Goal: Information Seeking & Learning: Learn about a topic

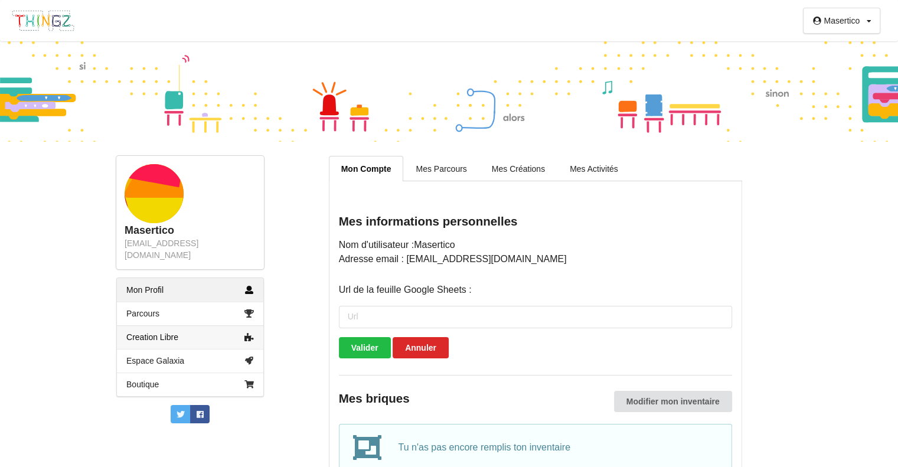
click at [202, 325] on link "Creation Libre" at bounding box center [190, 337] width 146 height 24
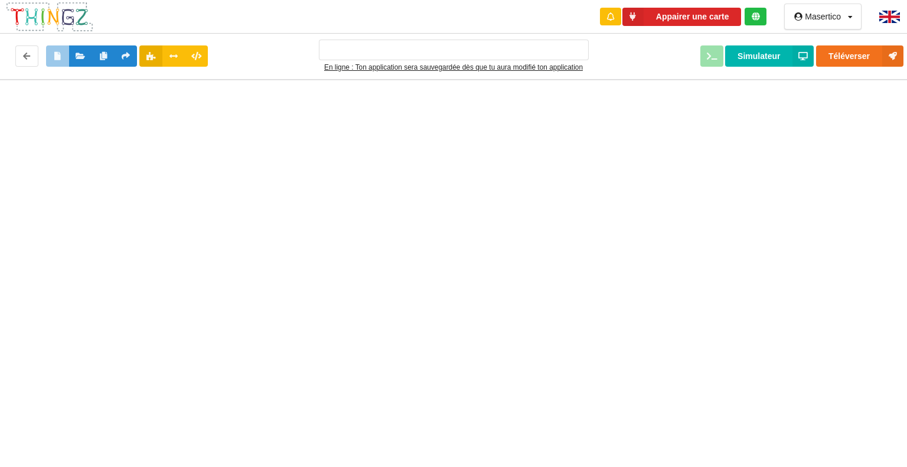
type input "Ma super application n°1"
click at [209, 297] on div at bounding box center [458, 269] width 916 height 380
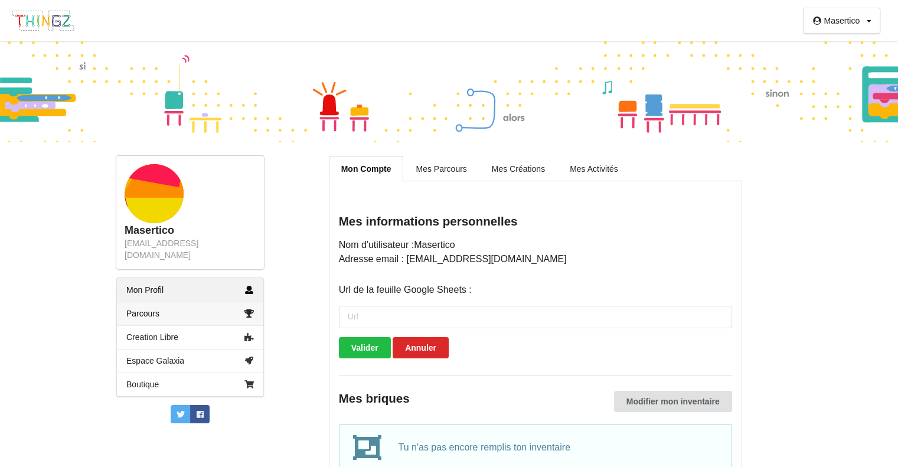
click at [215, 302] on link "Parcours" at bounding box center [190, 314] width 146 height 24
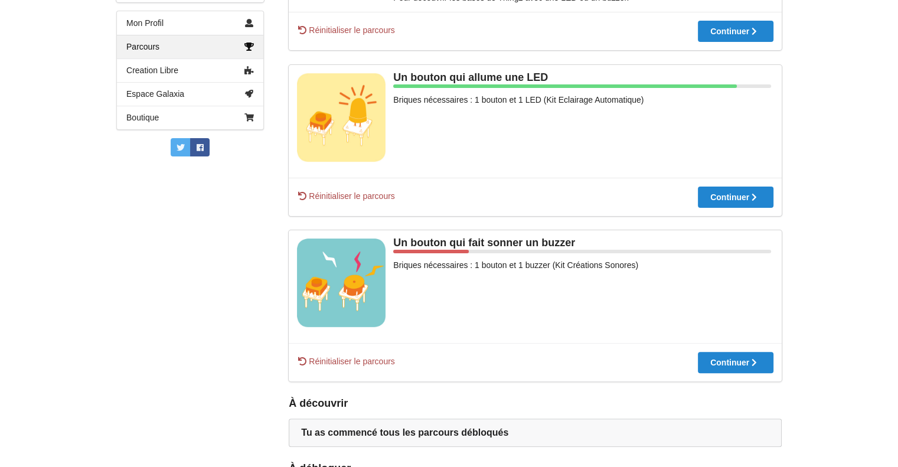
scroll to position [269, 0]
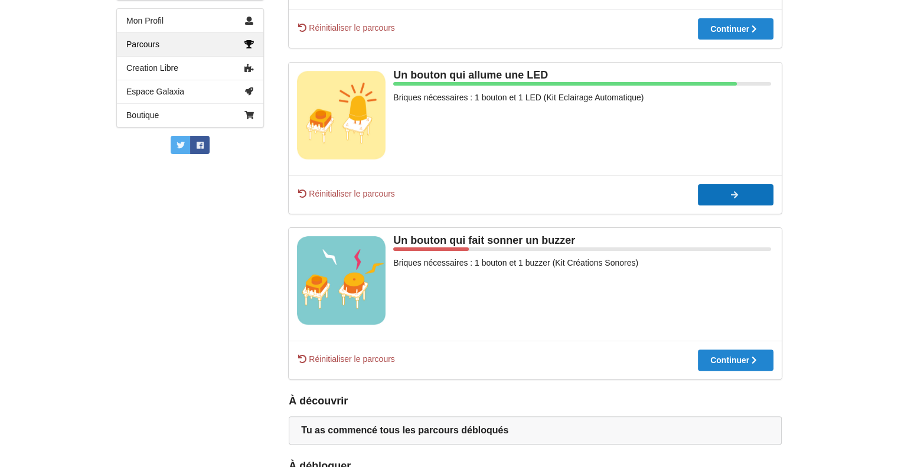
click at [730, 193] on div at bounding box center [736, 195] width 76 height 8
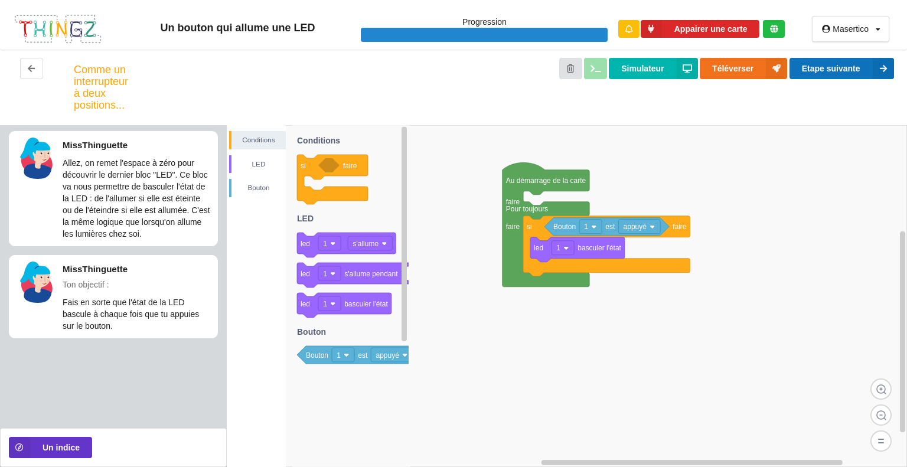
click at [832, 70] on button "Etape suivante" at bounding box center [842, 68] width 105 height 21
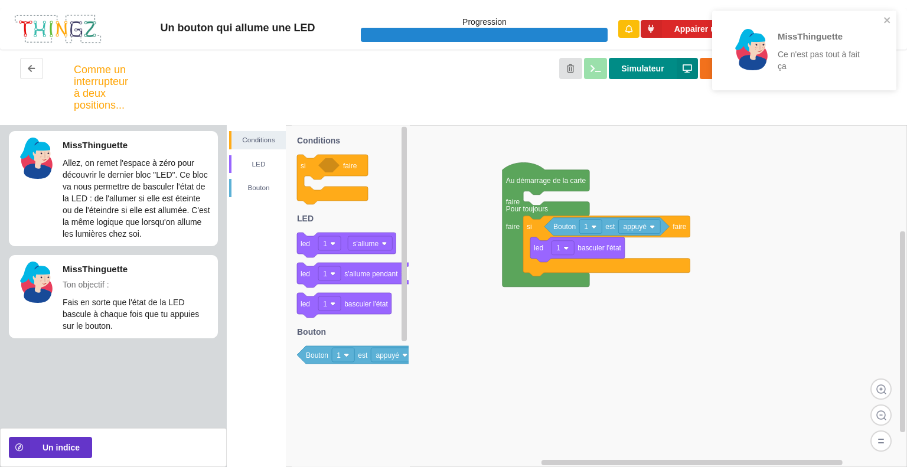
click at [634, 79] on button "Simulateur" at bounding box center [653, 68] width 89 height 21
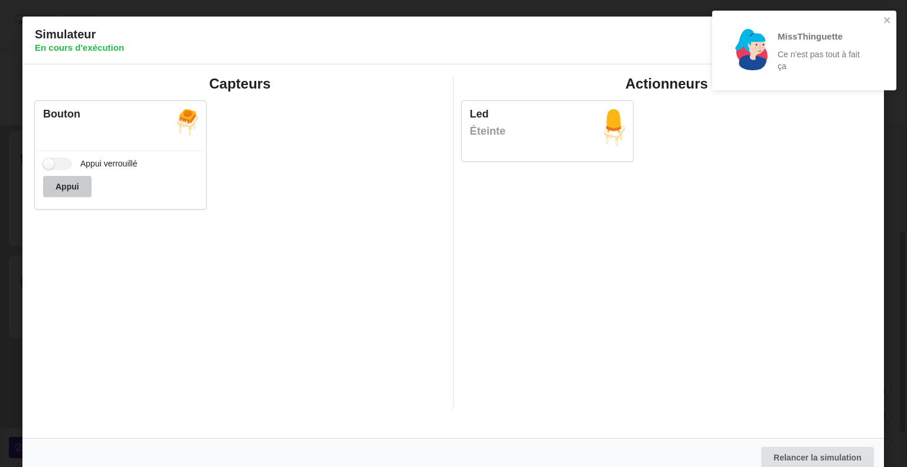
click at [58, 186] on button "Appui" at bounding box center [67, 186] width 48 height 21
click at [74, 186] on button "Appui" at bounding box center [67, 186] width 48 height 21
click at [883, 14] on div "MissThinguette Ce n'est pas tout à fait ça" at bounding box center [804, 51] width 184 height 80
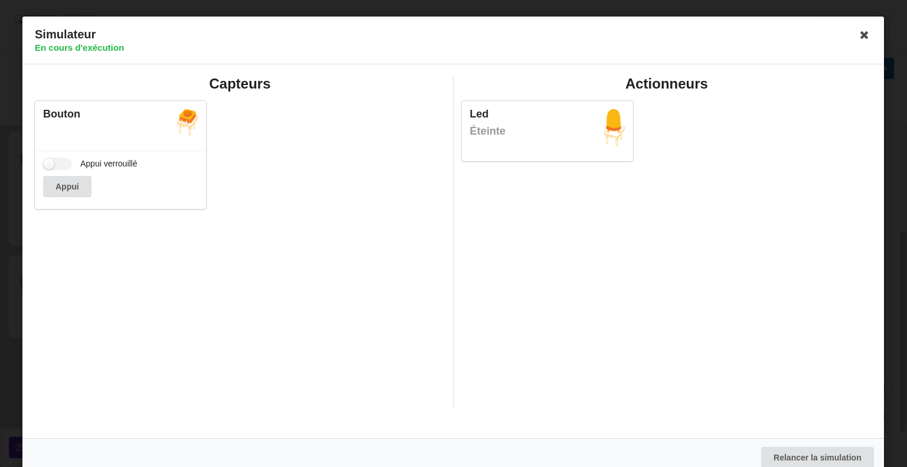
click at [851, 37] on body "Un bouton qui allume une LED Progression Appairer une carte Masertico Profil Dé…" at bounding box center [453, 233] width 907 height 467
click at [856, 37] on icon at bounding box center [865, 34] width 19 height 19
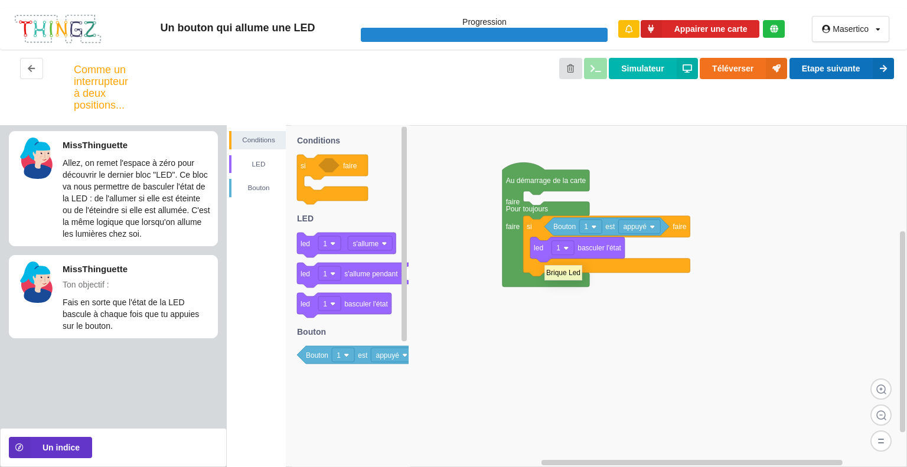
click at [860, 74] on button "Etape suivante" at bounding box center [842, 68] width 105 height 21
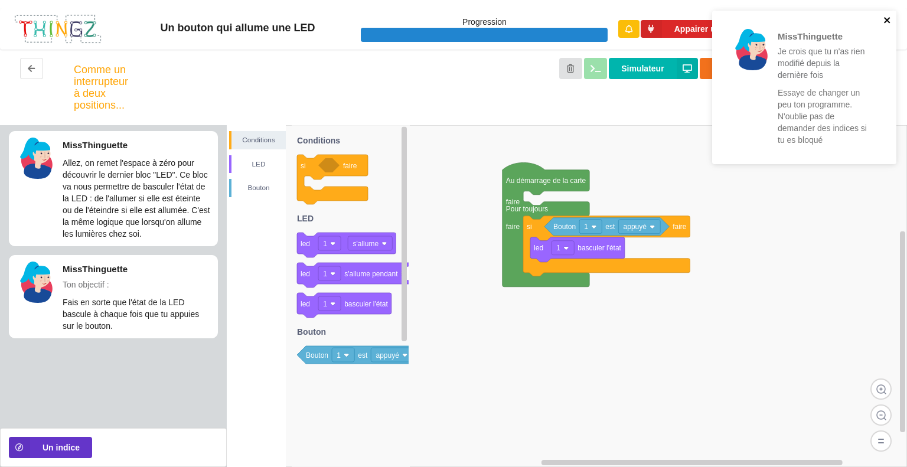
click at [890, 18] on icon "close" at bounding box center [887, 20] width 6 height 6
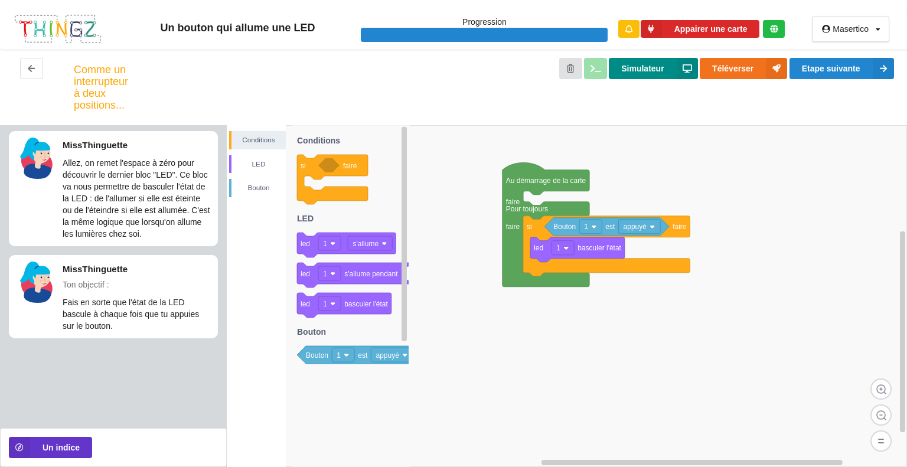
click at [641, 71] on button "Simulateur" at bounding box center [653, 68] width 89 height 21
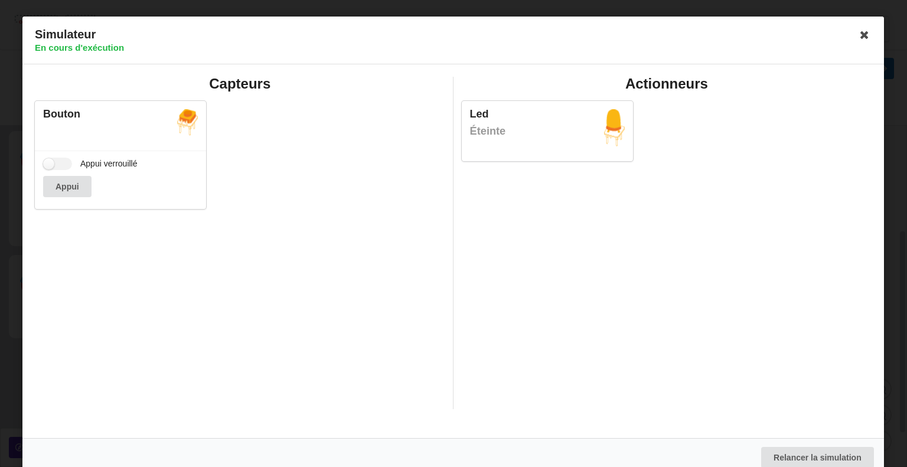
click at [439, 305] on div "Capteurs Bouton Appui verrouillé Appui" at bounding box center [240, 243] width 427 height 333
click at [64, 180] on button "Appui" at bounding box center [67, 186] width 48 height 21
click at [80, 191] on button "Appui" at bounding box center [67, 186] width 48 height 21
click at [82, 193] on button "Appui" at bounding box center [67, 186] width 48 height 21
click at [83, 191] on button "Appui" at bounding box center [67, 186] width 48 height 21
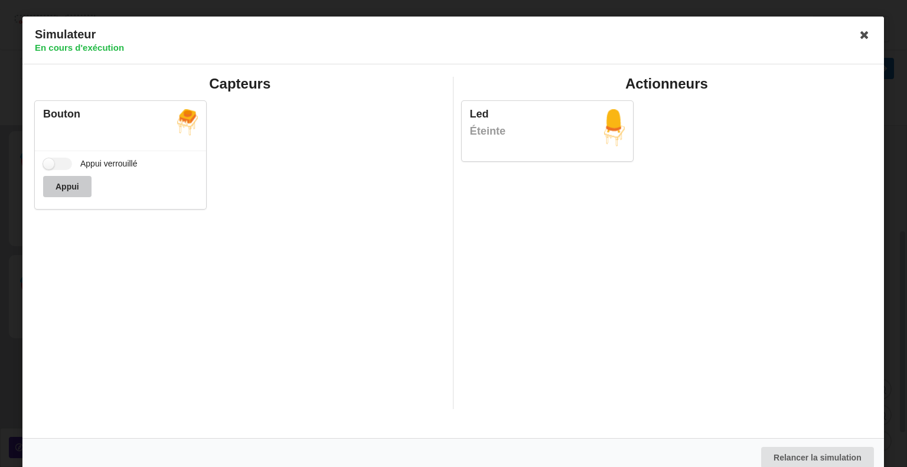
click at [83, 191] on button "Appui" at bounding box center [67, 186] width 48 height 21
click at [856, 34] on icon at bounding box center [865, 34] width 19 height 19
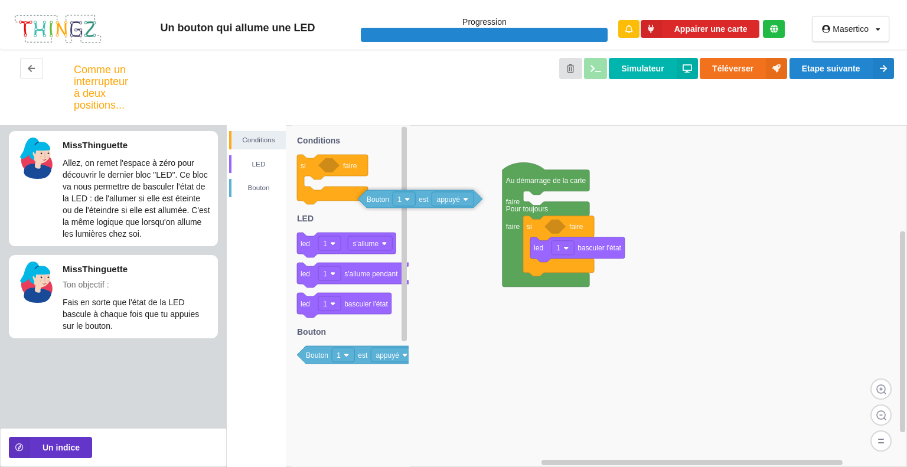
drag, startPoint x: 563, startPoint y: 229, endPoint x: 377, endPoint y: 201, distance: 188.7
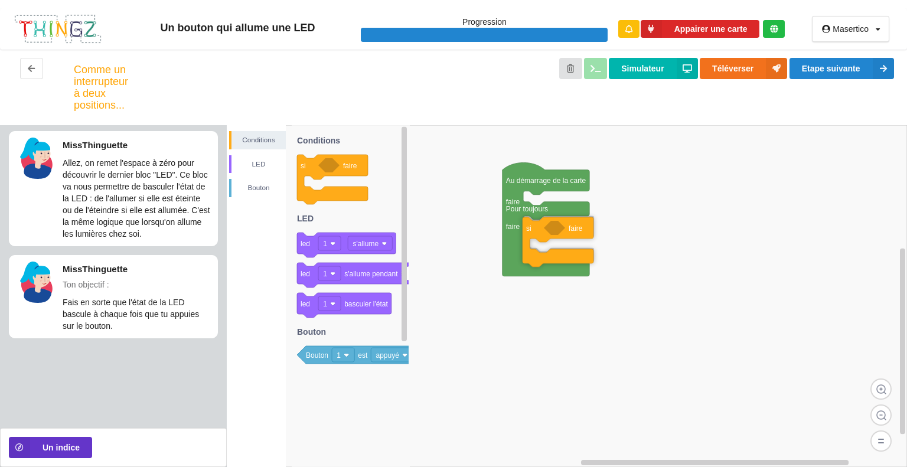
drag, startPoint x: 309, startPoint y: 172, endPoint x: 535, endPoint y: 234, distance: 234.0
click at [535, 234] on div "Conditions LED Bouton Au démarrage de la carte faire Pour toujours faire si fai…" at bounding box center [567, 296] width 680 height 342
drag, startPoint x: 317, startPoint y: 361, endPoint x: 562, endPoint y: 237, distance: 275.0
click at [562, 237] on div "Conditions LED Bouton Au démarrage de la carte faire Pour toujours faire si fai…" at bounding box center [567, 296] width 680 height 342
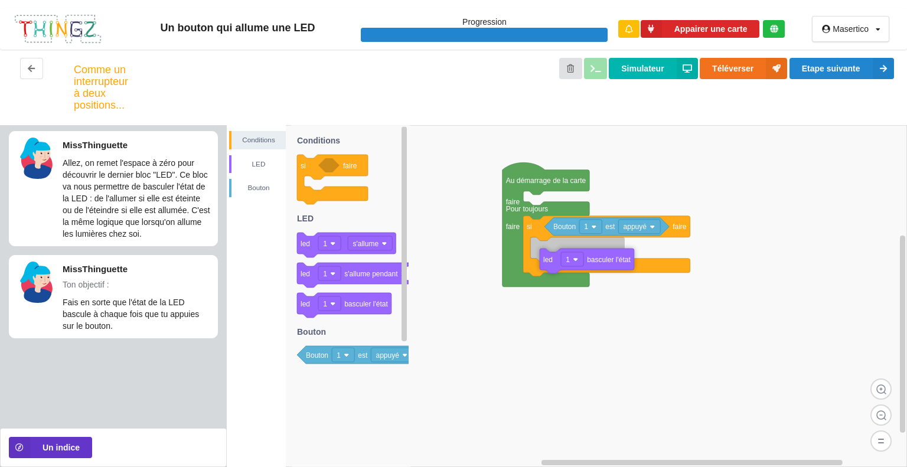
drag, startPoint x: 305, startPoint y: 306, endPoint x: 548, endPoint y: 262, distance: 246.8
click at [548, 262] on div "Conditions LED Bouton Au démarrage de la carte faire Pour toujours faire si fai…" at bounding box center [567, 296] width 680 height 342
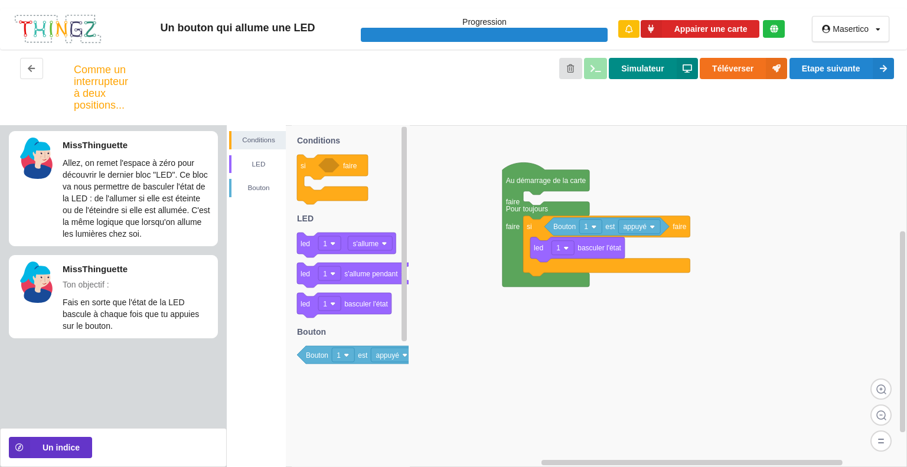
click at [644, 68] on button "Simulateur" at bounding box center [653, 68] width 89 height 21
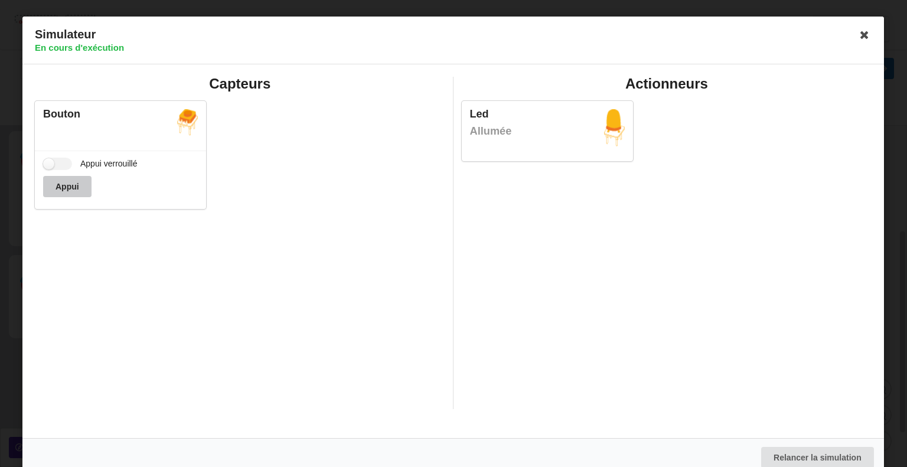
click at [80, 193] on button "Appui" at bounding box center [67, 186] width 48 height 21
click at [66, 188] on button "Appui" at bounding box center [67, 186] width 48 height 21
click at [70, 183] on button "Appui" at bounding box center [67, 186] width 48 height 21
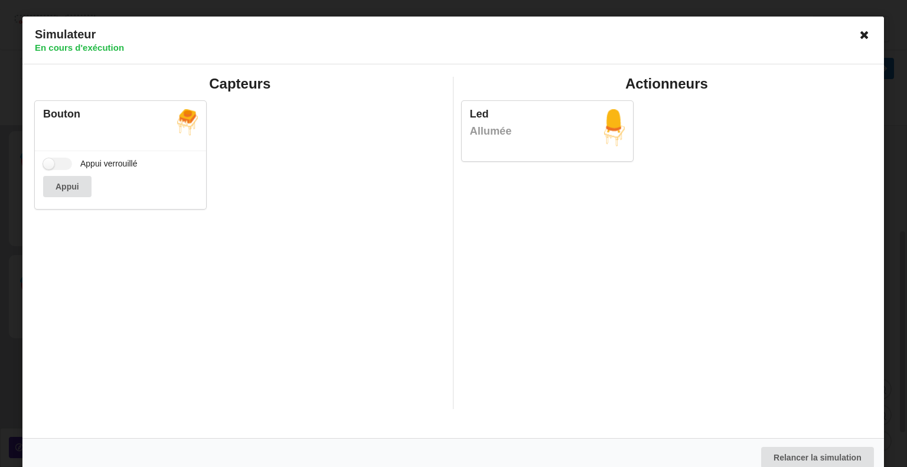
click at [858, 29] on icon at bounding box center [865, 34] width 19 height 19
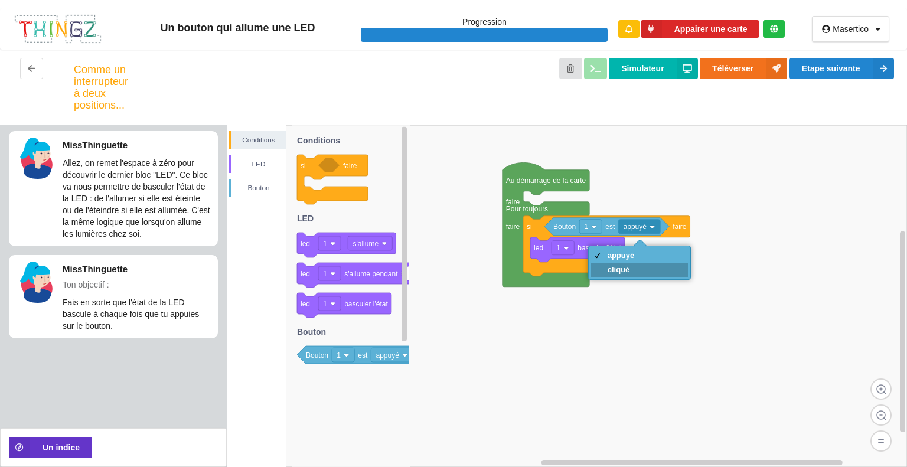
click at [619, 275] on div "cliqué" at bounding box center [639, 270] width 97 height 14
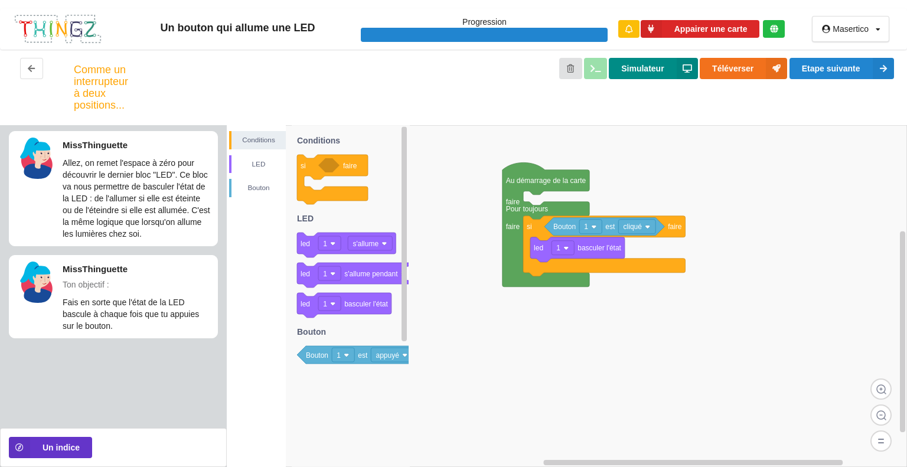
click at [616, 61] on button "Simulateur" at bounding box center [653, 68] width 89 height 21
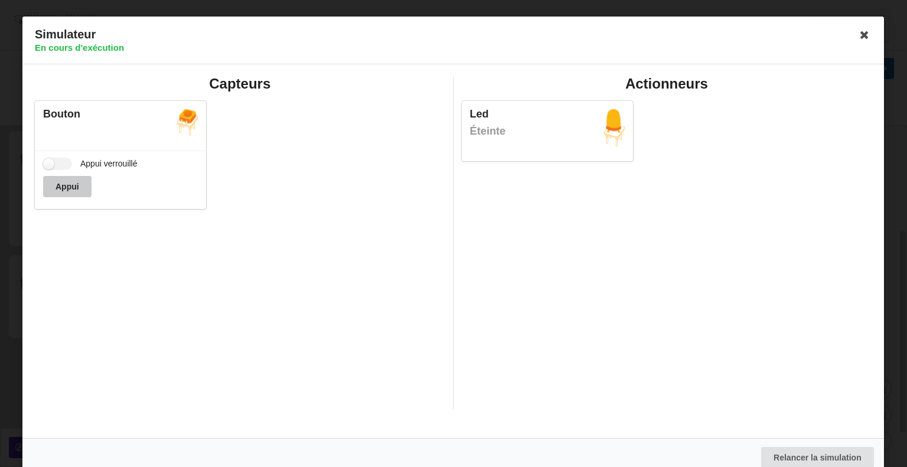
click at [86, 196] on button "Appui" at bounding box center [67, 186] width 48 height 21
click at [80, 195] on button "Appui" at bounding box center [67, 186] width 48 height 21
click at [856, 31] on icon at bounding box center [865, 34] width 19 height 19
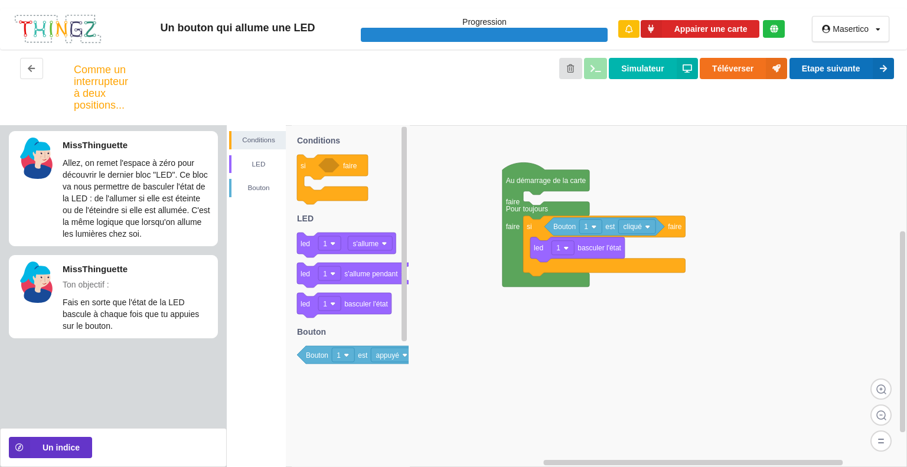
click at [817, 68] on button "Etape suivante" at bounding box center [842, 68] width 105 height 21
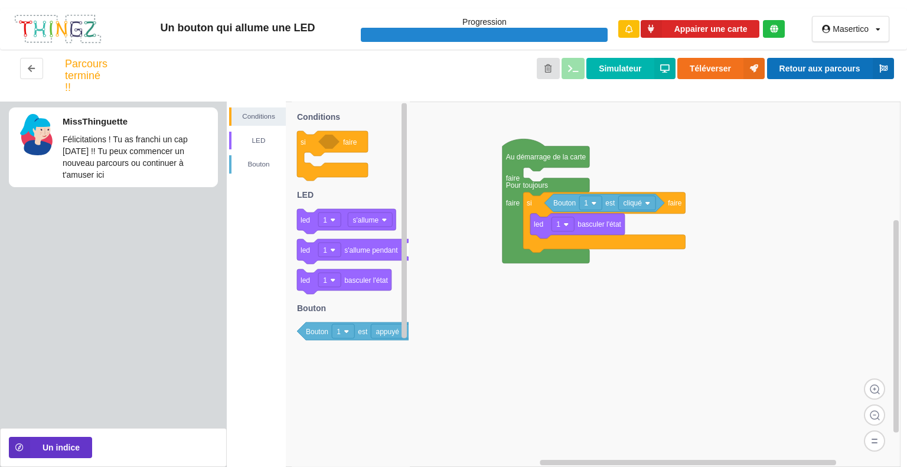
click at [804, 63] on button "Retour aux parcours" at bounding box center [830, 68] width 127 height 21
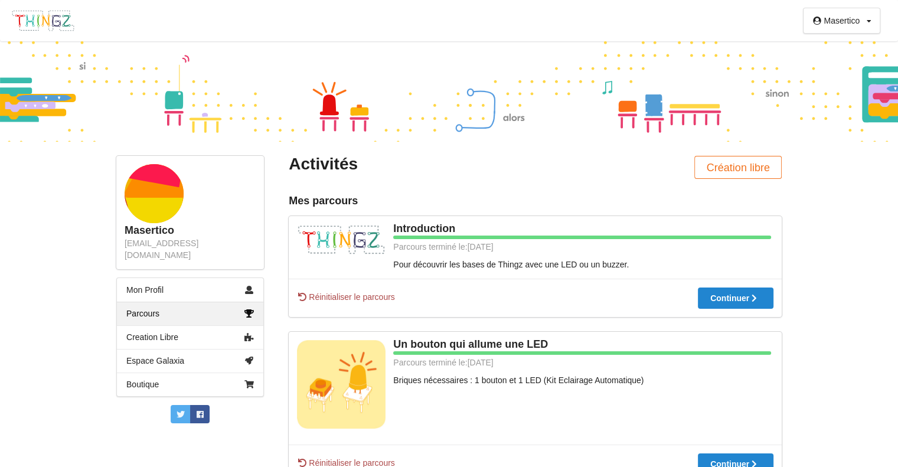
scroll to position [237, 0]
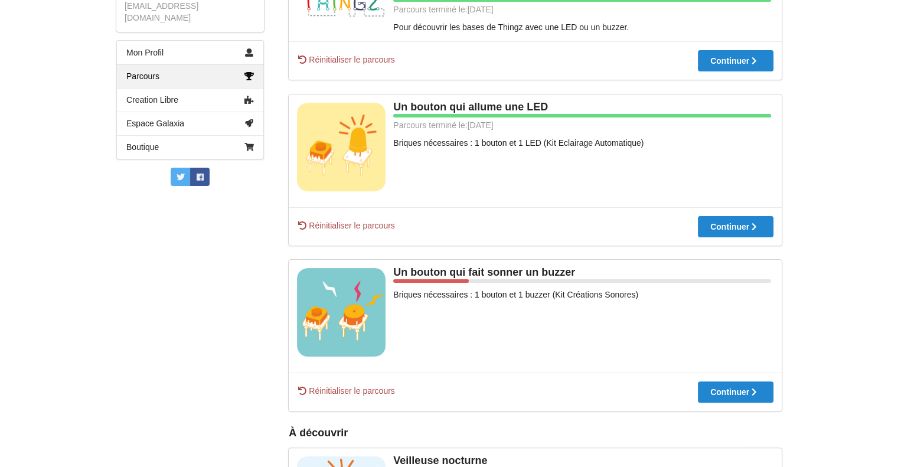
click at [729, 410] on div "Réinitialiser le parcours Continuer" at bounding box center [535, 392] width 493 height 38
click at [729, 401] on button "Continuer" at bounding box center [736, 392] width 76 height 21
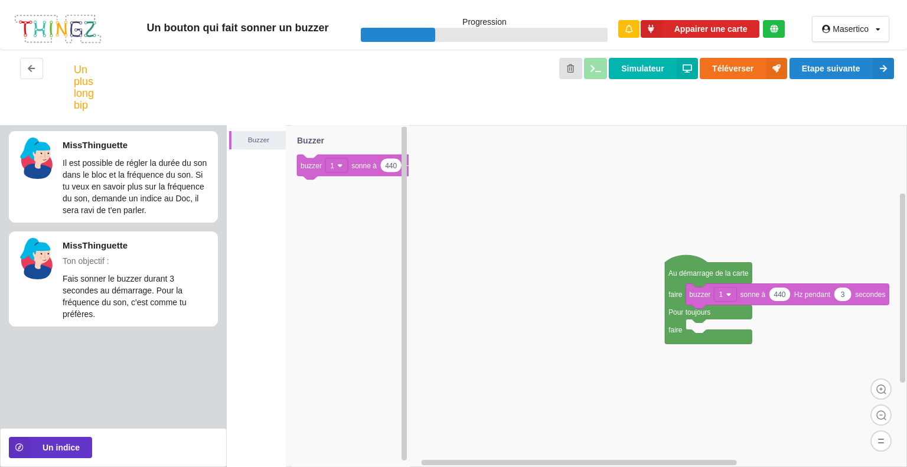
click at [817, 47] on div "Masertico Profil Déconnexion" at bounding box center [850, 28] width 113 height 41
click at [817, 51] on div "Un plus long bip Simulateur Téléverser Etape suivante" at bounding box center [453, 88] width 907 height 76
click at [817, 56] on div "Un plus long bip Simulateur Téléverser Etape suivante" at bounding box center [453, 88] width 907 height 76
click at [817, 58] on button "Etape suivante" at bounding box center [842, 68] width 105 height 21
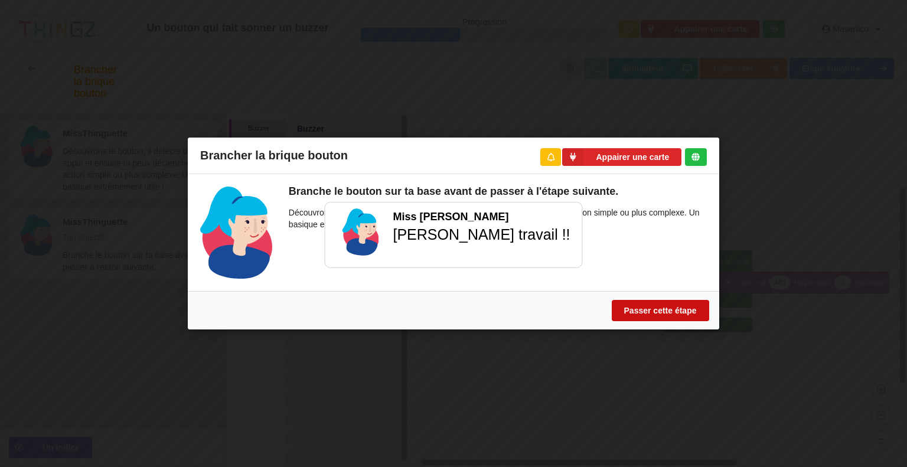
click at [662, 312] on button "Passer cette étape" at bounding box center [660, 310] width 97 height 21
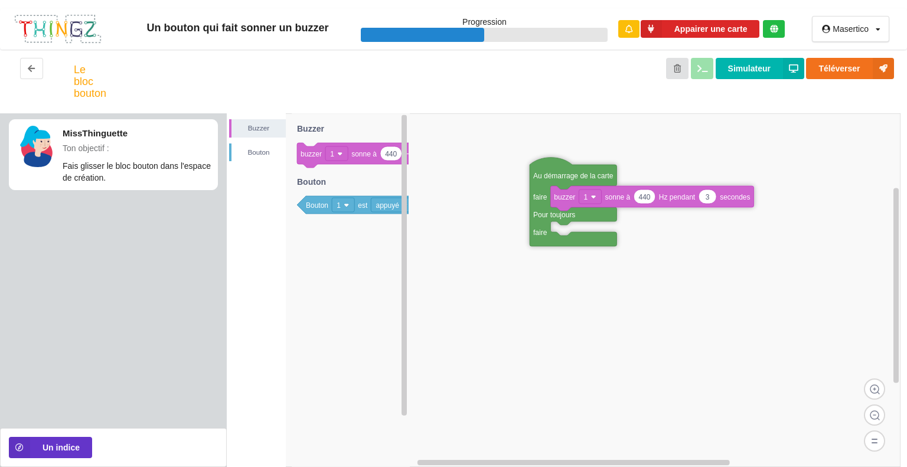
drag, startPoint x: 691, startPoint y: 260, endPoint x: 556, endPoint y: 174, distance: 160.4
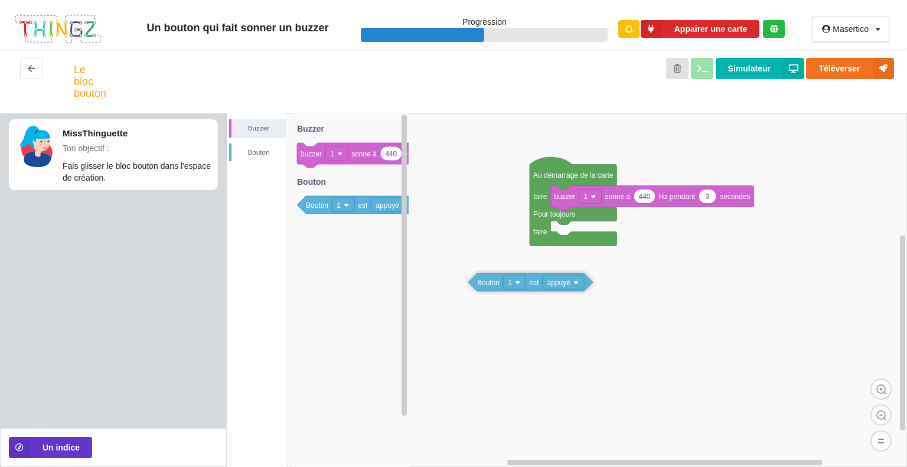
drag, startPoint x: 320, startPoint y: 210, endPoint x: 529, endPoint y: 291, distance: 224.2
click at [529, 291] on div "Buzzer Bouton 440 3 buzzer 1 sonne à Hz pendant secondes Au démarrage de la car…" at bounding box center [567, 290] width 680 height 354
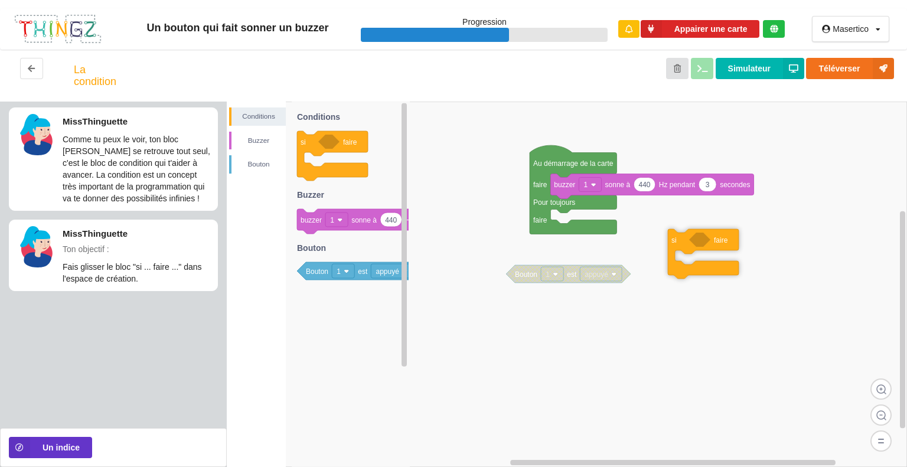
drag, startPoint x: 313, startPoint y: 144, endPoint x: 684, endPoint y: 242, distance: 383.7
click at [684, 242] on div "Conditions Buzzer Bouton 440 3 buzzer 1 sonne à Hz pendant secondes Au démarrag…" at bounding box center [567, 285] width 680 height 366
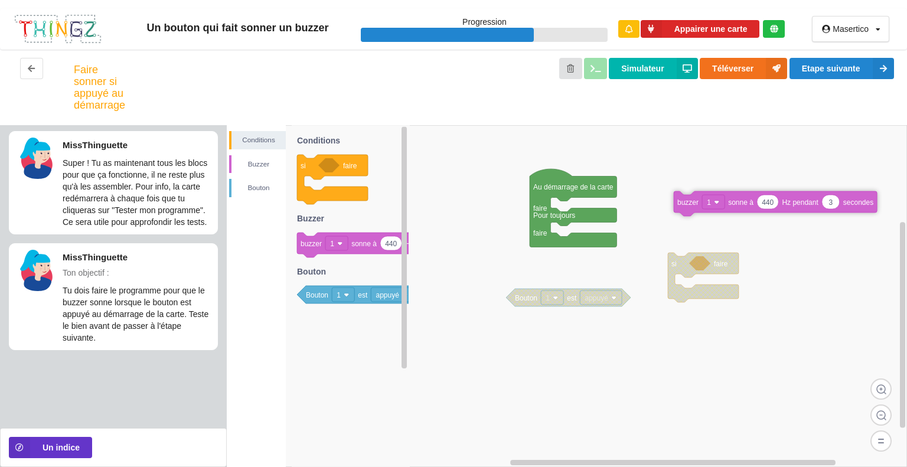
drag, startPoint x: 562, startPoint y: 210, endPoint x: 661, endPoint y: 183, distance: 102.9
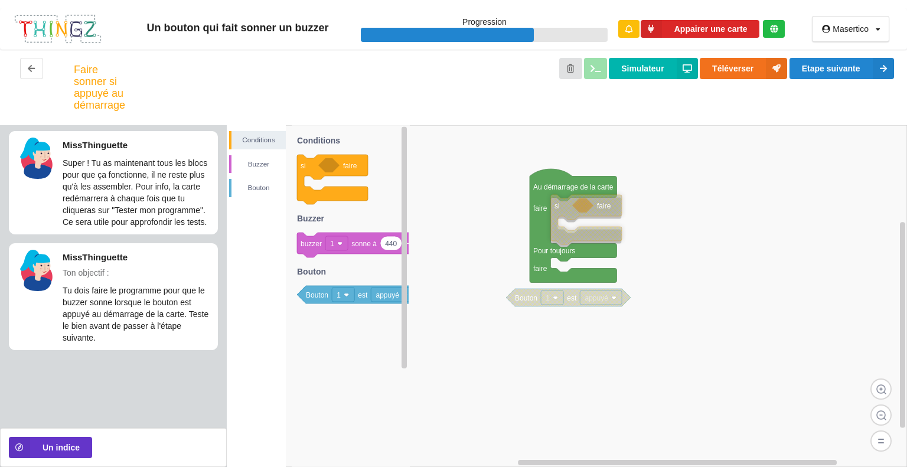
drag, startPoint x: 675, startPoint y: 260, endPoint x: 558, endPoint y: 203, distance: 130.2
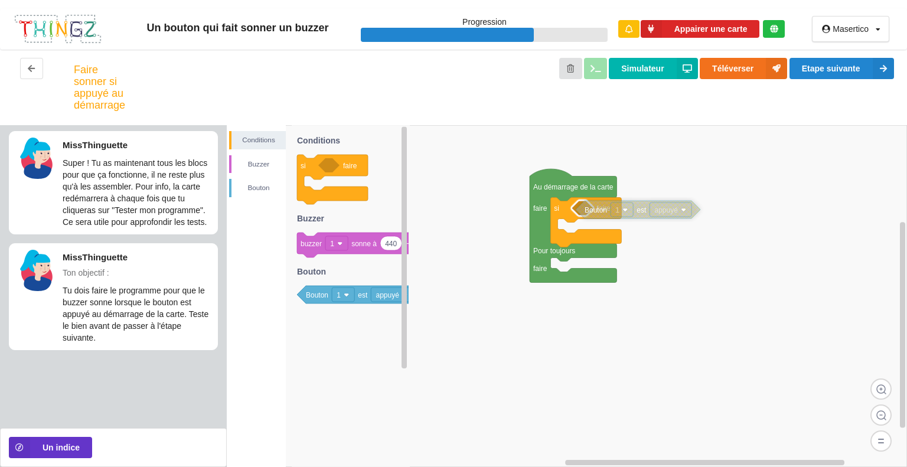
drag, startPoint x: 527, startPoint y: 299, endPoint x: 597, endPoint y: 211, distance: 112.3
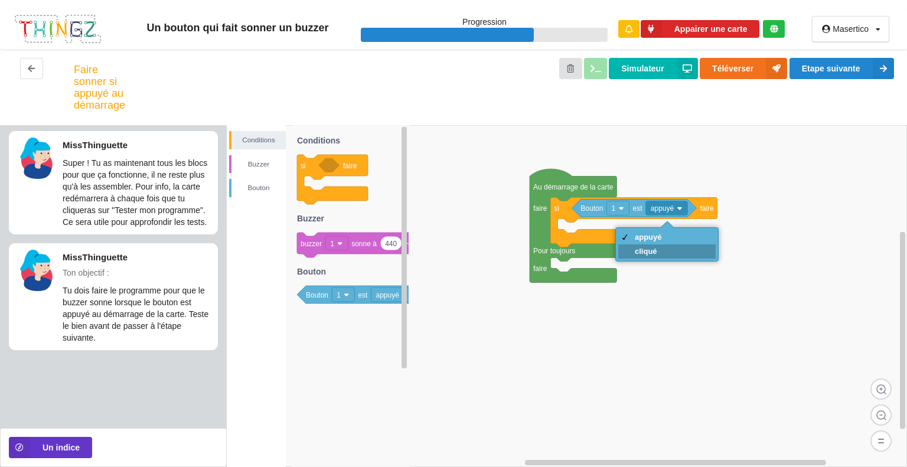
click at [657, 251] on div "cliqué" at bounding box center [648, 251] width 27 height 9
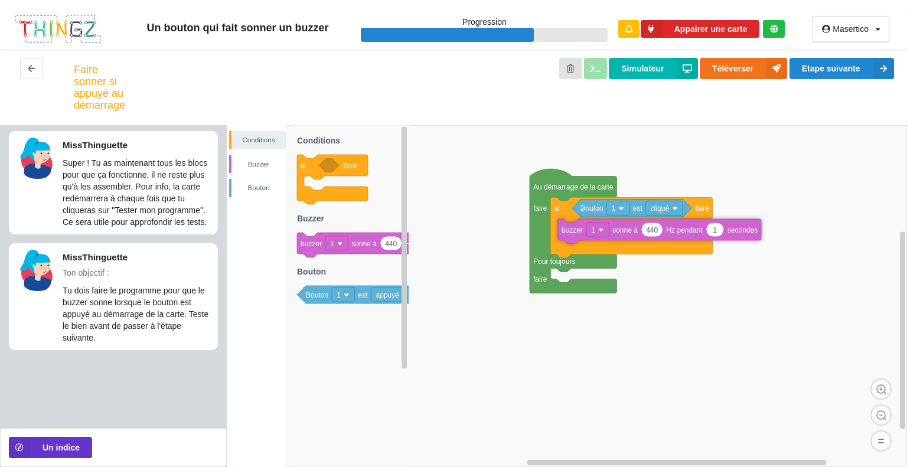
drag, startPoint x: 318, startPoint y: 242, endPoint x: 579, endPoint y: 229, distance: 260.8
click at [579, 229] on div "Conditions Buzzer Bouton Au démarrage de la carte faire Pour toujours faire si …" at bounding box center [567, 296] width 680 height 342
click at [862, 62] on button "Etape suivante" at bounding box center [842, 68] width 105 height 21
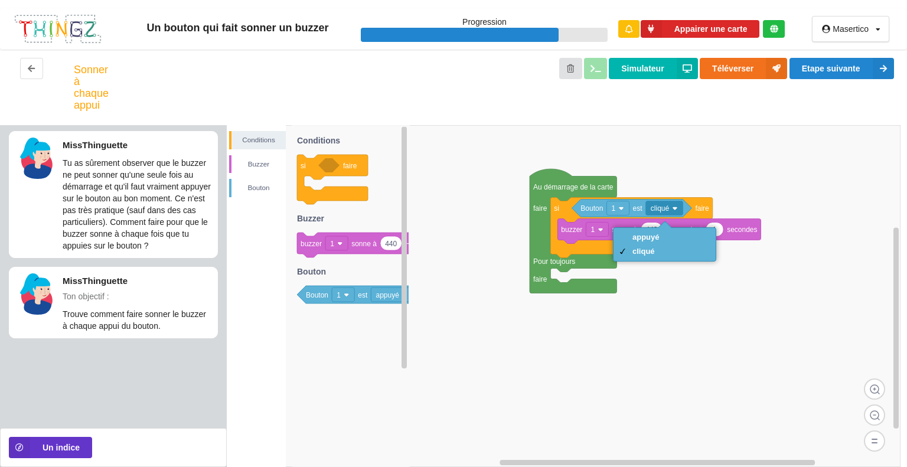
click at [666, 221] on div at bounding box center [666, 228] width 14 height 14
click at [655, 228] on div "appuyé cliqué" at bounding box center [664, 244] width 103 height 34
click at [656, 230] on div "appuyé" at bounding box center [664, 237] width 97 height 14
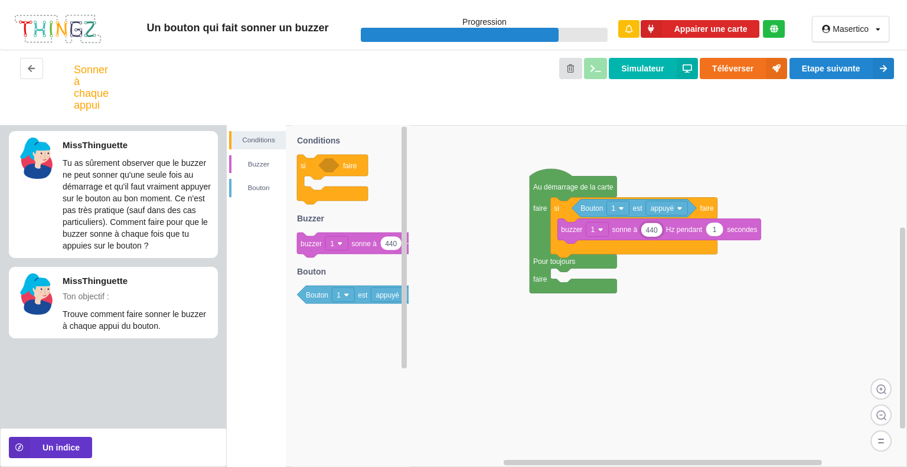
click at [767, 157] on rect at bounding box center [567, 296] width 680 height 342
click at [848, 70] on button "Etape suivante" at bounding box center [842, 68] width 105 height 21
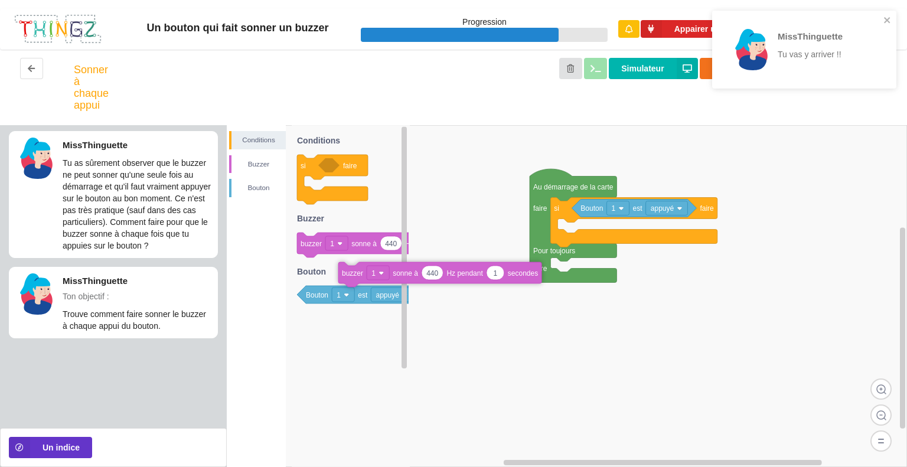
drag, startPoint x: 574, startPoint y: 232, endPoint x: 355, endPoint y: 275, distance: 223.3
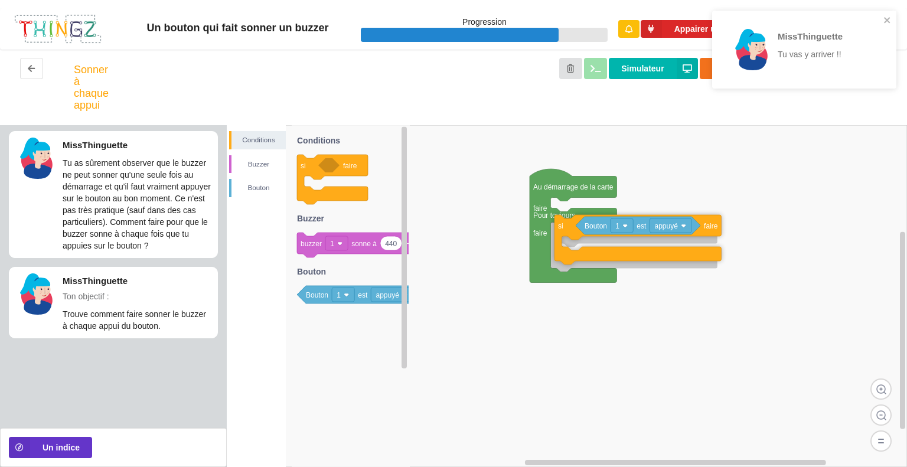
drag, startPoint x: 567, startPoint y: 217, endPoint x: 571, endPoint y: 246, distance: 29.7
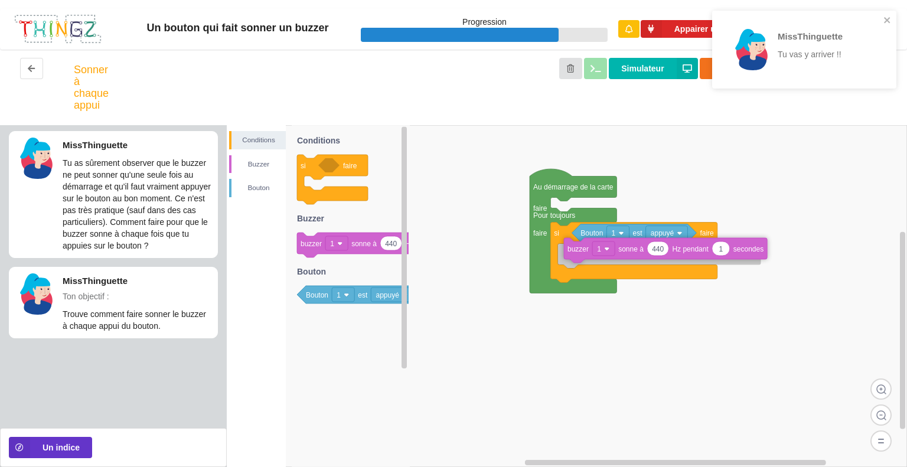
drag, startPoint x: 302, startPoint y: 252, endPoint x: 568, endPoint y: 260, distance: 265.3
click at [568, 260] on div "Conditions Buzzer Bouton Au démarrage de la carte faire Pour toujours faire si …" at bounding box center [567, 296] width 680 height 342
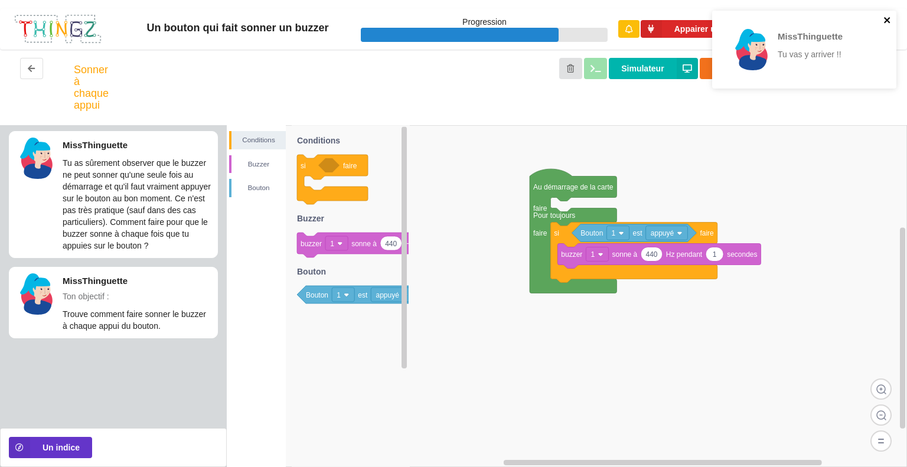
click at [889, 22] on icon "close" at bounding box center [887, 20] width 6 height 6
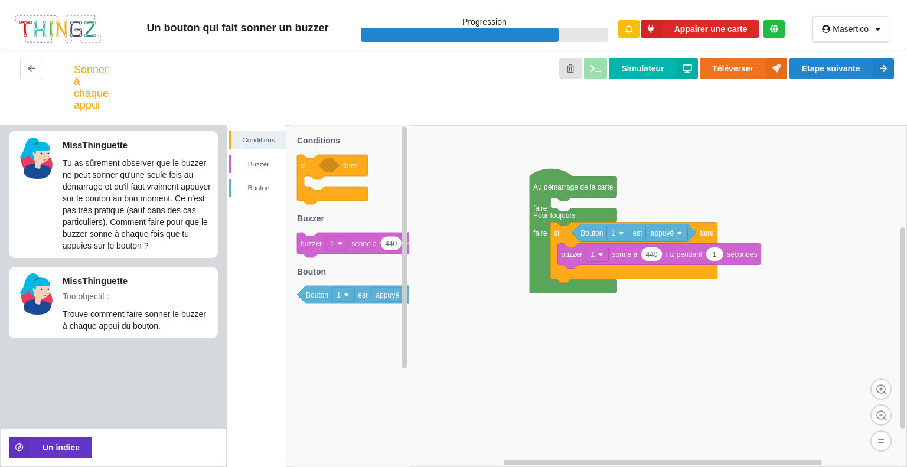
click at [847, 70] on div "MissThinguette Tu vas y arriver !!" at bounding box center [804, 53] width 189 height 91
click at [847, 70] on button "Etape suivante" at bounding box center [842, 68] width 105 height 21
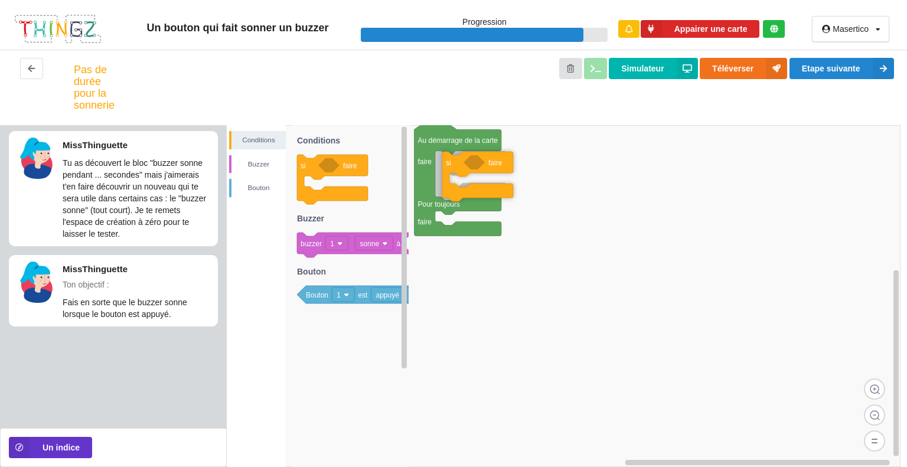
drag, startPoint x: 302, startPoint y: 161, endPoint x: 448, endPoint y: 158, distance: 145.3
click at [448, 158] on div "Conditions Buzzer Bouton Au démarrage de la carte faire Pour toujours faire si …" at bounding box center [567, 296] width 680 height 342
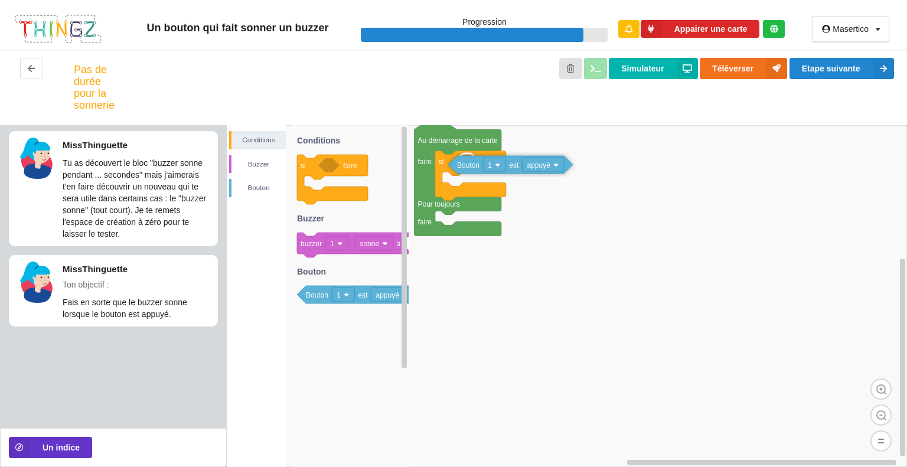
drag, startPoint x: 320, startPoint y: 295, endPoint x: 471, endPoint y: 165, distance: 199.4
click at [471, 165] on div "Conditions Buzzer Bouton Au démarrage de la carte faire Pour toujours faire si …" at bounding box center [567, 296] width 680 height 342
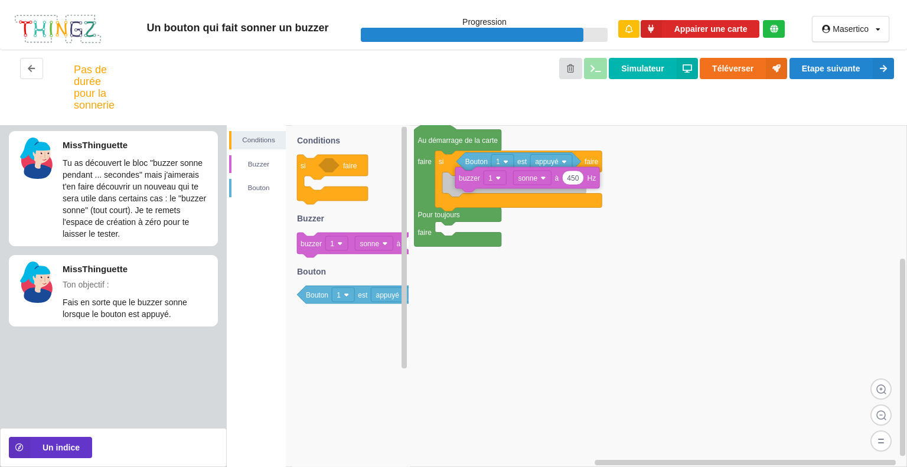
drag, startPoint x: 318, startPoint y: 243, endPoint x: 475, endPoint y: 178, distance: 170.3
click at [475, 178] on div "Conditions Buzzer Bouton Au démarrage de la carte faire Pour toujours faire si …" at bounding box center [567, 296] width 680 height 342
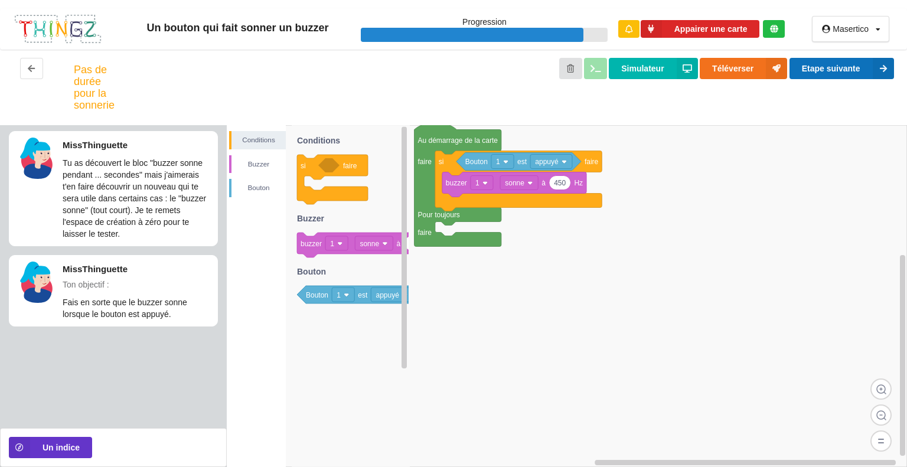
click at [827, 66] on button "Etape suivante" at bounding box center [842, 68] width 105 height 21
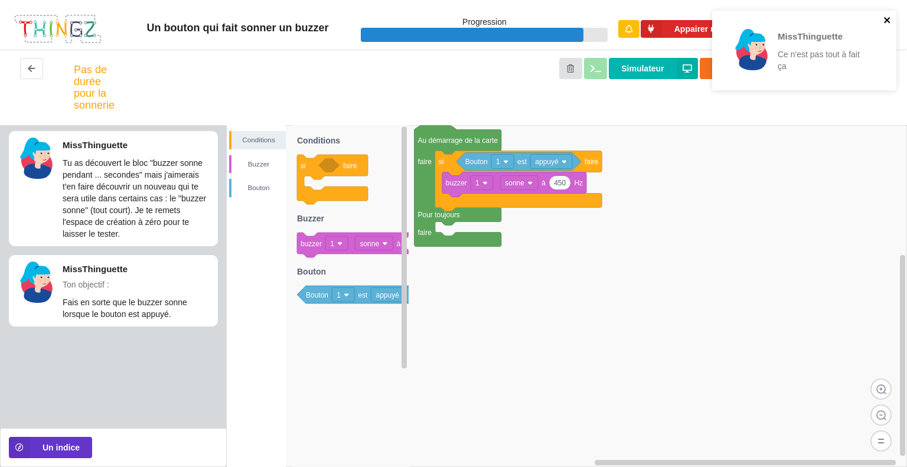
click at [888, 18] on icon "close" at bounding box center [887, 20] width 6 height 6
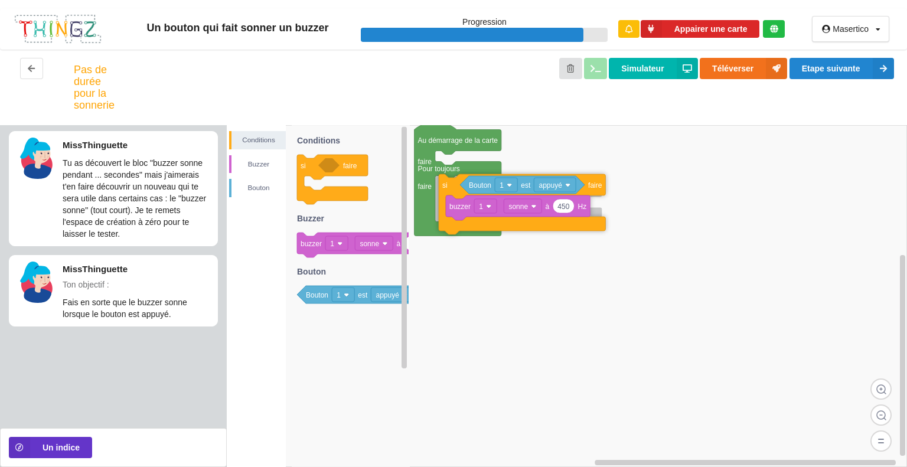
drag, startPoint x: 442, startPoint y: 165, endPoint x: 447, endPoint y: 194, distance: 29.2
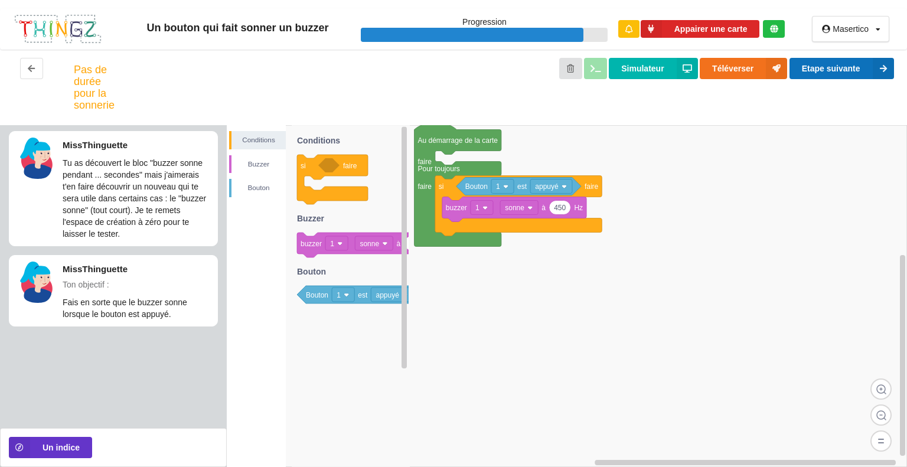
click at [832, 73] on button "Etape suivante" at bounding box center [842, 68] width 105 height 21
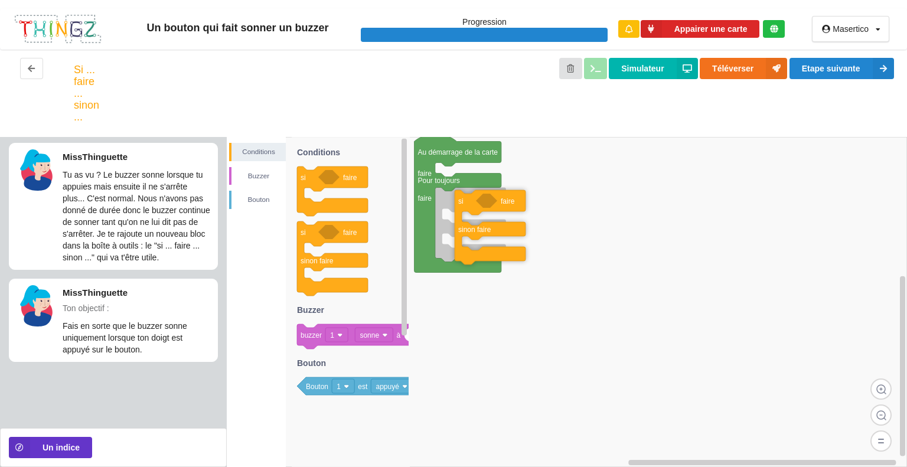
drag, startPoint x: 301, startPoint y: 238, endPoint x: 454, endPoint y: 207, distance: 155.6
click at [454, 207] on div "Conditions Buzzer Bouton Au démarrage de la carte faire Pour toujours faire si …" at bounding box center [567, 302] width 680 height 330
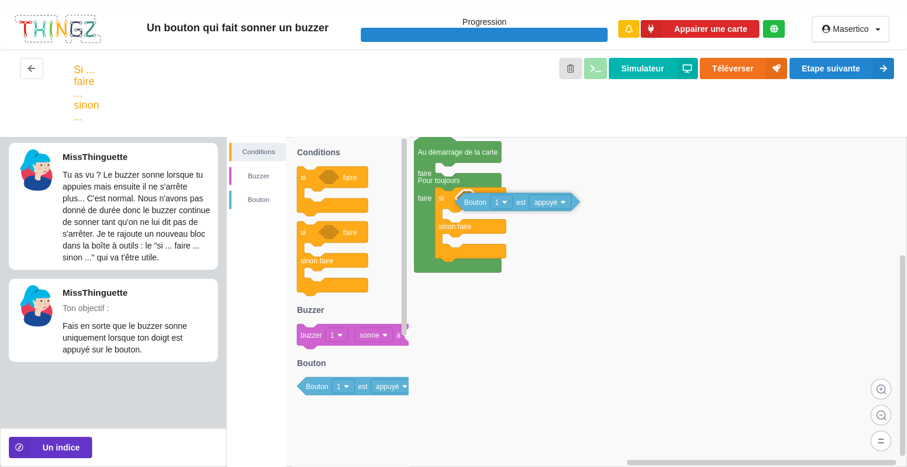
drag, startPoint x: 315, startPoint y: 394, endPoint x: 473, endPoint y: 210, distance: 242.9
click at [473, 210] on div "Conditions Buzzer Bouton Au démarrage de la carte faire Pour toujours faire si …" at bounding box center [567, 302] width 680 height 330
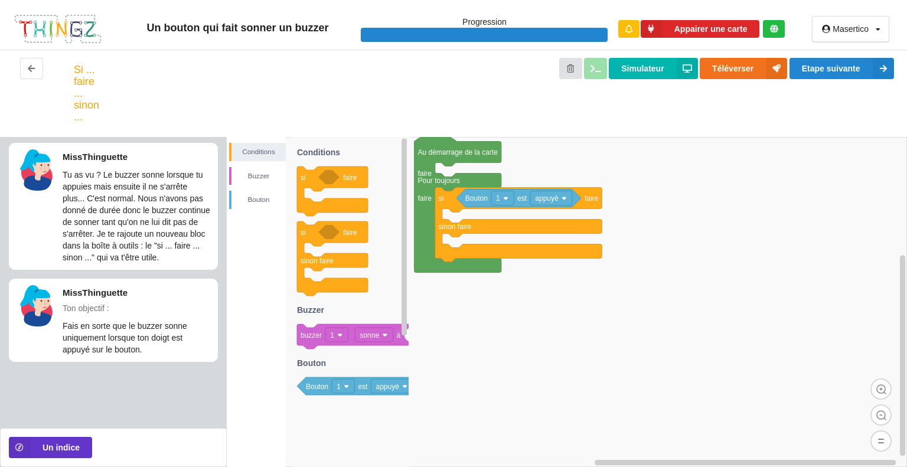
click at [685, 203] on rect at bounding box center [567, 302] width 680 height 330
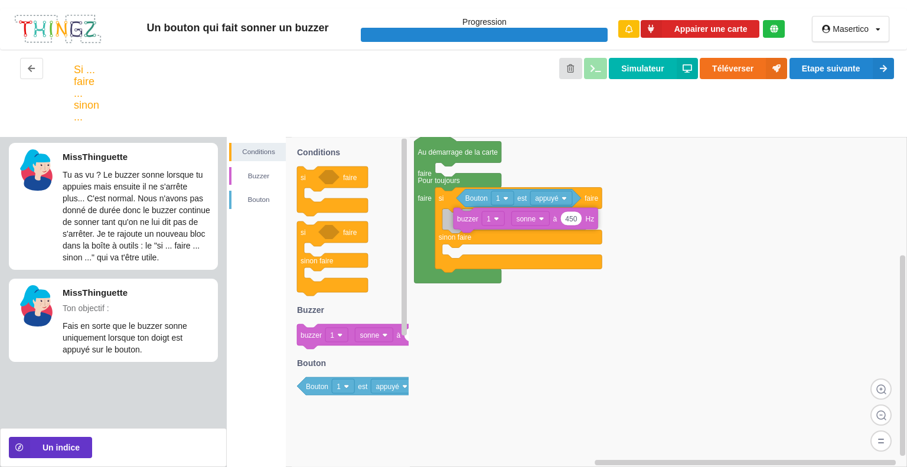
drag, startPoint x: 307, startPoint y: 338, endPoint x: 463, endPoint y: 222, distance: 195.0
click at [463, 222] on div "Conditions Buzzer Bouton Au démarrage de la carte faire Pour toujours faire si …" at bounding box center [567, 302] width 680 height 330
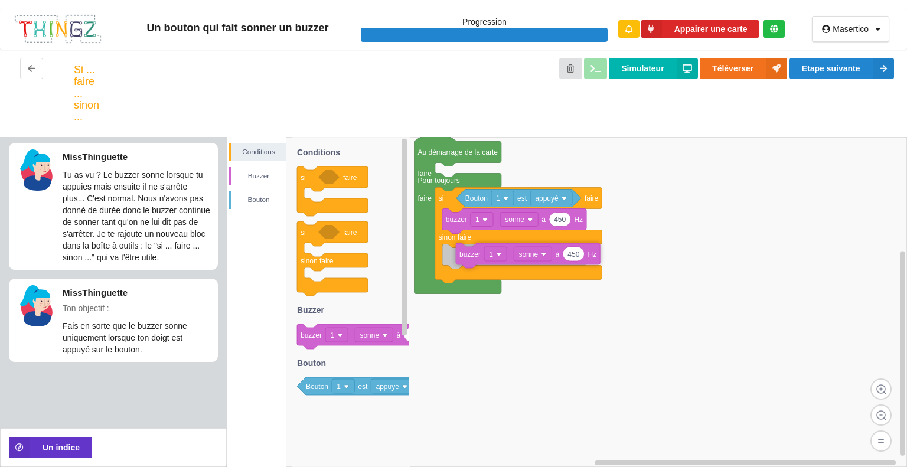
drag, startPoint x: 310, startPoint y: 342, endPoint x: 469, endPoint y: 261, distance: 178.3
click at [469, 261] on div "Conditions Buzzer Bouton Au démarrage de la carte faire Pour toujours faire si …" at bounding box center [567, 302] width 680 height 330
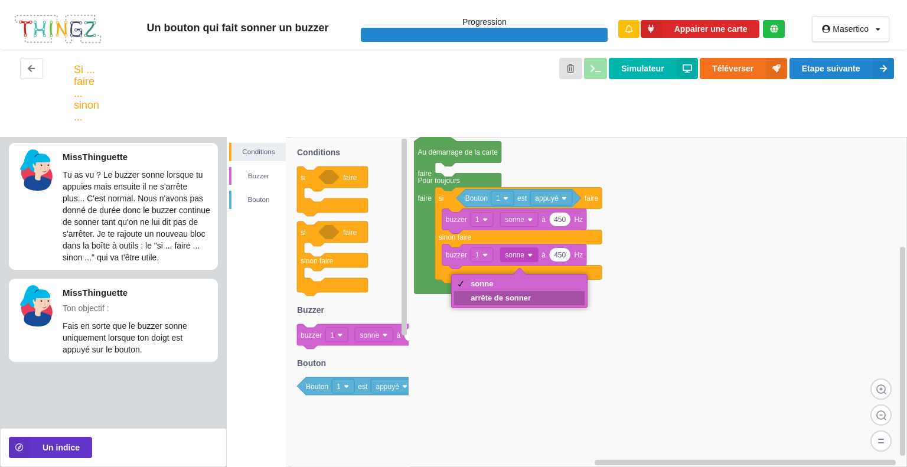
click at [503, 297] on div "arrête de sonner" at bounding box center [501, 298] width 60 height 9
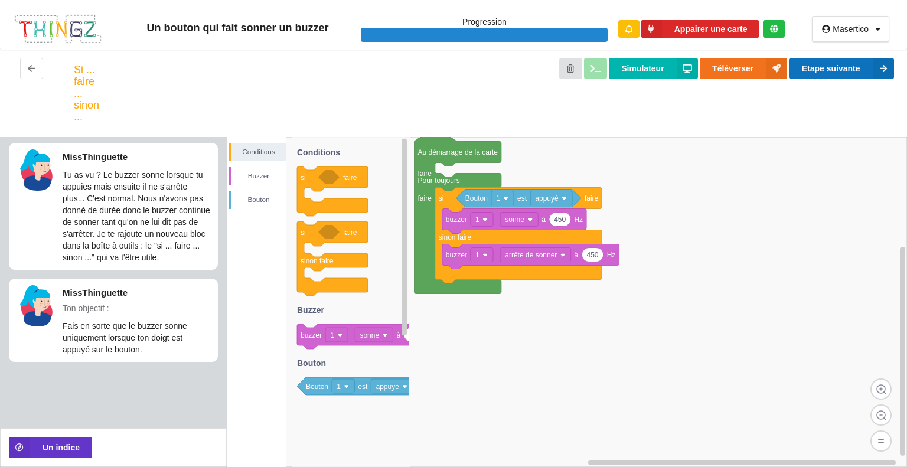
click at [829, 63] on button "Etape suivante" at bounding box center [842, 68] width 105 height 21
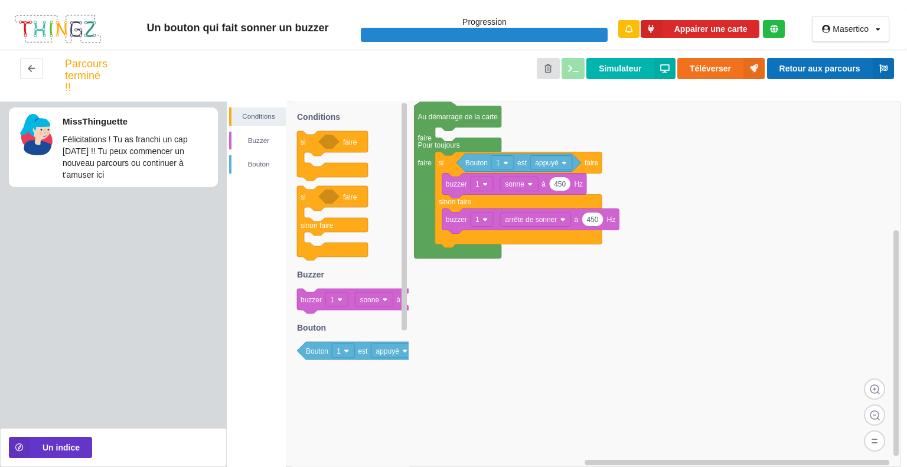
click at [852, 70] on button "Retour aux parcours" at bounding box center [830, 68] width 127 height 21
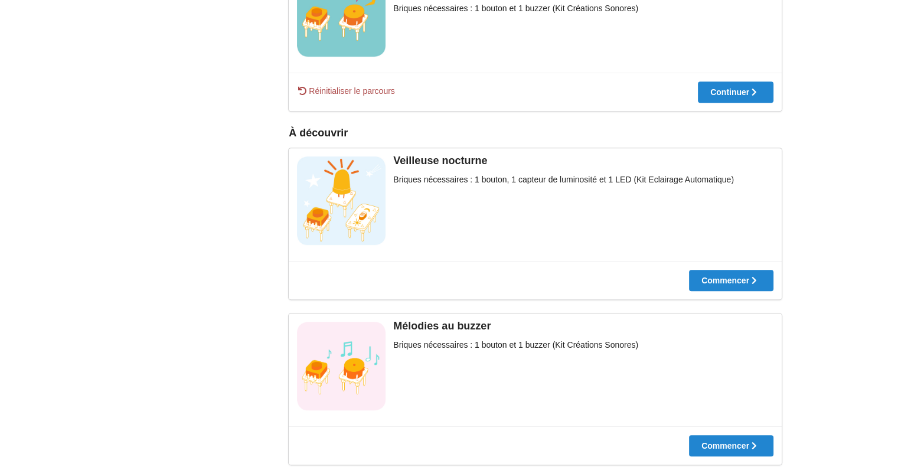
scroll to position [557, 0]
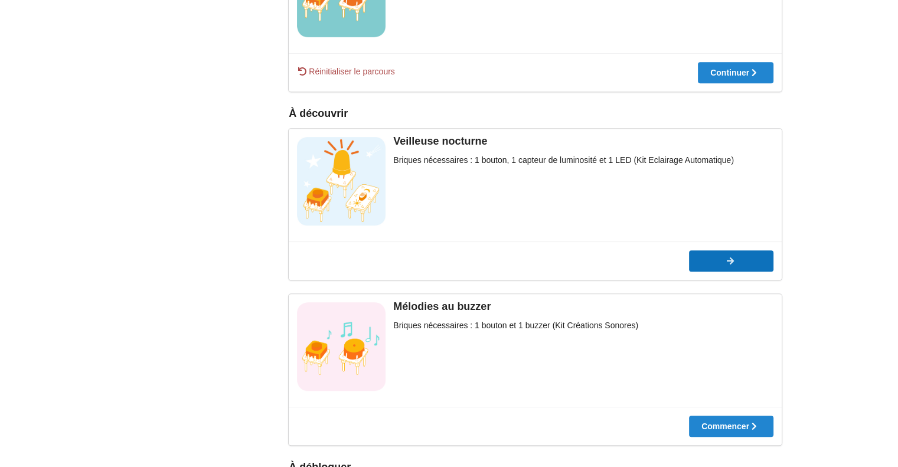
click at [716, 262] on div at bounding box center [731, 261] width 84 height 8
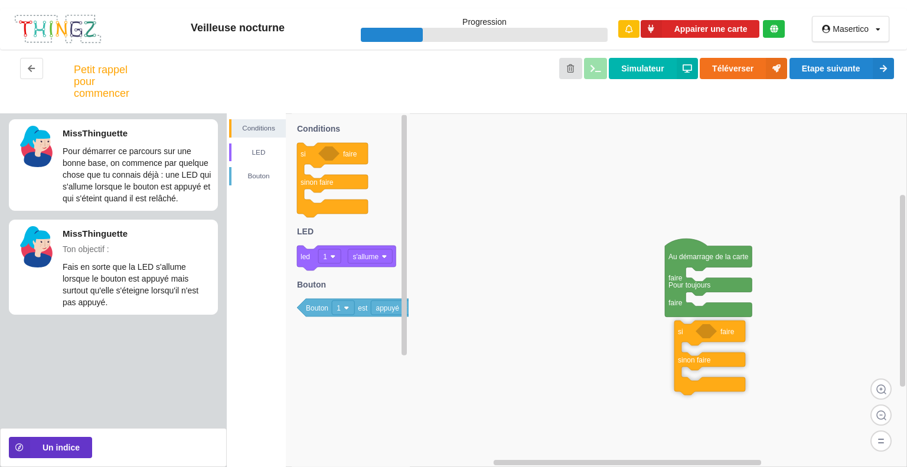
drag, startPoint x: 315, startPoint y: 154, endPoint x: 692, endPoint y: 337, distance: 419.5
click at [692, 337] on div "Conditions LED Bouton Au démarrage de la carte faire Pour toujours faire si fai…" at bounding box center [567, 290] width 680 height 354
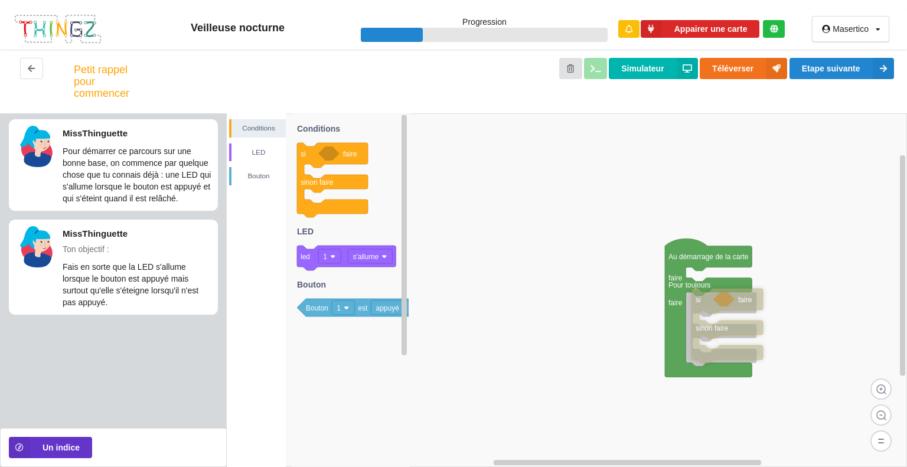
drag, startPoint x: 690, startPoint y: 337, endPoint x: 706, endPoint y: 302, distance: 38.3
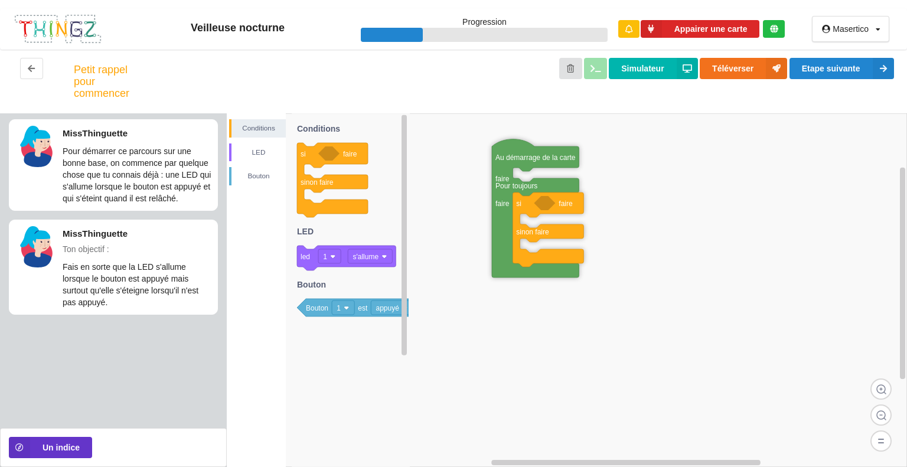
drag, startPoint x: 678, startPoint y: 255, endPoint x: 506, endPoint y: 156, distance: 199.0
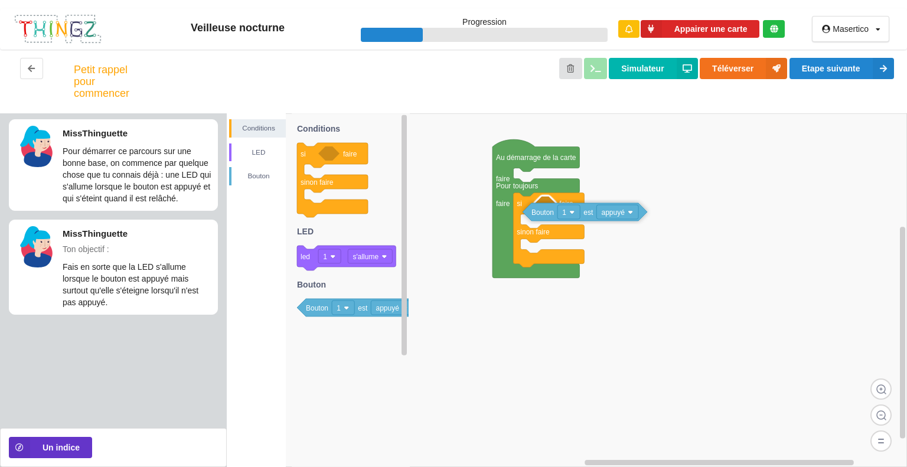
drag, startPoint x: 314, startPoint y: 307, endPoint x: 540, endPoint y: 211, distance: 245.1
click at [540, 211] on div "Conditions LED Bouton Au démarrage de la carte faire Pour toujours faire si fai…" at bounding box center [567, 290] width 680 height 354
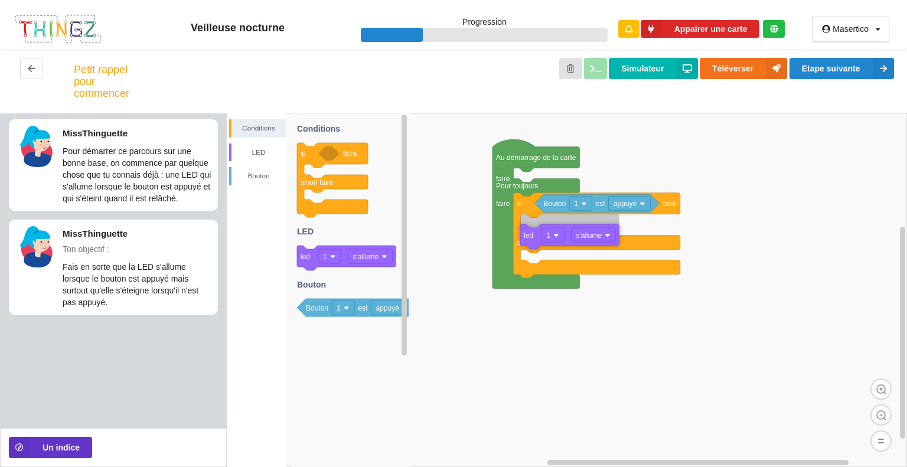
drag, startPoint x: 305, startPoint y: 257, endPoint x: 530, endPoint y: 232, distance: 225.8
click at [530, 232] on div "Conditions LED Bouton Au démarrage de la carte faire Pour toujours faire si fai…" at bounding box center [567, 290] width 680 height 354
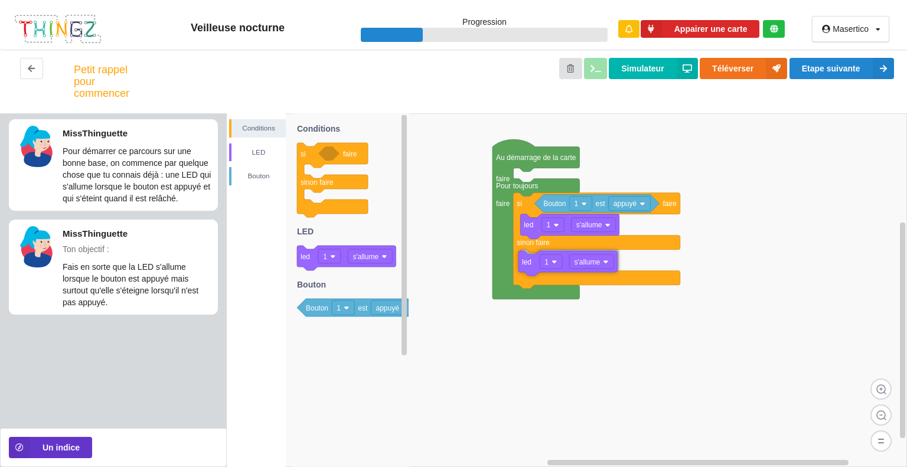
drag, startPoint x: 308, startPoint y: 257, endPoint x: 535, endPoint y: 265, distance: 226.4
click at [535, 265] on div "Conditions LED Bouton Au démarrage de la carte faire Pour toujours faire si fai…" at bounding box center [567, 290] width 680 height 354
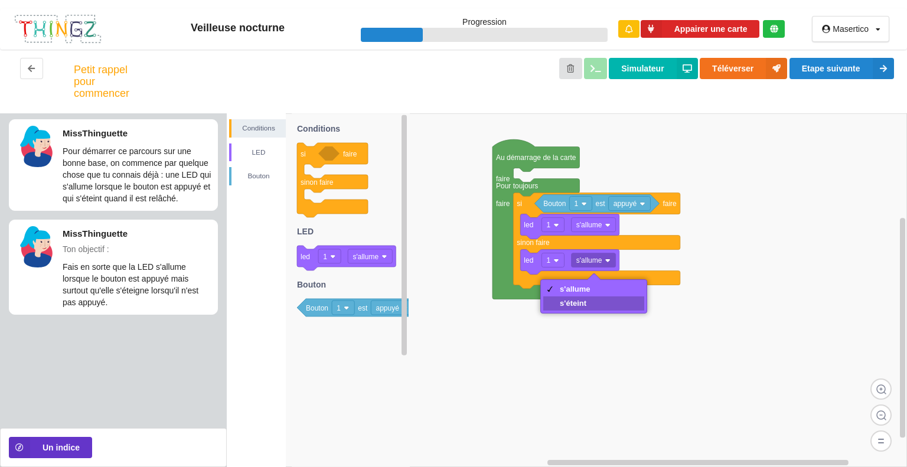
click at [588, 300] on div "s'éteint" at bounding box center [575, 303] width 31 height 9
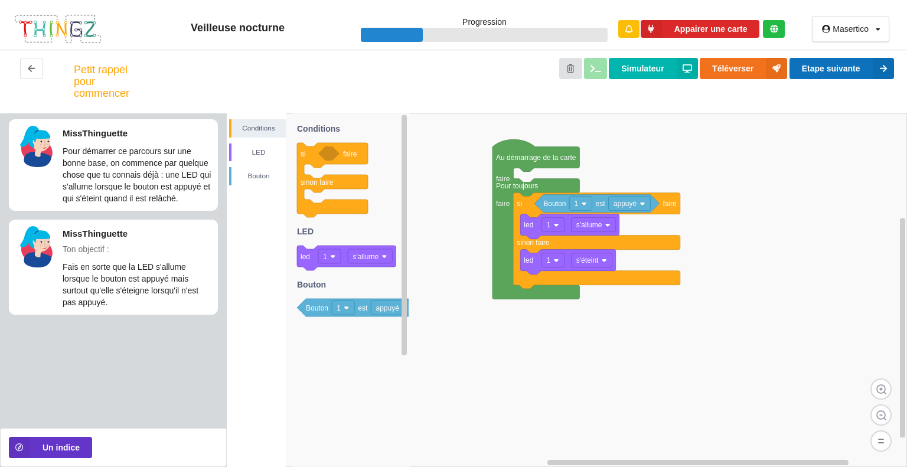
click at [813, 74] on button "Etape suivante" at bounding box center [842, 68] width 105 height 21
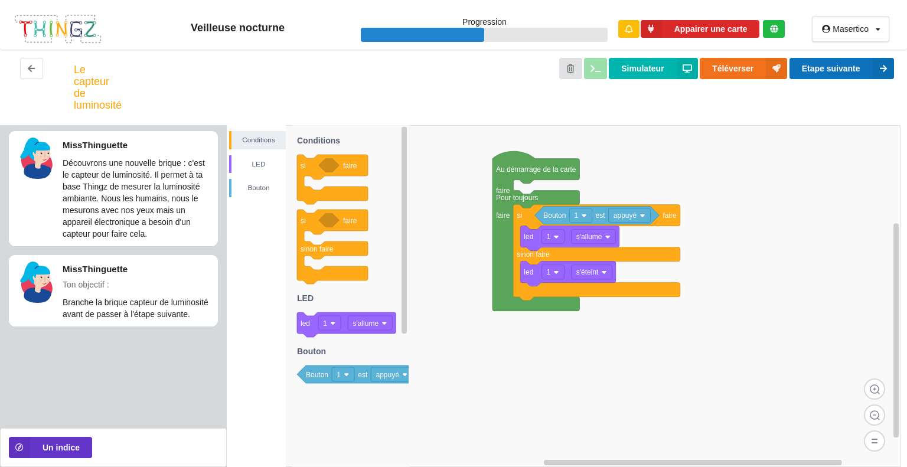
click at [841, 67] on button "Etape suivante" at bounding box center [842, 68] width 105 height 21
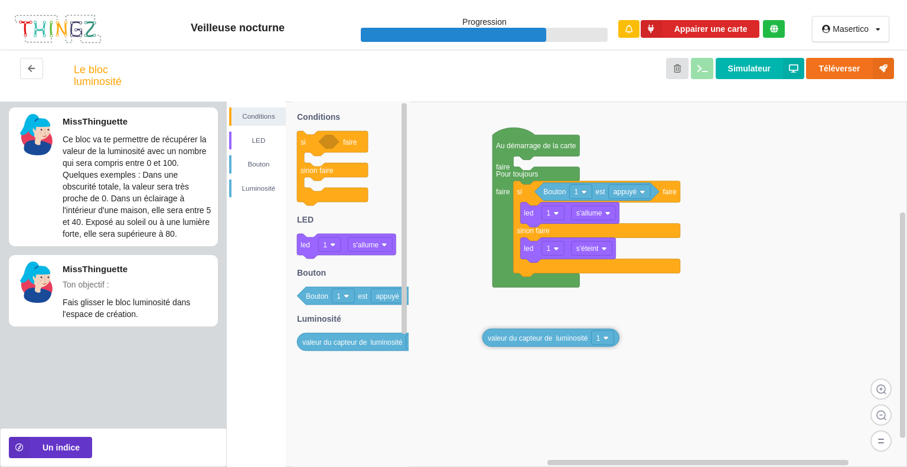
drag, startPoint x: 385, startPoint y: 346, endPoint x: 582, endPoint y: 341, distance: 197.9
click at [582, 341] on div "Conditions LED Bouton Luminosité Au démarrage de la carte faire Pour toujours f…" at bounding box center [567, 285] width 680 height 366
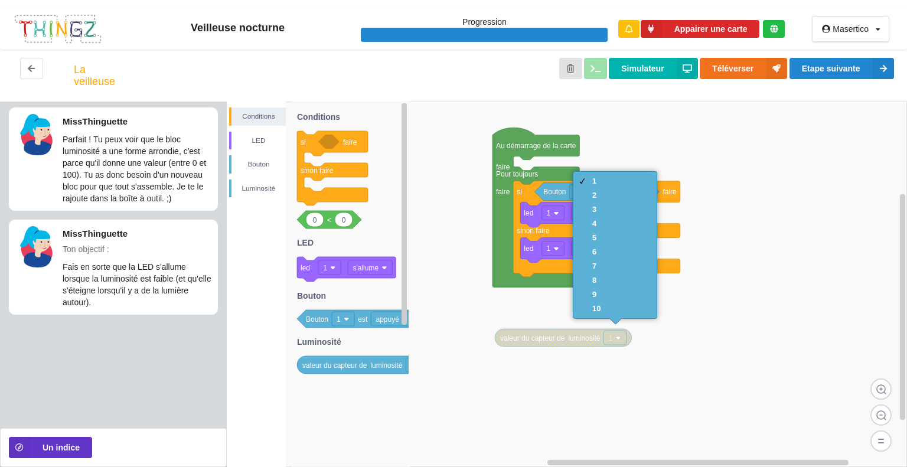
click at [543, 390] on rect at bounding box center [567, 285] width 680 height 366
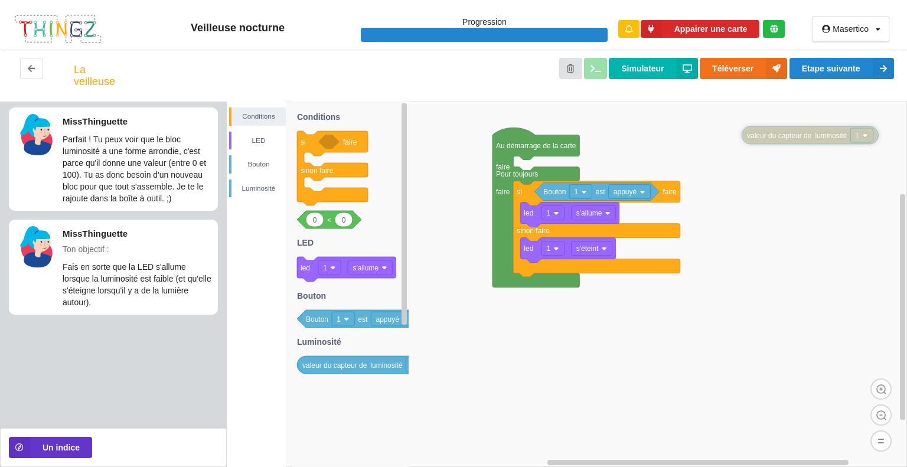
drag, startPoint x: 516, startPoint y: 344, endPoint x: 761, endPoint y: 154, distance: 310.3
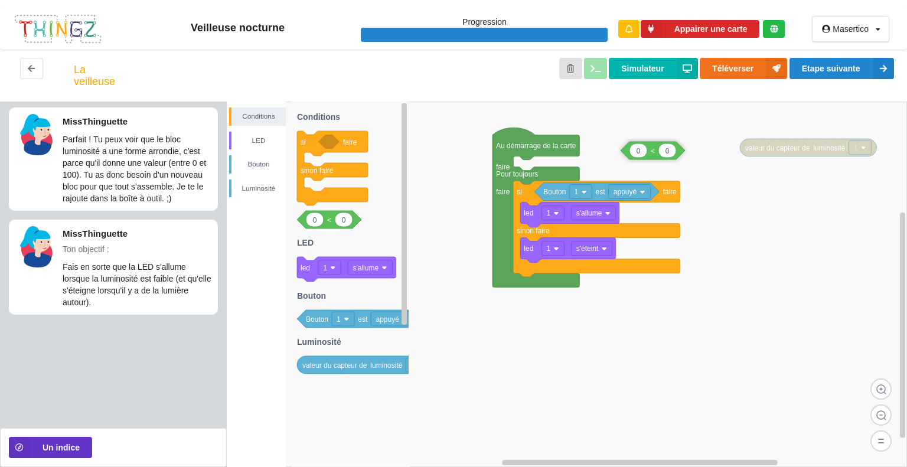
drag, startPoint x: 326, startPoint y: 227, endPoint x: 650, endPoint y: 155, distance: 331.5
click at [650, 155] on div "Conditions LED Bouton Luminosité Au démarrage de la carte faire Pour toujours f…" at bounding box center [567, 285] width 680 height 366
drag, startPoint x: 643, startPoint y: 147, endPoint x: 644, endPoint y: 139, distance: 7.8
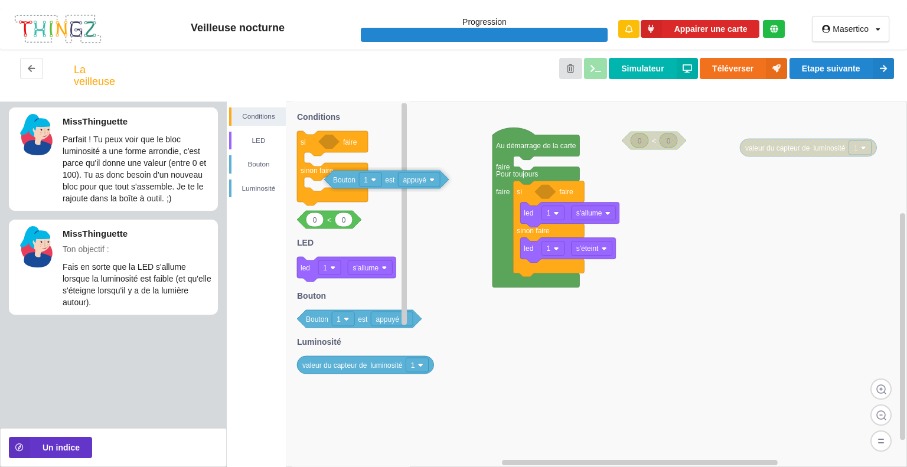
drag, startPoint x: 602, startPoint y: 193, endPoint x: 393, endPoint y: 180, distance: 210.1
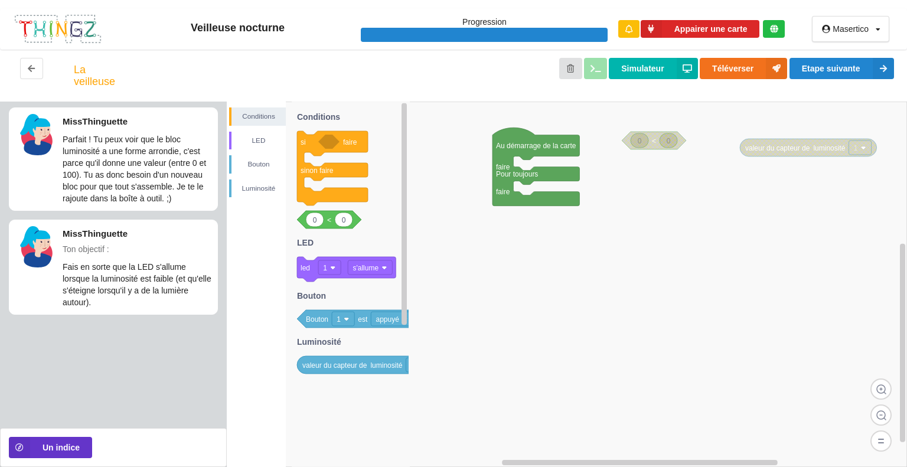
click at [666, 151] on rect at bounding box center [567, 285] width 680 height 366
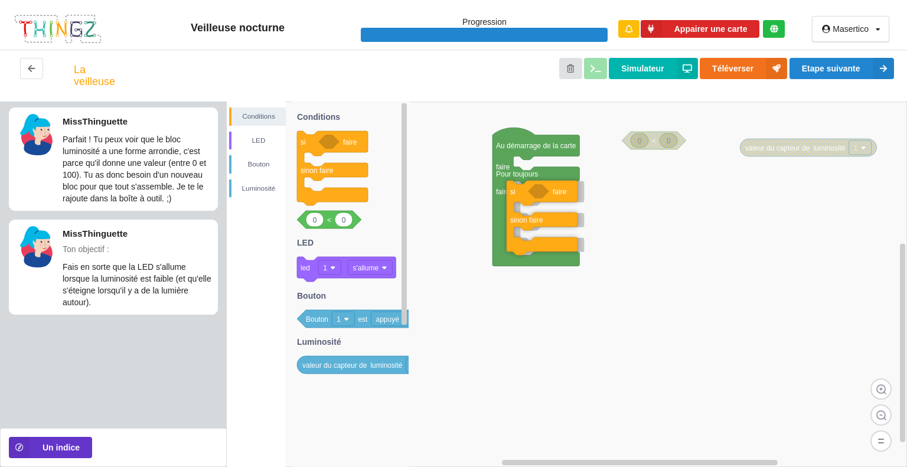
drag, startPoint x: 305, startPoint y: 144, endPoint x: 514, endPoint y: 194, distance: 215.5
click at [514, 194] on div "Conditions LED Bouton Luminosité valeur du capteur de luminosité 1 Au démarrage…" at bounding box center [567, 285] width 680 height 366
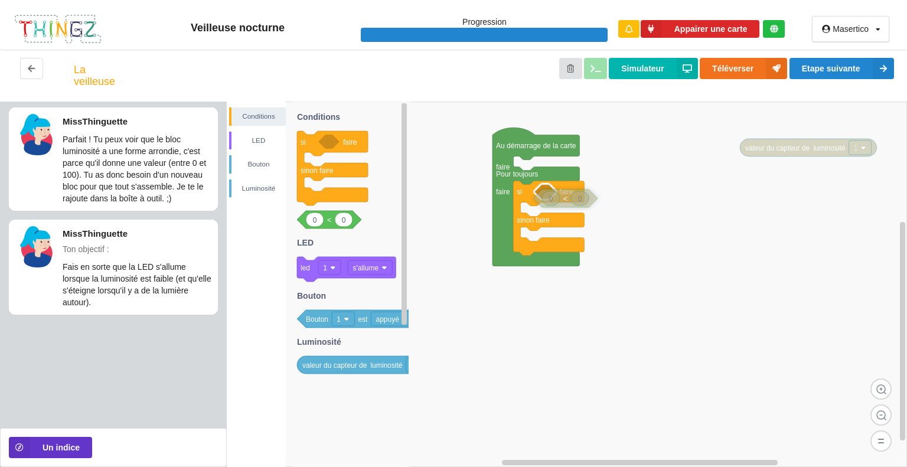
drag, startPoint x: 657, startPoint y: 141, endPoint x: 569, endPoint y: 198, distance: 105.2
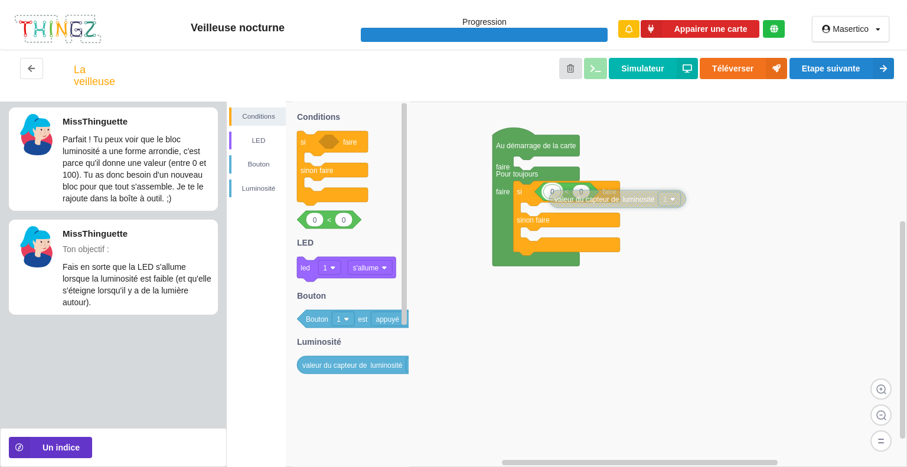
drag, startPoint x: 761, startPoint y: 146, endPoint x: 571, endPoint y: 198, distance: 197.0
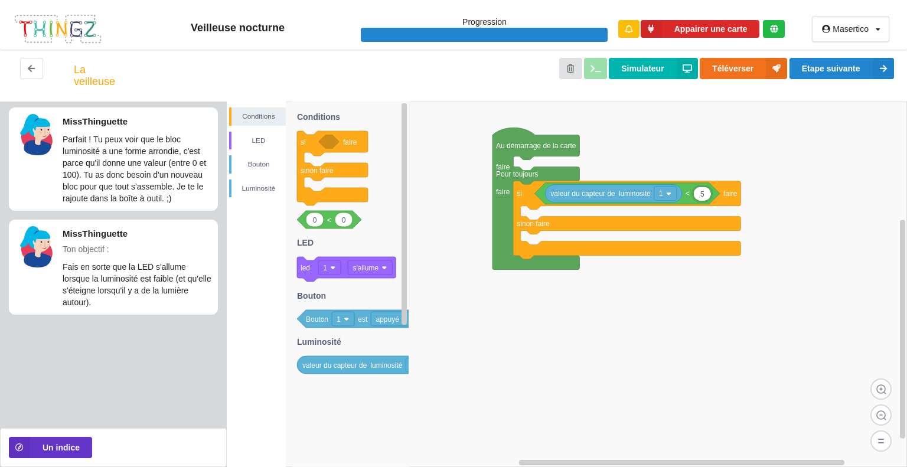
type input "5"
click at [828, 137] on rect at bounding box center [567, 285] width 680 height 366
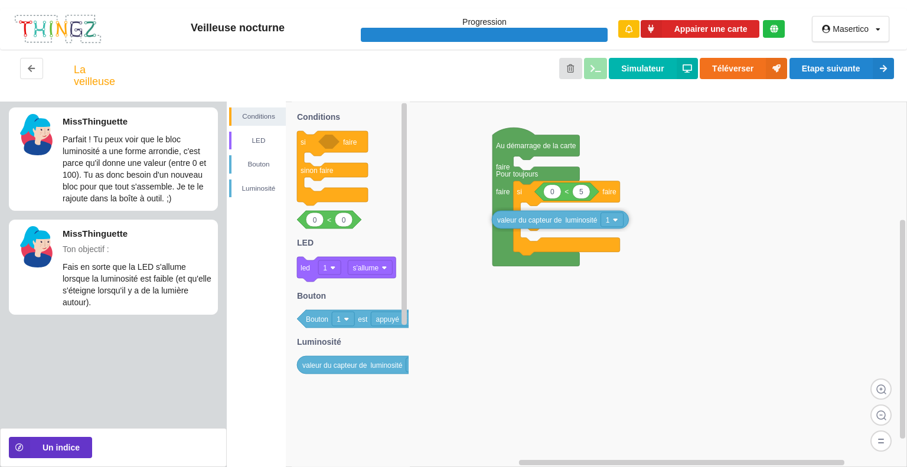
drag, startPoint x: 669, startPoint y: 201, endPoint x: 579, endPoint y: 226, distance: 93.3
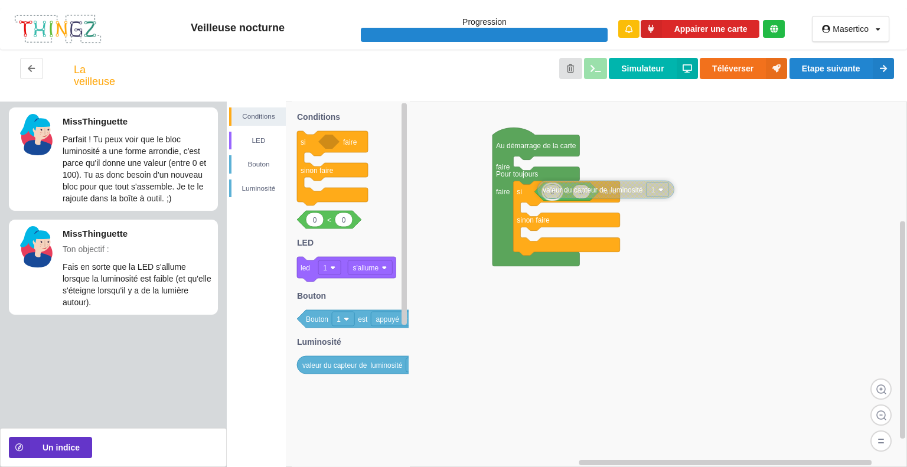
drag, startPoint x: 543, startPoint y: 221, endPoint x: 626, endPoint y: 192, distance: 87.8
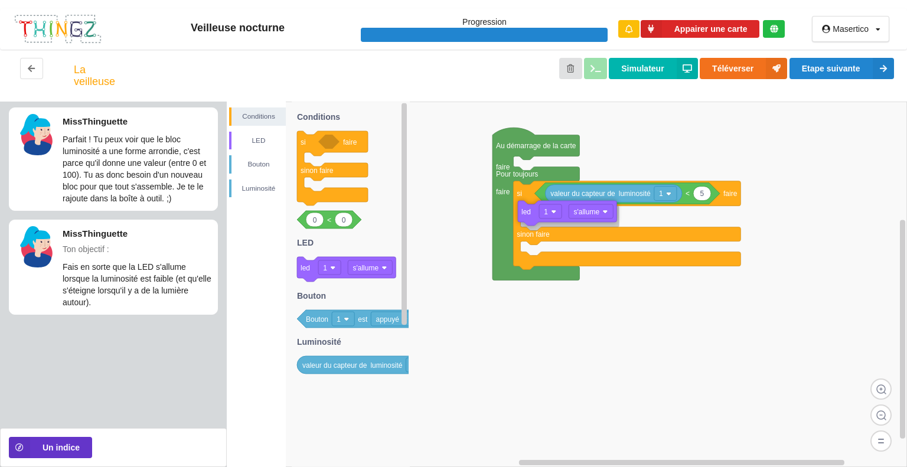
drag, startPoint x: 311, startPoint y: 276, endPoint x: 532, endPoint y: 220, distance: 227.9
click at [532, 220] on div "Conditions LED Bouton Luminosité Au démarrage de la carte faire Pour toujours f…" at bounding box center [567, 285] width 680 height 366
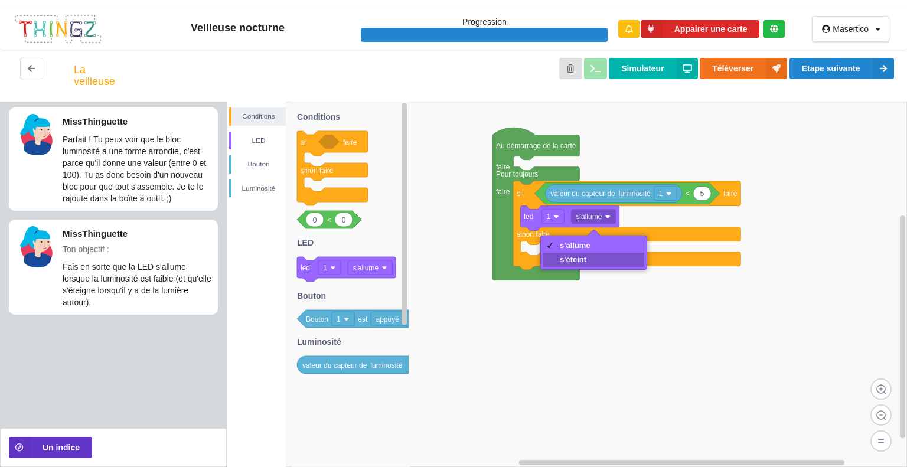
click at [576, 256] on div "s'éteint" at bounding box center [575, 259] width 31 height 9
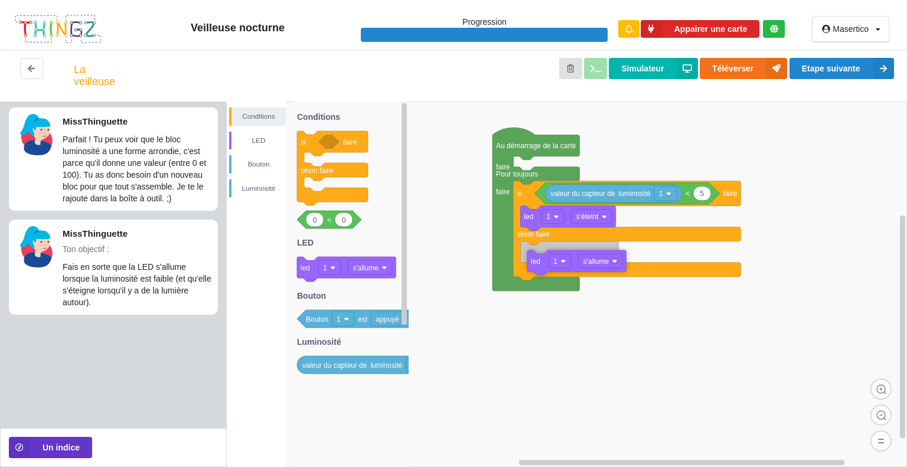
drag, startPoint x: 308, startPoint y: 271, endPoint x: 538, endPoint y: 266, distance: 229.8
click at [538, 266] on div "Conditions LED Bouton Luminosité Au démarrage de la carte faire Pour toujours f…" at bounding box center [567, 285] width 680 height 366
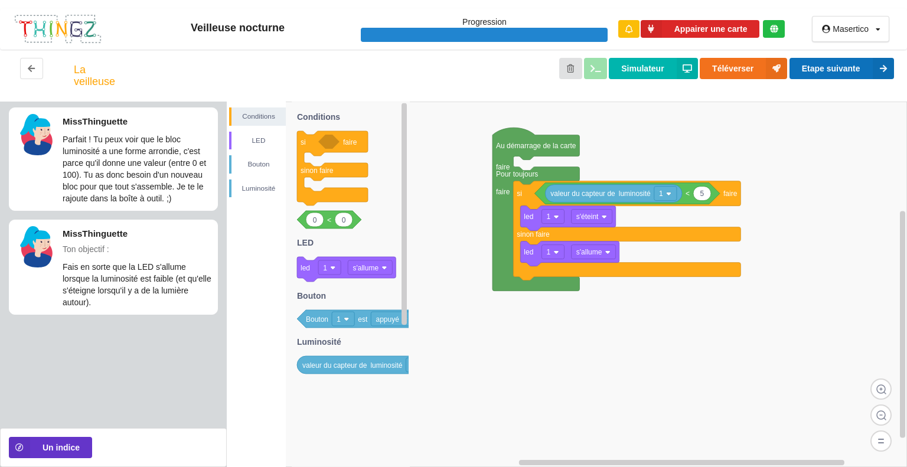
click at [823, 66] on button "Etape suivante" at bounding box center [842, 68] width 105 height 21
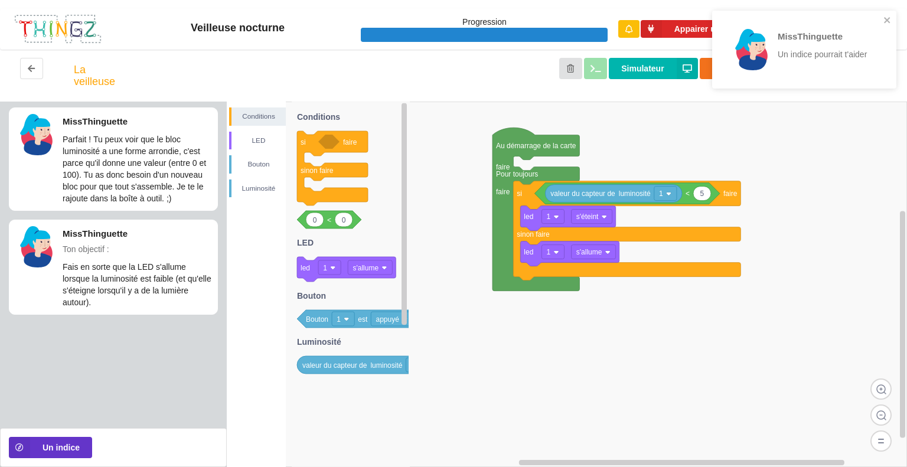
click at [878, 23] on div "MissThinguette Un indice pourrait t'aider" at bounding box center [800, 49] width 159 height 61
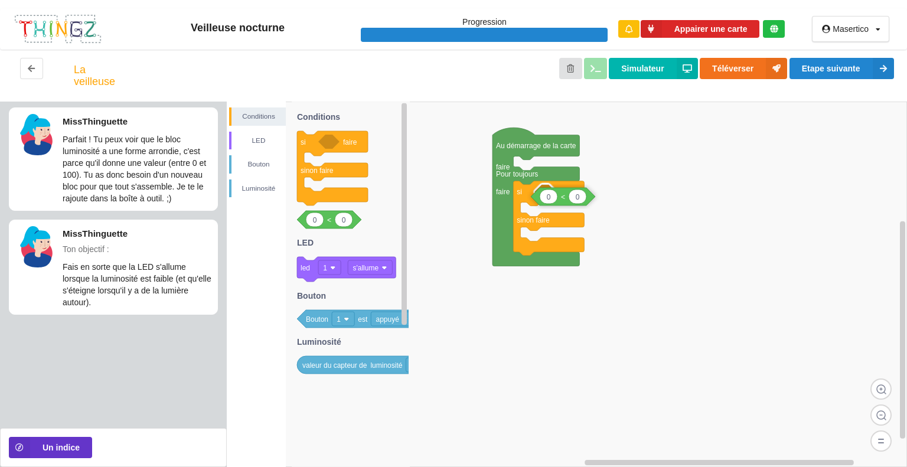
drag, startPoint x: 302, startPoint y: 221, endPoint x: 536, endPoint y: 198, distance: 235.1
click at [536, 198] on div "Conditions LED Bouton Luminosité Au démarrage de la carte faire Pour toujours f…" at bounding box center [567, 285] width 680 height 366
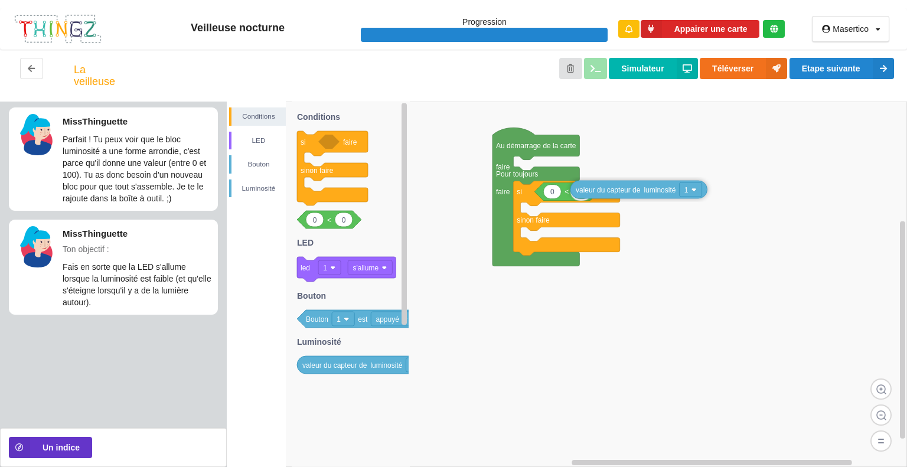
drag, startPoint x: 313, startPoint y: 364, endPoint x: 587, endPoint y: 188, distance: 324.9
click at [587, 188] on div "Conditions LED Bouton Luminosité Au démarrage de la carte faire Pour toujours f…" at bounding box center [567, 285] width 680 height 366
click at [544, 193] on input "0" at bounding box center [552, 192] width 17 height 14
click at [735, 171] on rect at bounding box center [567, 285] width 680 height 366
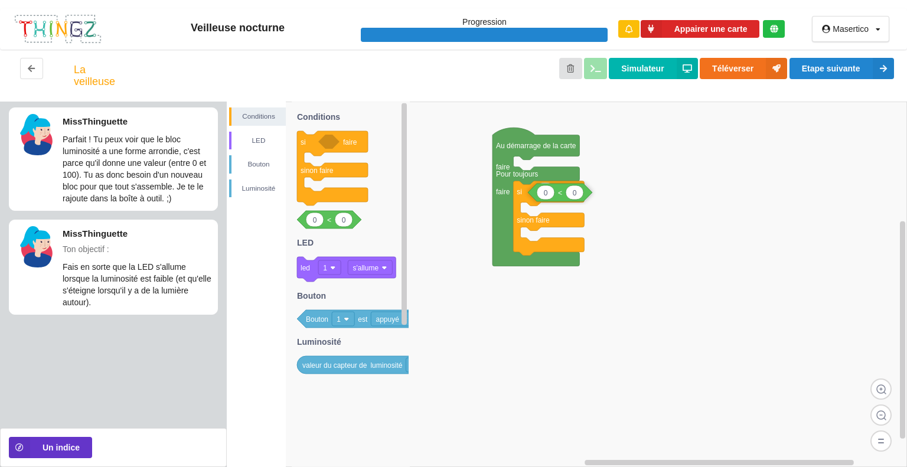
drag, startPoint x: 335, startPoint y: 227, endPoint x: 566, endPoint y: 200, distance: 232.5
click at [566, 200] on div "Conditions LED Bouton Luminosité Au démarrage de la carte faire Pour toujours f…" at bounding box center [567, 285] width 680 height 366
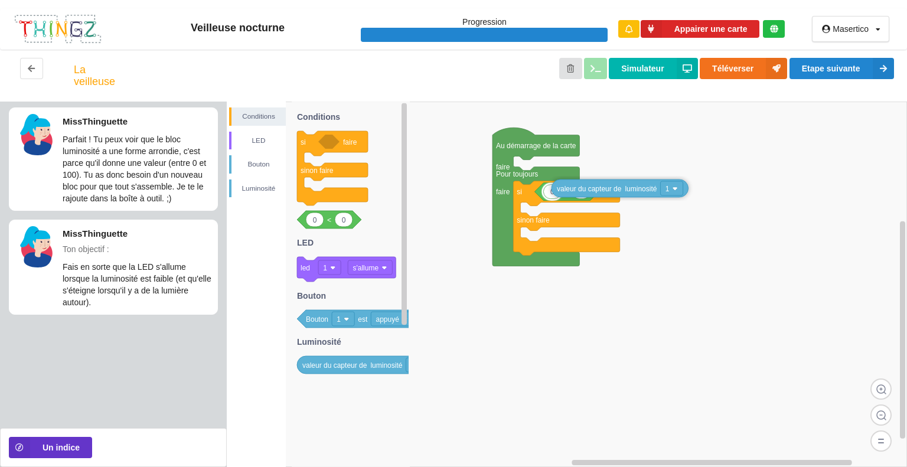
drag, startPoint x: 310, startPoint y: 367, endPoint x: 564, endPoint y: 191, distance: 309.8
click at [564, 191] on div "Conditions LED Bouton Luminosité Au démarrage de la carte faire Pour toujours f…" at bounding box center [567, 285] width 680 height 366
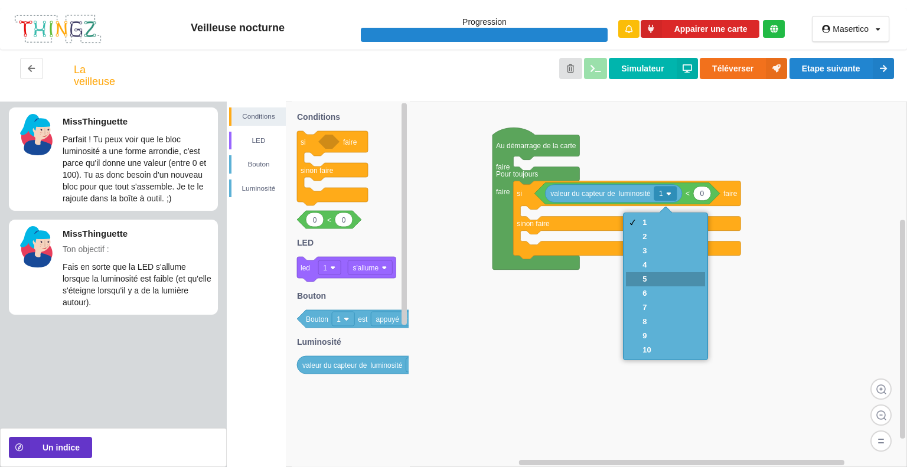
click at [659, 276] on div "5" at bounding box center [665, 279] width 79 height 14
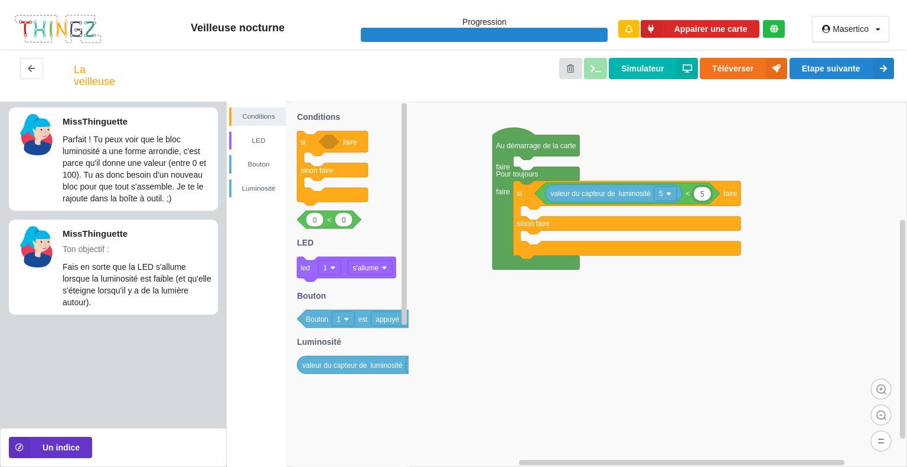
type input "5"
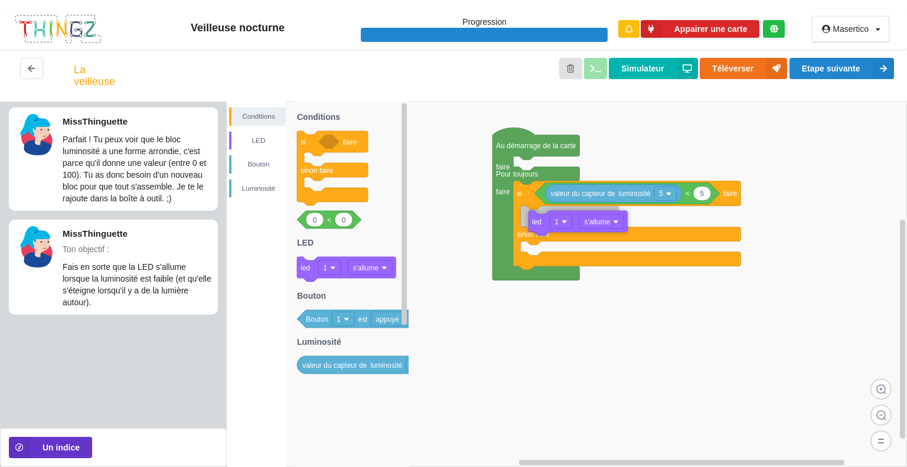
drag, startPoint x: 303, startPoint y: 271, endPoint x: 534, endPoint y: 224, distance: 235.7
click at [534, 224] on div "Conditions LED Bouton Luminosité Au démarrage de la carte faire Pour toujours f…" at bounding box center [567, 285] width 680 height 366
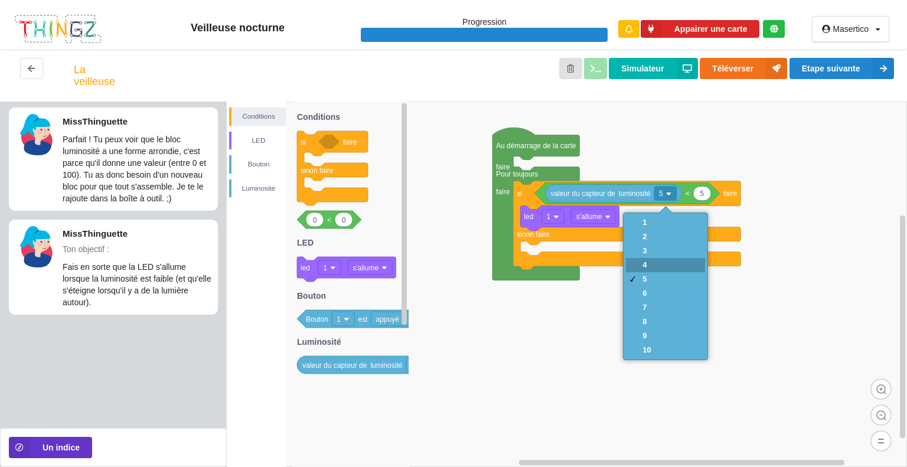
click at [640, 262] on div "4" at bounding box center [665, 265] width 79 height 14
click at [639, 278] on div "5" at bounding box center [665, 279] width 79 height 14
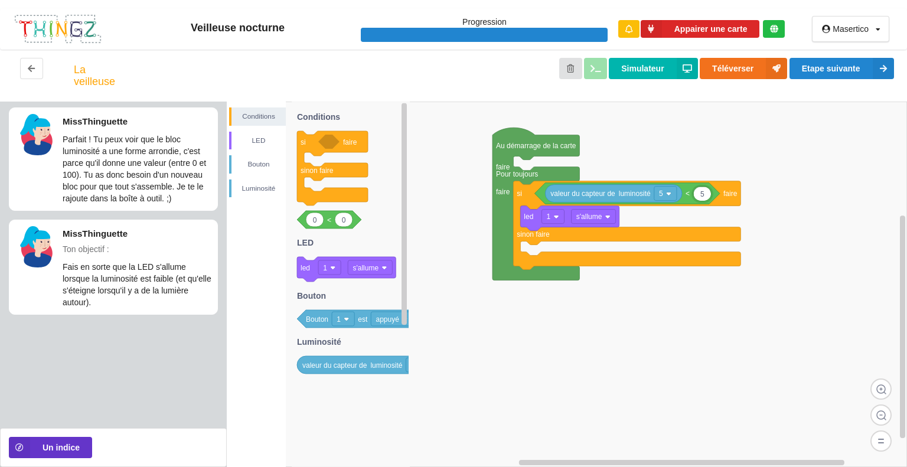
type input "0"
type input "6"
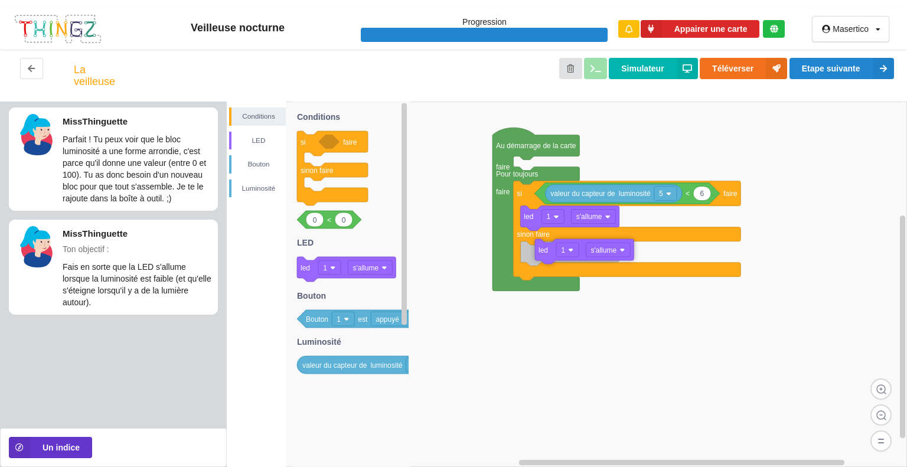
drag, startPoint x: 304, startPoint y: 269, endPoint x: 538, endPoint y: 251, distance: 234.6
click at [538, 251] on div "Conditions LED Bouton Luminosité Au démarrage de la carte faire Pour toujours f…" at bounding box center [567, 285] width 680 height 366
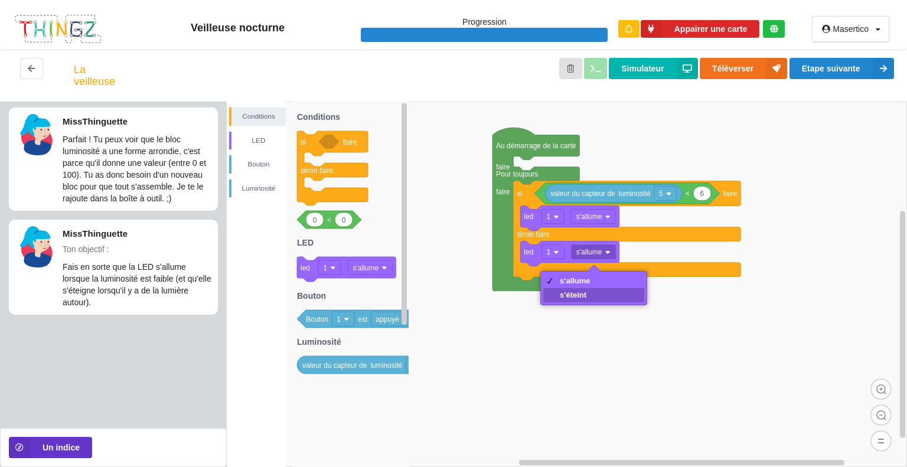
click at [592, 293] on div "s'éteint" at bounding box center [593, 295] width 101 height 14
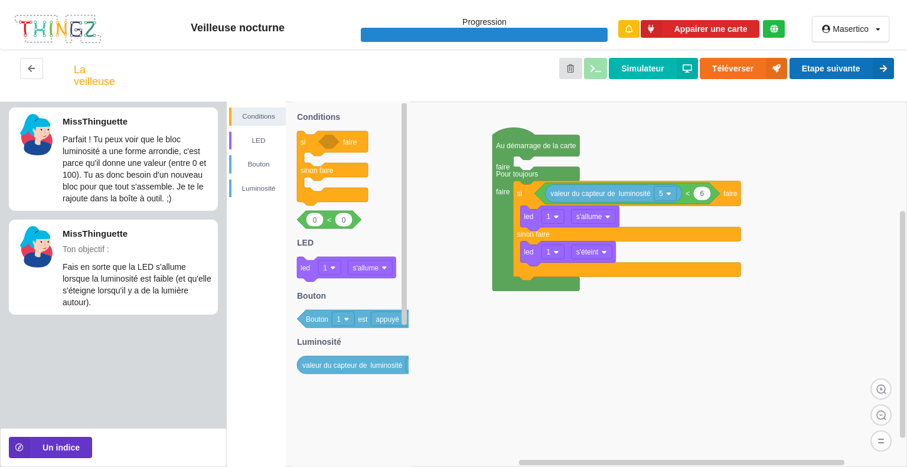
click at [826, 67] on button "Etape suivante" at bounding box center [842, 68] width 105 height 21
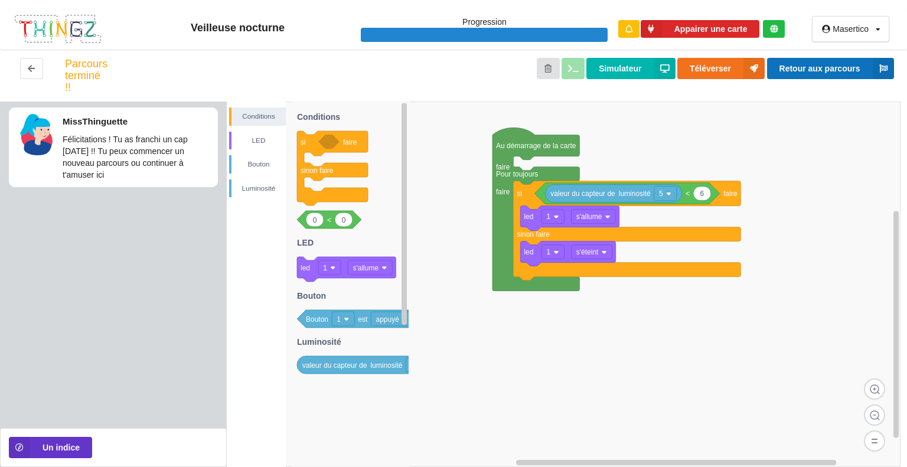
click at [826, 67] on button "Retour aux parcours" at bounding box center [830, 68] width 127 height 21
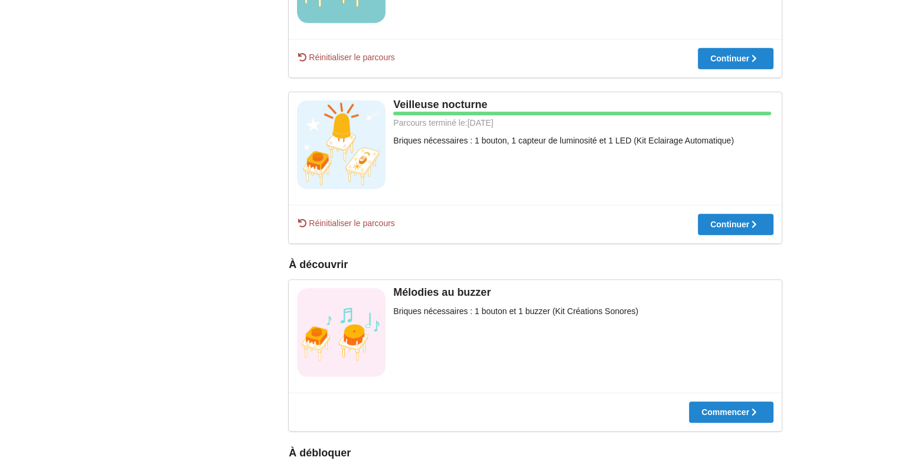
scroll to position [622, 0]
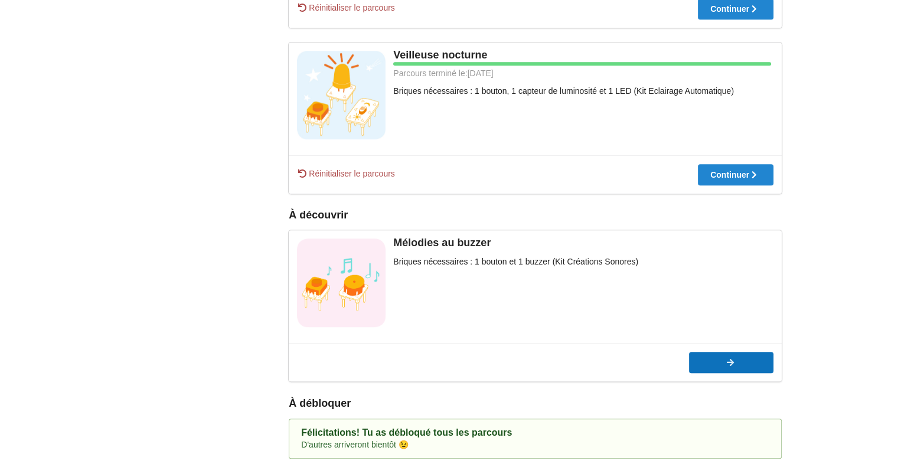
click at [717, 363] on div at bounding box center [731, 363] width 84 height 8
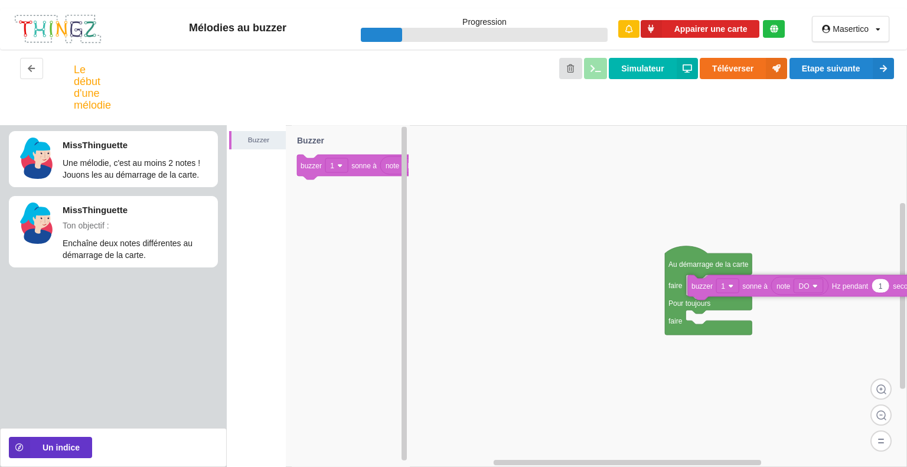
drag, startPoint x: 317, startPoint y: 170, endPoint x: 708, endPoint y: 291, distance: 409.7
click at [708, 291] on div "Buzzer Au démarrage de la carte faire Pour toujours faire note DO 1 buzzer 1 so…" at bounding box center [567, 296] width 680 height 342
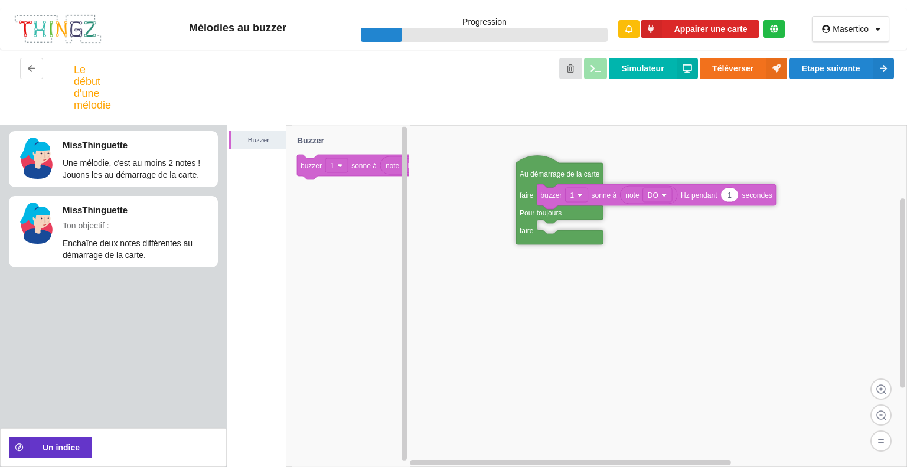
drag, startPoint x: 688, startPoint y: 266, endPoint x: 546, endPoint y: 177, distance: 167.8
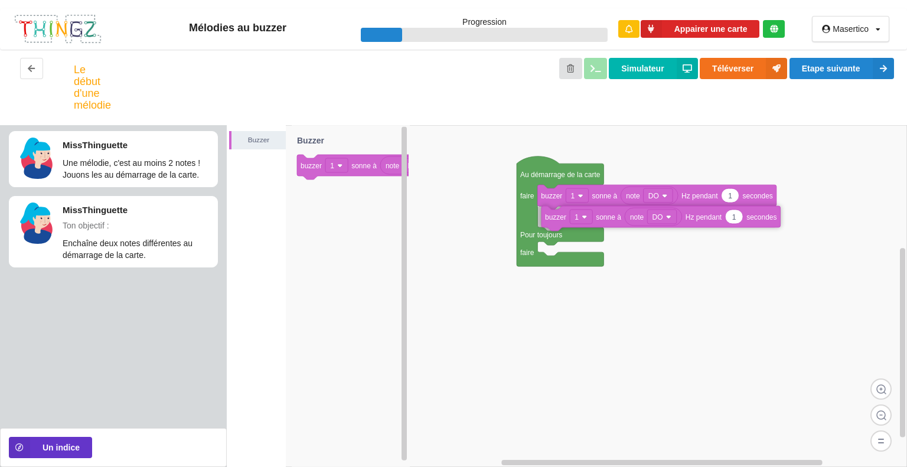
drag, startPoint x: 315, startPoint y: 164, endPoint x: 560, endPoint y: 213, distance: 249.5
click at [560, 213] on div "Buzzer Au démarrage de la carte faire Pour toujours faire note DO 1 buzzer 1 so…" at bounding box center [567, 296] width 680 height 342
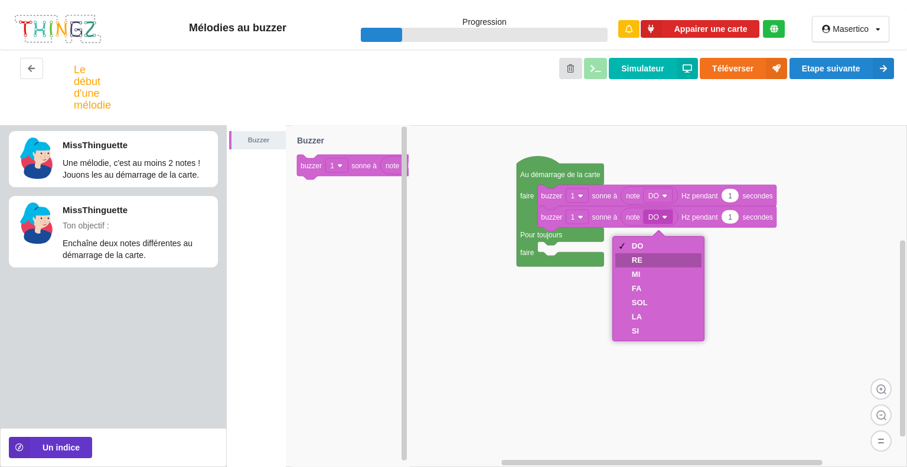
click at [650, 259] on div "RE" at bounding box center [658, 260] width 86 height 14
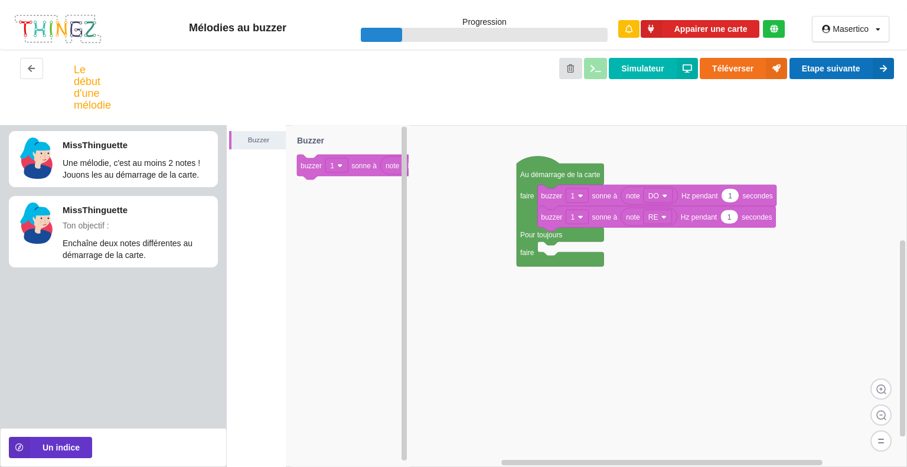
click at [830, 63] on button "Etape suivante" at bounding box center [842, 68] width 105 height 21
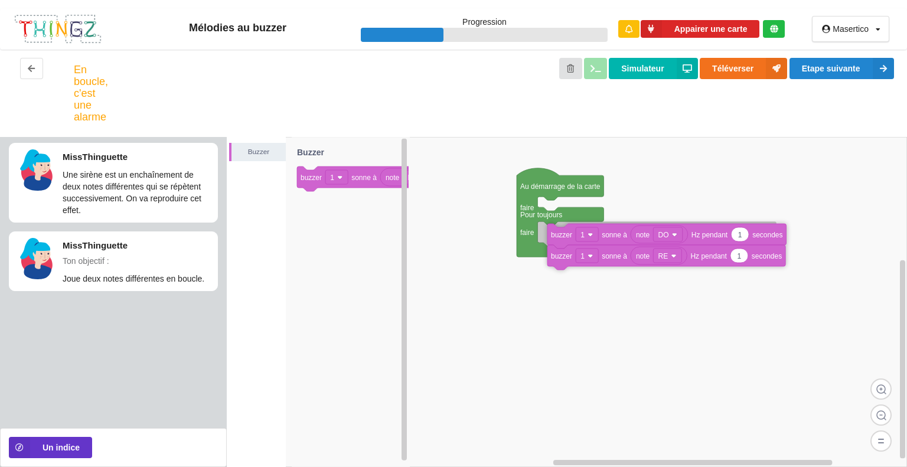
drag, startPoint x: 548, startPoint y: 213, endPoint x: 556, endPoint y: 239, distance: 27.5
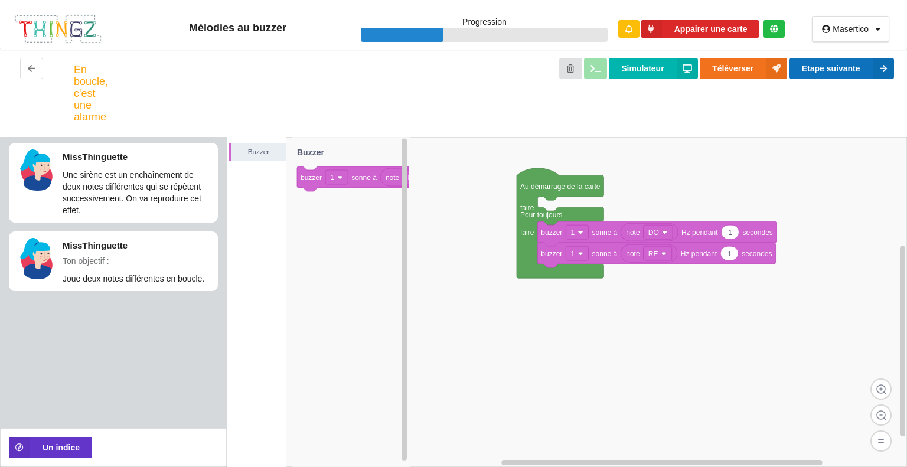
click at [831, 74] on button "Etape suivante" at bounding box center [842, 68] width 105 height 21
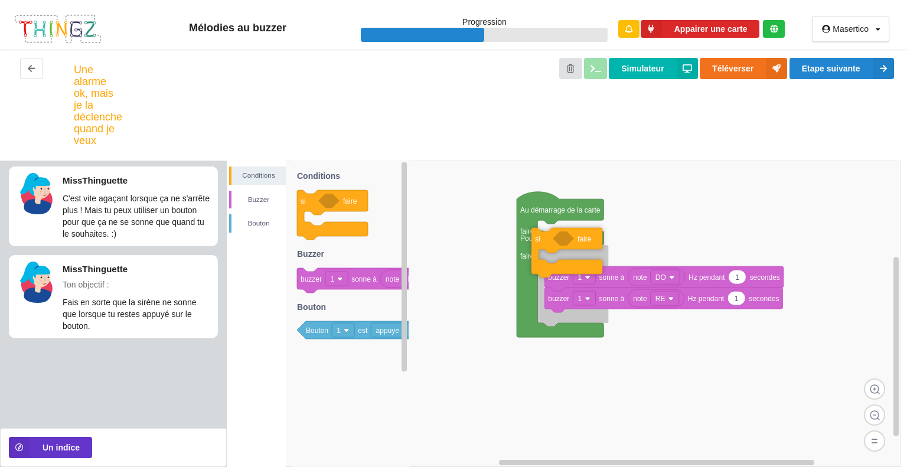
drag, startPoint x: 299, startPoint y: 203, endPoint x: 540, endPoint y: 255, distance: 246.4
click at [540, 255] on div "Conditions Buzzer Bouton Au démarrage de la carte faire Pour toujours faire not…" at bounding box center [567, 314] width 680 height 307
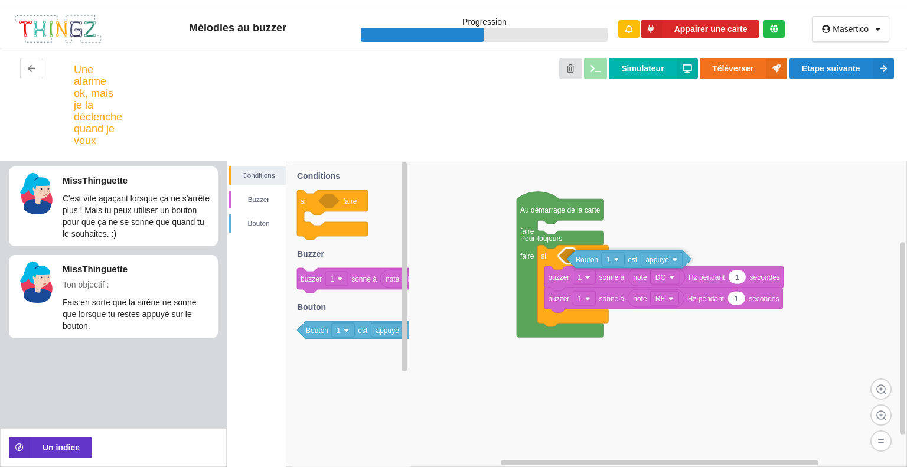
drag, startPoint x: 311, startPoint y: 332, endPoint x: 581, endPoint y: 260, distance: 279.4
click at [581, 260] on div "Conditions Buzzer Bouton Au démarrage de la carte faire Pour toujours faire si …" at bounding box center [567, 314] width 680 height 307
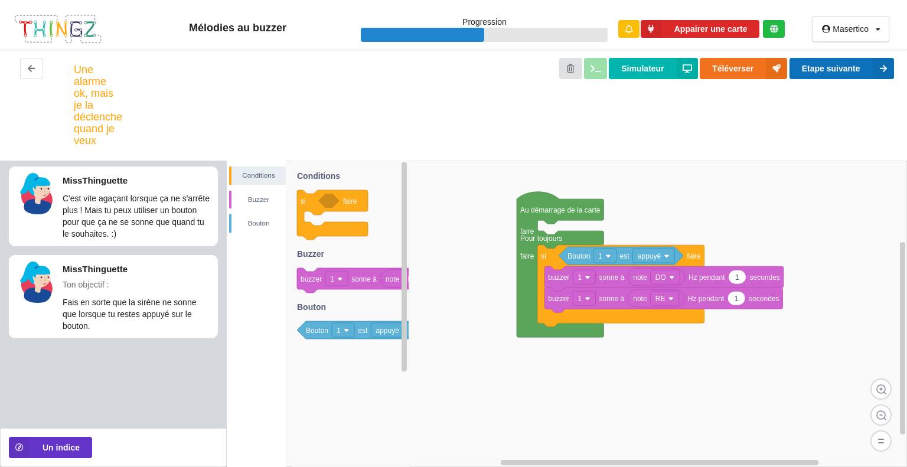
click at [848, 59] on button "Etape suivante" at bounding box center [842, 68] width 105 height 21
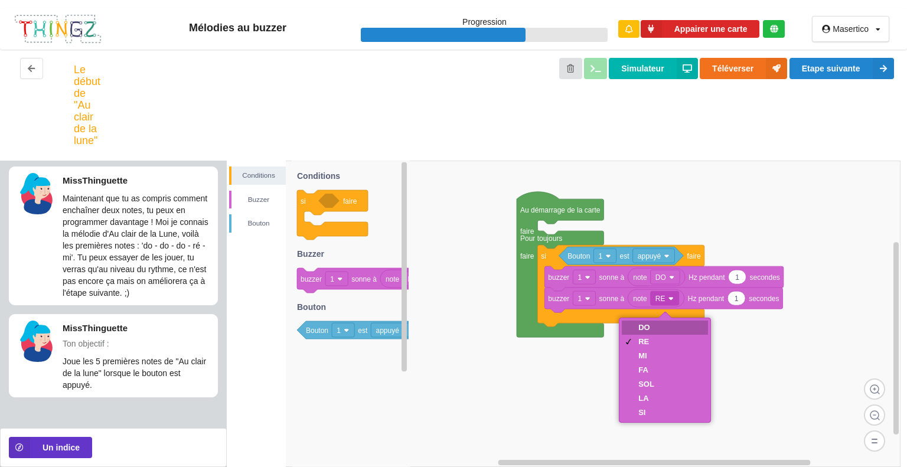
click at [645, 328] on div "DO" at bounding box center [647, 327] width 16 height 9
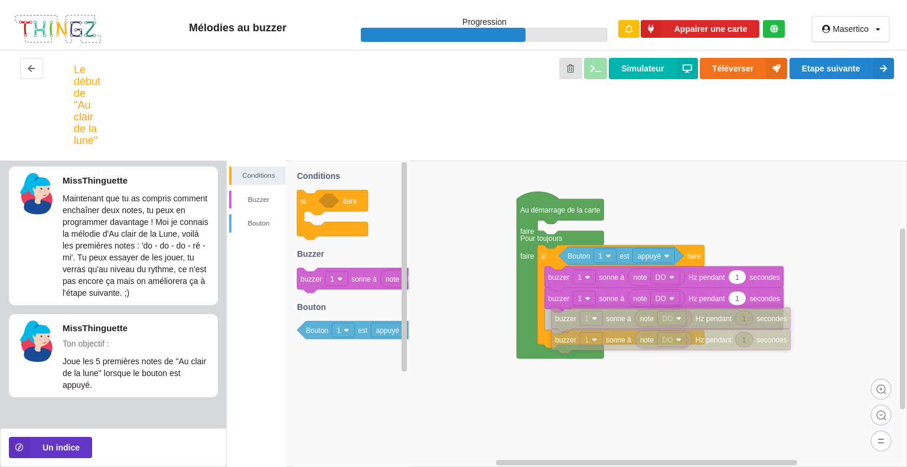
drag, startPoint x: 600, startPoint y: 370, endPoint x: 564, endPoint y: 327, distance: 56.2
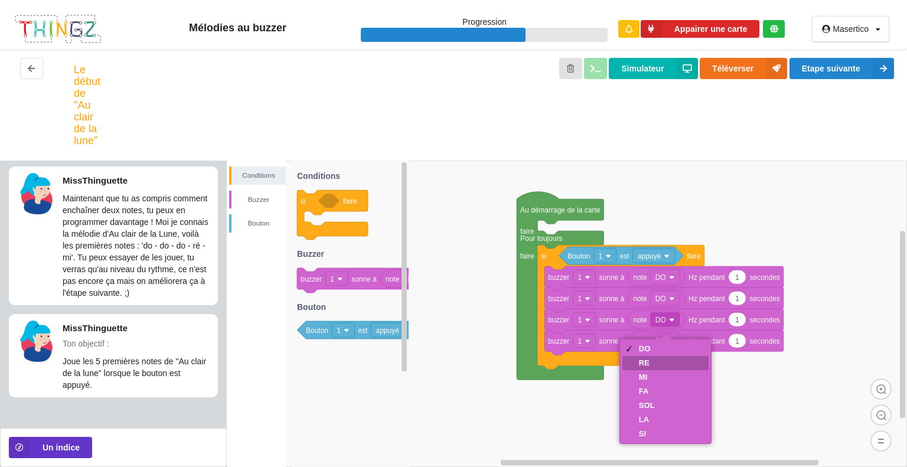
click at [650, 363] on div "RE" at bounding box center [647, 363] width 16 height 9
click at [657, 346] on div "DO" at bounding box center [665, 349] width 86 height 14
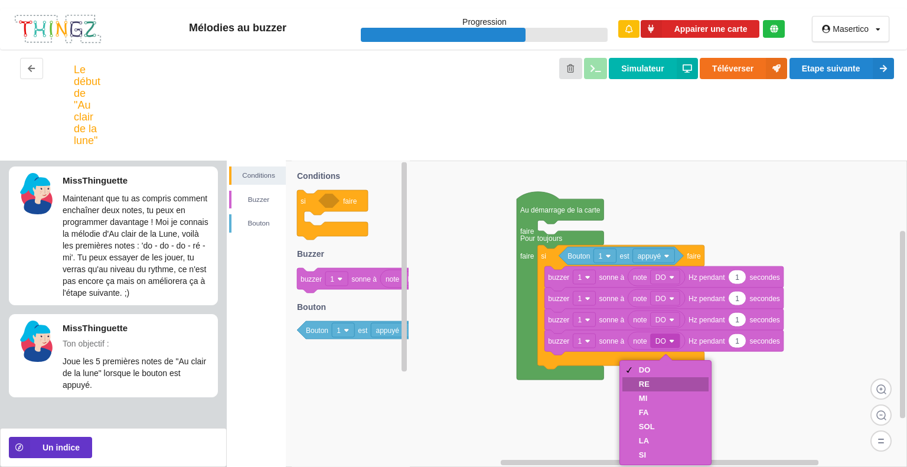
click at [646, 380] on div "RE" at bounding box center [647, 384] width 16 height 9
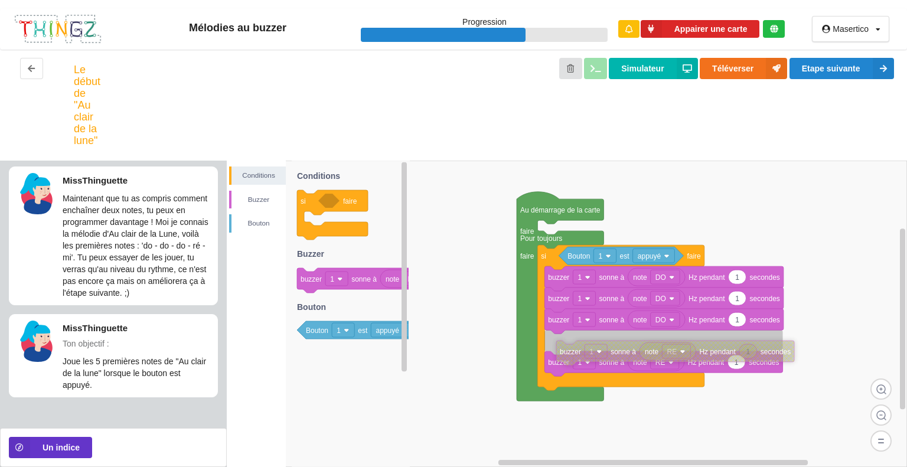
drag, startPoint x: 576, startPoint y: 390, endPoint x: 565, endPoint y: 360, distance: 32.4
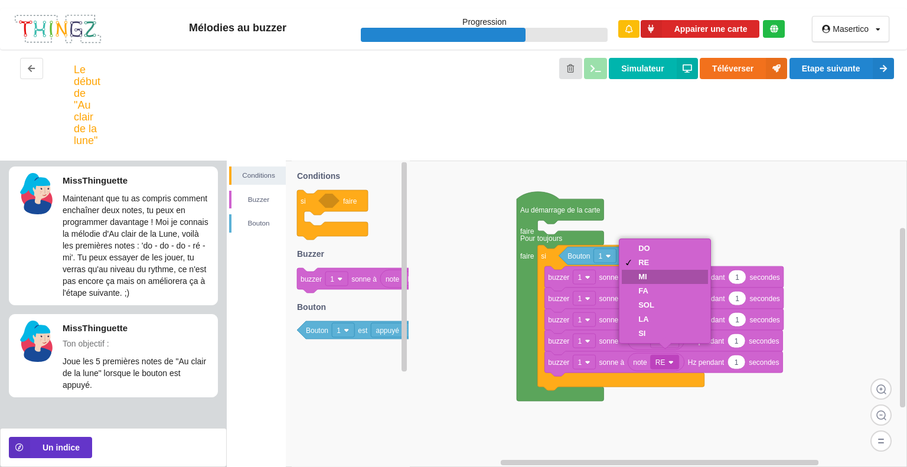
click at [641, 276] on div "MI" at bounding box center [647, 276] width 16 height 9
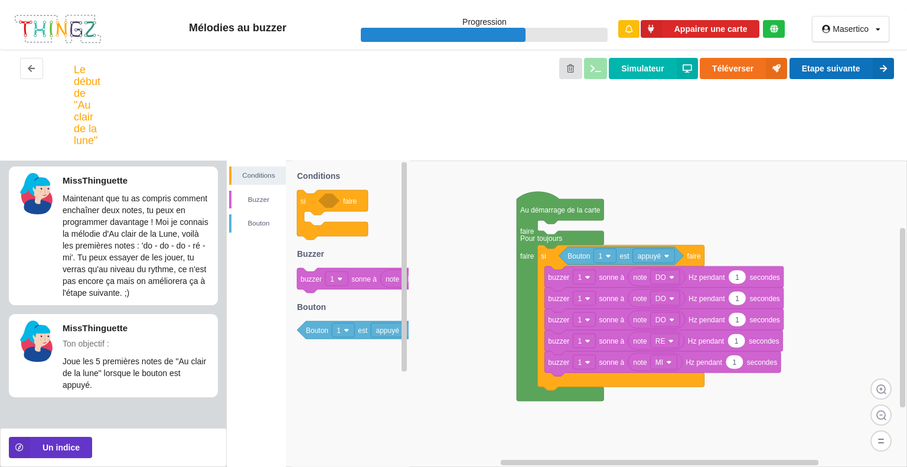
click at [823, 70] on button "Etape suivante" at bounding box center [842, 68] width 105 height 21
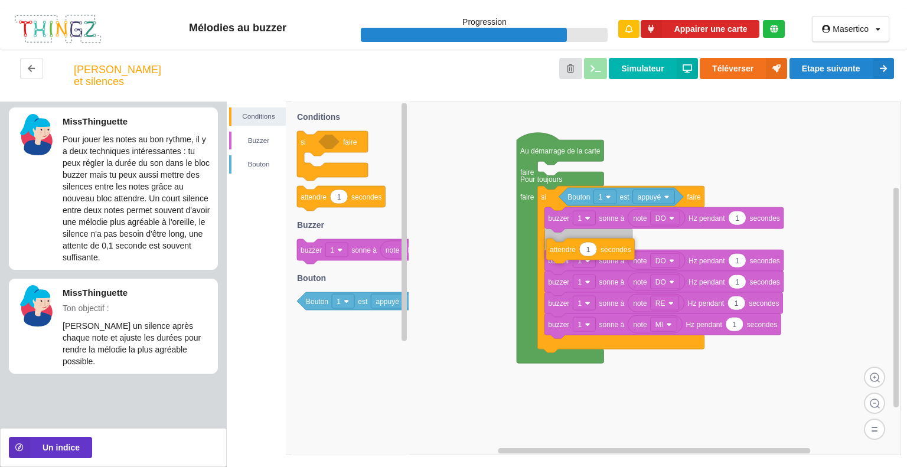
drag, startPoint x: 311, startPoint y: 216, endPoint x: 560, endPoint y: 269, distance: 254.7
click at [560, 269] on div "Conditions Buzzer Bouton Au démarrage de la carte faire Pour toujours faire si …" at bounding box center [567, 285] width 680 height 366
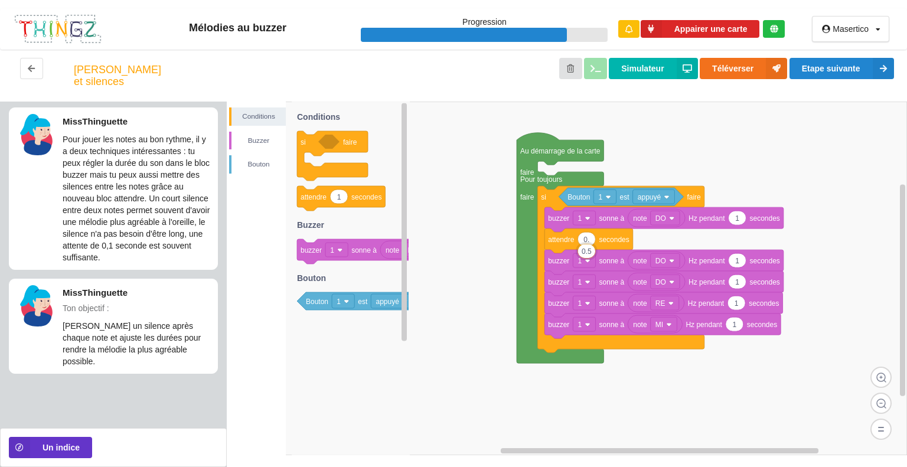
type input "0.5"
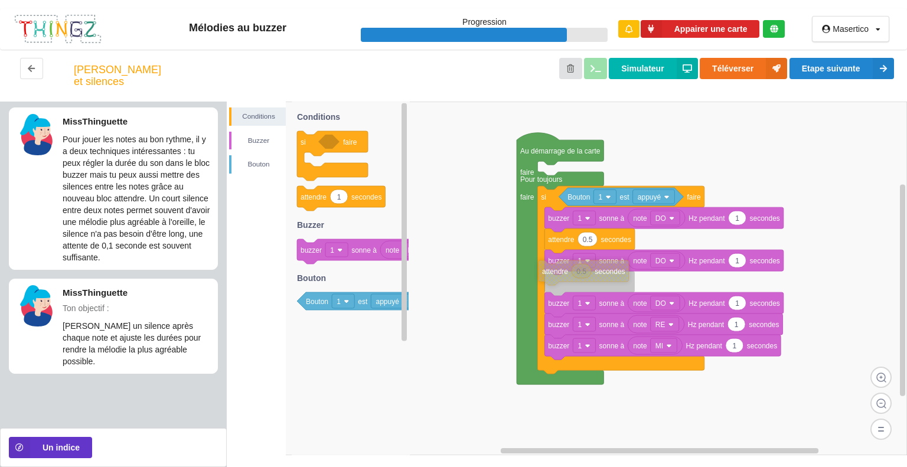
drag, startPoint x: 596, startPoint y: 338, endPoint x: 549, endPoint y: 288, distance: 69.4
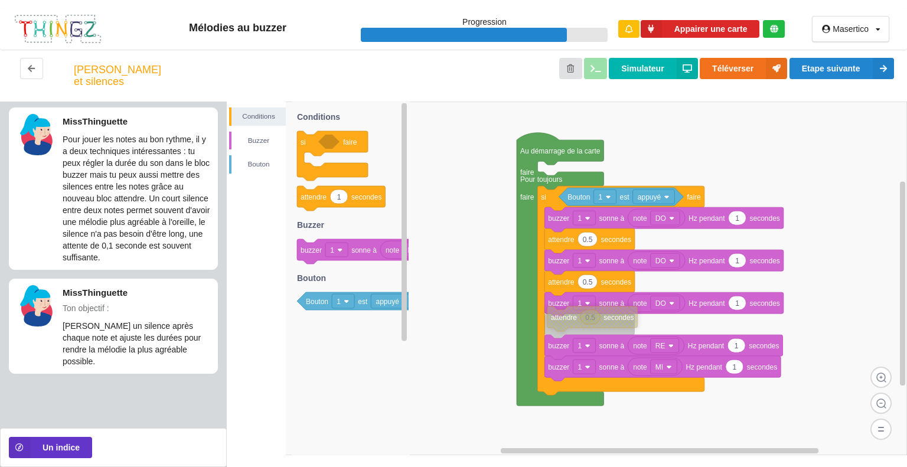
drag, startPoint x: 604, startPoint y: 385, endPoint x: 566, endPoint y: 337, distance: 61.0
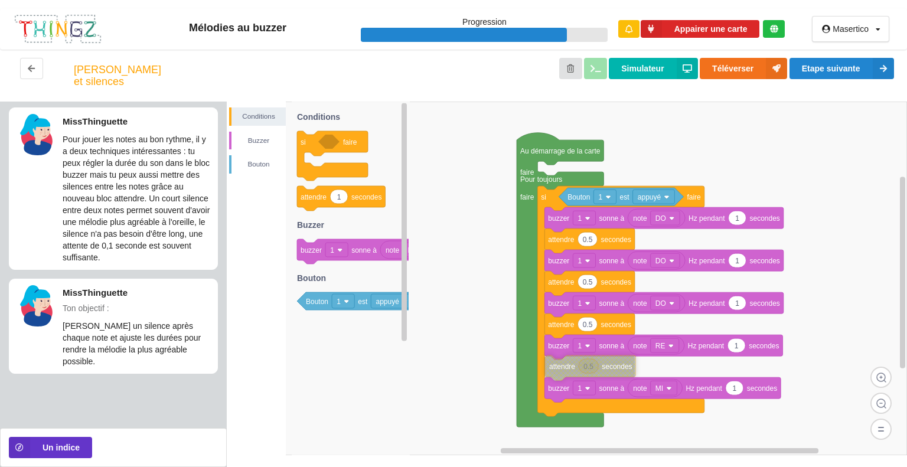
drag, startPoint x: 597, startPoint y: 420, endPoint x: 555, endPoint y: 378, distance: 58.9
click at [825, 65] on button "Etape suivante" at bounding box center [842, 68] width 105 height 21
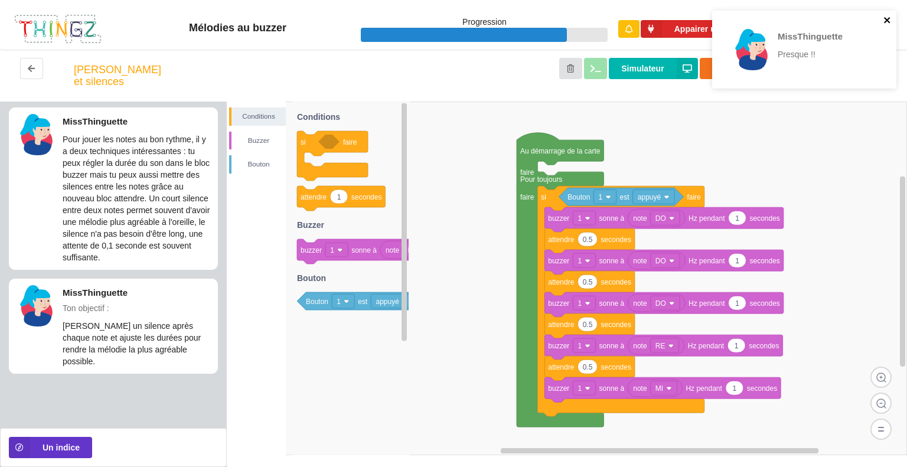
click at [884, 19] on icon "close" at bounding box center [888, 19] width 8 height 9
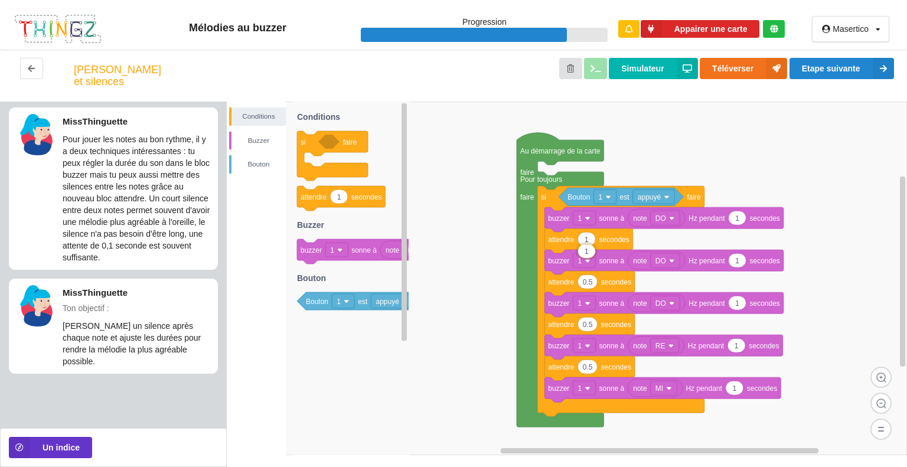
type input "1"
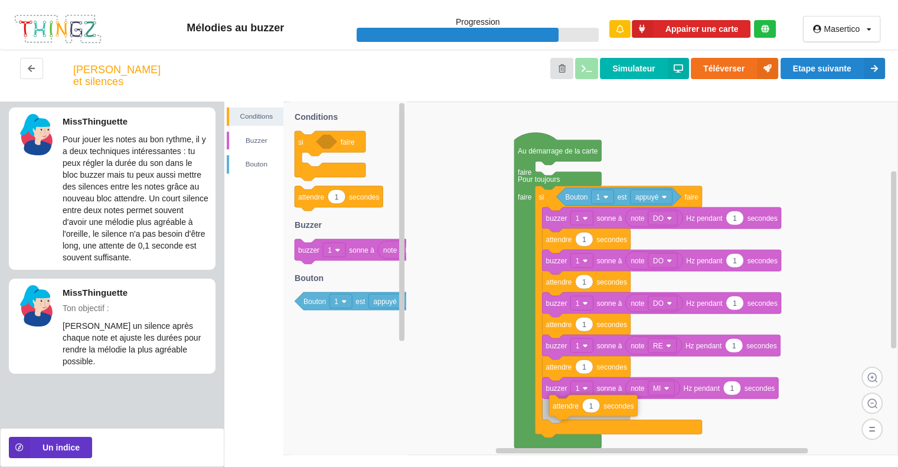
drag, startPoint x: 319, startPoint y: 207, endPoint x: 574, endPoint y: 416, distance: 329.4
click at [574, 416] on div "Conditions Buzzer Bouton Au démarrage de la carte faire Pour toujours faire si …" at bounding box center [561, 285] width 674 height 366
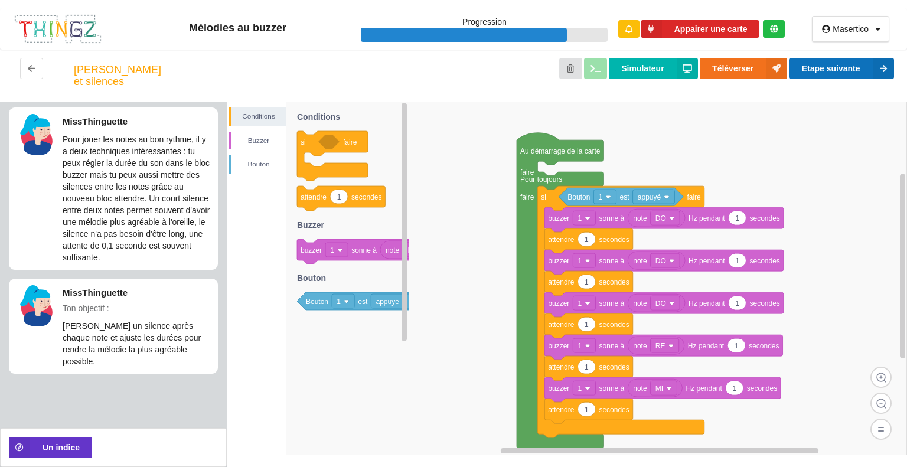
click at [854, 60] on button "Etape suivante" at bounding box center [842, 68] width 105 height 21
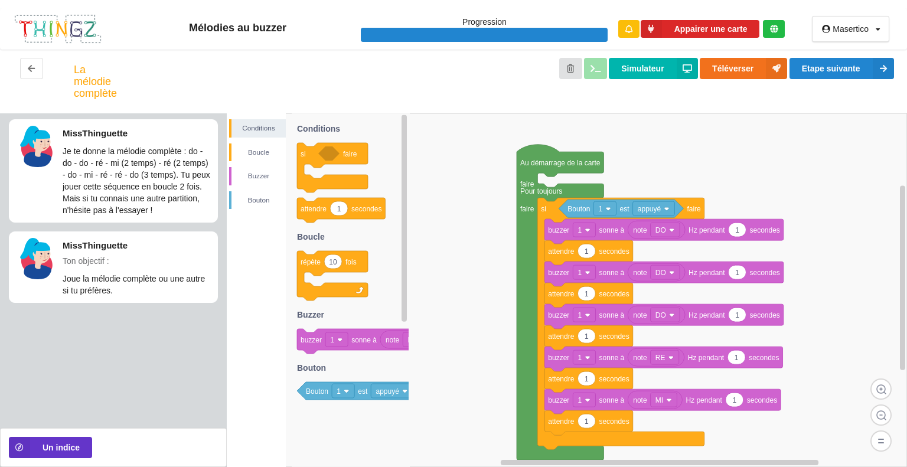
click at [838, 82] on div "Simulateur Téléverser Etape suivante" at bounding box center [508, 81] width 791 height 47
click at [841, 71] on button "Etape suivante" at bounding box center [842, 68] width 105 height 21
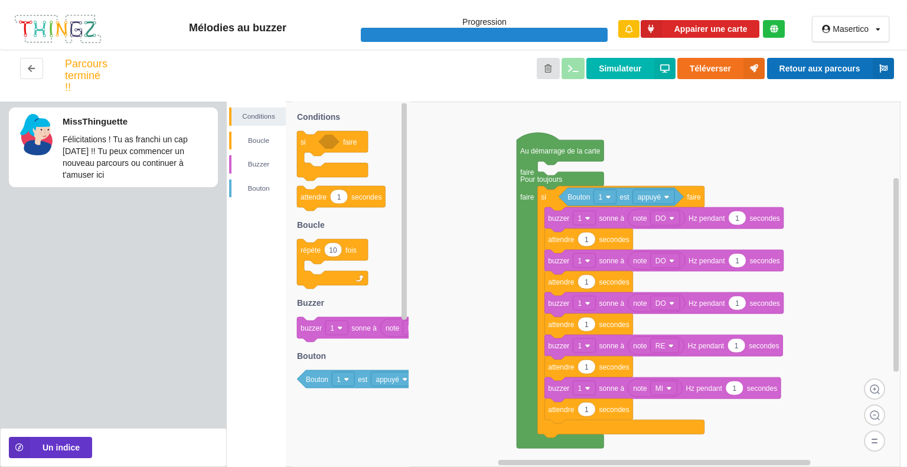
click at [841, 71] on button "Retour aux parcours" at bounding box center [830, 68] width 127 height 21
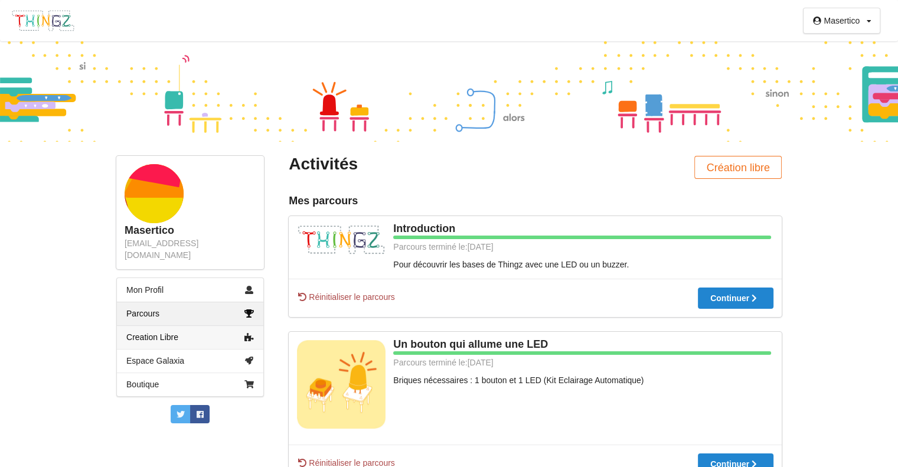
click at [224, 325] on link "Creation Libre" at bounding box center [190, 337] width 146 height 24
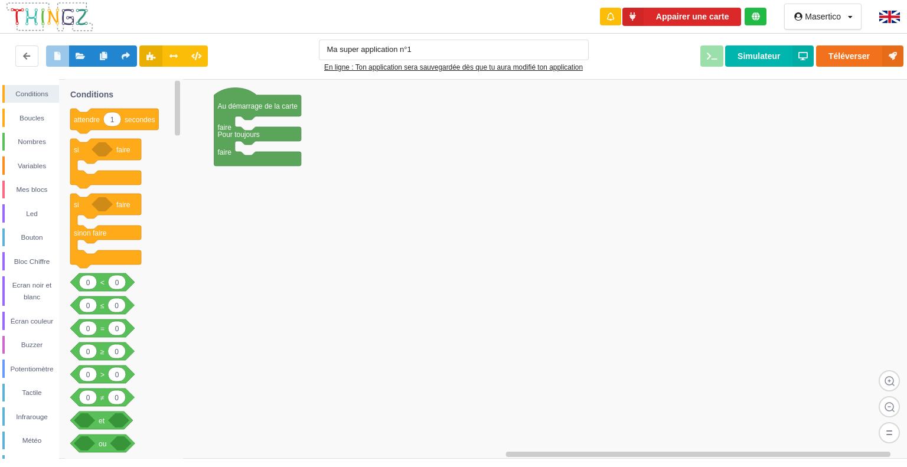
type input "Ma super application n°1"
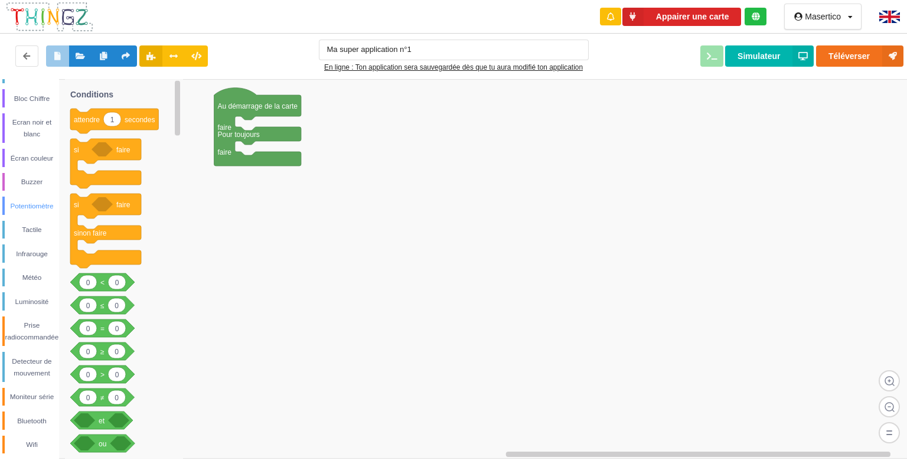
click at [38, 207] on div "Potentiomètre" at bounding box center [32, 206] width 54 height 12
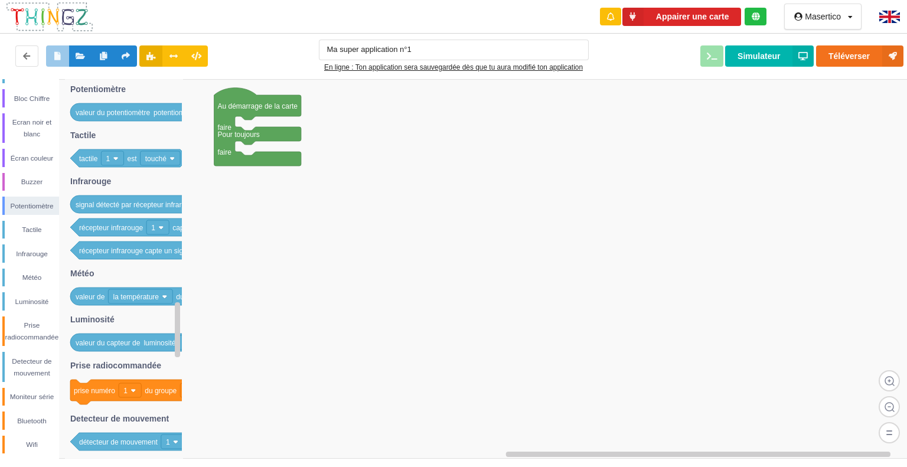
scroll to position [0, 0]
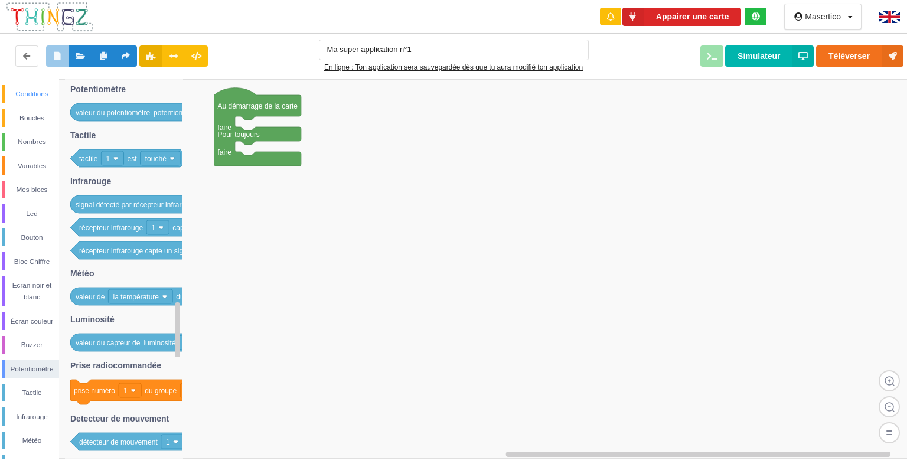
click at [45, 96] on div "Conditions" at bounding box center [32, 94] width 54 height 12
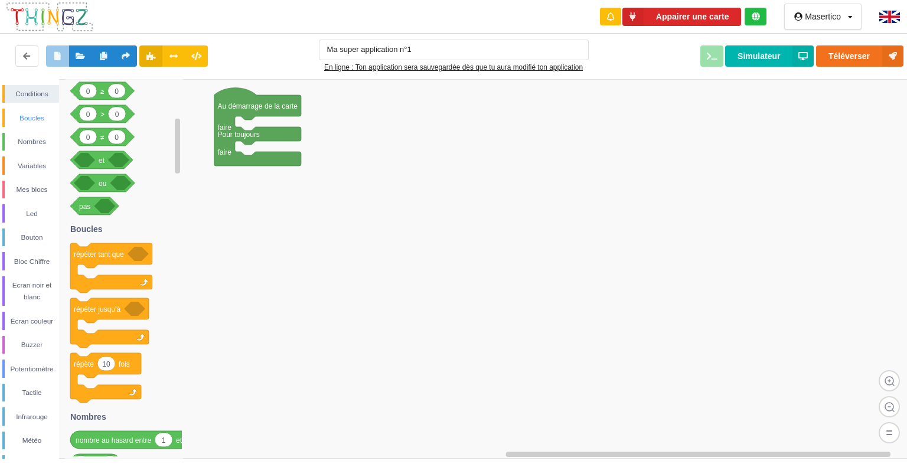
click at [35, 110] on div "Boucles" at bounding box center [30, 118] width 57 height 18
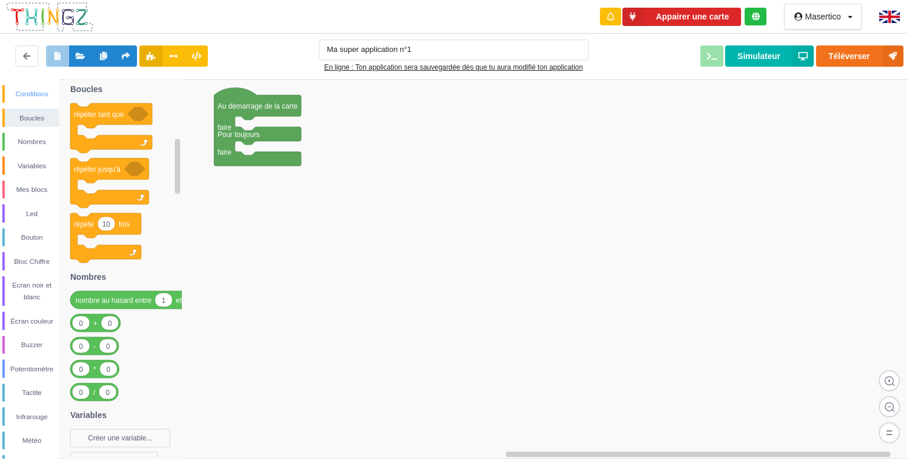
click at [26, 100] on div "Conditions" at bounding box center [32, 94] width 54 height 12
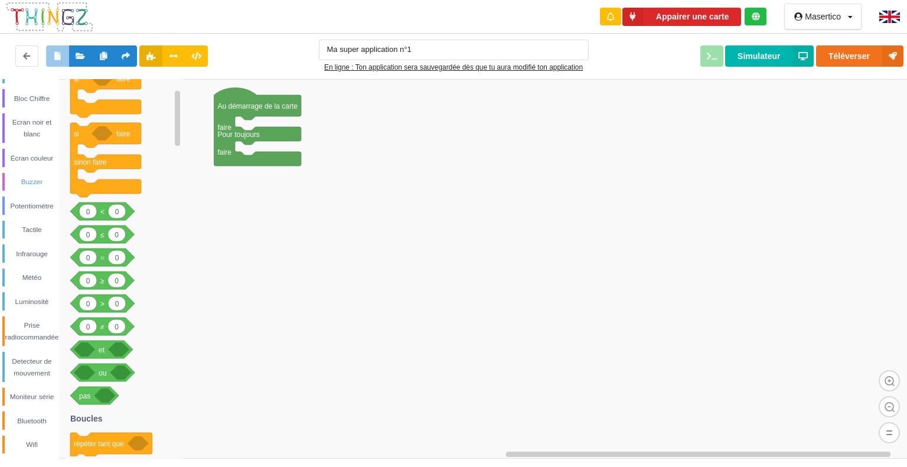
scroll to position [162, 0]
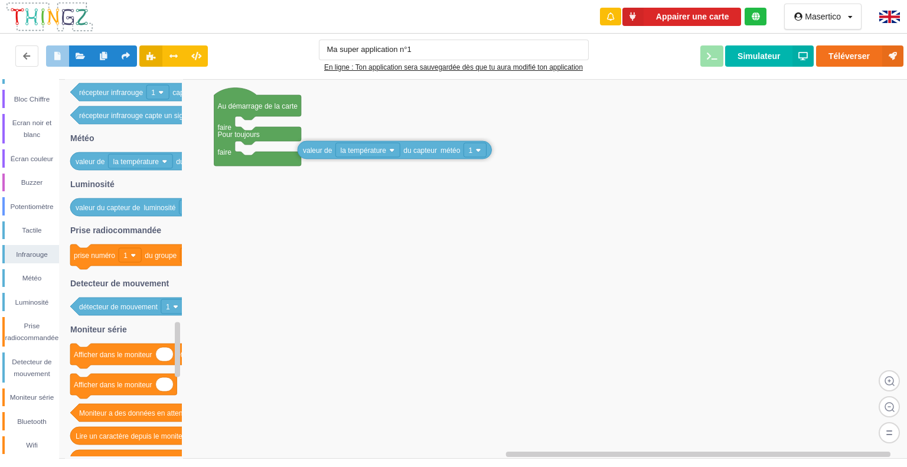
drag, startPoint x: 194, startPoint y: 165, endPoint x: 494, endPoint y: 163, distance: 299.5
click at [494, 163] on div "Conditions Boucles Nombres Variables Mes blocs Led Bouton Bloc Chiffre Ecran no…" at bounding box center [458, 269] width 916 height 380
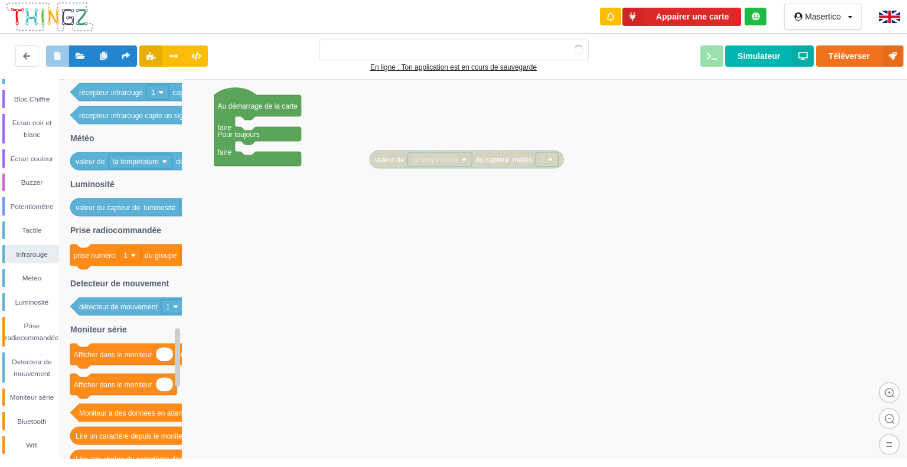
scroll to position [0, 0]
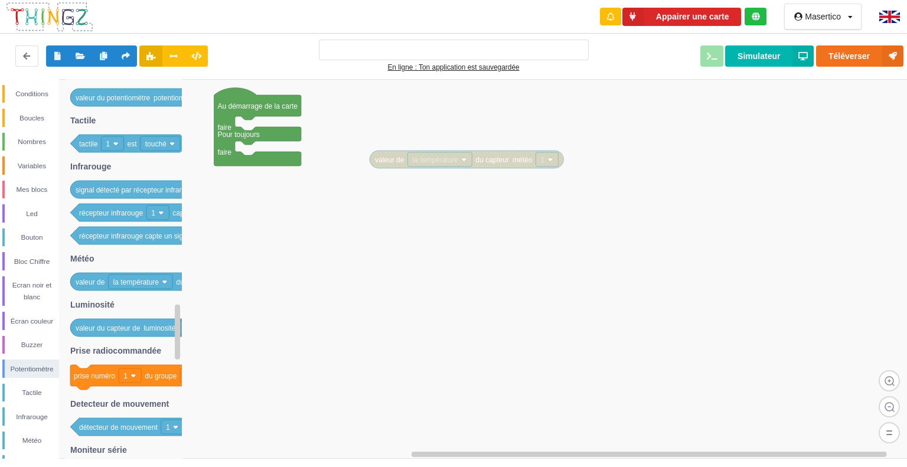
type input "Ma super application n°1"
click at [35, 119] on div "Boucles" at bounding box center [32, 118] width 54 height 12
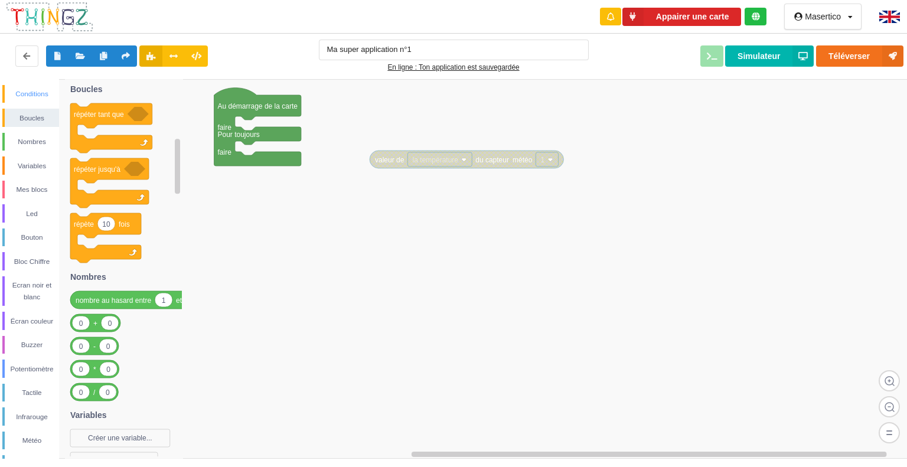
click at [43, 96] on div "Conditions" at bounding box center [32, 94] width 54 height 12
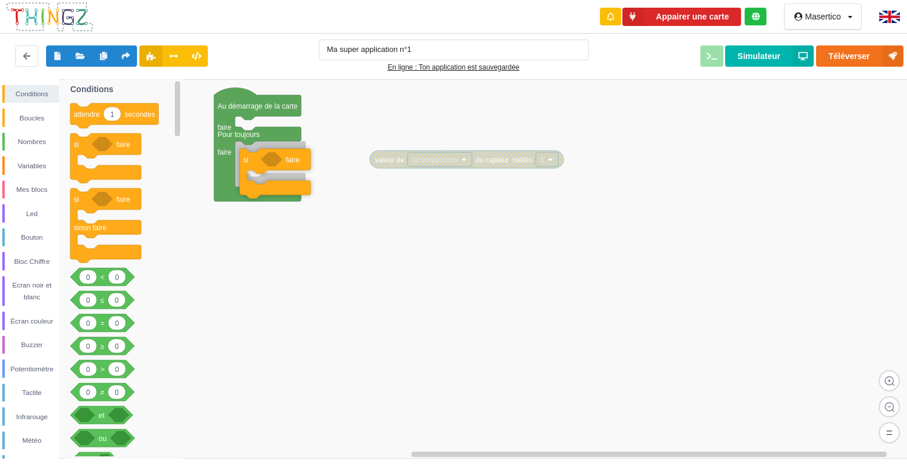
drag, startPoint x: 83, startPoint y: 141, endPoint x: 251, endPoint y: 158, distance: 169.1
click at [251, 158] on div "Conditions Boucles Nombres Variables Mes blocs Led Bouton Bloc Chiffre Ecran no…" at bounding box center [458, 269] width 916 height 380
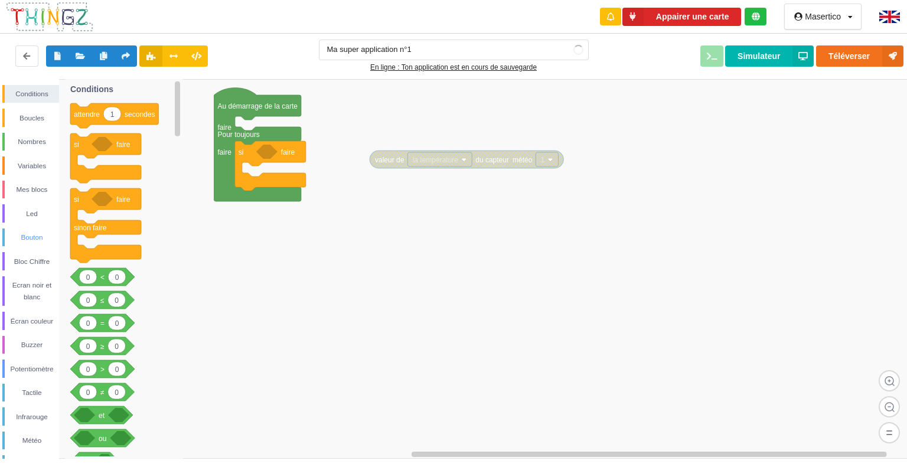
click at [31, 239] on div "Bouton" at bounding box center [32, 238] width 54 height 12
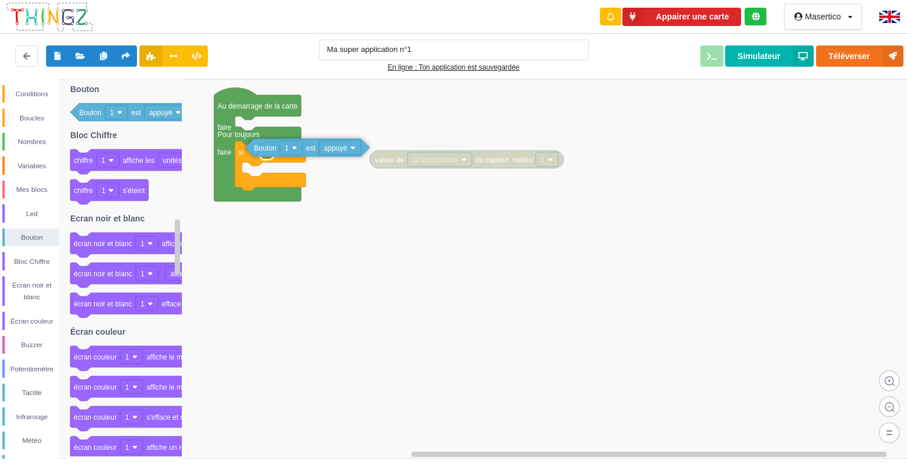
drag, startPoint x: 95, startPoint y: 118, endPoint x: 273, endPoint y: 155, distance: 182.1
click at [273, 155] on div "Conditions Boucles Nombres Variables Mes blocs Led Bouton Bloc Chiffre Ecran no…" at bounding box center [458, 269] width 916 height 380
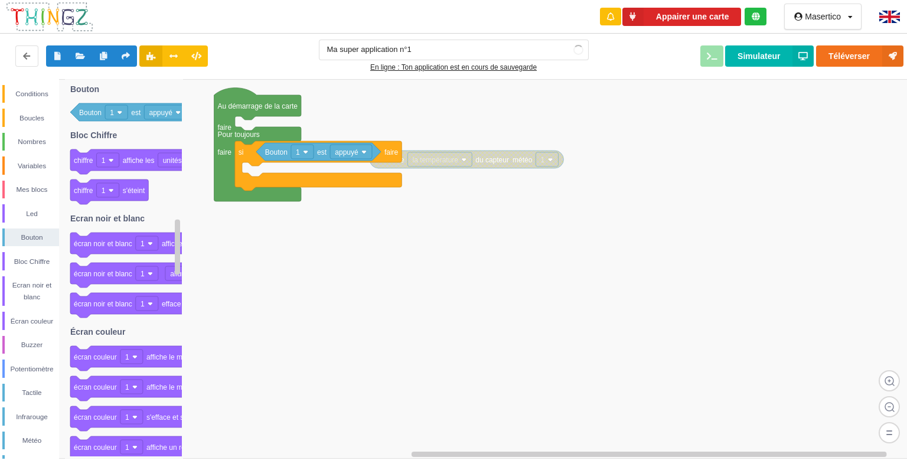
drag, startPoint x: 406, startPoint y: 170, endPoint x: 432, endPoint y: 210, distance: 47.8
click at [432, 210] on div "Conditions Boucles Nombres Variables Mes blocs Led Bouton Bloc Chiffre Ecran no…" at bounding box center [458, 269] width 916 height 380
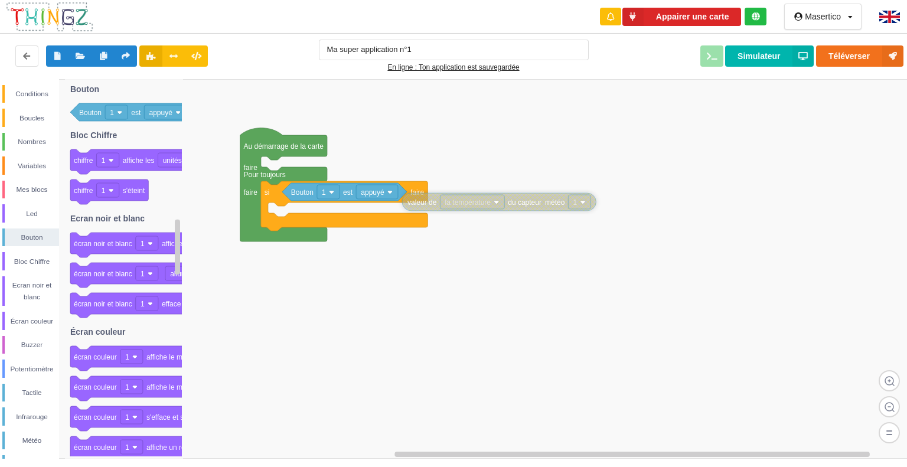
drag, startPoint x: 433, startPoint y: 196, endPoint x: 463, endPoint y: 210, distance: 33.3
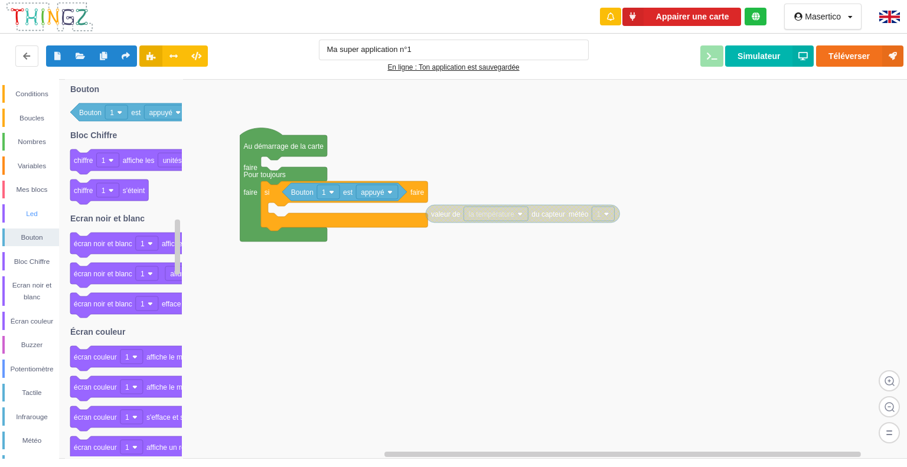
click at [37, 211] on div "Led" at bounding box center [32, 214] width 54 height 12
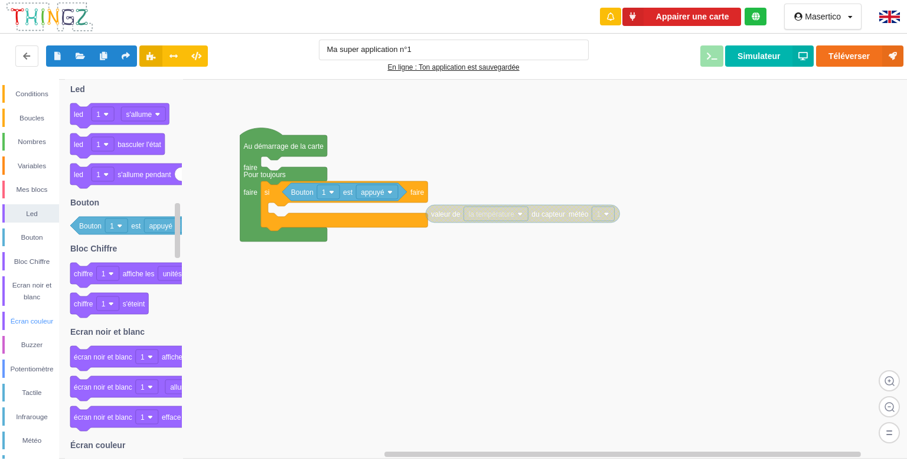
click at [25, 320] on div "Écran couleur" at bounding box center [32, 321] width 54 height 12
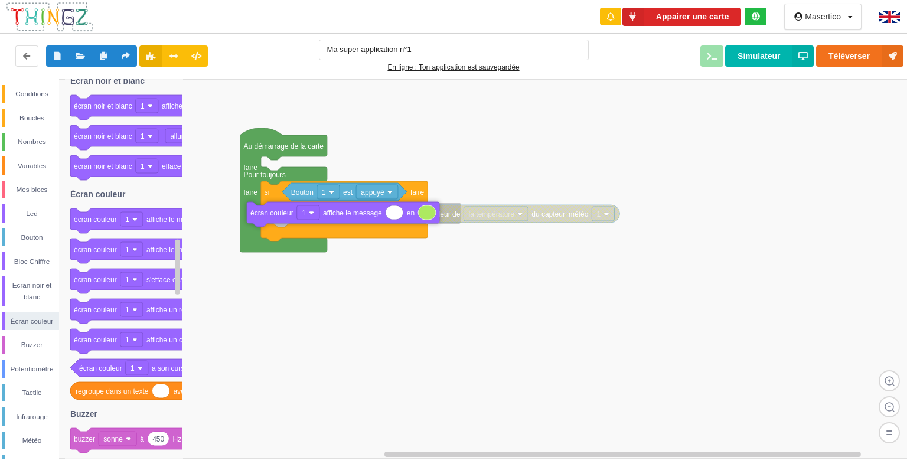
drag, startPoint x: 165, startPoint y: 219, endPoint x: 351, endPoint y: 213, distance: 186.7
click at [351, 213] on div "Conditions Boucles Nombres Variables Mes blocs Led Bouton Bloc Chiffre Ecran no…" at bounding box center [458, 269] width 916 height 380
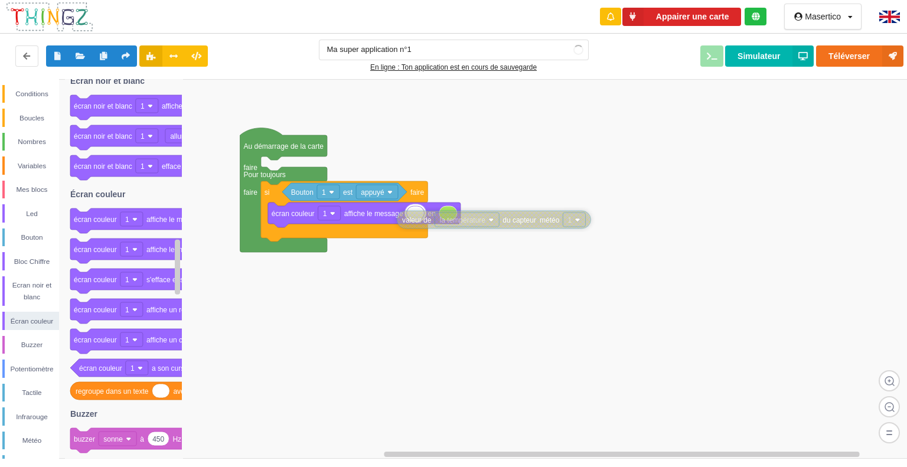
drag, startPoint x: 544, startPoint y: 234, endPoint x: 504, endPoint y: 217, distance: 42.9
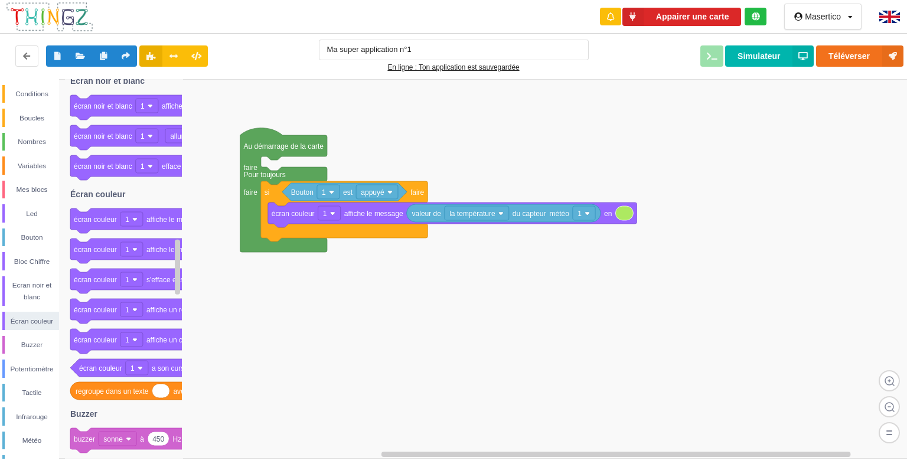
click at [767, 68] on div "Ma super application n°1 En ligne : Ton application est sauvegardée Téléverser …" at bounding box center [453, 56] width 917 height 50
click at [768, 59] on button "Simulateur" at bounding box center [769, 55] width 89 height 21
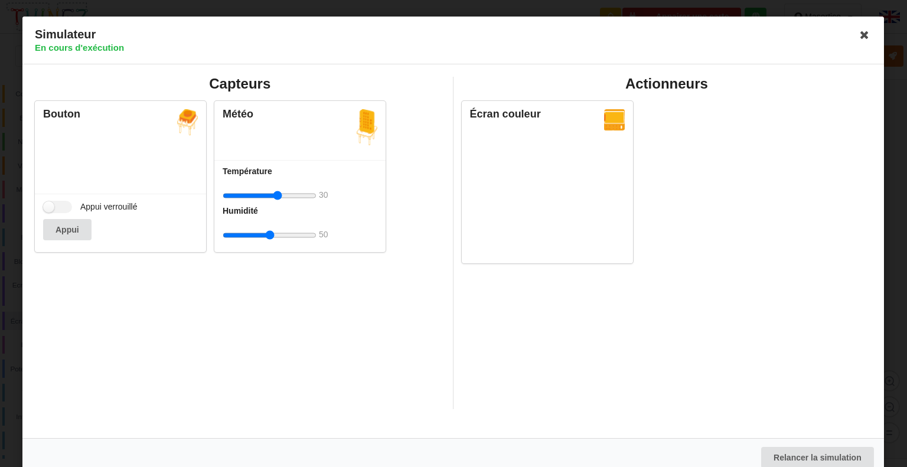
drag, startPoint x: 271, startPoint y: 193, endPoint x: 278, endPoint y: 196, distance: 8.2
type input "32"
click at [278, 196] on input "range" at bounding box center [270, 196] width 94 height 22
click at [81, 226] on button "Appui" at bounding box center [67, 229] width 48 height 21
click at [58, 207] on label "Appui verrouillé" at bounding box center [90, 207] width 95 height 12
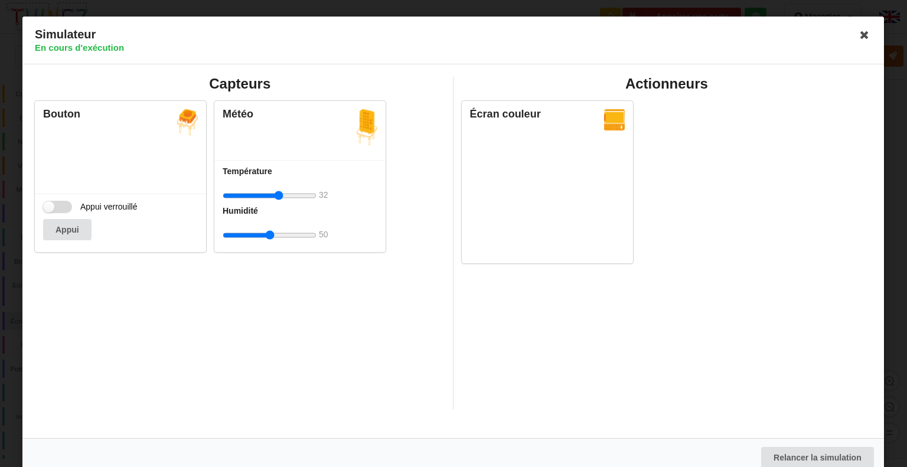
click at [58, 207] on input "Appui verrouillé" at bounding box center [57, 207] width 29 height 12
click at [54, 209] on label "Appui verrouillé" at bounding box center [90, 207] width 95 height 12
click at [54, 209] on input "Appui verrouillé" at bounding box center [57, 207] width 29 height 12
checkbox input "false"
click at [862, 32] on icon at bounding box center [865, 34] width 19 height 19
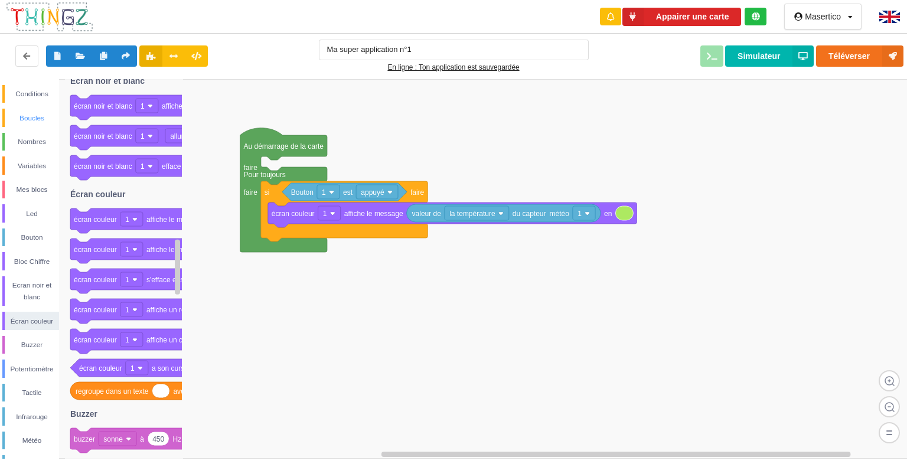
click at [35, 125] on div "Boucles" at bounding box center [30, 118] width 57 height 18
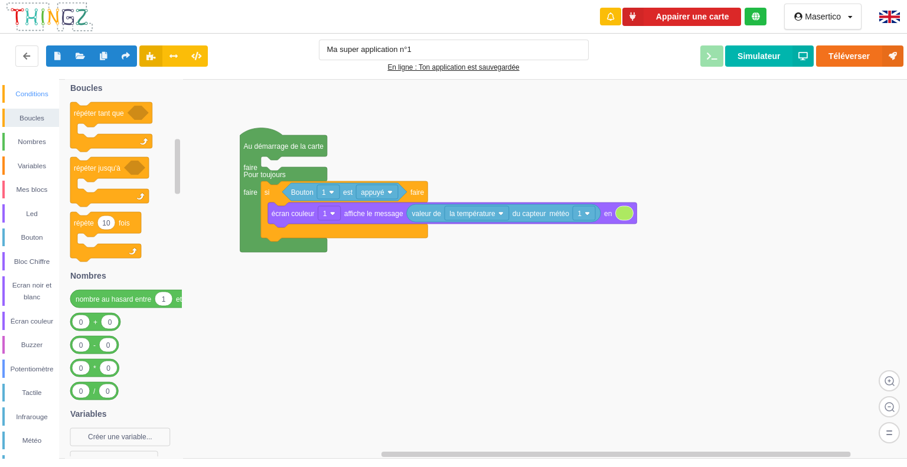
click at [39, 95] on div "Conditions" at bounding box center [32, 94] width 54 height 12
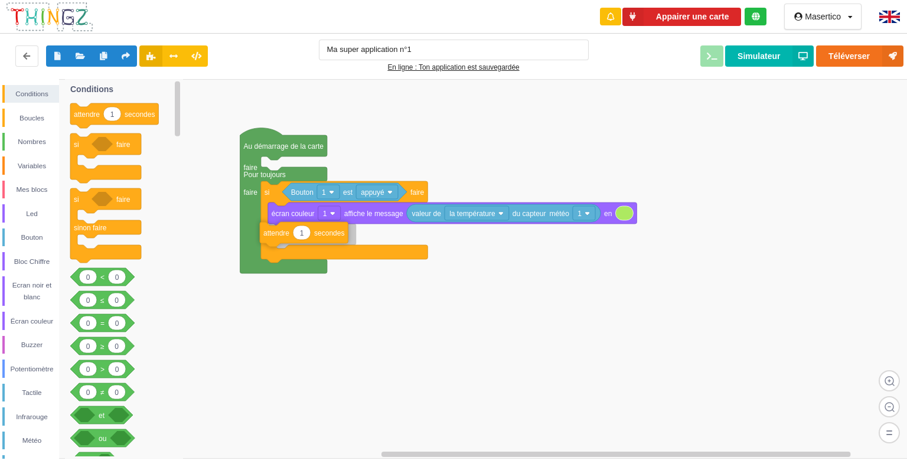
drag, startPoint x: 82, startPoint y: 114, endPoint x: 272, endPoint y: 233, distance: 223.7
click at [272, 233] on div "Conditions Boucles Nombres Variables Mes blocs Led Bouton Bloc Chiffre Ecran no…" at bounding box center [458, 269] width 916 height 380
click at [778, 58] on button "Simulateur" at bounding box center [769, 55] width 89 height 21
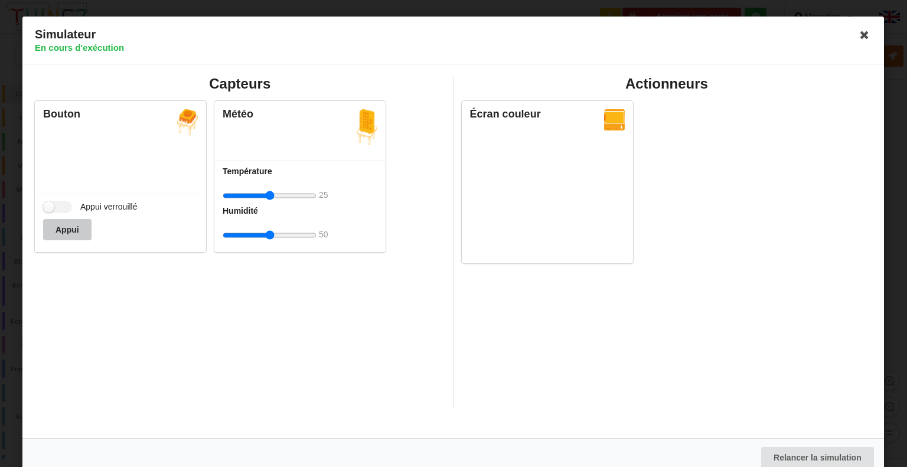
click at [70, 231] on button "Appui" at bounding box center [67, 229] width 48 height 21
click at [71, 235] on button "Appui" at bounding box center [67, 229] width 48 height 21
click at [82, 314] on div "Capteurs Bouton Appui verrouillé Appui Météo Température 25 Humidité 50" at bounding box center [240, 243] width 427 height 333
click at [67, 208] on label "Appui verrouillé" at bounding box center [90, 207] width 95 height 12
click at [67, 208] on input "Appui verrouillé" at bounding box center [57, 207] width 29 height 12
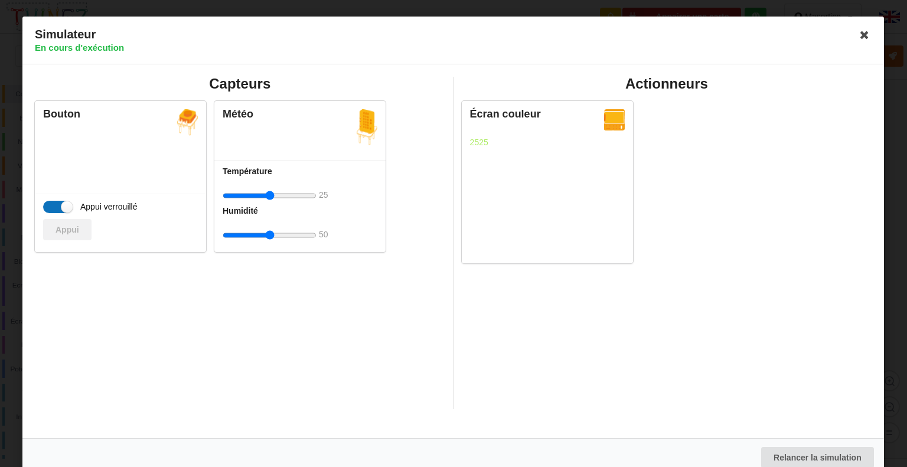
click at [66, 208] on label "Appui verrouillé" at bounding box center [90, 207] width 95 height 12
click at [66, 208] on input "Appui verrouillé" at bounding box center [57, 207] width 29 height 12
checkbox input "false"
click at [861, 35] on icon at bounding box center [865, 34] width 19 height 19
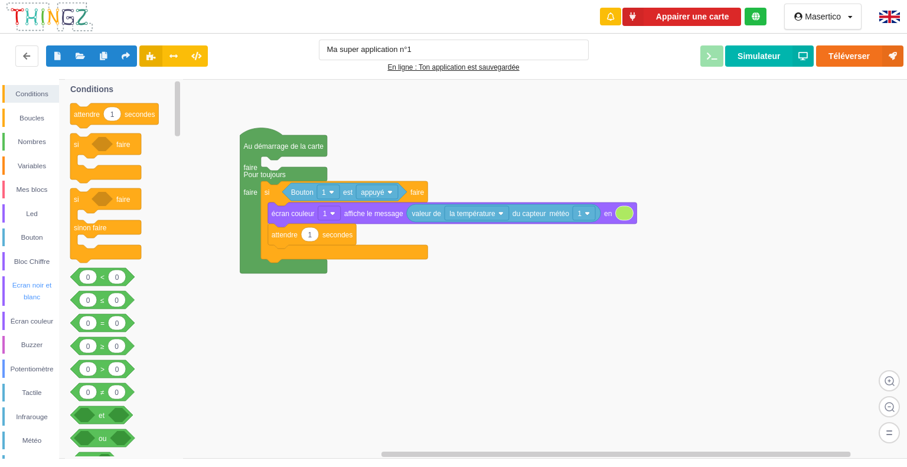
click at [19, 282] on div "Ecran noir et blanc" at bounding box center [32, 291] width 54 height 24
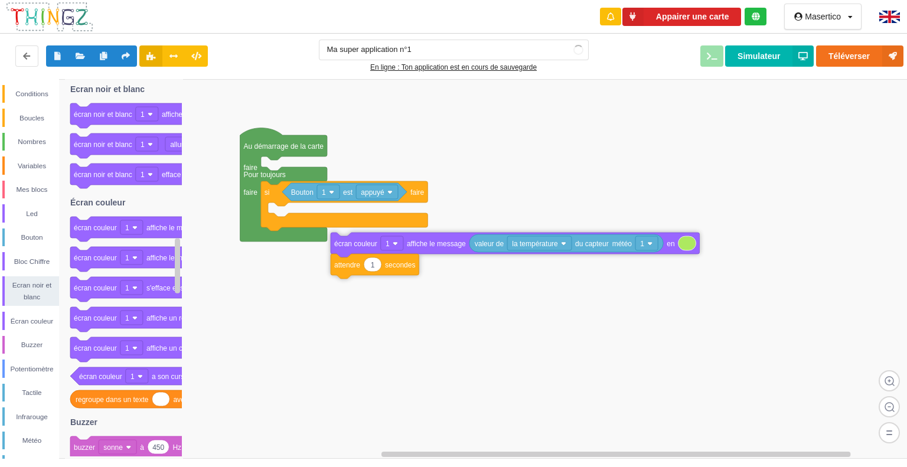
drag, startPoint x: 285, startPoint y: 221, endPoint x: 343, endPoint y: 257, distance: 67.7
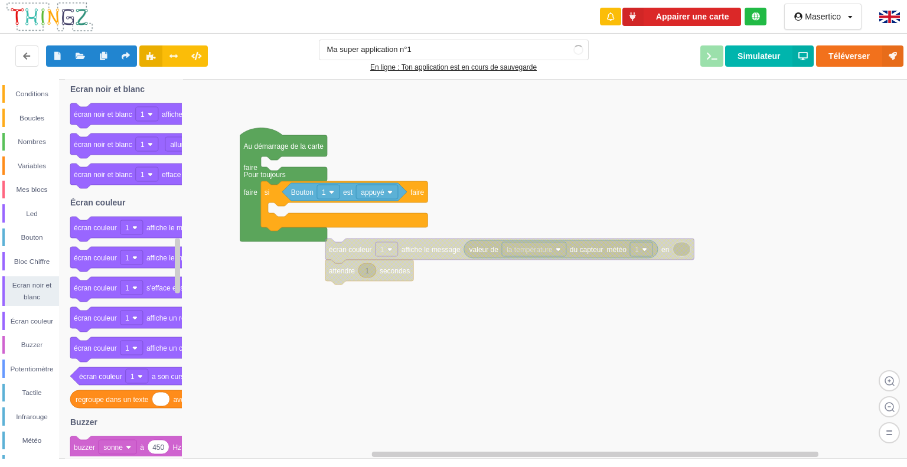
drag, startPoint x: 354, startPoint y: 283, endPoint x: 343, endPoint y: 284, distance: 11.3
click at [337, 295] on div "Conditions Boucles Nombres Variables Mes blocs Led Bouton Bloc Chiffre Ecran no…" at bounding box center [458, 269] width 916 height 380
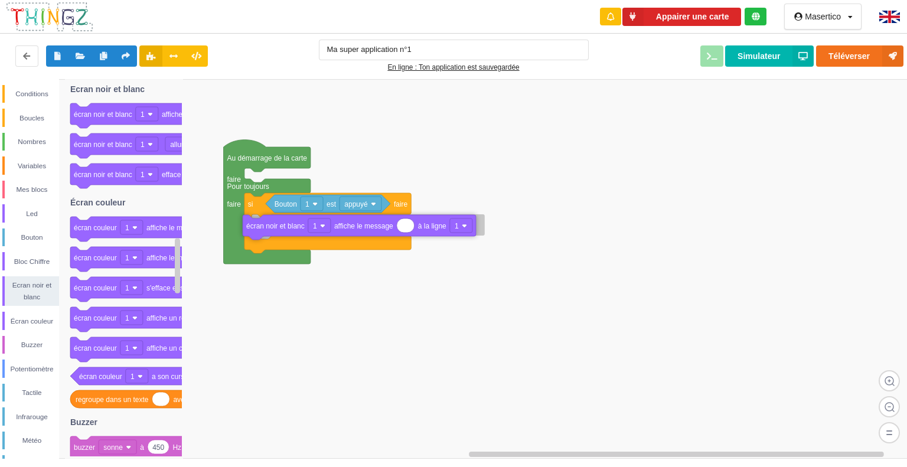
drag, startPoint x: 116, startPoint y: 117, endPoint x: 289, endPoint y: 226, distance: 204.2
click at [289, 226] on div "Conditions Boucles Nombres Variables Mes blocs Led Bouton Bloc Chiffre Ecran no…" at bounding box center [458, 269] width 916 height 380
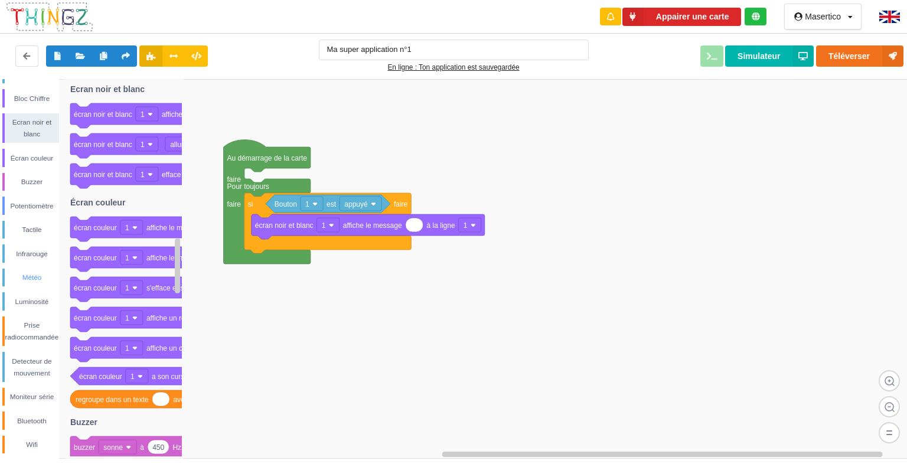
click at [31, 269] on div "Météo" at bounding box center [30, 278] width 57 height 18
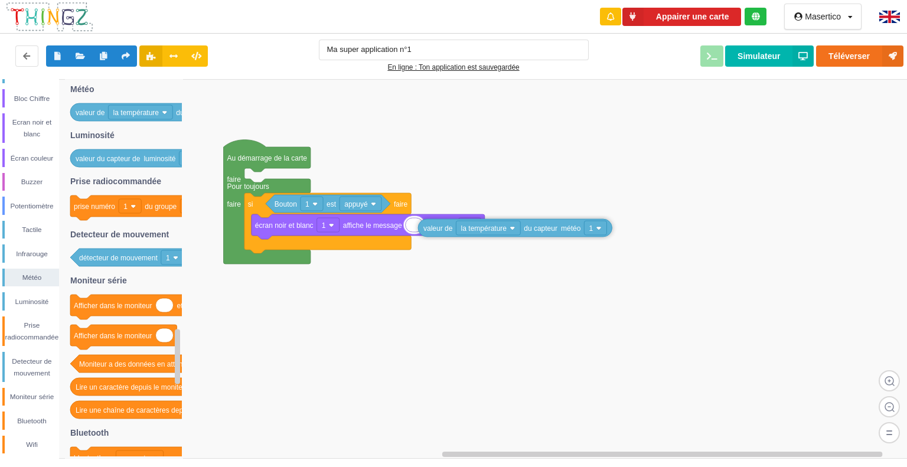
drag, startPoint x: 102, startPoint y: 115, endPoint x: 449, endPoint y: 230, distance: 366.1
click at [449, 230] on div "Conditions Boucles Nombres Variables Mes blocs Led Bouton Bloc Chiffre Ecran no…" at bounding box center [458, 269] width 916 height 380
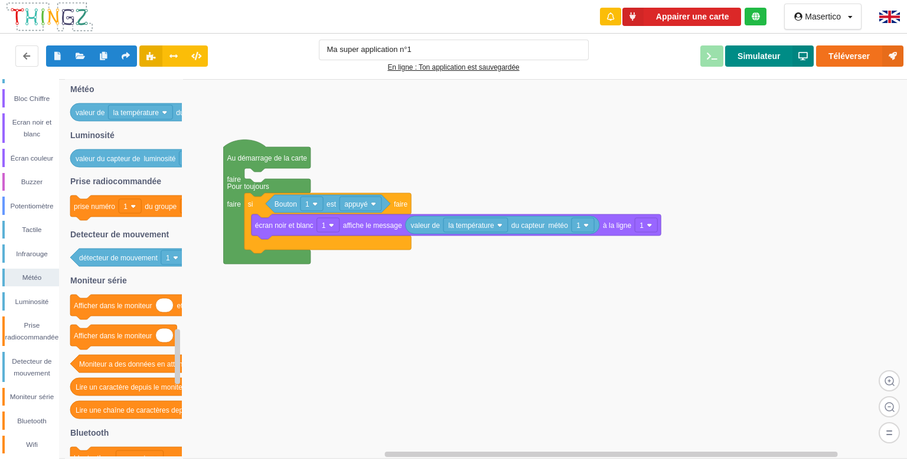
click at [786, 58] on button "Simulateur" at bounding box center [769, 55] width 89 height 21
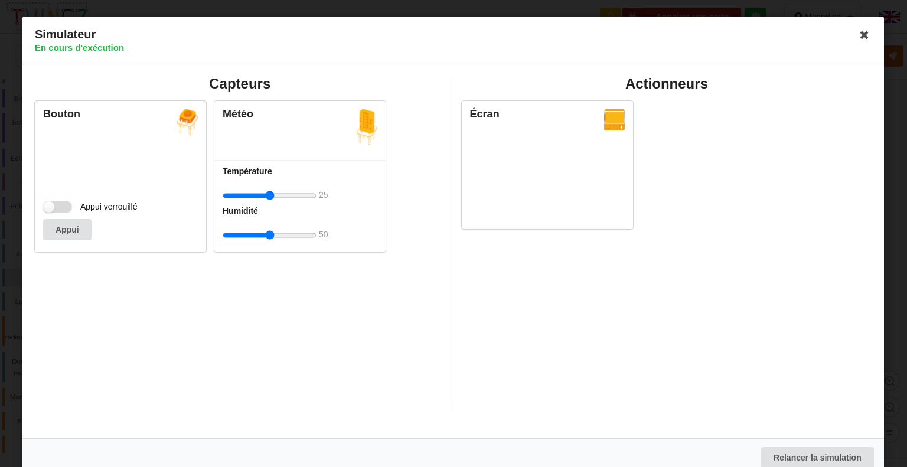
click at [58, 211] on label "Appui verrouillé" at bounding box center [90, 207] width 95 height 12
click at [58, 211] on input "Appui verrouillé" at bounding box center [57, 207] width 29 height 12
checkbox input "true"
drag, startPoint x: 276, startPoint y: 193, endPoint x: 300, endPoint y: 192, distance: 23.7
click at [300, 192] on input "range" at bounding box center [270, 196] width 94 height 22
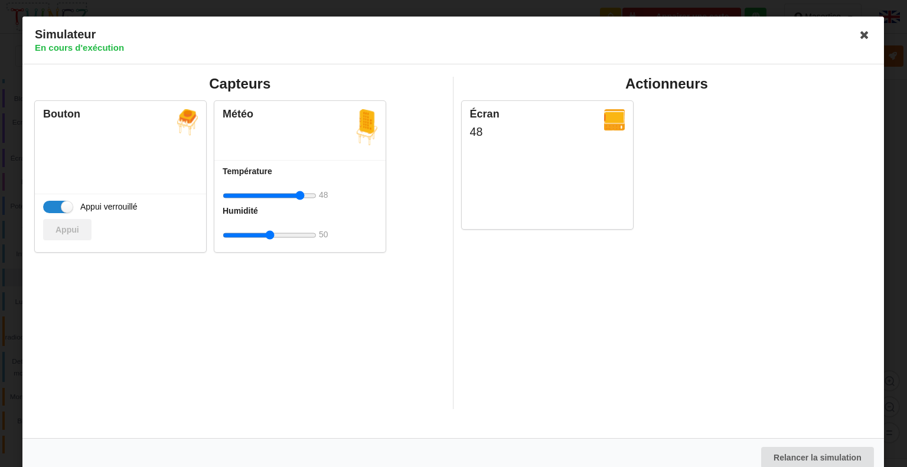
type input "30"
click at [276, 190] on input "range" at bounding box center [270, 196] width 94 height 22
click at [288, 234] on input "range" at bounding box center [270, 235] width 94 height 22
type input "44"
click at [265, 226] on input "range" at bounding box center [270, 235] width 94 height 22
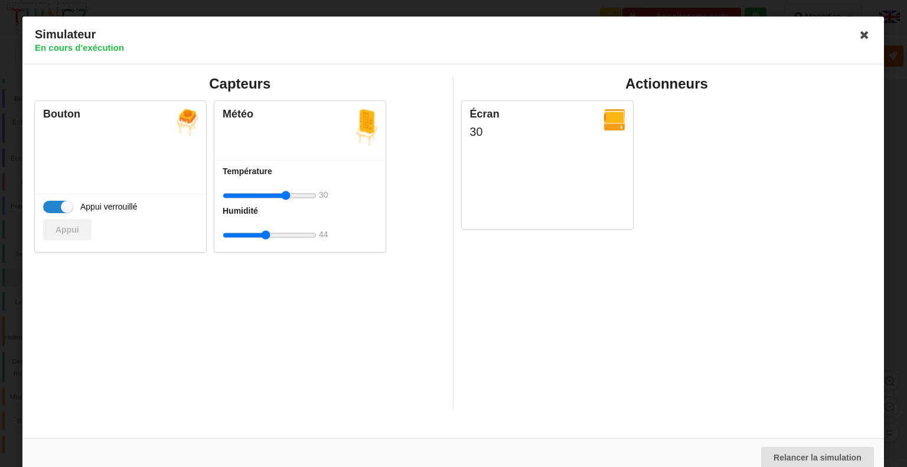
click at [286, 200] on input "range" at bounding box center [270, 196] width 94 height 22
type input "24"
click at [268, 199] on input "range" at bounding box center [270, 196] width 94 height 22
click at [68, 198] on div "Appui verrouillé Appui" at bounding box center [120, 223] width 171 height 58
click at [63, 203] on label "Appui verrouillé" at bounding box center [90, 207] width 95 height 12
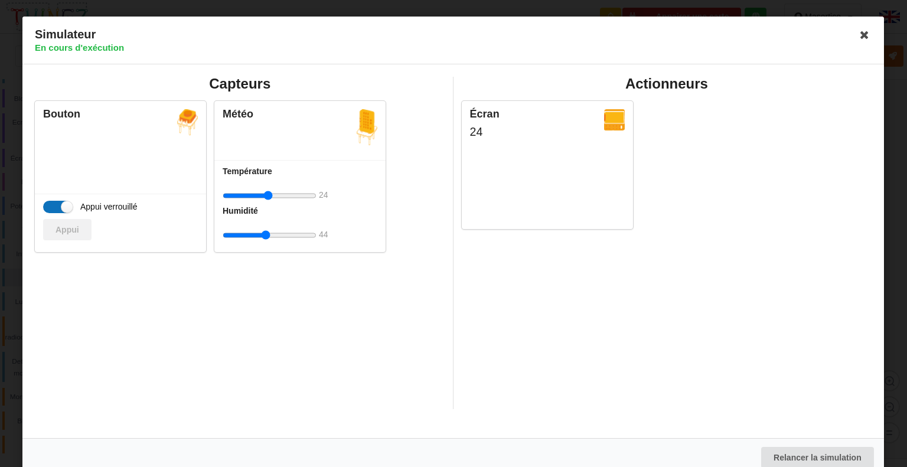
click at [63, 203] on input "Appui verrouillé" at bounding box center [57, 207] width 29 height 12
checkbox input "false"
click at [285, 200] on input "range" at bounding box center [270, 196] width 94 height 22
click at [269, 197] on input "range" at bounding box center [270, 196] width 94 height 22
type input "16"
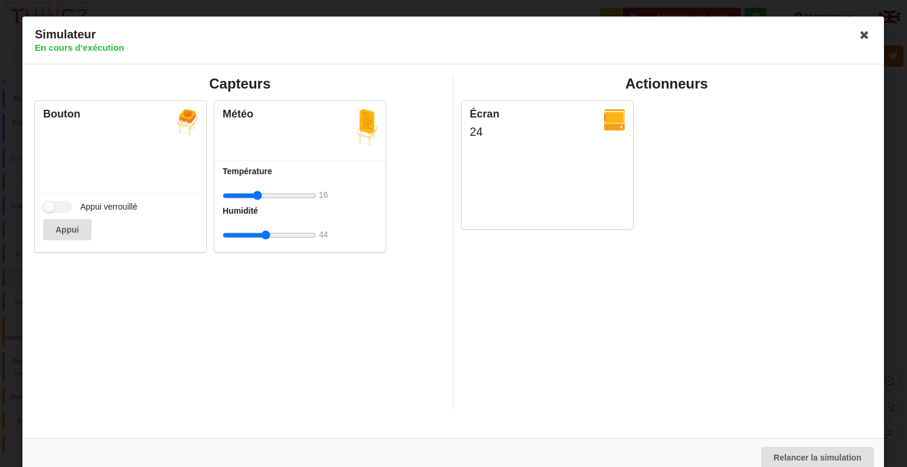
click at [257, 196] on input "range" at bounding box center [270, 196] width 94 height 22
click at [71, 208] on label "Appui verrouillé" at bounding box center [90, 207] width 95 height 12
click at [71, 208] on input "Appui verrouillé" at bounding box center [57, 207] width 29 height 12
click at [64, 206] on label "Appui verrouillé" at bounding box center [90, 207] width 95 height 12
click at [64, 206] on input "Appui verrouillé" at bounding box center [57, 207] width 29 height 12
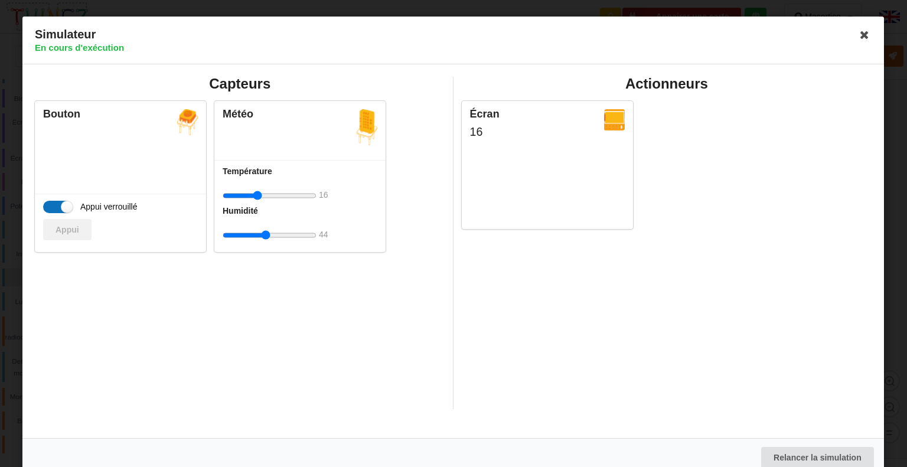
checkbox input "false"
click at [868, 35] on icon at bounding box center [865, 34] width 19 height 19
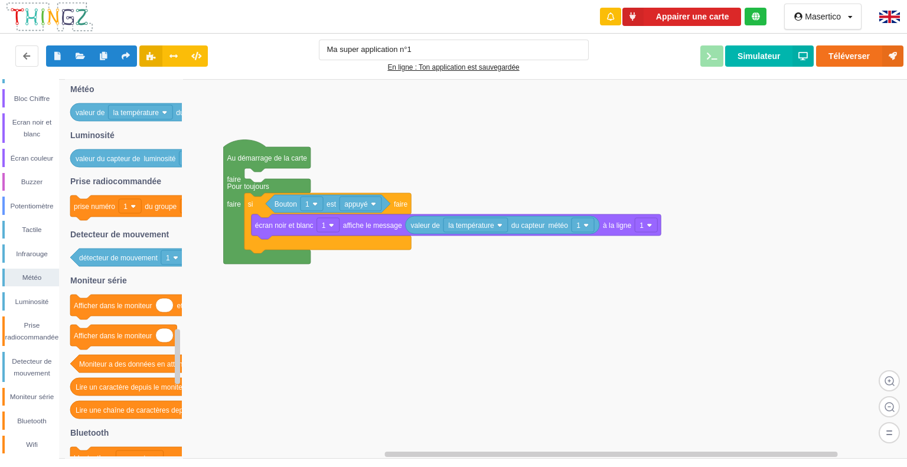
click at [30, 87] on div "Conditions Boucles Nombres Variables Mes blocs Led Bouton Bloc Chiffre Ecran no…" at bounding box center [29, 188] width 59 height 532
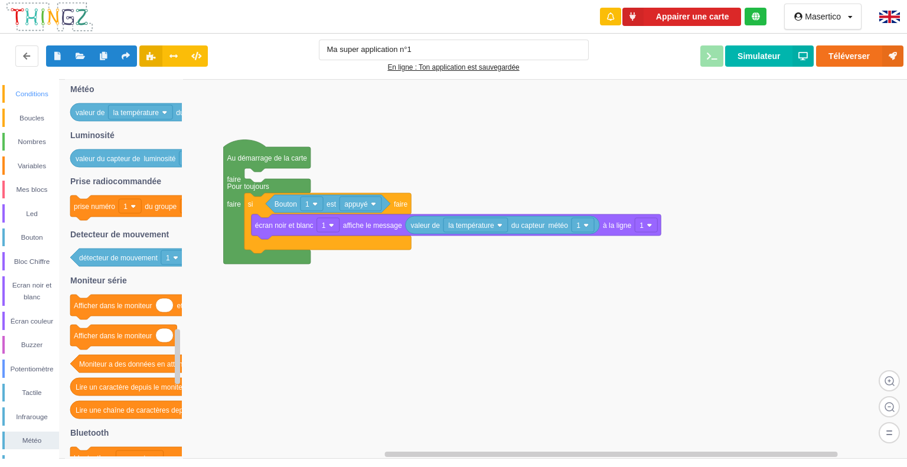
click at [37, 93] on div "Conditions" at bounding box center [32, 94] width 54 height 12
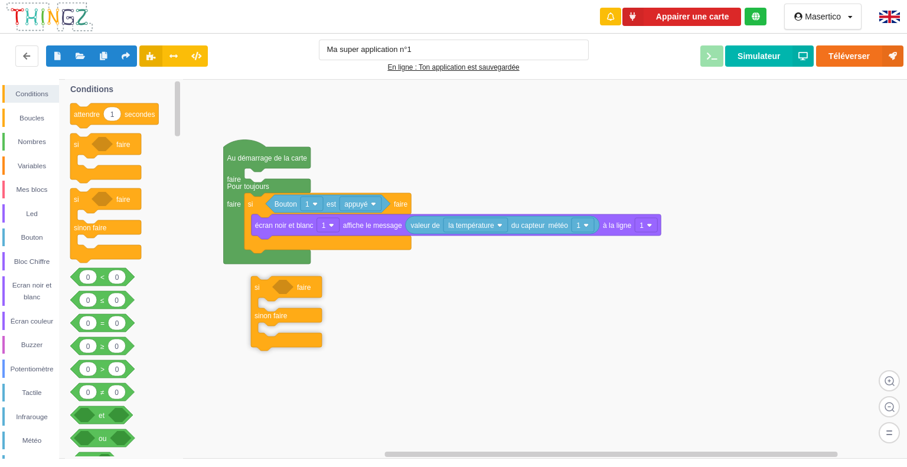
drag, startPoint x: 79, startPoint y: 199, endPoint x: 260, endPoint y: 288, distance: 201.8
click at [260, 288] on div "Conditions Boucles Nombres Variables Mes blocs Led Bouton Bloc Chiffre Ecran no…" at bounding box center [458, 269] width 916 height 380
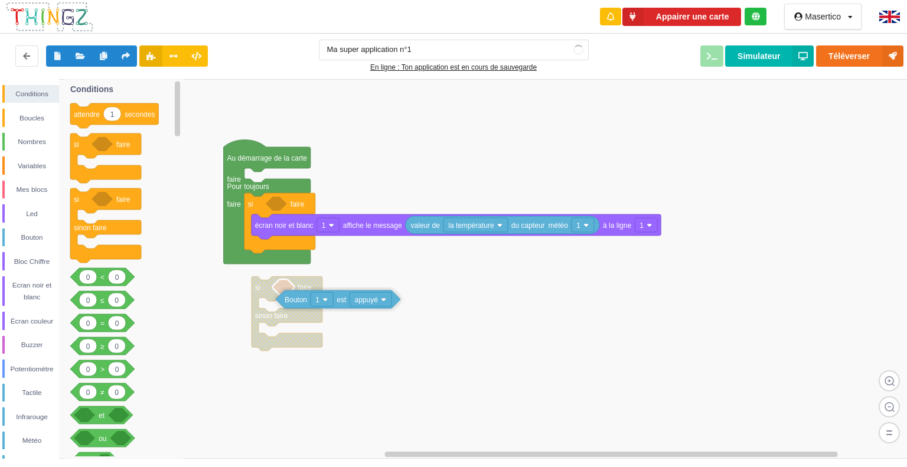
drag, startPoint x: 291, startPoint y: 209, endPoint x: 301, endPoint y: 303, distance: 95.0
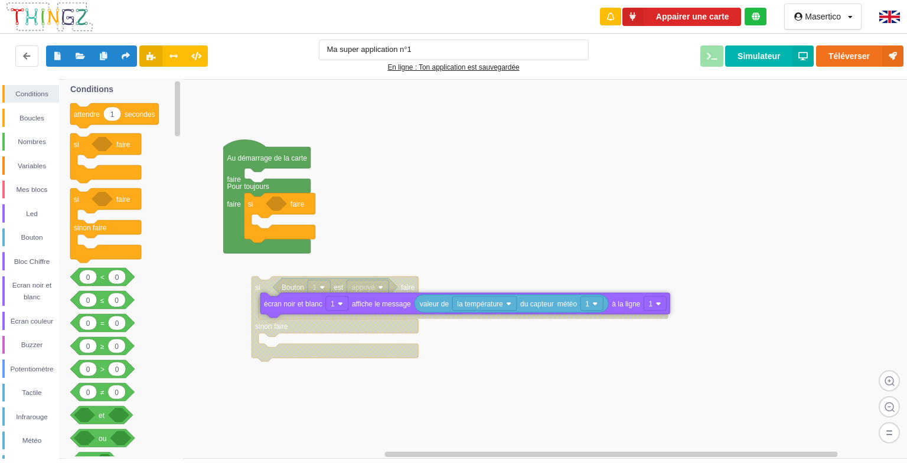
drag, startPoint x: 301, startPoint y: 227, endPoint x: 310, endPoint y: 305, distance: 79.1
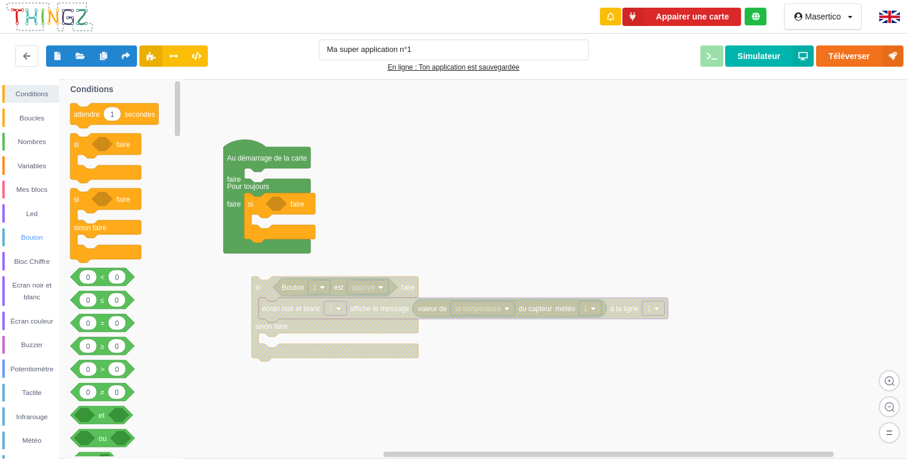
scroll to position [128, 0]
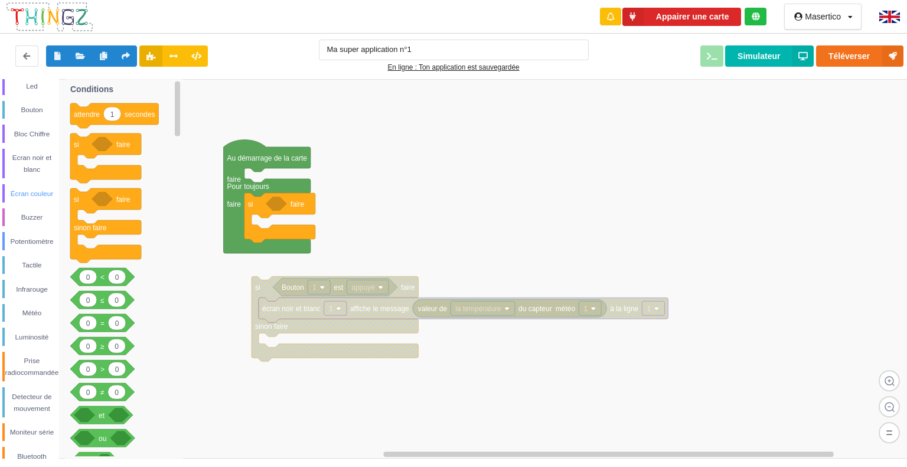
click at [36, 195] on div "Écran couleur" at bounding box center [32, 194] width 54 height 12
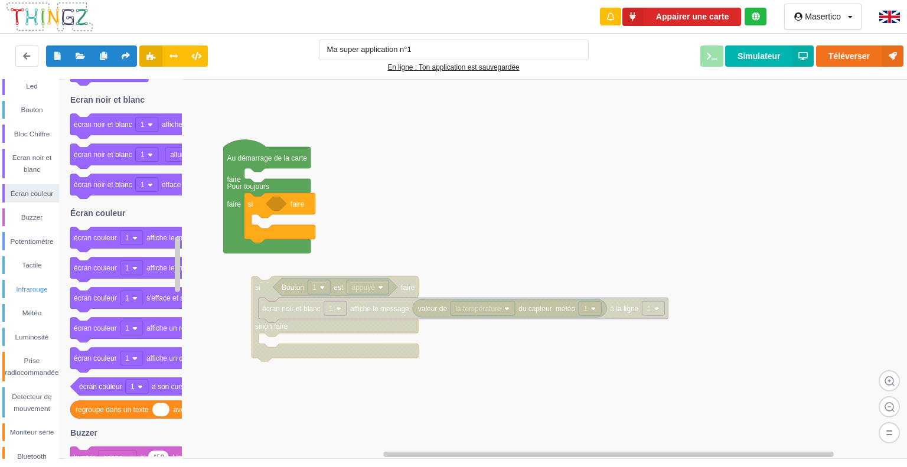
scroll to position [163, 0]
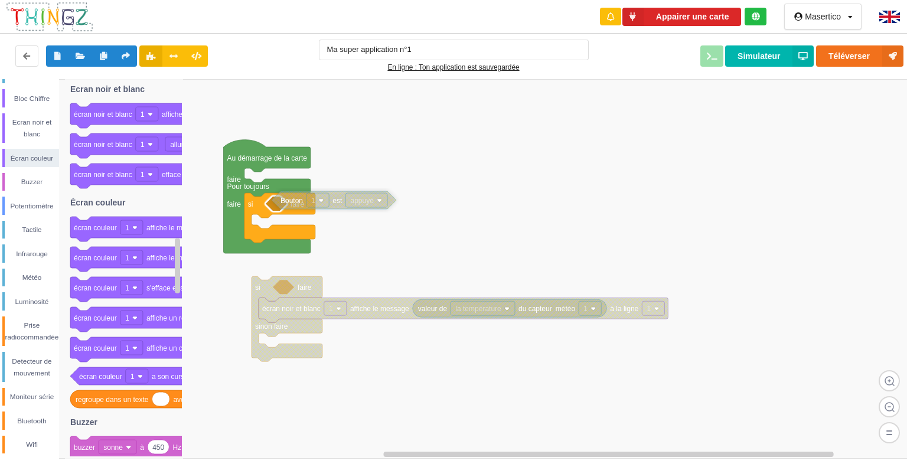
drag, startPoint x: 288, startPoint y: 292, endPoint x: 287, endPoint y: 206, distance: 85.7
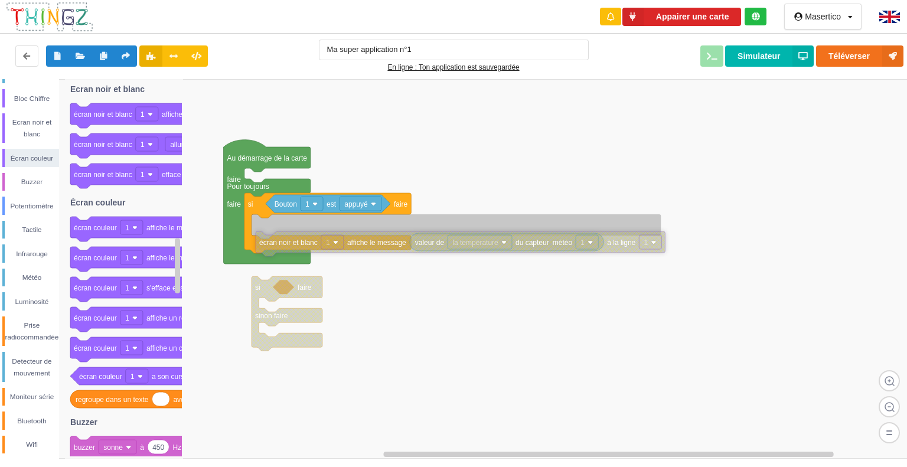
drag, startPoint x: 308, startPoint y: 316, endPoint x: 305, endPoint y: 245, distance: 70.9
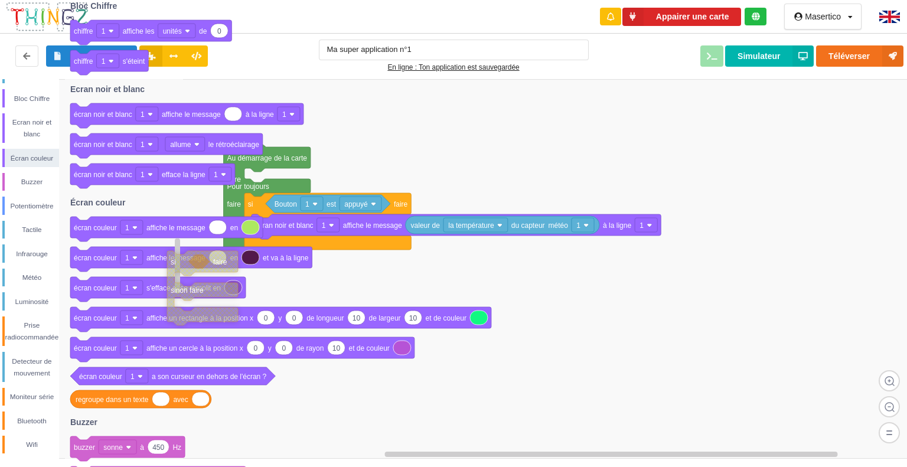
drag, startPoint x: 269, startPoint y: 292, endPoint x: 148, endPoint y: 259, distance: 126.1
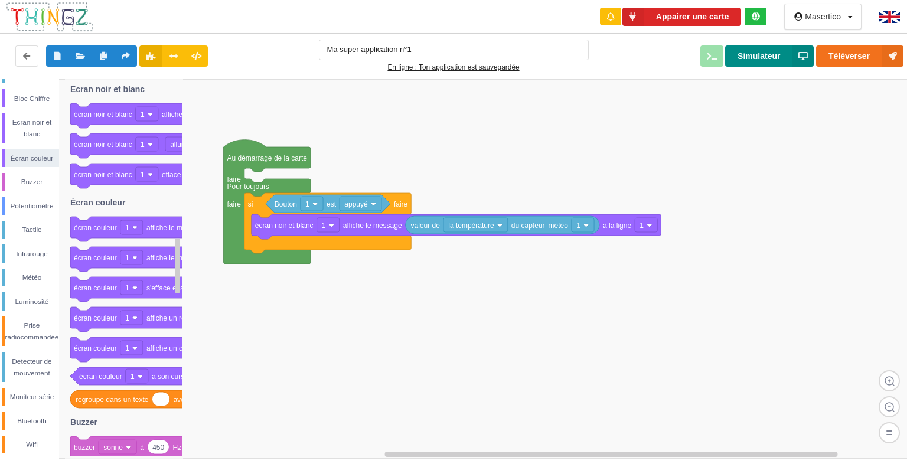
click at [765, 45] on button "Simulateur" at bounding box center [769, 55] width 89 height 21
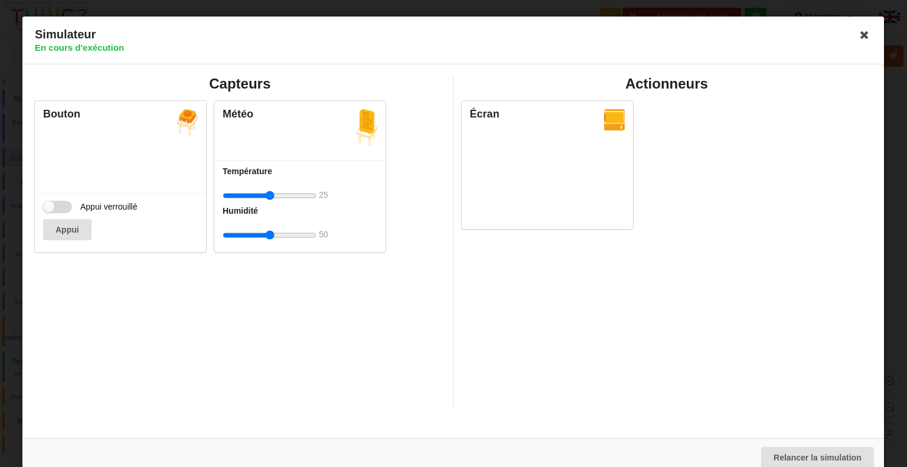
click at [65, 205] on label "Appui verrouillé" at bounding box center [90, 207] width 95 height 12
click at [65, 205] on input "Appui verrouillé" at bounding box center [57, 207] width 29 height 12
checkbox input "true"
click at [284, 197] on input "range" at bounding box center [270, 196] width 94 height 22
type input "7"
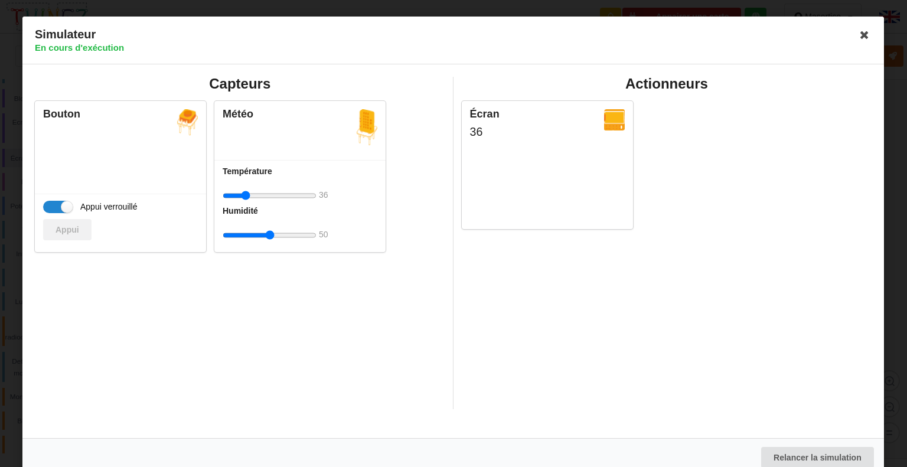
click at [245, 193] on input "range" at bounding box center [270, 196] width 94 height 22
click at [856, 35] on icon at bounding box center [865, 34] width 19 height 19
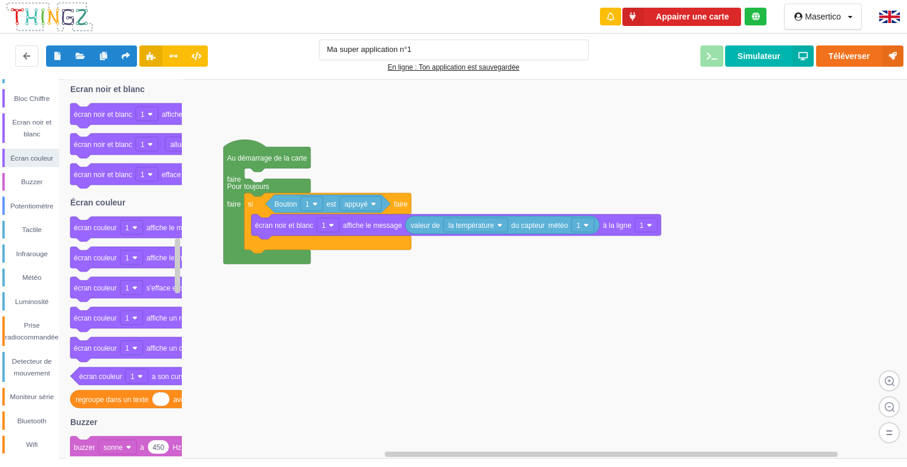
scroll to position [127, 0]
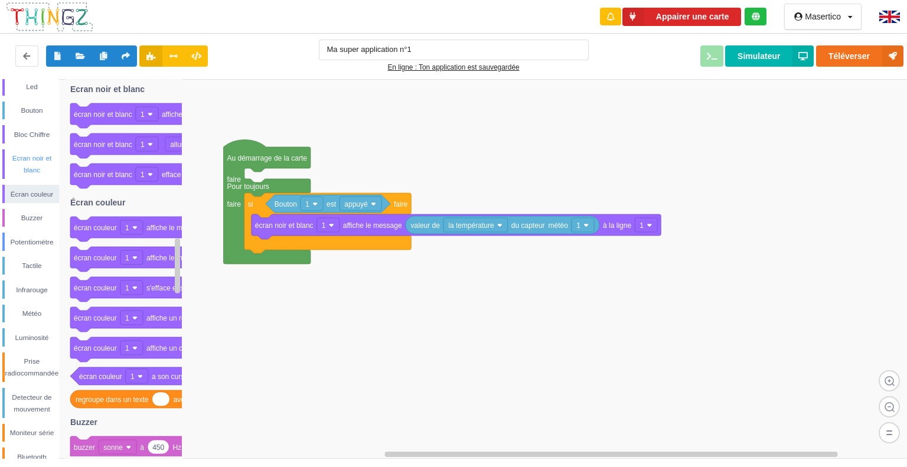
click at [30, 153] on div "Ecran noir et blanc" at bounding box center [32, 164] width 54 height 24
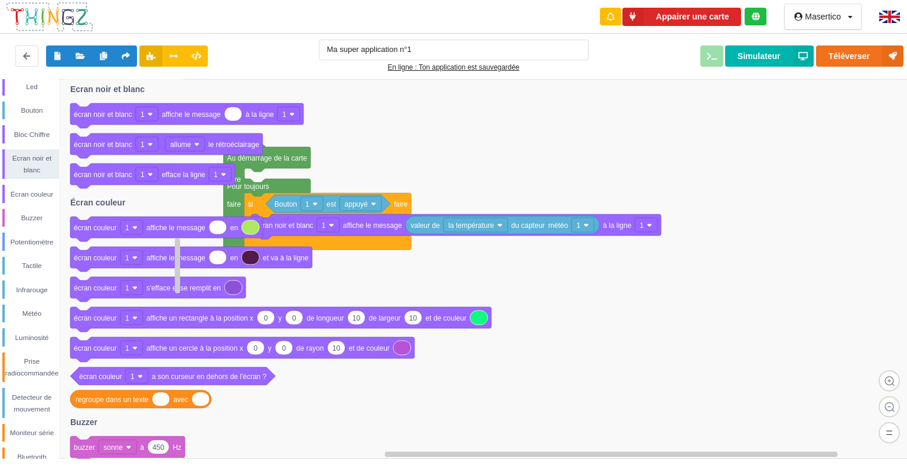
click at [142, 179] on rect at bounding box center [147, 174] width 22 height 14
click at [102, 179] on icon at bounding box center [152, 176] width 165 height 25
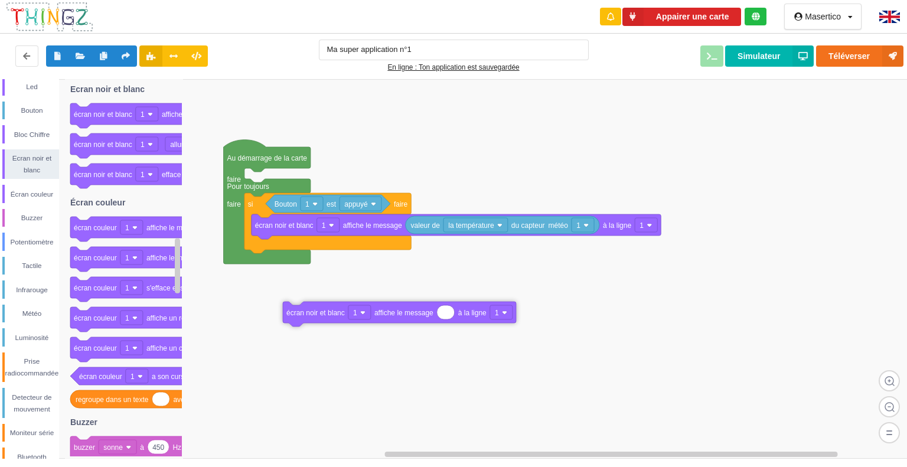
drag, startPoint x: 99, startPoint y: 115, endPoint x: 311, endPoint y: 332, distance: 302.8
click at [311, 332] on div "Conditions Boucles Nombres Variables Mes blocs Led Bouton Bloc Chiffre Ecran no…" at bounding box center [458, 269] width 916 height 380
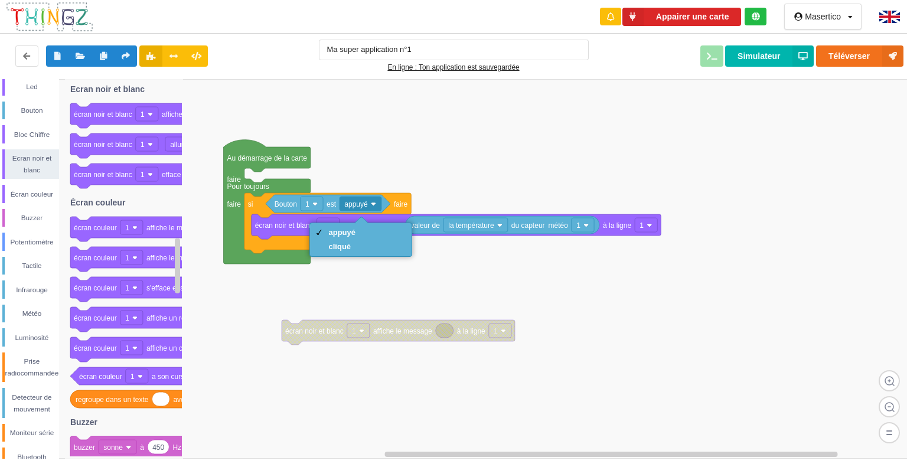
click at [460, 146] on rect at bounding box center [458, 269] width 916 height 380
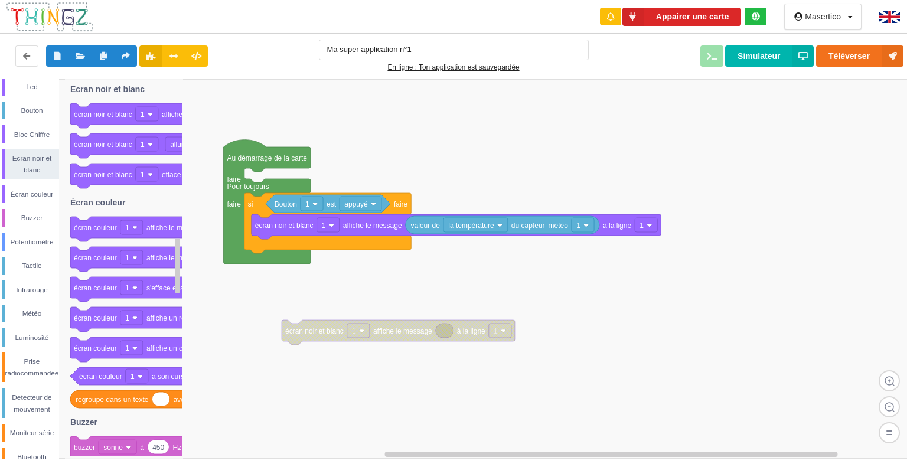
scroll to position [0, 0]
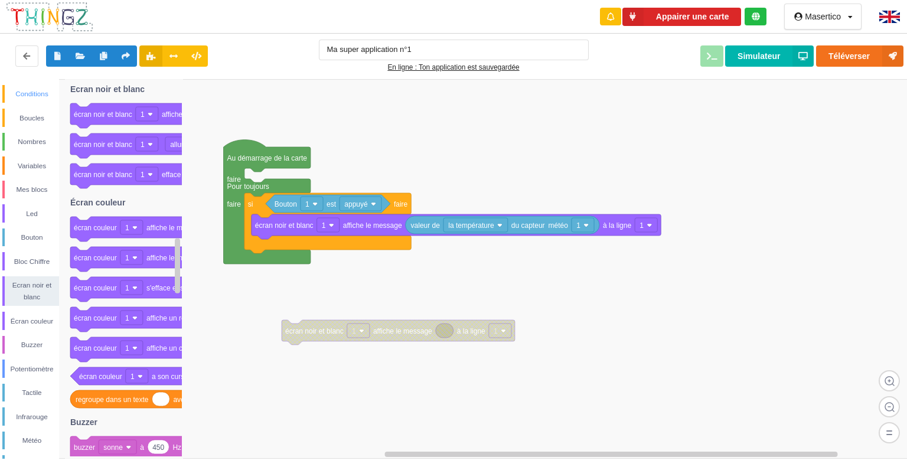
click at [28, 97] on div "Conditions" at bounding box center [32, 94] width 54 height 12
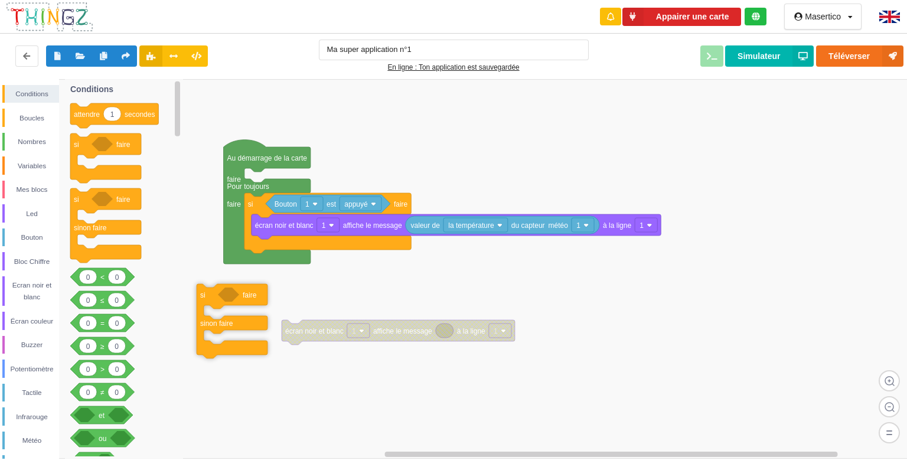
drag, startPoint x: 79, startPoint y: 193, endPoint x: 217, endPoint y: 290, distance: 168.8
click at [217, 290] on div "Conditions Boucles Nombres Variables Mes blocs Led Bouton Bloc Chiffre Ecran no…" at bounding box center [458, 269] width 916 height 380
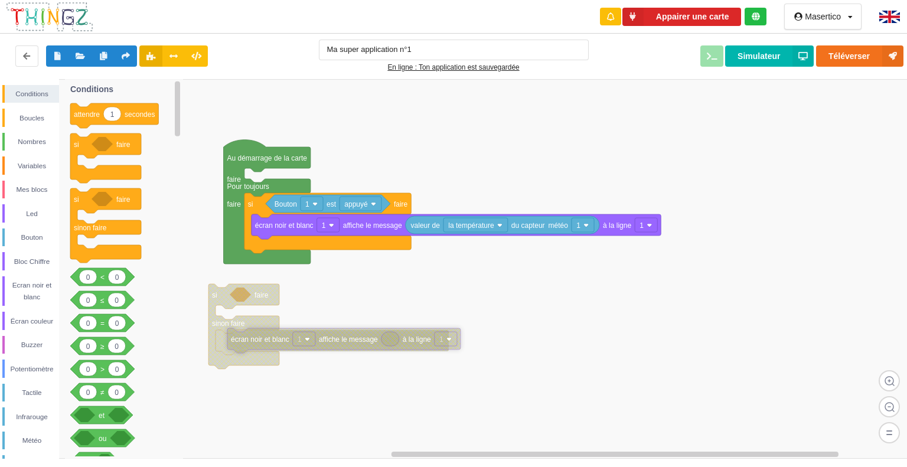
drag, startPoint x: 317, startPoint y: 333, endPoint x: 258, endPoint y: 341, distance: 59.7
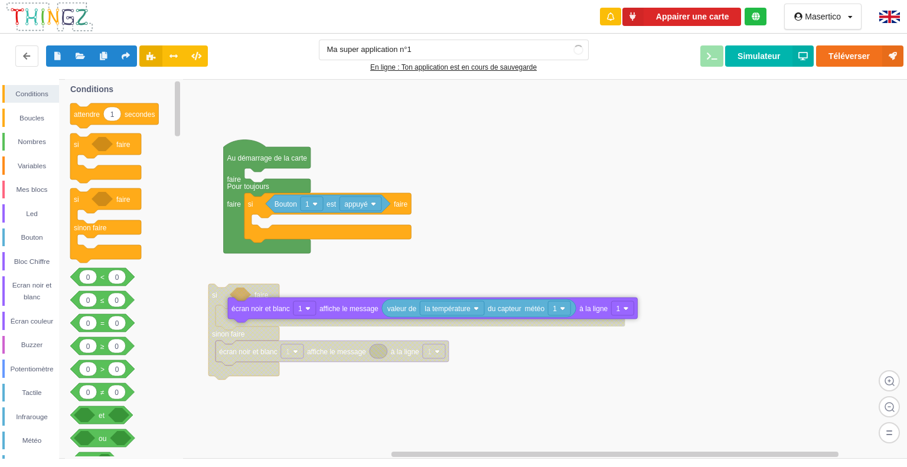
drag, startPoint x: 295, startPoint y: 230, endPoint x: 265, endPoint y: 318, distance: 93.2
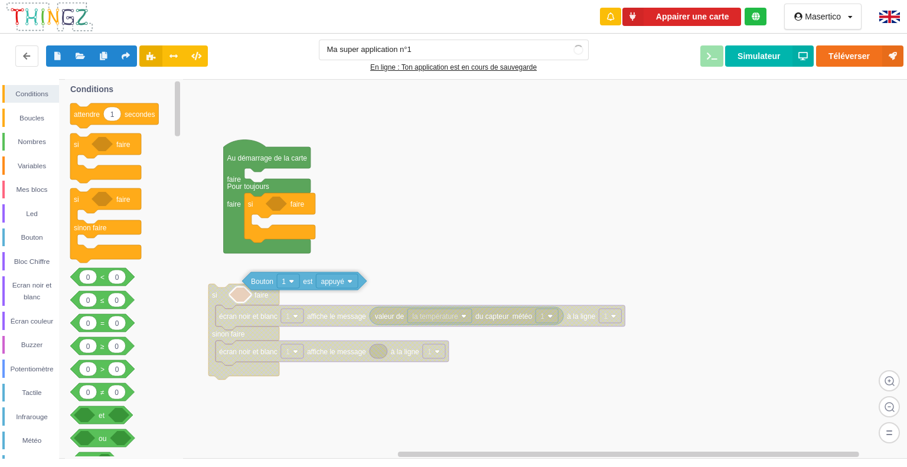
drag, startPoint x: 288, startPoint y: 201, endPoint x: 259, endPoint y: 299, distance: 102.2
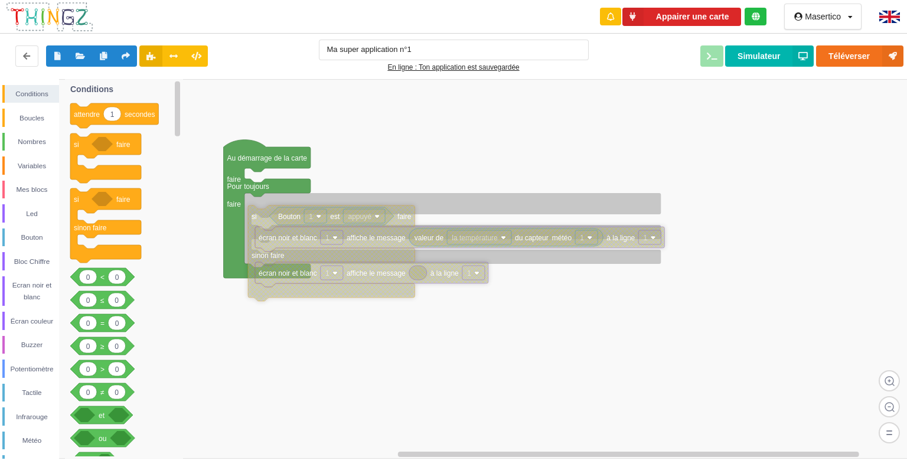
drag, startPoint x: 224, startPoint y: 296, endPoint x: 264, endPoint y: 216, distance: 89.0
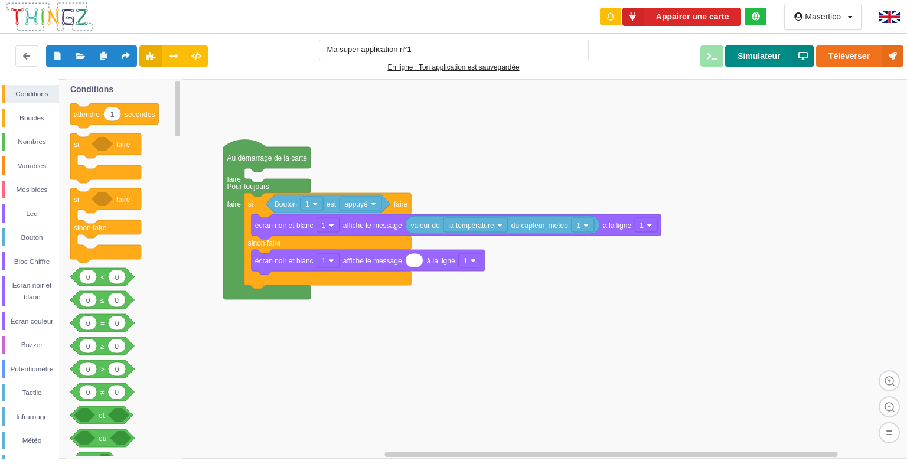
click at [773, 52] on button "Simulateur" at bounding box center [769, 55] width 89 height 21
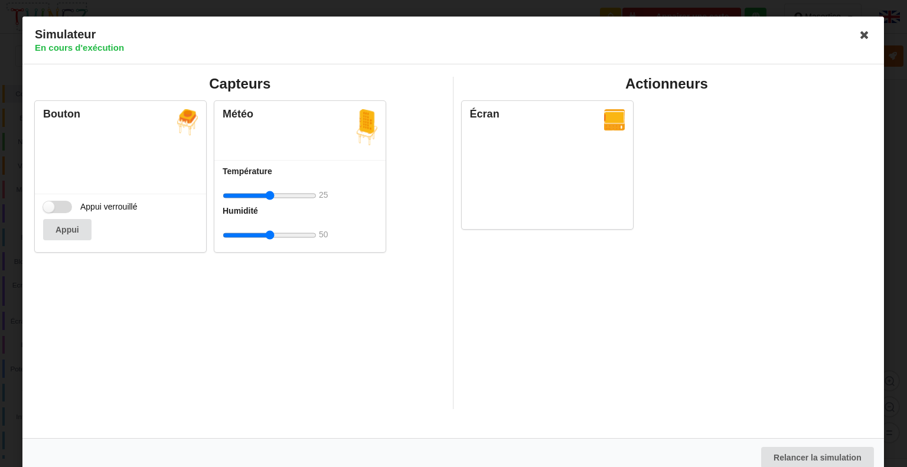
click at [56, 212] on label "Appui verrouillé" at bounding box center [90, 207] width 95 height 12
click at [56, 212] on input "Appui verrouillé" at bounding box center [57, 207] width 29 height 12
click at [52, 205] on label "Appui verrouillé" at bounding box center [90, 207] width 95 height 12
click at [52, 205] on input "Appui verrouillé" at bounding box center [57, 207] width 29 height 12
click at [64, 206] on label "Appui verrouillé" at bounding box center [90, 207] width 95 height 12
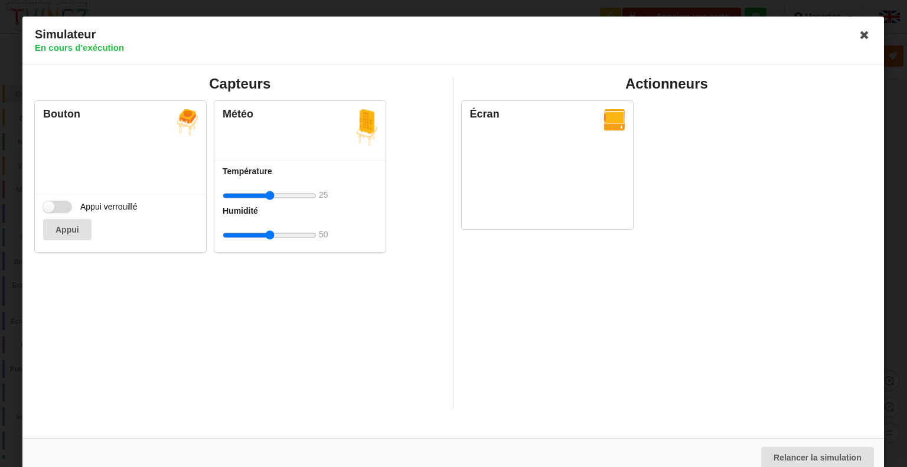
click at [64, 206] on input "Appui verrouillé" at bounding box center [57, 207] width 29 height 12
checkbox input "true"
click at [284, 198] on input "range" at bounding box center [270, 196] width 94 height 22
type input "21"
click at [264, 198] on input "range" at bounding box center [270, 196] width 94 height 22
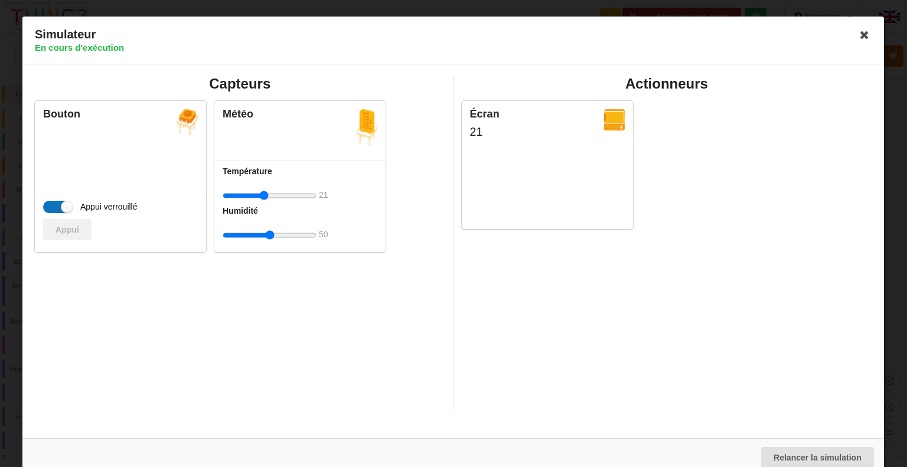
click at [46, 201] on label "Appui verrouillé" at bounding box center [90, 207] width 95 height 12
click at [46, 201] on input "Appui verrouillé" at bounding box center [57, 207] width 29 height 12
click at [46, 201] on label "Appui verrouillé" at bounding box center [90, 207] width 95 height 12
click at [46, 201] on input "Appui verrouillé" at bounding box center [57, 207] width 29 height 12
checkbox input "true"
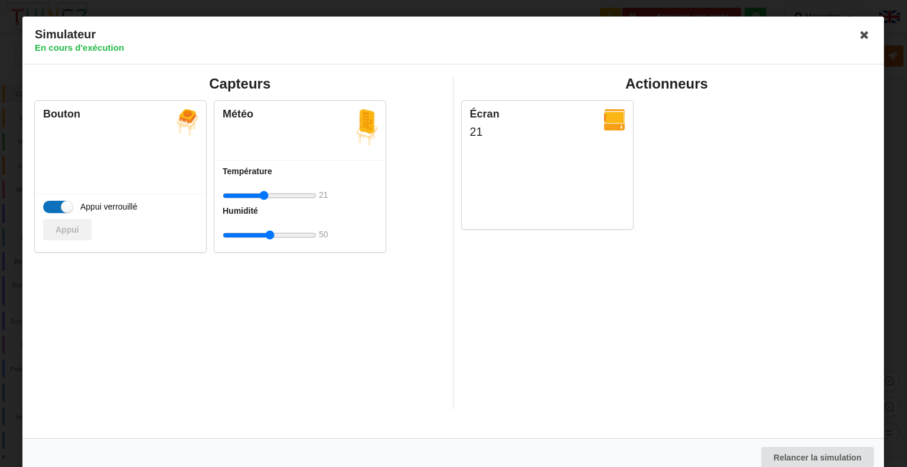
type input "22"
click at [59, 205] on label "Appui verrouillé" at bounding box center [90, 207] width 95 height 12
click at [59, 205] on input "Appui verrouillé" at bounding box center [57, 207] width 29 height 12
checkbox input "false"
click at [859, 36] on icon at bounding box center [865, 34] width 19 height 19
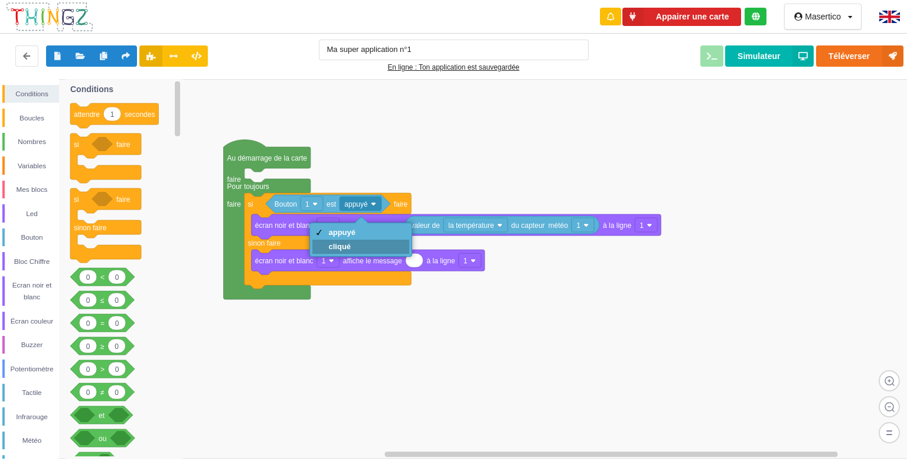
click at [354, 250] on div "cliqué" at bounding box center [342, 246] width 27 height 9
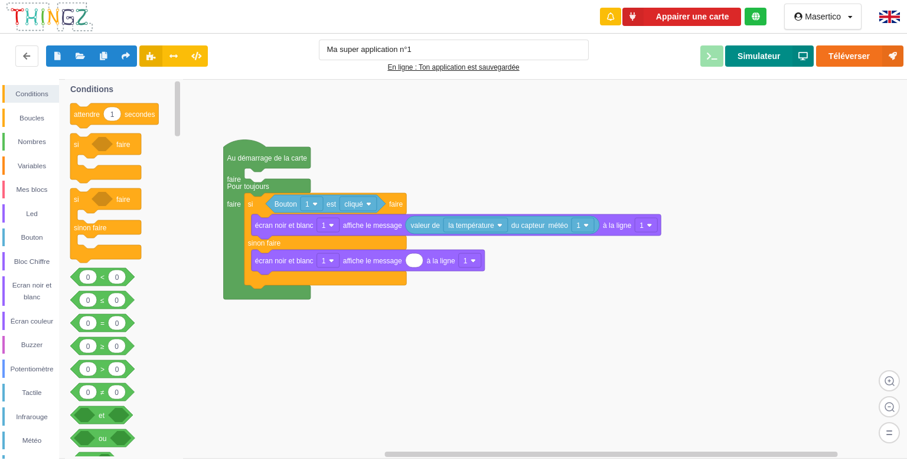
click at [777, 53] on button "Simulateur" at bounding box center [769, 55] width 89 height 21
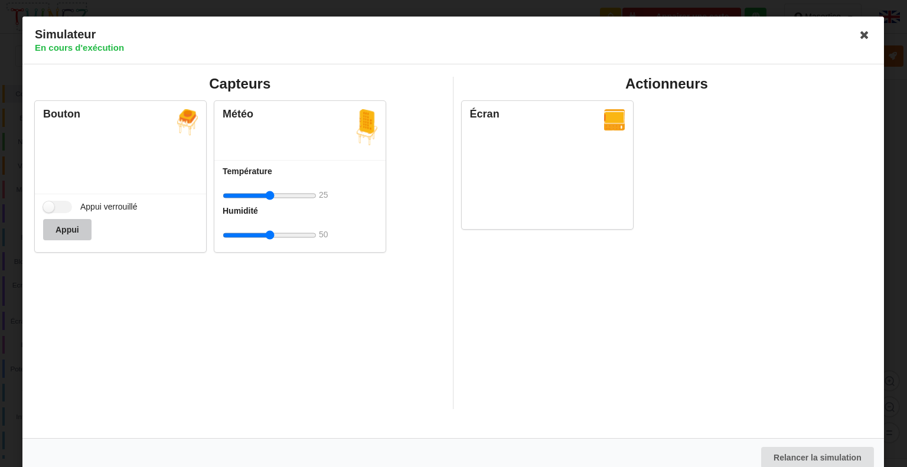
click at [63, 223] on button "Appui" at bounding box center [67, 229] width 48 height 21
click at [71, 229] on button "Appui" at bounding box center [67, 229] width 48 height 21
click at [863, 35] on icon at bounding box center [865, 34] width 19 height 19
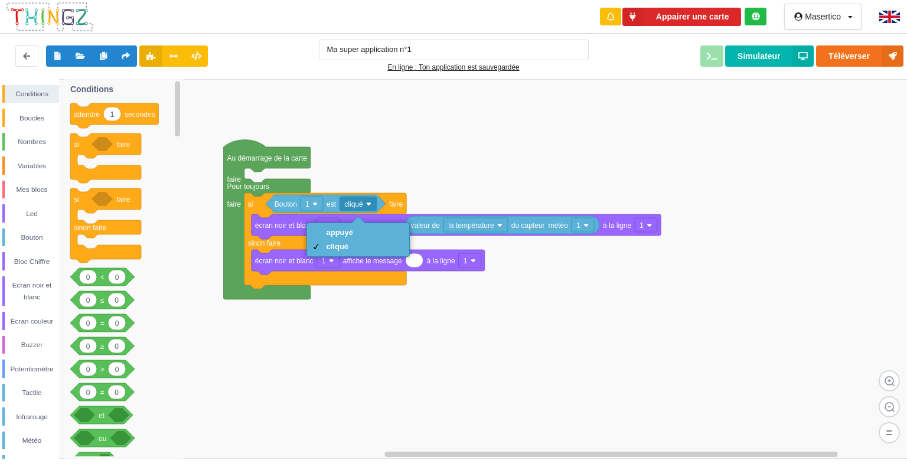
click at [370, 229] on div "appuyé" at bounding box center [358, 233] width 97 height 14
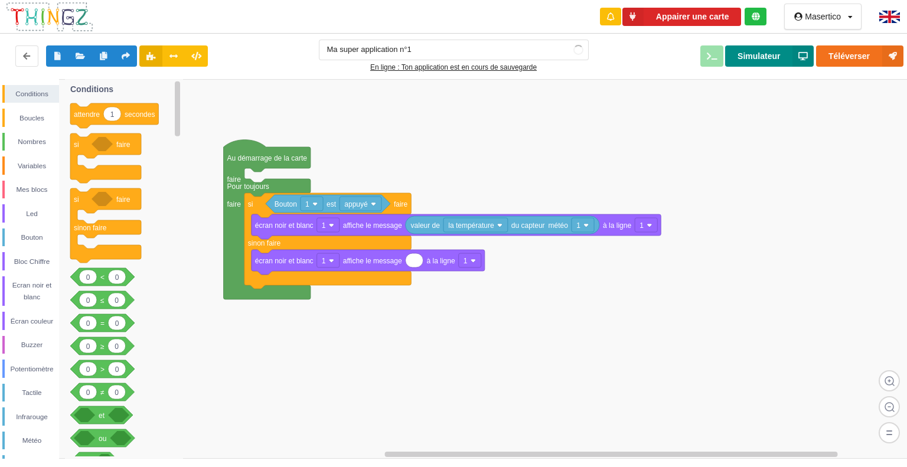
click at [775, 52] on button "Simulateur" at bounding box center [769, 55] width 89 height 21
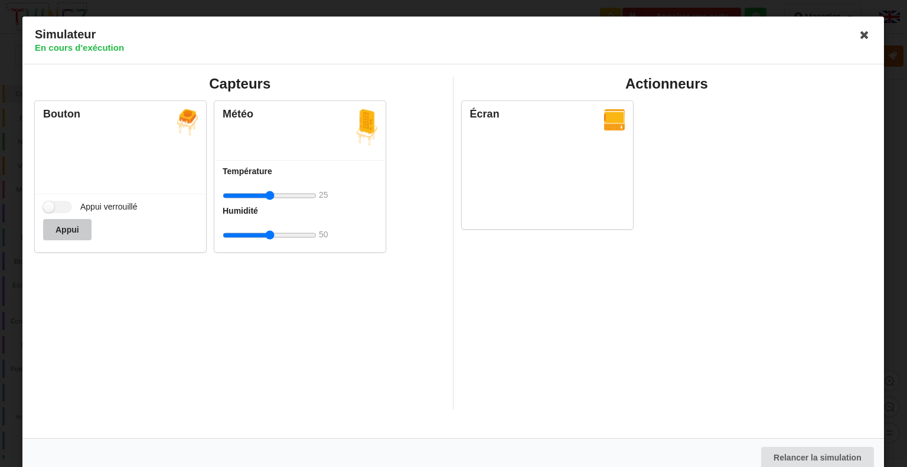
click at [71, 226] on button "Appui" at bounding box center [67, 229] width 48 height 21
drag, startPoint x: 71, startPoint y: 226, endPoint x: 257, endPoint y: 198, distance: 187.6
click at [257, 198] on div "Bouton Appui verrouillé Appui Météo Température 25 Humidité 50" at bounding box center [240, 176] width 419 height 165
click at [266, 198] on input "range" at bounding box center [270, 196] width 94 height 22
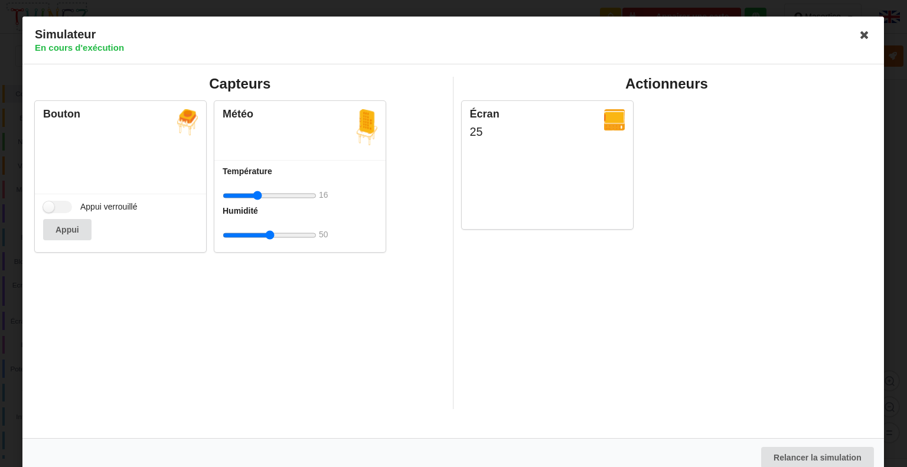
type input "16"
click at [258, 194] on input "range" at bounding box center [270, 196] width 94 height 22
click at [82, 222] on button "Appui" at bounding box center [67, 229] width 48 height 21
click at [80, 227] on button "Appui" at bounding box center [67, 229] width 48 height 21
click at [226, 259] on div "Bouton Appui verrouillé Appui Météo Température 16 Humidité 50" at bounding box center [240, 176] width 419 height 165
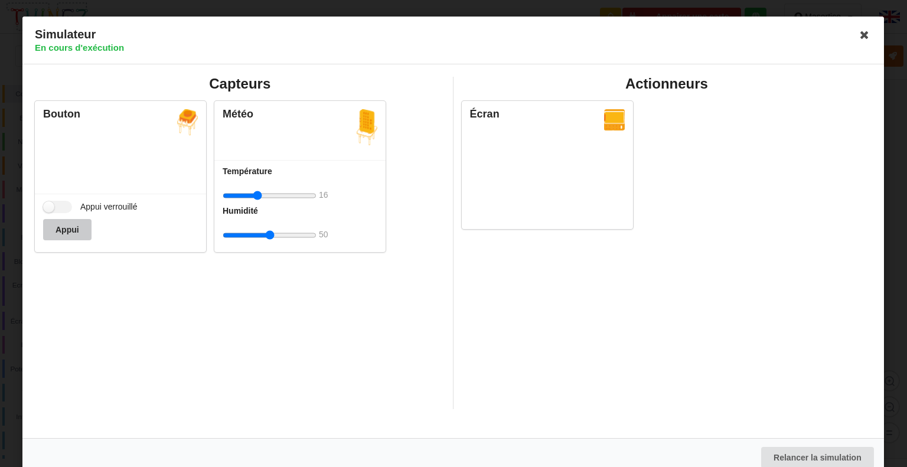
click at [59, 232] on button "Appui" at bounding box center [67, 229] width 48 height 21
click at [106, 290] on div "Capteurs Bouton Appui verrouillé Appui Météo Température 16 Humidité 50" at bounding box center [240, 243] width 427 height 333
click at [80, 232] on button "Appui" at bounding box center [67, 229] width 48 height 21
click at [239, 325] on div "Capteurs Bouton Appui verrouillé Appui Météo Température 16 Humidité 50" at bounding box center [240, 243] width 427 height 333
drag, startPoint x: 83, startPoint y: 224, endPoint x: 279, endPoint y: 382, distance: 250.8
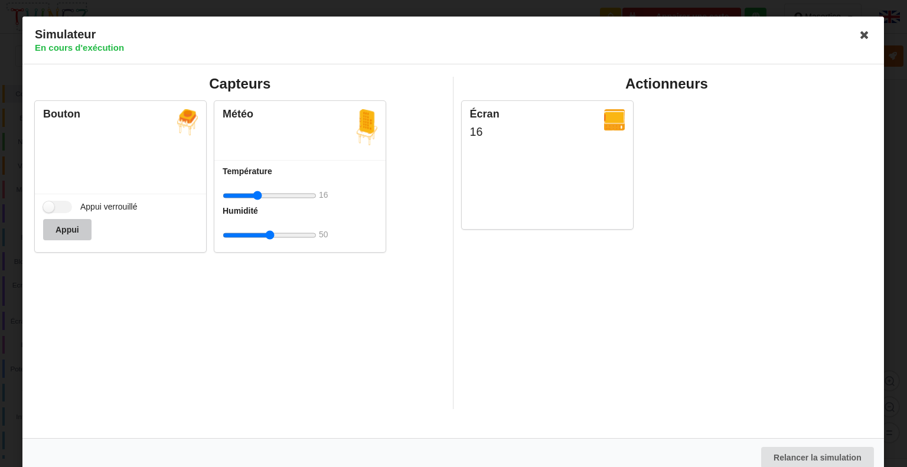
click at [279, 382] on div "Capteurs Bouton Appui verrouillé Appui Météo Température 16 Humidité 50" at bounding box center [240, 243] width 427 height 333
click at [73, 236] on button "Appui" at bounding box center [67, 229] width 48 height 21
click at [55, 203] on label "Appui verrouillé" at bounding box center [90, 207] width 95 height 12
click at [55, 203] on input "Appui verrouillé" at bounding box center [57, 207] width 29 height 12
checkbox input "true"
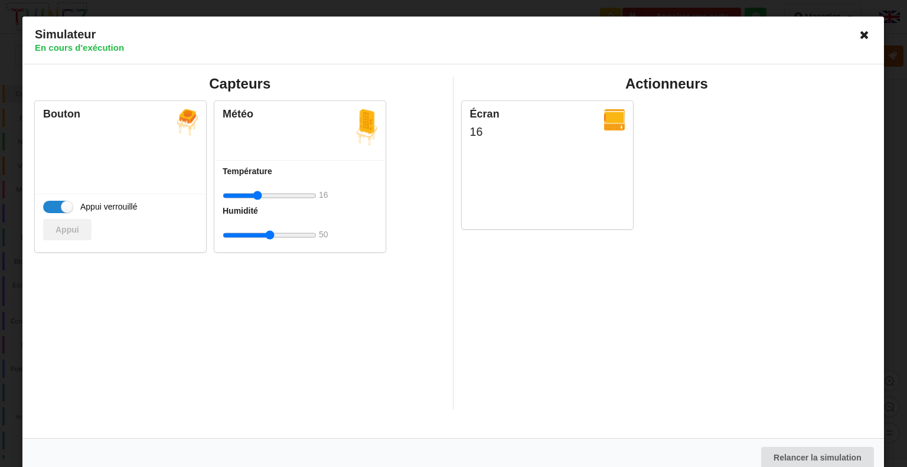
click at [864, 28] on icon at bounding box center [865, 34] width 19 height 19
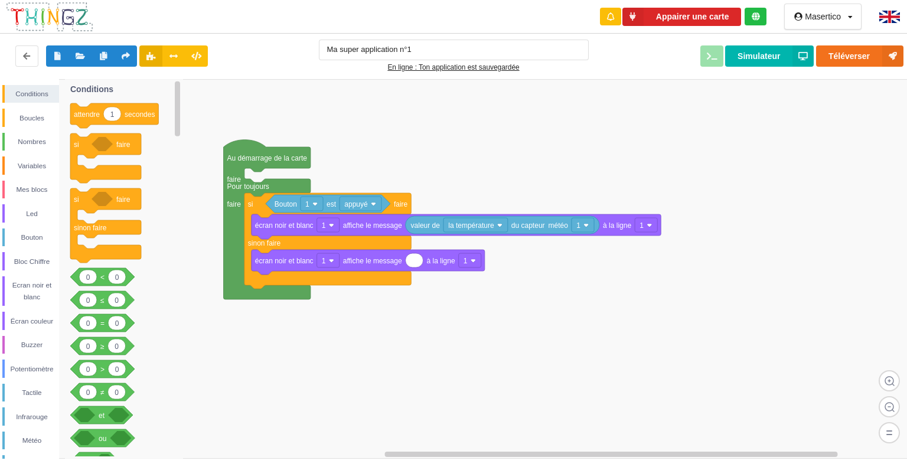
click at [56, 208] on div "Led" at bounding box center [32, 214] width 54 height 12
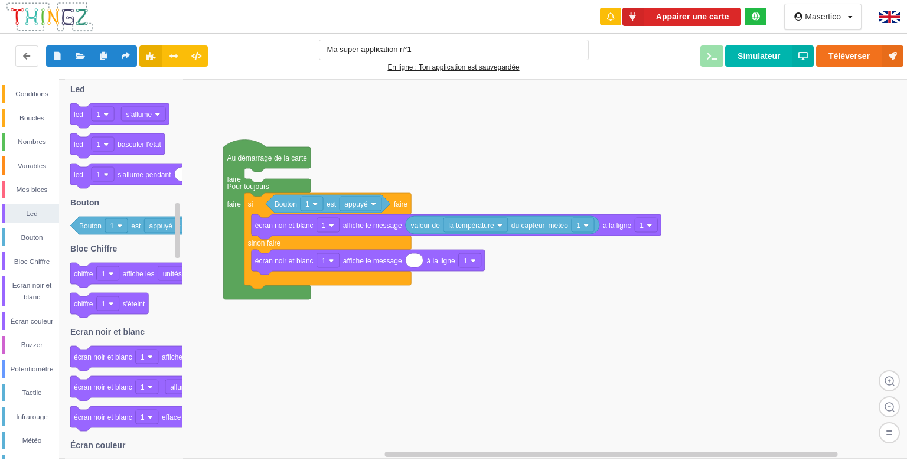
click at [713, 62] on div "Téléverser Simulateur" at bounding box center [754, 55] width 315 height 21
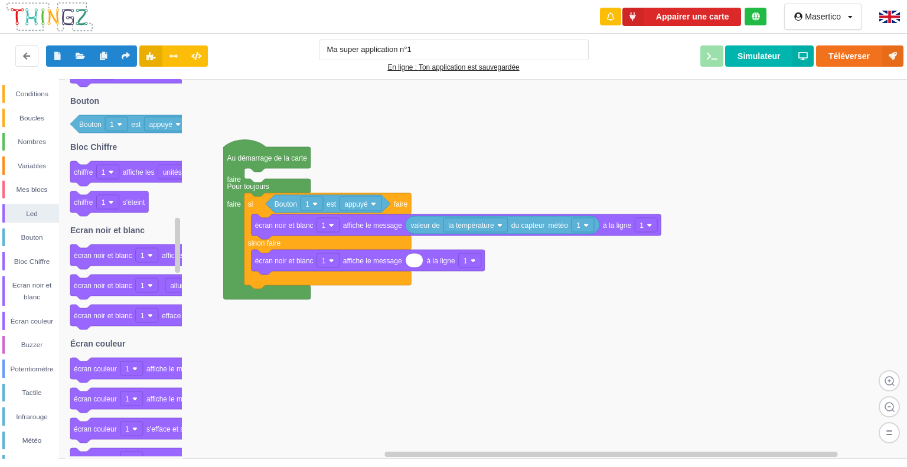
click at [449, 173] on rect at bounding box center [458, 269] width 916 height 380
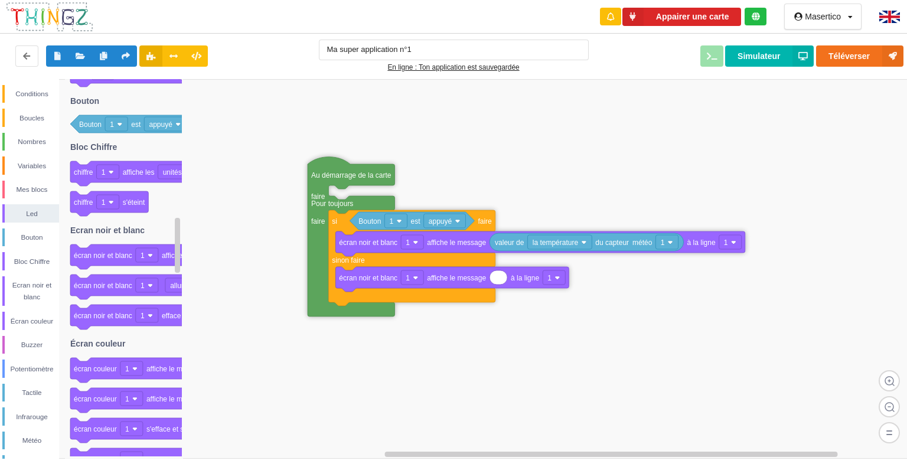
drag, startPoint x: 260, startPoint y: 157, endPoint x: 356, endPoint y: 164, distance: 96.5
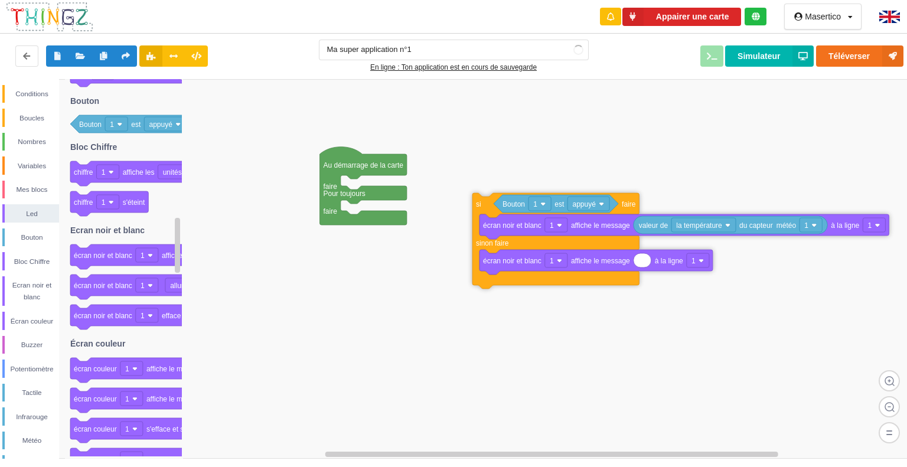
drag, startPoint x: 347, startPoint y: 219, endPoint x: 487, endPoint y: 211, distance: 140.8
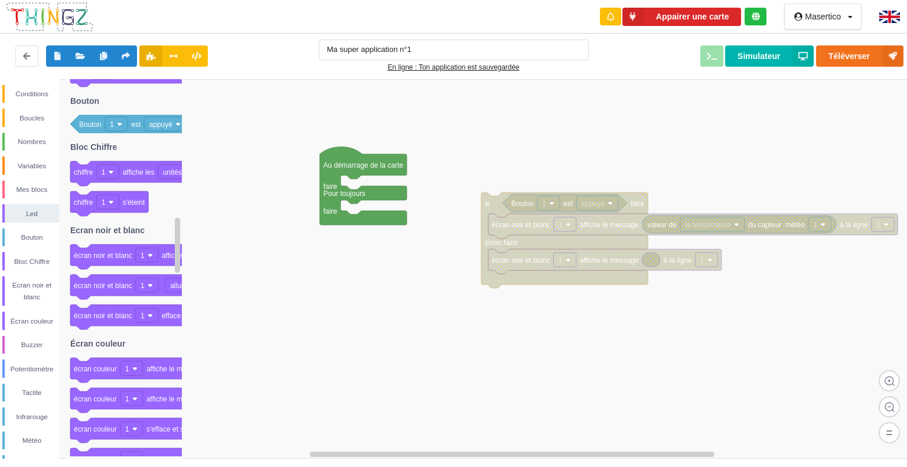
click at [494, 172] on rect at bounding box center [458, 269] width 916 height 380
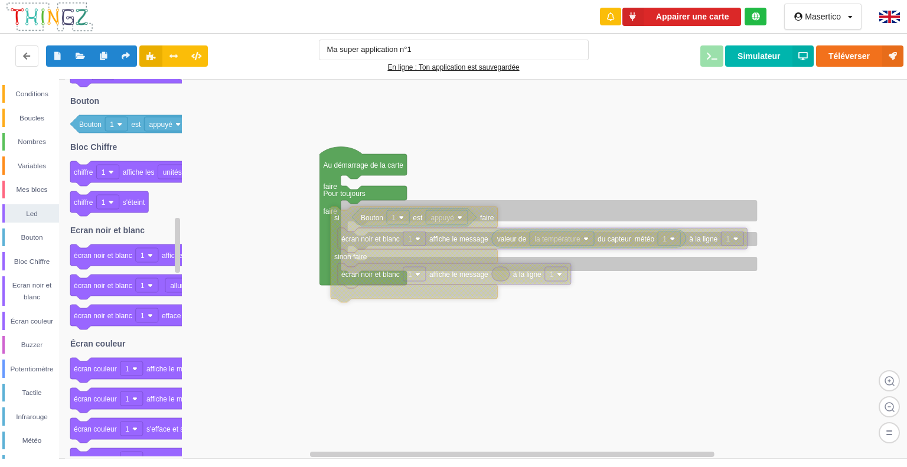
drag, startPoint x: 491, startPoint y: 198, endPoint x: 350, endPoint y: 213, distance: 142.5
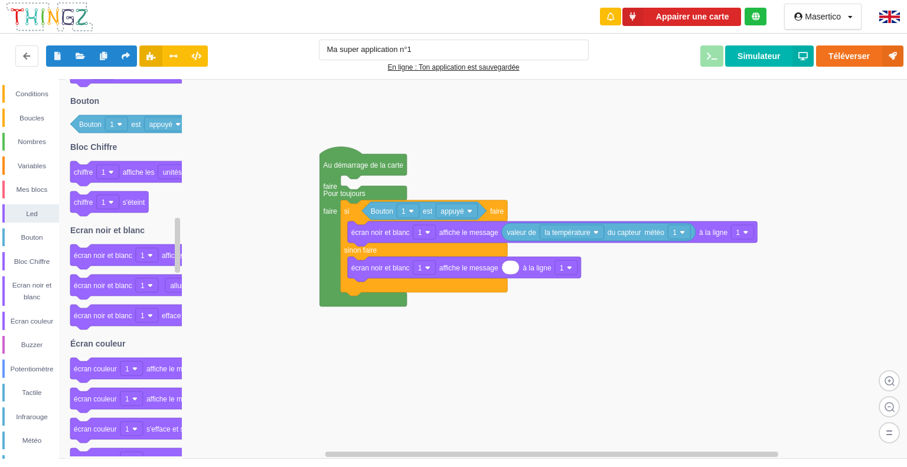
click at [512, 167] on rect at bounding box center [458, 269] width 916 height 380
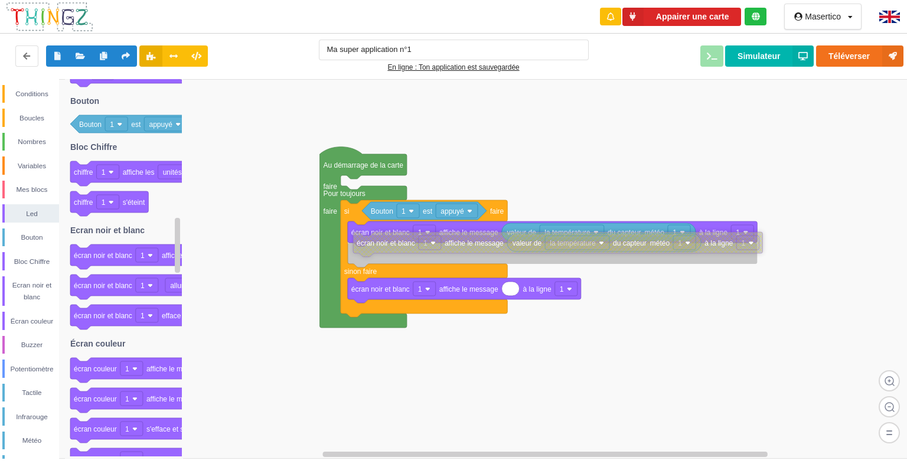
drag, startPoint x: 390, startPoint y: 284, endPoint x: 375, endPoint y: 258, distance: 29.9
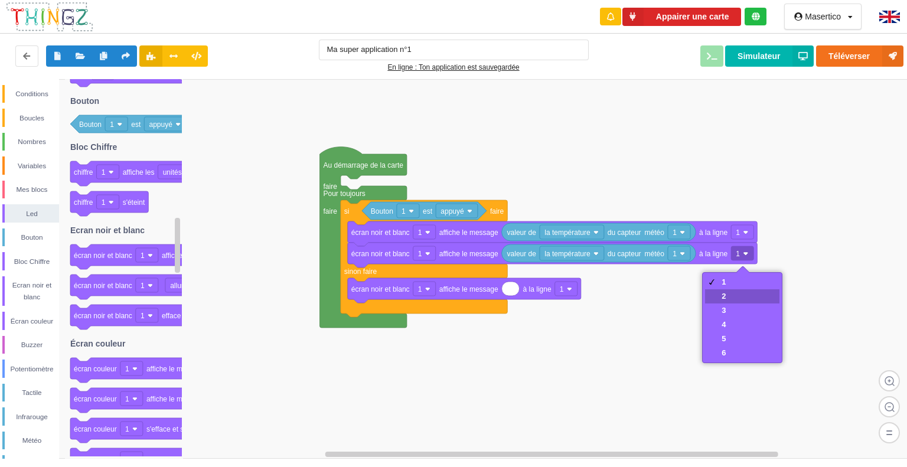
click at [734, 295] on div "2" at bounding box center [742, 296] width 74 height 14
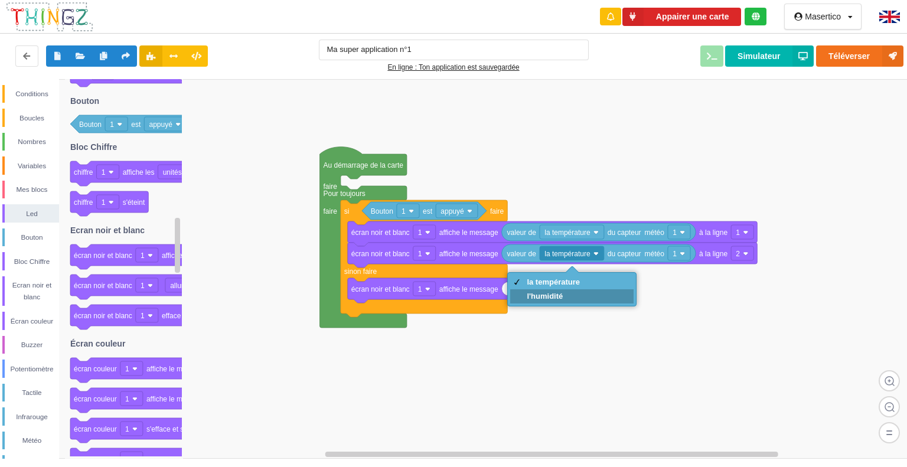
click at [558, 299] on div "l'humidité" at bounding box center [553, 296] width 53 height 9
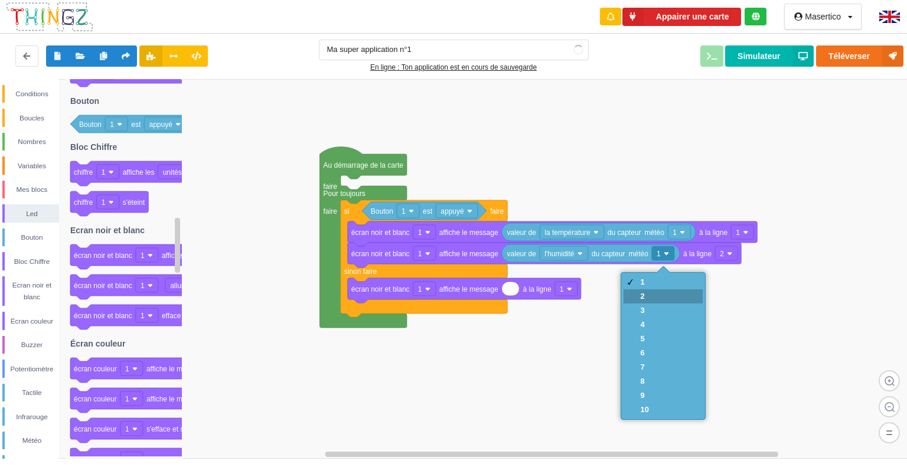
click at [652, 298] on div "2" at bounding box center [663, 296] width 79 height 14
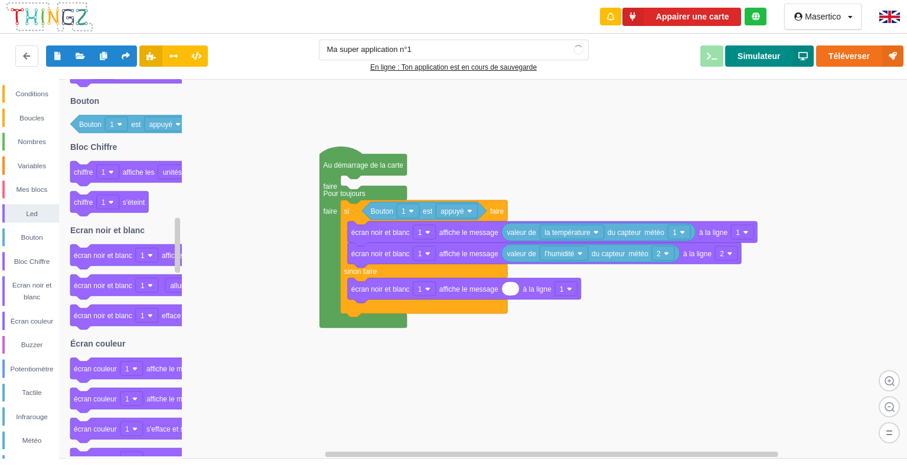
click at [761, 58] on button "Simulateur" at bounding box center [769, 55] width 89 height 21
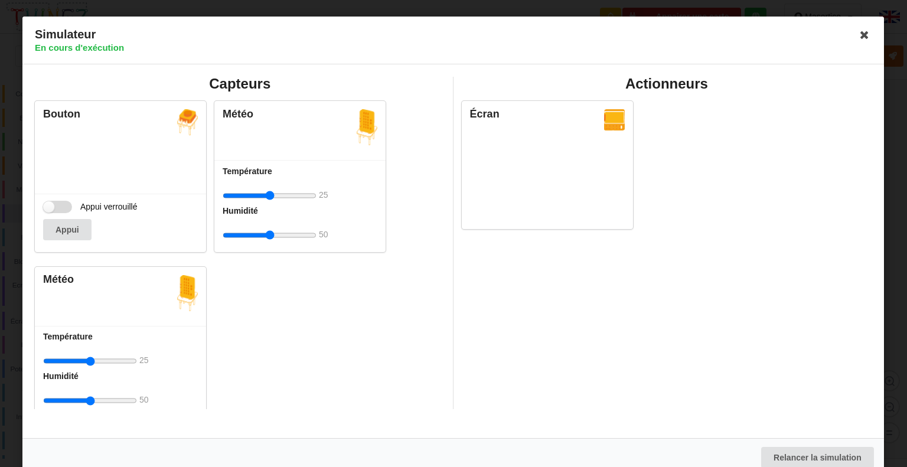
click at [58, 205] on label "Appui verrouillé" at bounding box center [90, 207] width 95 height 12
click at [58, 205] on input "Appui verrouillé" at bounding box center [57, 207] width 29 height 12
checkbox input "true"
type input "73"
click at [285, 234] on input "range" at bounding box center [270, 235] width 94 height 22
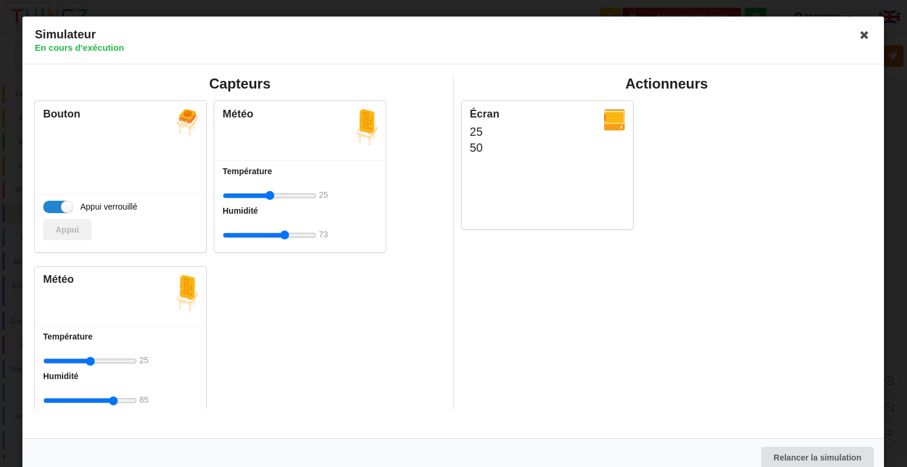
type input "85"
click at [113, 393] on input "range" at bounding box center [90, 401] width 94 height 22
click at [861, 43] on icon at bounding box center [865, 34] width 19 height 19
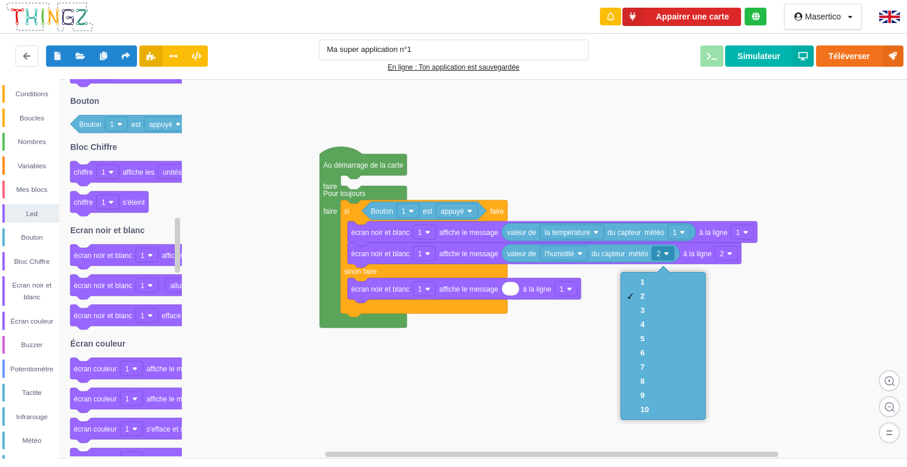
click at [656, 282] on div "1" at bounding box center [663, 282] width 79 height 14
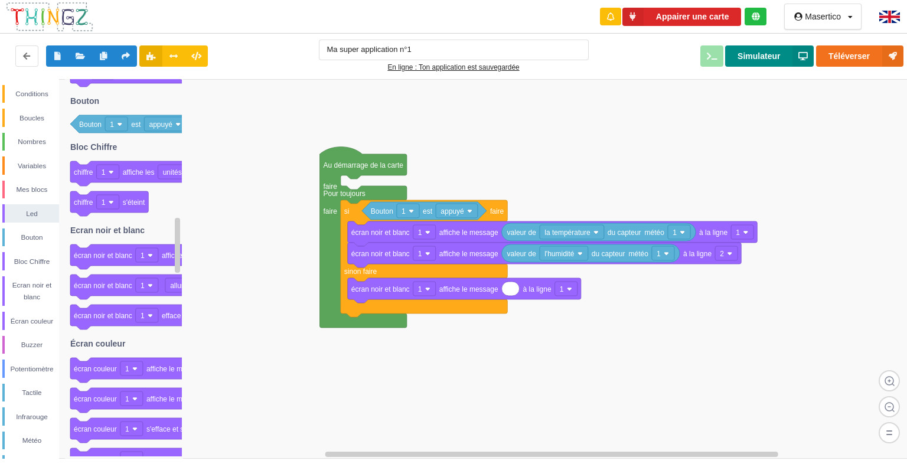
click at [765, 52] on button "Simulateur" at bounding box center [769, 55] width 89 height 21
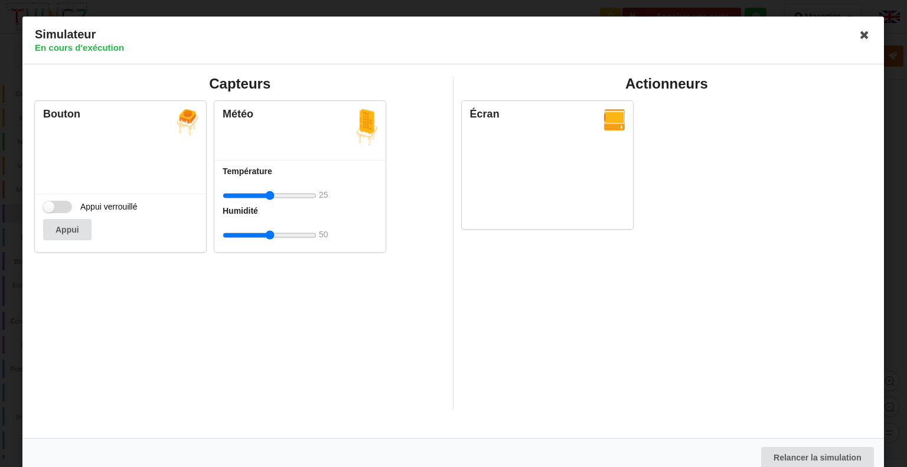
click at [52, 209] on label "Appui verrouillé" at bounding box center [90, 207] width 95 height 12
click at [52, 209] on input "Appui verrouillé" at bounding box center [57, 207] width 29 height 12
checkbox input "true"
click at [295, 225] on input "range" at bounding box center [270, 235] width 94 height 22
type input "88"
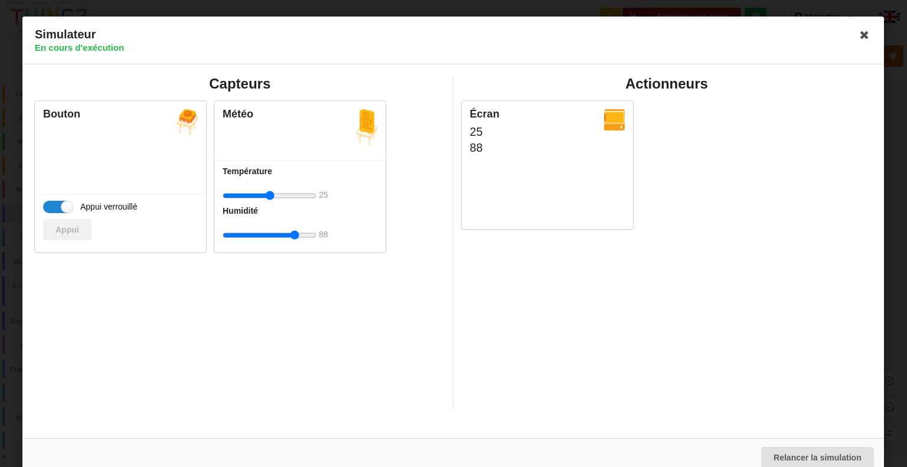
type input "50"
click at [858, 30] on icon at bounding box center [865, 34] width 19 height 19
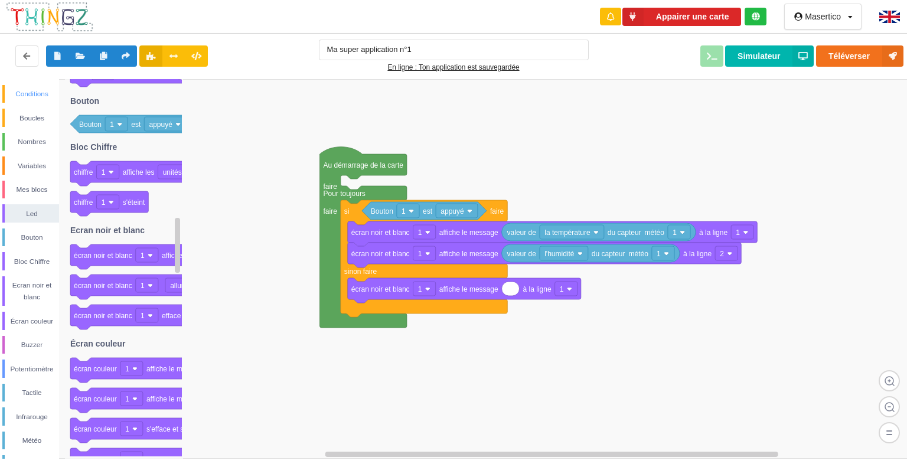
click at [9, 95] on div "Conditions" at bounding box center [32, 94] width 54 height 12
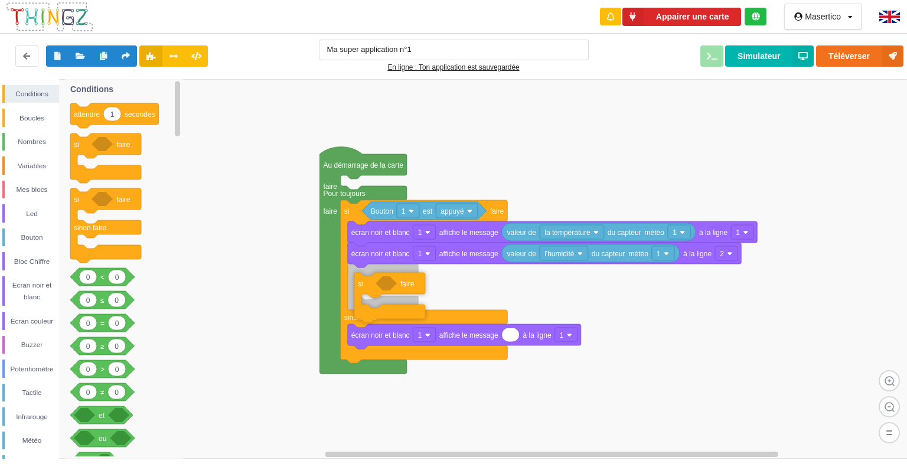
drag, startPoint x: 82, startPoint y: 149, endPoint x: 364, endPoint y: 278, distance: 310.0
click at [364, 278] on div "Conditions Boucles Nombres Variables Mes blocs Led Bouton Bloc Chiffre Ecran no…" at bounding box center [458, 269] width 916 height 380
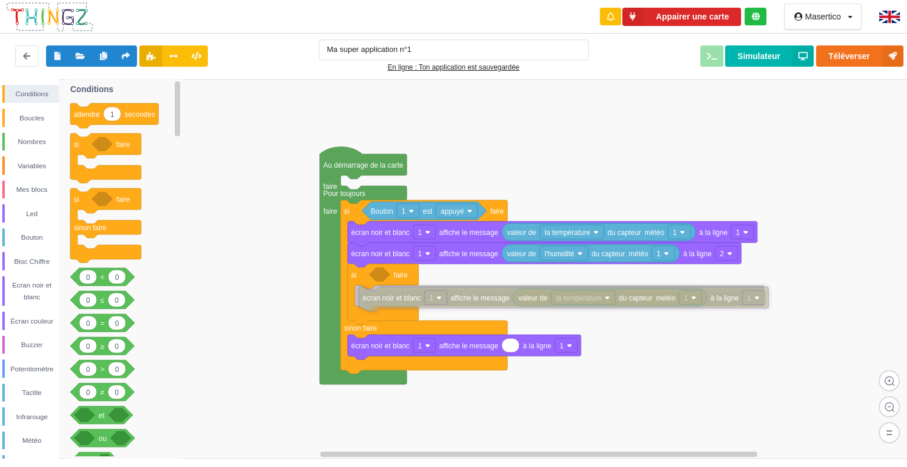
drag, startPoint x: 413, startPoint y: 317, endPoint x: 381, endPoint y: 296, distance: 38.5
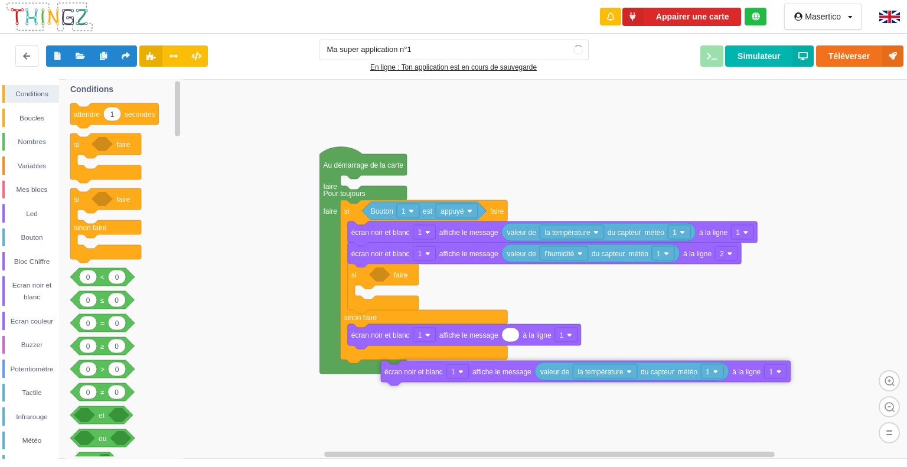
drag, startPoint x: 390, startPoint y: 297, endPoint x: 436, endPoint y: 406, distance: 118.6
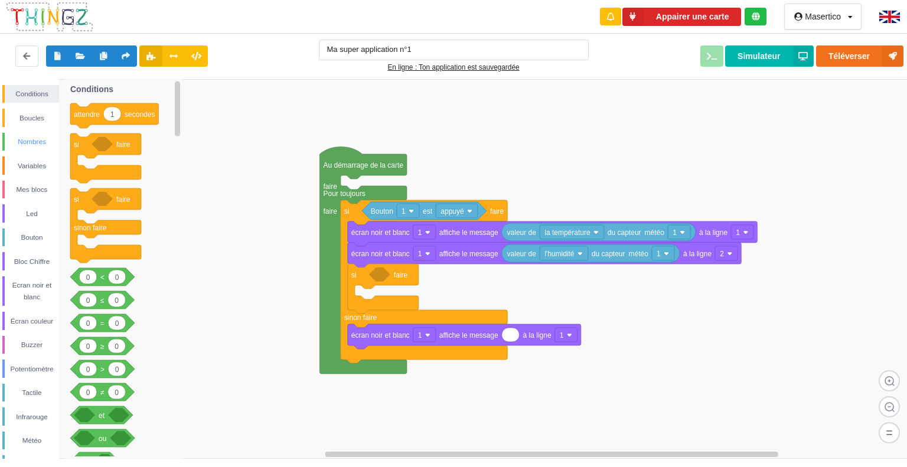
click at [35, 146] on div "Nombres" at bounding box center [32, 142] width 54 height 12
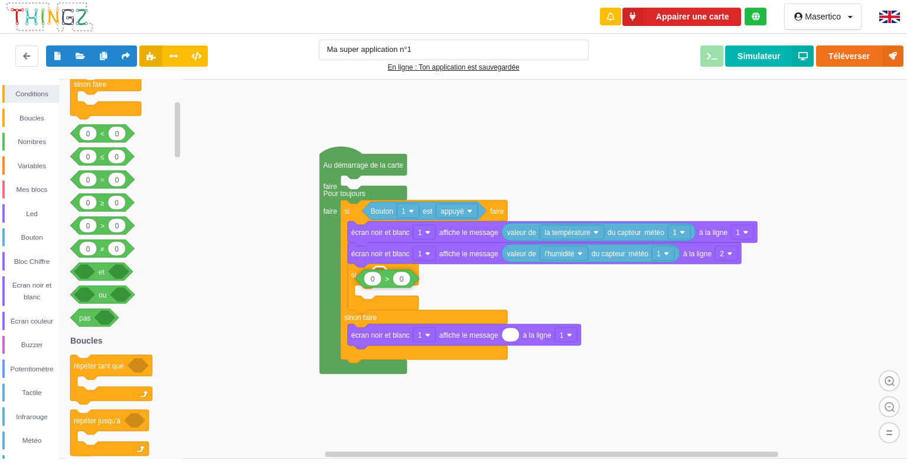
drag, startPoint x: 100, startPoint y: 229, endPoint x: 385, endPoint y: 281, distance: 289.5
click at [385, 281] on div "Conditions Boucles Nombres Variables Mes blocs Led Bouton Bloc Chiffre Ecran no…" at bounding box center [458, 269] width 916 height 380
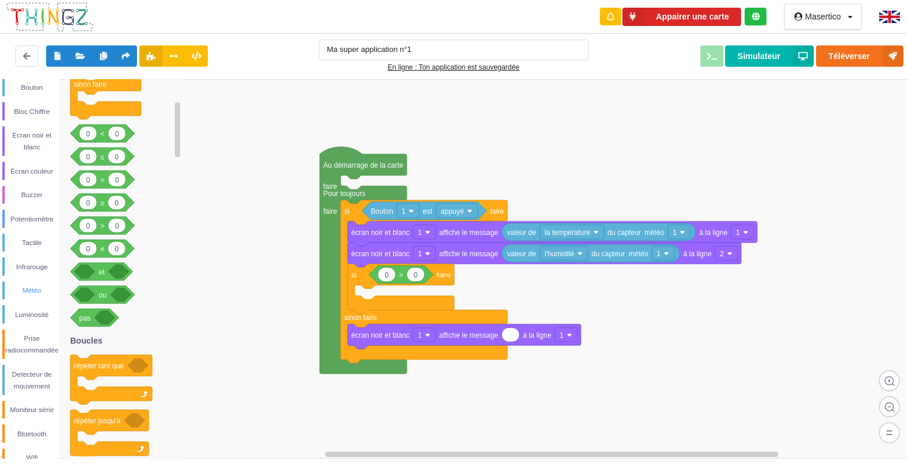
click at [41, 297] on div "Météo" at bounding box center [30, 291] width 57 height 18
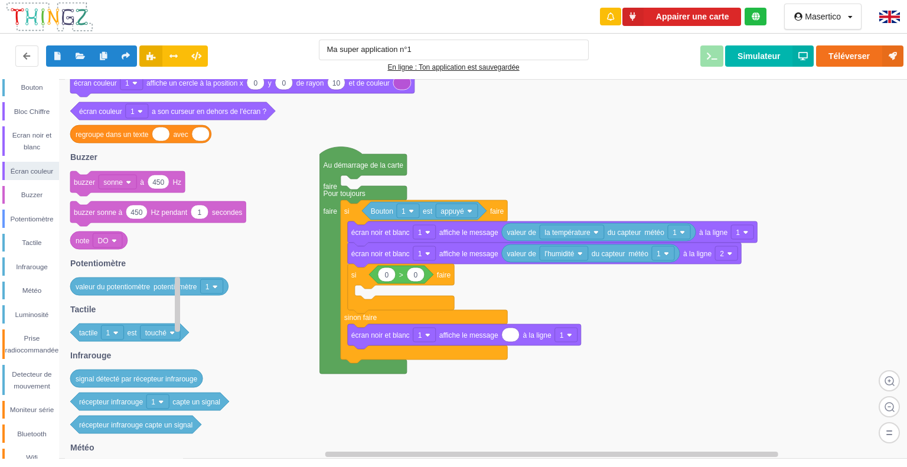
drag, startPoint x: 177, startPoint y: 108, endPoint x: 124, endPoint y: 316, distance: 214.5
click at [124, 316] on div "Conditions Boucles Nombres Variables Mes blocs Led Bouton Bloc Chiffre Ecran no…" at bounding box center [458, 269] width 916 height 380
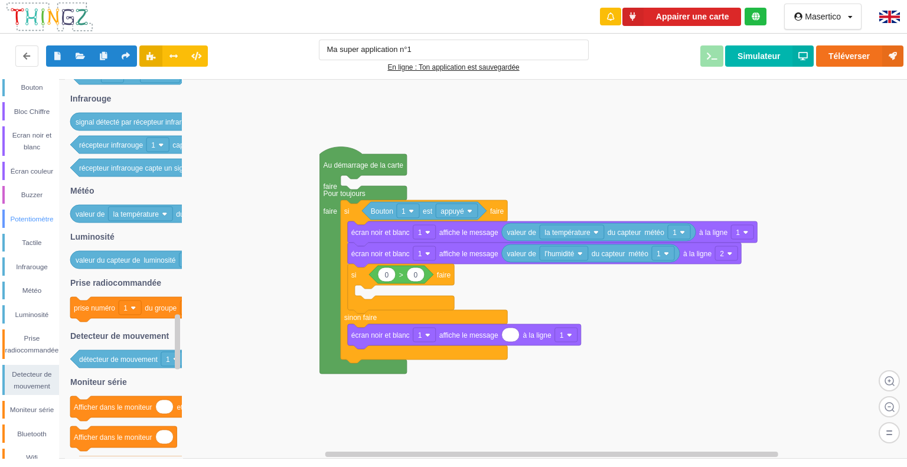
scroll to position [163, 0]
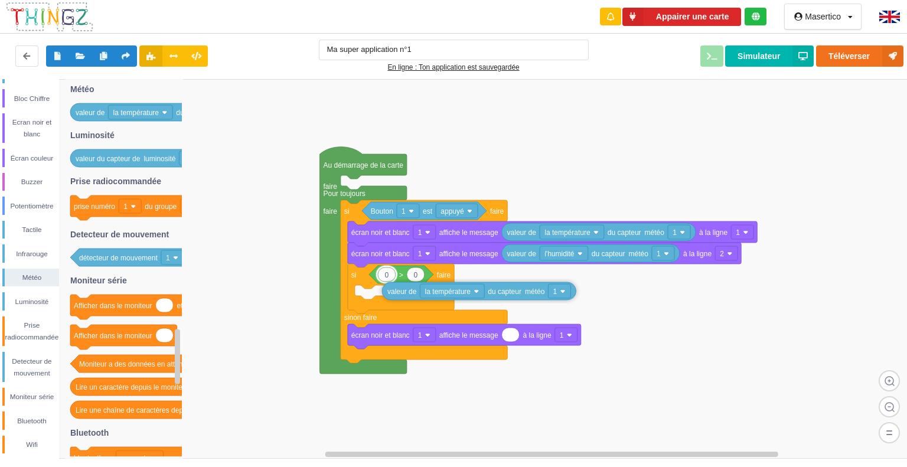
drag, startPoint x: 95, startPoint y: 112, endPoint x: 406, endPoint y: 291, distance: 359.6
click at [406, 291] on div "Conditions Boucles Nombres Variables Mes blocs Led Bouton Bloc Chiffre Ecran no…" at bounding box center [458, 269] width 916 height 380
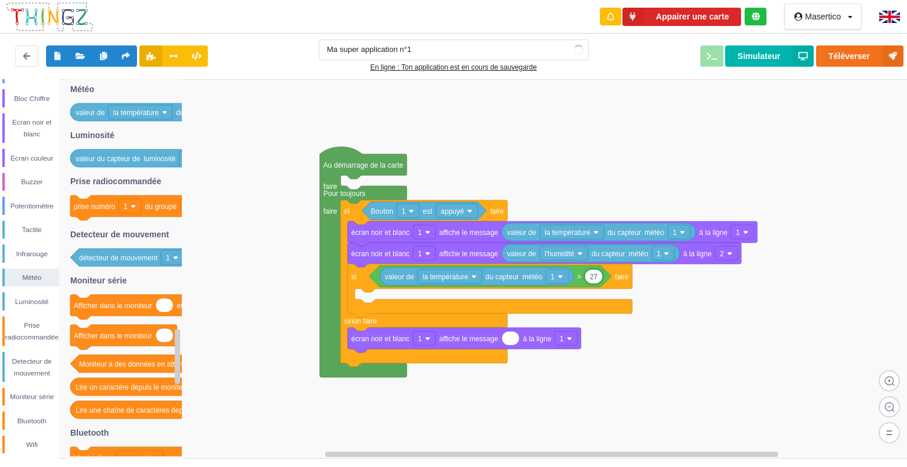
type input "27"
type input "26"
click at [35, 131] on div "Ecran noir et blanc" at bounding box center [32, 128] width 54 height 24
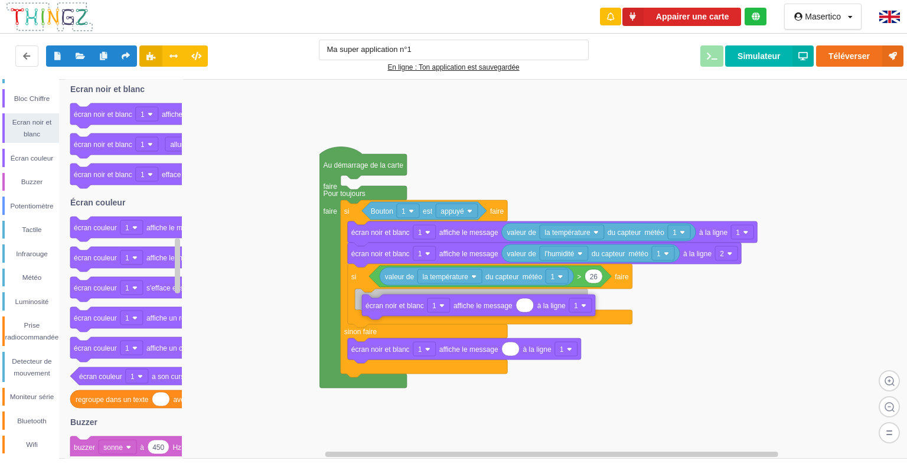
drag, startPoint x: 112, startPoint y: 122, endPoint x: 404, endPoint y: 313, distance: 348.9
click at [404, 313] on div "Conditions Boucles Nombres Variables Mes blocs Led Bouton Bloc Chiffre Ecran no…" at bounding box center [458, 269] width 916 height 380
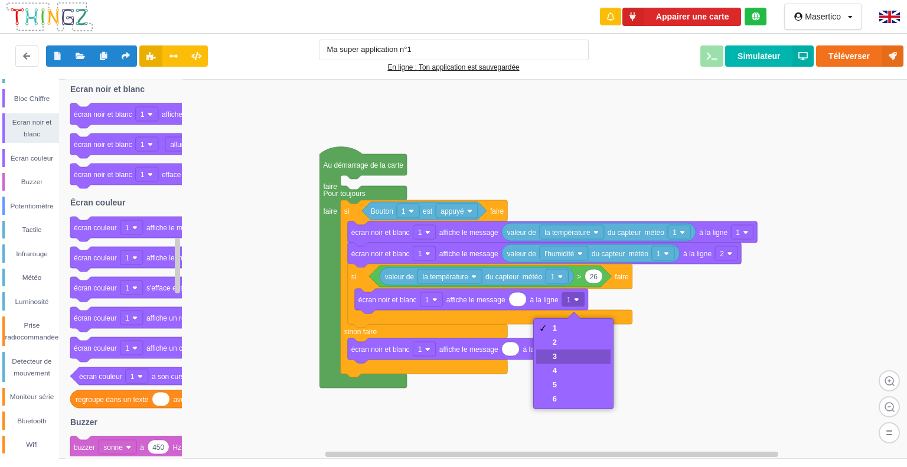
click at [559, 353] on div "3" at bounding box center [573, 357] width 74 height 14
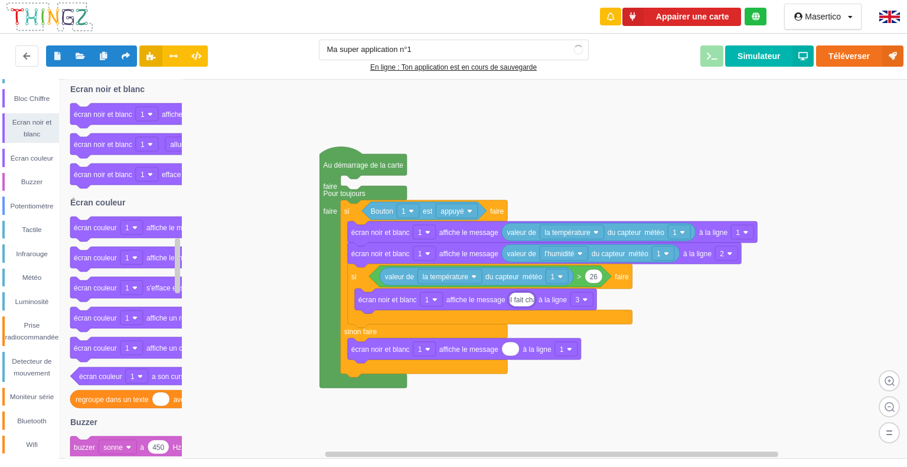
type input "il fait chaud"
click at [767, 335] on rect at bounding box center [458, 269] width 916 height 380
click at [764, 59] on button "Simulateur" at bounding box center [769, 55] width 89 height 21
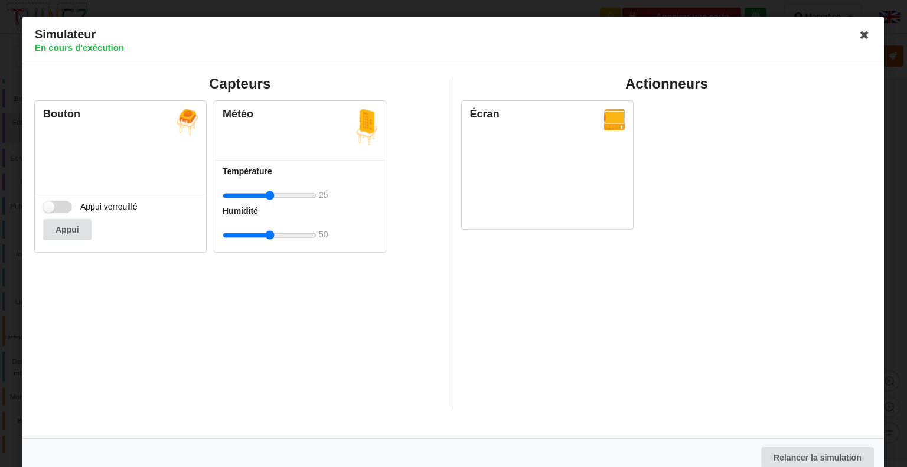
click at [67, 203] on label "Appui verrouillé" at bounding box center [90, 207] width 95 height 12
click at [67, 203] on input "Appui verrouillé" at bounding box center [57, 207] width 29 height 12
checkbox input "true"
type input "33"
click at [279, 193] on input "range" at bounding box center [270, 196] width 94 height 22
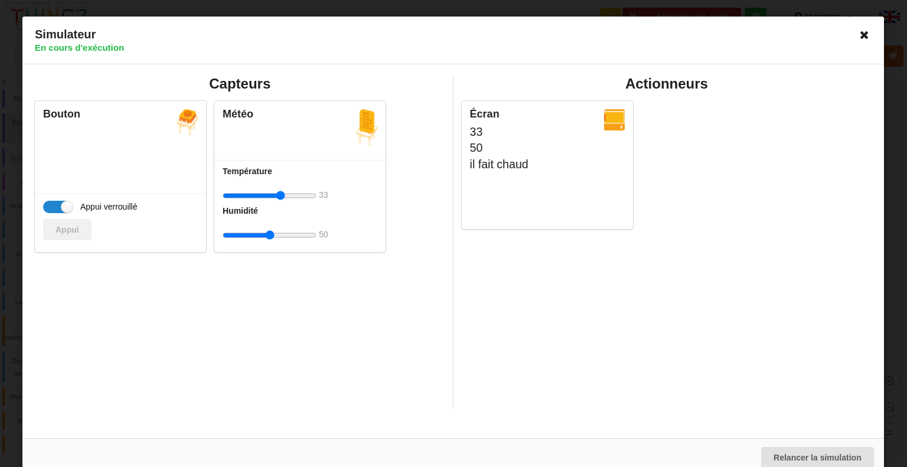
click at [856, 37] on icon at bounding box center [865, 34] width 19 height 19
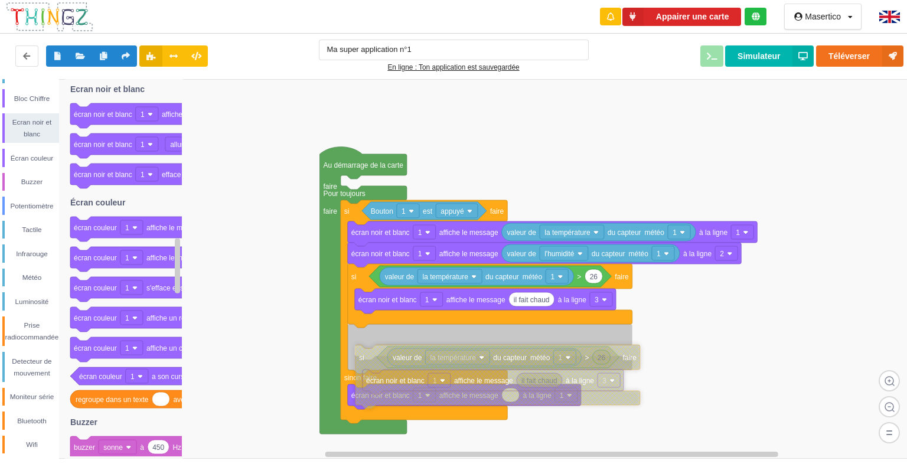
drag, startPoint x: 403, startPoint y: 370, endPoint x: 369, endPoint y: 364, distance: 35.4
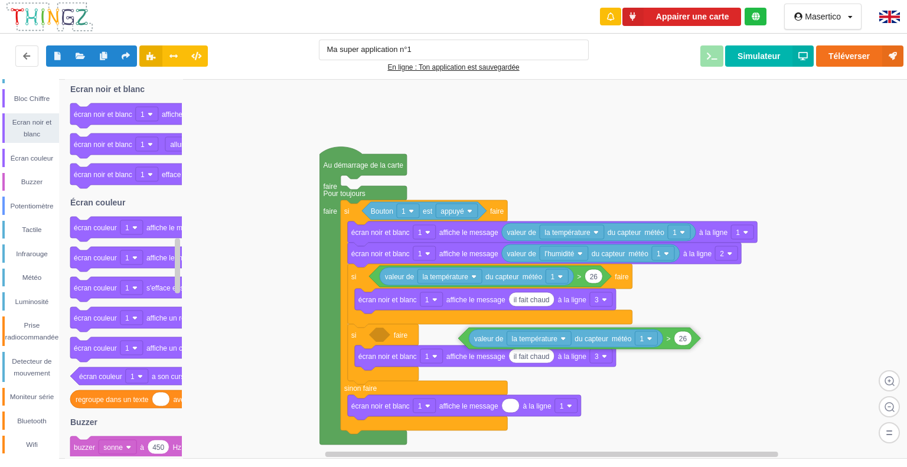
drag, startPoint x: 579, startPoint y: 343, endPoint x: 669, endPoint y: 344, distance: 89.2
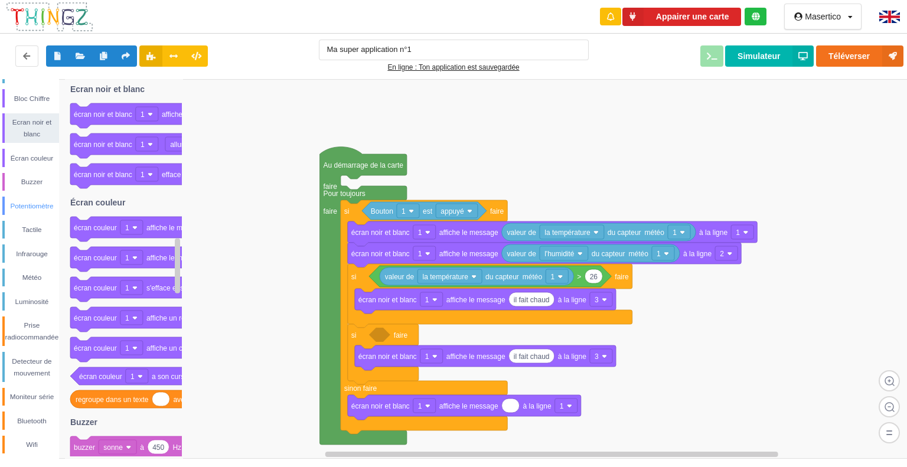
scroll to position [0, 0]
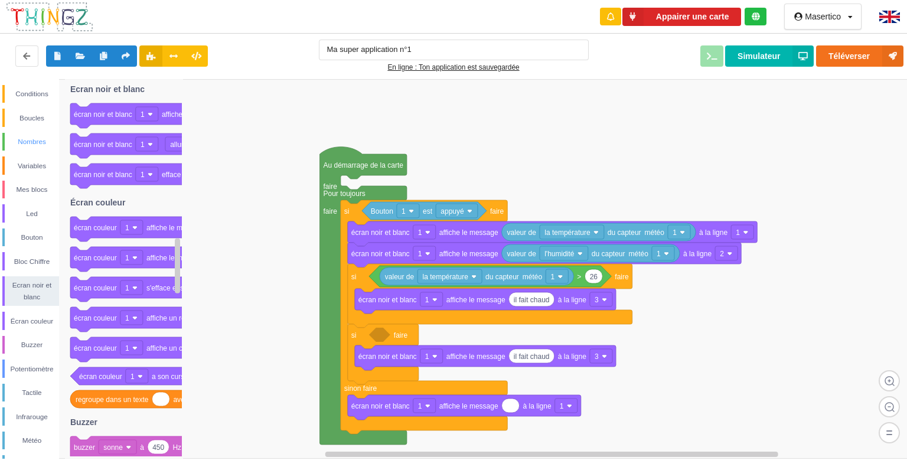
click at [32, 136] on div "Nombres" at bounding box center [32, 142] width 54 height 12
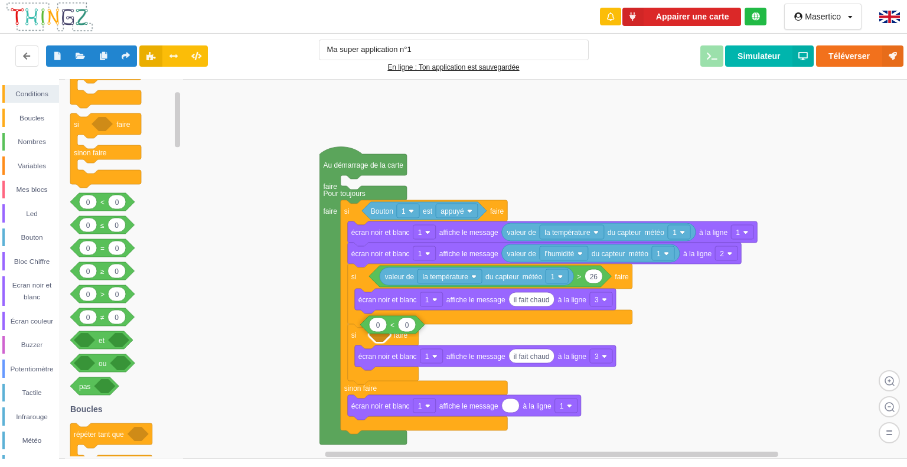
drag, startPoint x: 99, startPoint y: 210, endPoint x: 389, endPoint y: 333, distance: 315.0
click at [389, 333] on div "Conditions Boucles Nombres Variables Mes blocs Led Bouton Bloc Chiffre Ecran no…" at bounding box center [458, 269] width 916 height 380
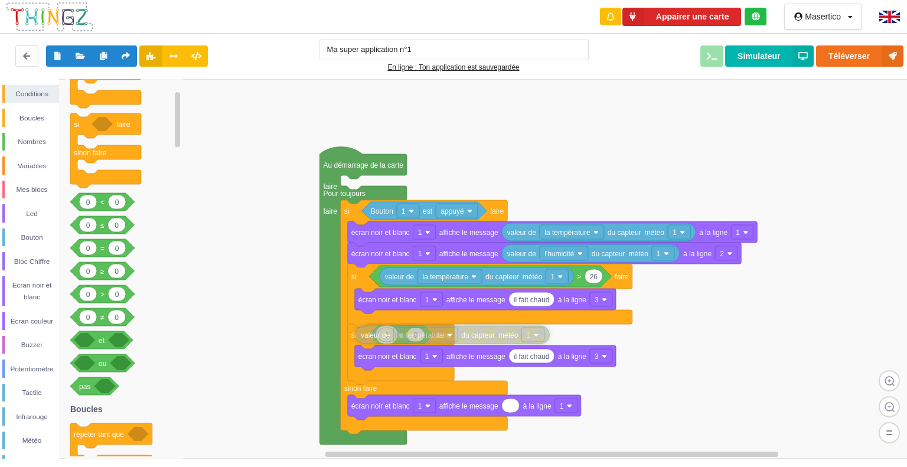
drag, startPoint x: 470, startPoint y: 364, endPoint x: 406, endPoint y: 338, distance: 68.9
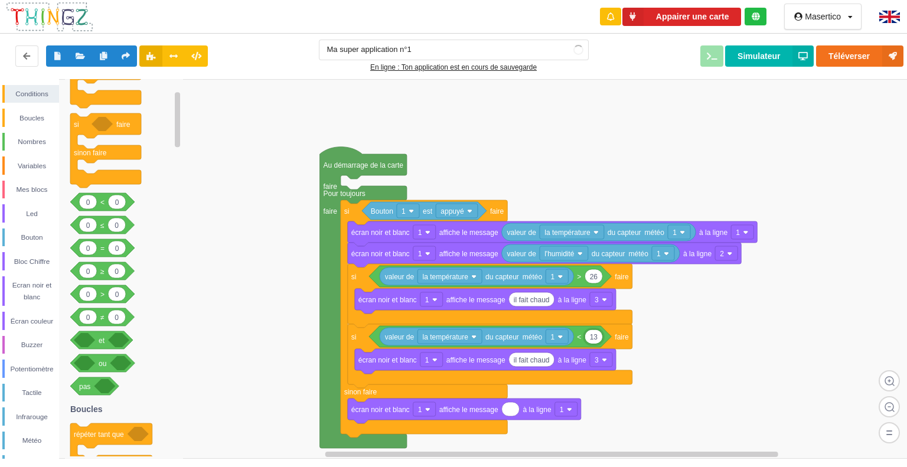
type input "13"
type input "il fait froid"
click at [748, 101] on rect at bounding box center [458, 269] width 916 height 380
click at [775, 51] on button "Simulateur" at bounding box center [769, 55] width 89 height 21
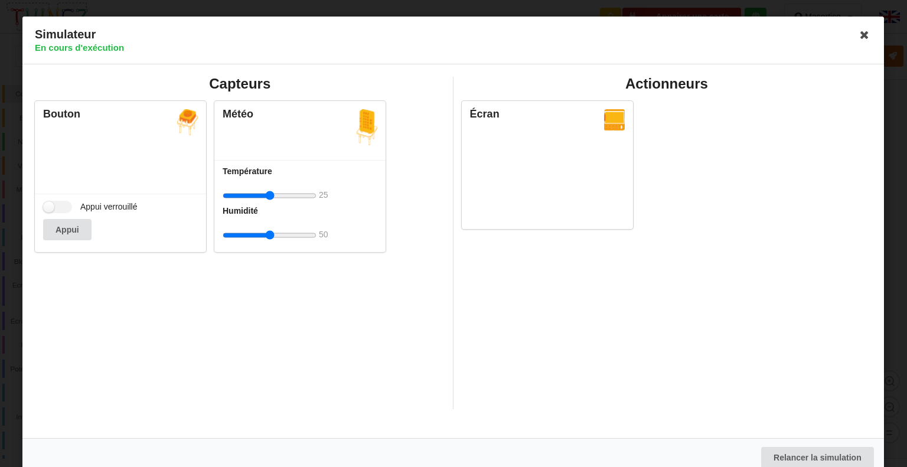
click at [58, 214] on div "Appui verrouillé Appui" at bounding box center [120, 223] width 171 height 58
click at [57, 210] on label "Appui verrouillé" at bounding box center [90, 207] width 95 height 12
click at [57, 210] on input "Appui verrouillé" at bounding box center [57, 207] width 29 height 12
checkbox input "true"
click at [275, 194] on input "range" at bounding box center [270, 196] width 94 height 22
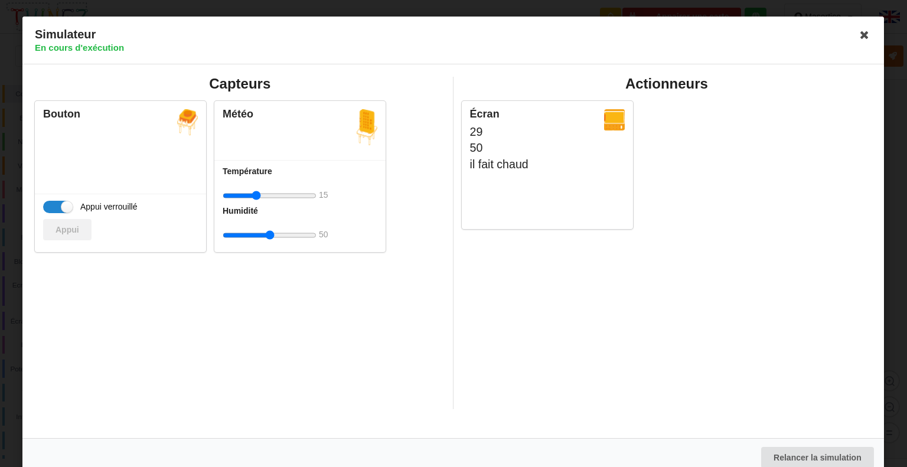
click at [256, 197] on input "range" at bounding box center [270, 196] width 94 height 22
type input "4"
click at [242, 198] on input "range" at bounding box center [270, 196] width 94 height 22
click at [869, 31] on div "Simulateur En cours d'exécution" at bounding box center [453, 41] width 862 height 48
click at [867, 31] on icon at bounding box center [865, 34] width 19 height 19
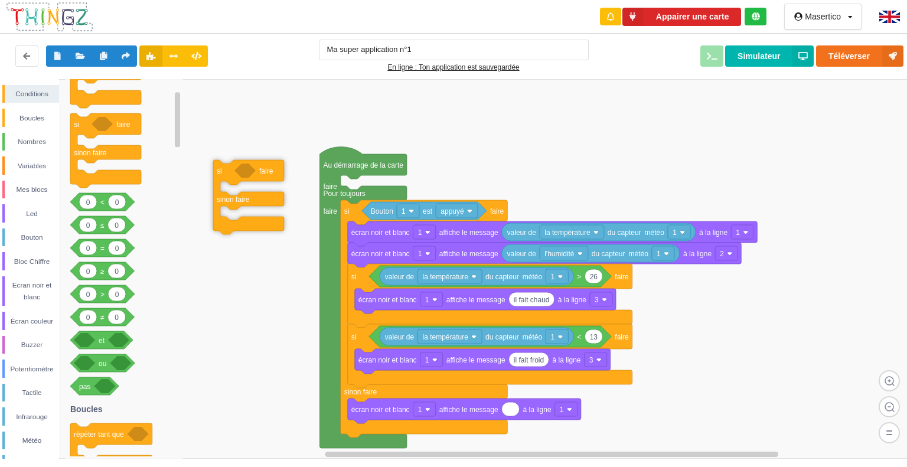
drag, startPoint x: 83, startPoint y: 128, endPoint x: 227, endPoint y: 174, distance: 151.5
click at [227, 174] on div "Conditions Boucles Nombres Variables Mes blocs Led Bouton Bloc Chiffre Ecran no…" at bounding box center [458, 269] width 916 height 380
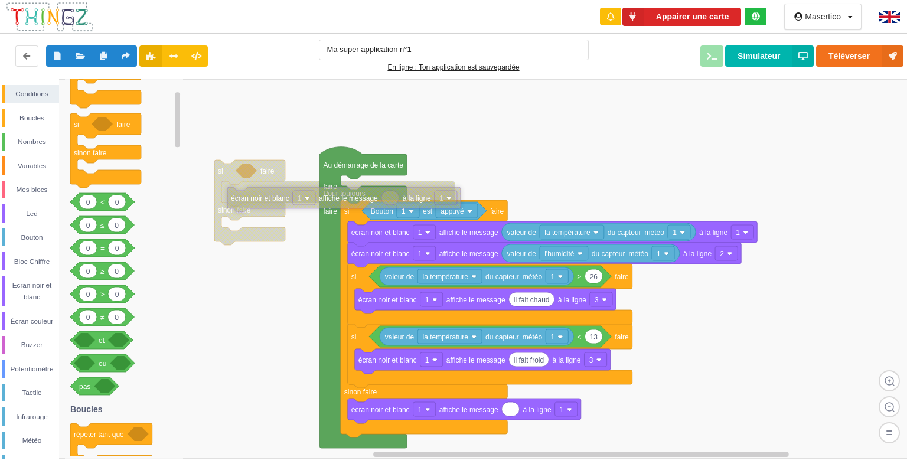
drag, startPoint x: 396, startPoint y: 446, endPoint x: 253, endPoint y: 193, distance: 290.4
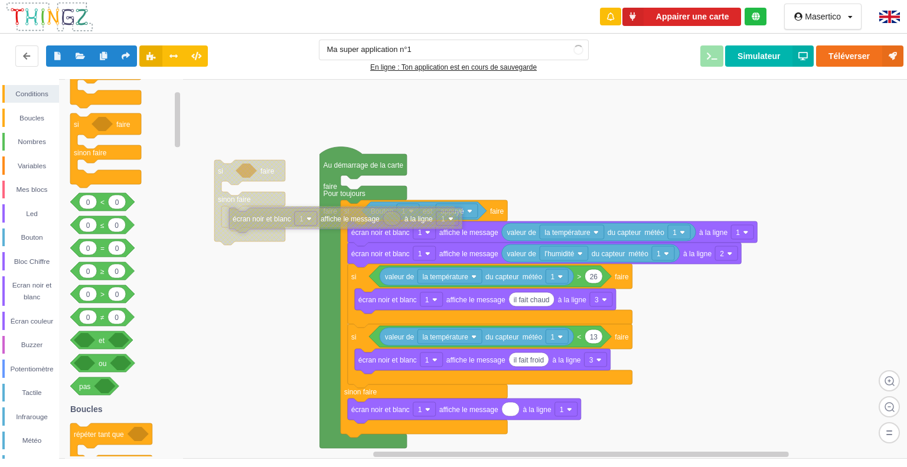
drag, startPoint x: 236, startPoint y: 191, endPoint x: 243, endPoint y: 221, distance: 31.5
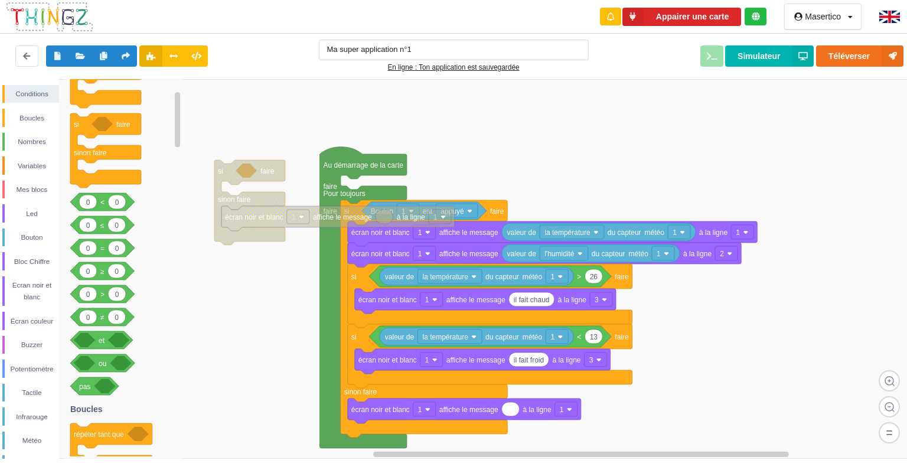
click at [500, 155] on rect at bounding box center [458, 269] width 916 height 380
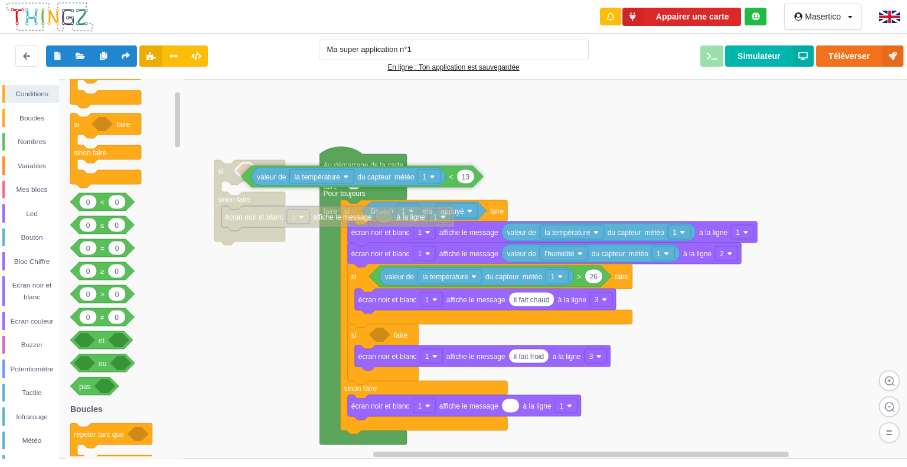
drag, startPoint x: 377, startPoint y: 338, endPoint x: 250, endPoint y: 178, distance: 204.3
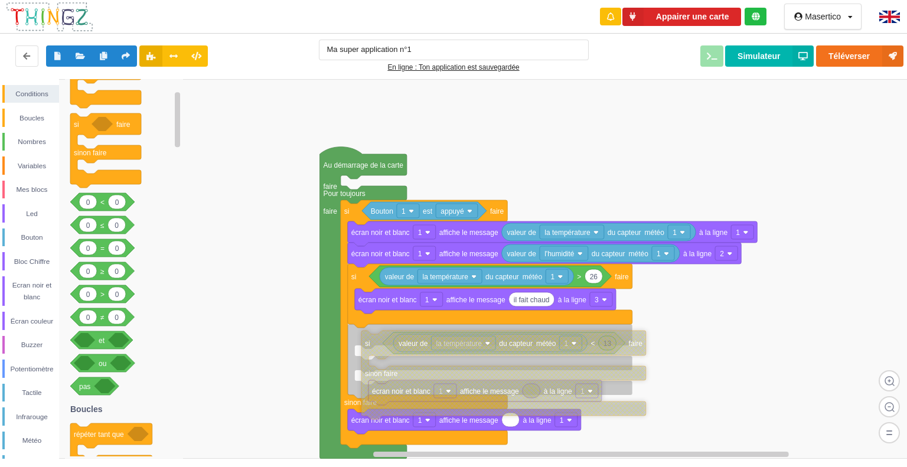
drag, startPoint x: 227, startPoint y: 179, endPoint x: 374, endPoint y: 350, distance: 224.9
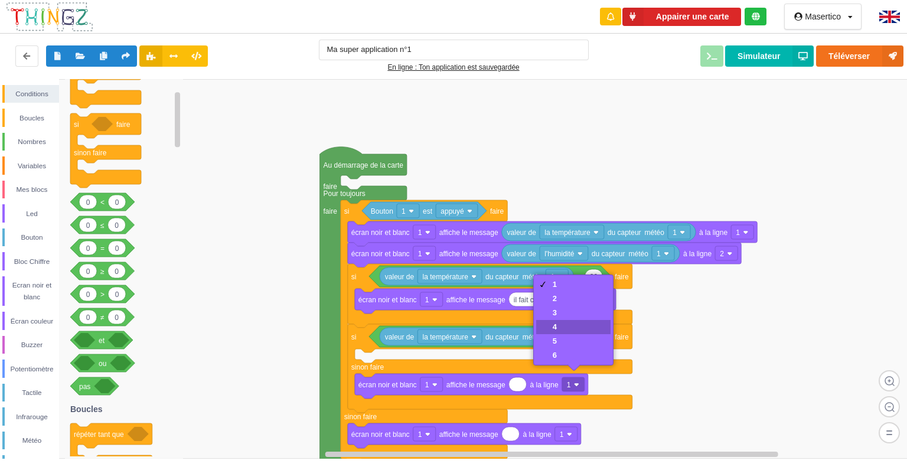
click at [558, 312] on div "3" at bounding box center [573, 313] width 74 height 14
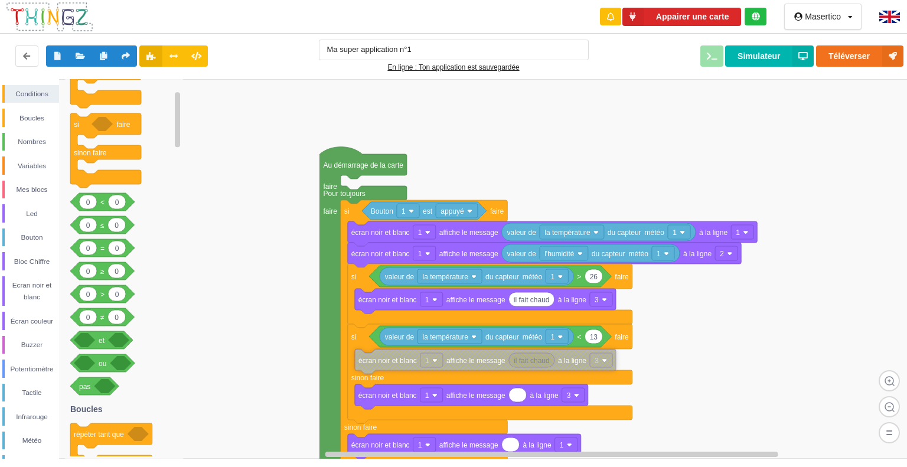
drag, startPoint x: 401, startPoint y: 346, endPoint x: 378, endPoint y: 366, distance: 30.6
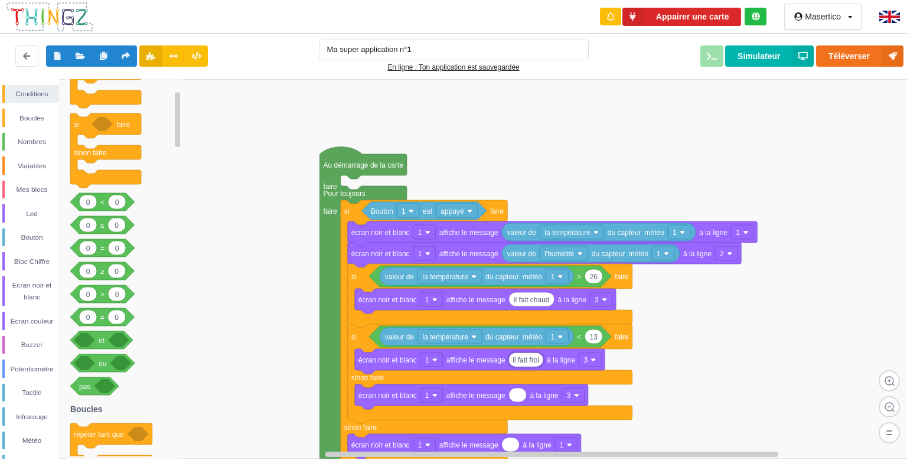
type input "il fait froid"
click at [702, 356] on rect at bounding box center [458, 269] width 916 height 380
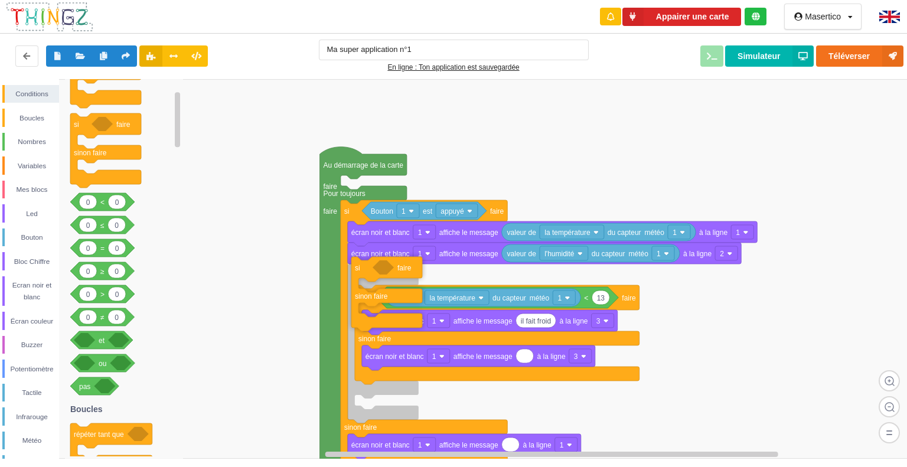
drag, startPoint x: 80, startPoint y: 125, endPoint x: 361, endPoint y: 268, distance: 315.4
click at [361, 268] on div "Conditions Boucles Nombres Variables Mes blocs Led Bouton Bloc Chiffre Ecran no…" at bounding box center [458, 269] width 916 height 380
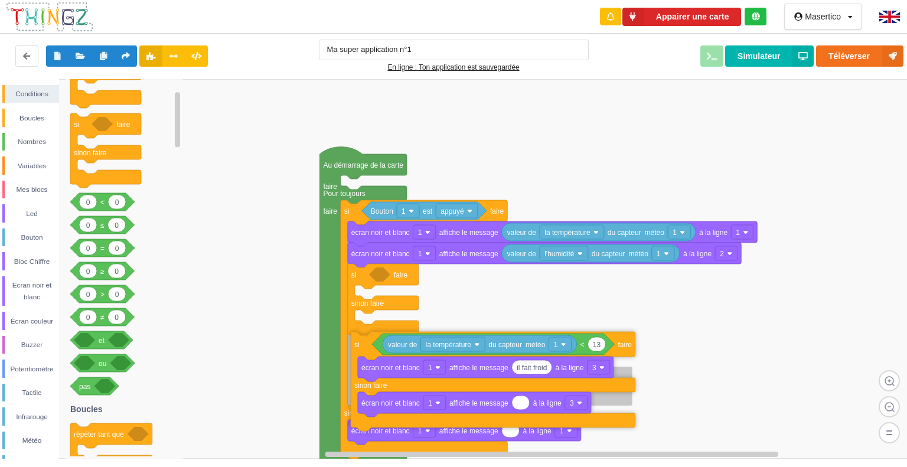
drag, startPoint x: 366, startPoint y: 308, endPoint x: 362, endPoint y: 357, distance: 49.8
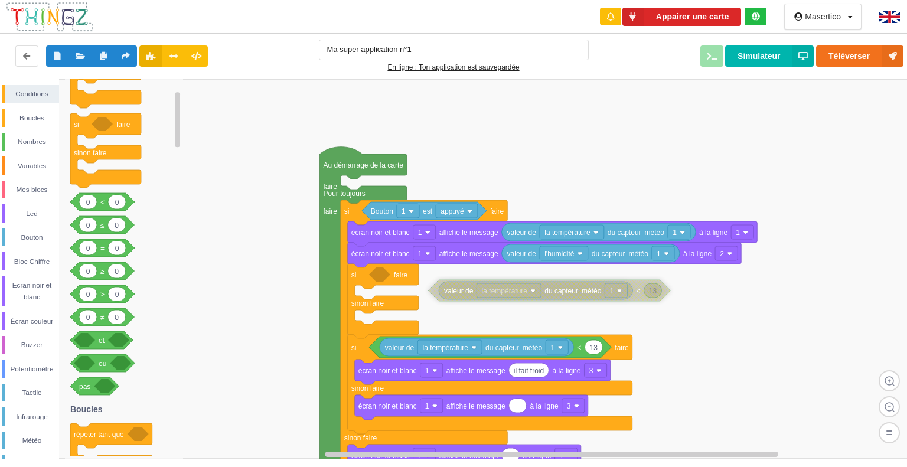
drag, startPoint x: 399, startPoint y: 394, endPoint x: 437, endPoint y: 295, distance: 106.2
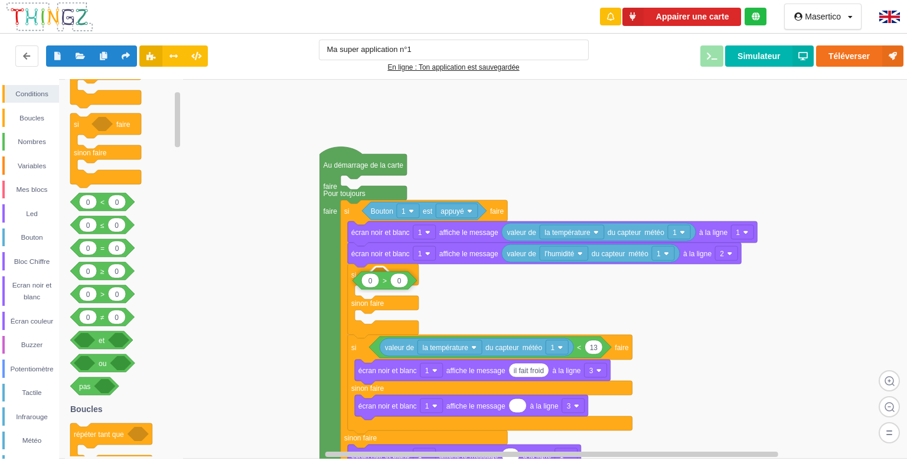
drag, startPoint x: 97, startPoint y: 295, endPoint x: 379, endPoint y: 281, distance: 282.7
click at [379, 281] on div "Conditions Boucles Nombres Variables Mes blocs Led Bouton Bloc Chiffre Ecran no…" at bounding box center [458, 269] width 916 height 380
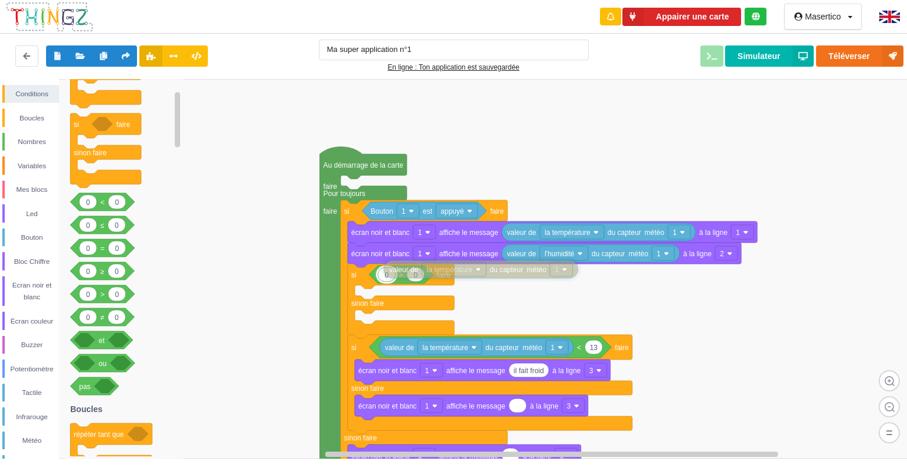
drag, startPoint x: 416, startPoint y: 394, endPoint x: 395, endPoint y: 273, distance: 122.5
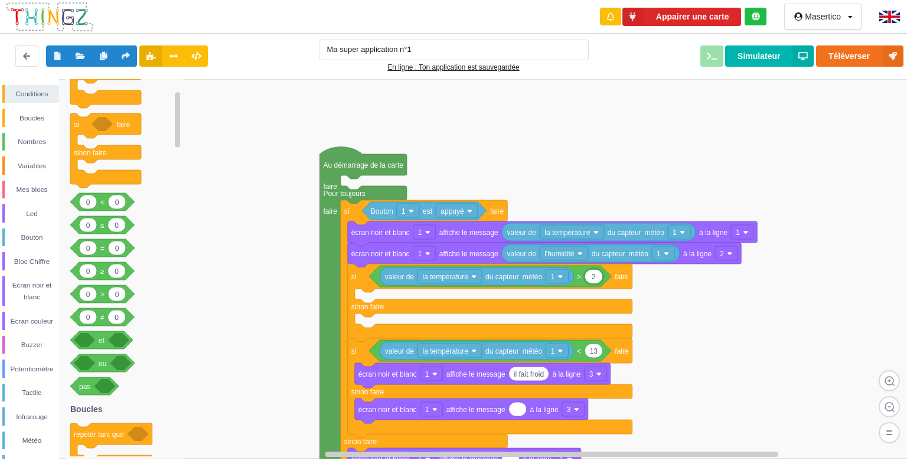
type input "26"
type input "25"
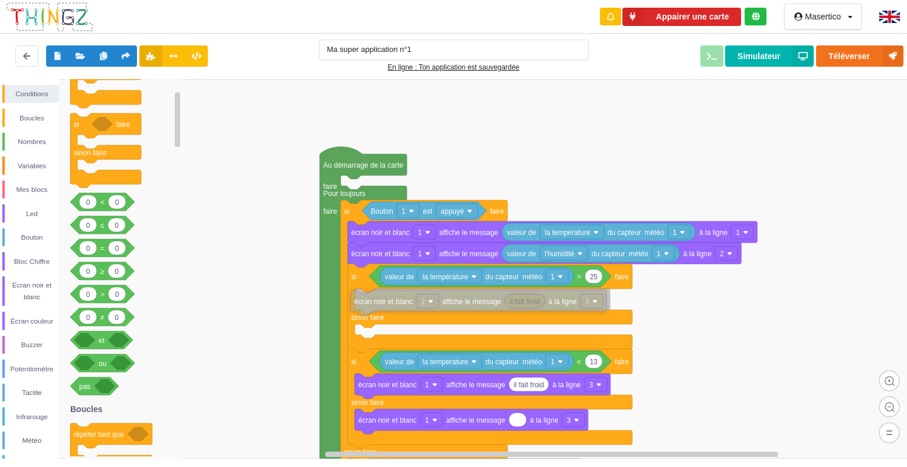
drag, startPoint x: 406, startPoint y: 425, endPoint x: 383, endPoint y: 311, distance: 116.3
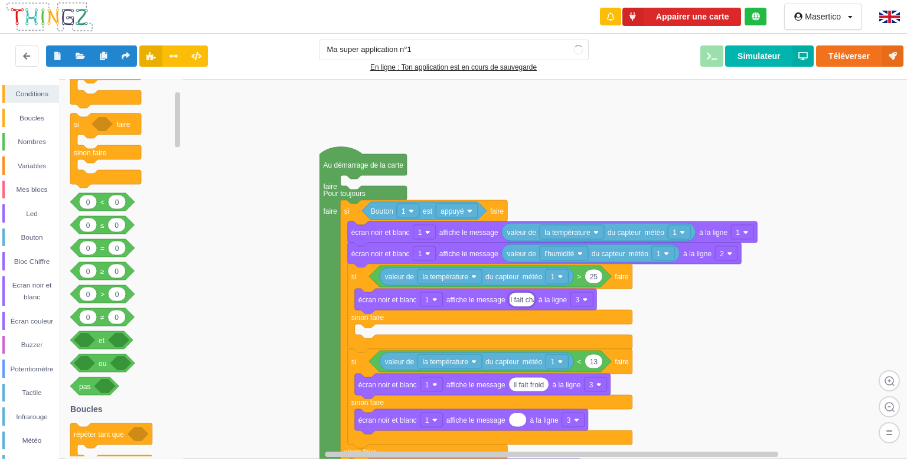
type input "il fait chaud"
click at [868, 288] on rect at bounding box center [458, 269] width 916 height 380
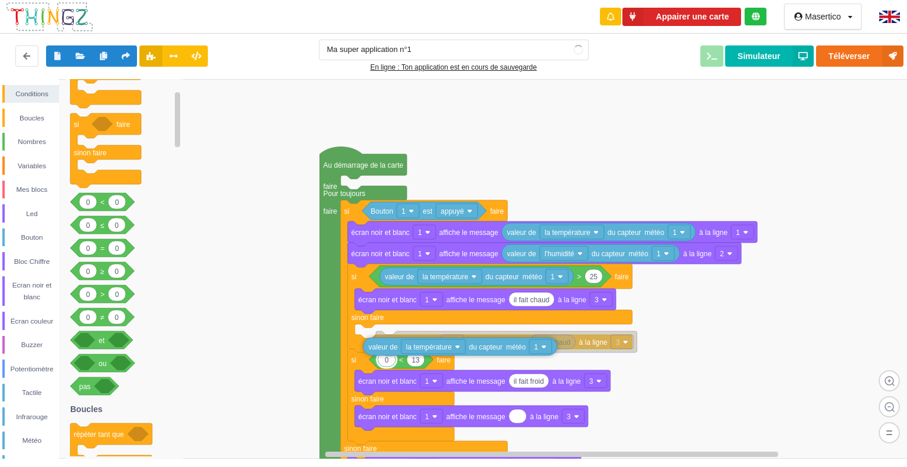
drag, startPoint x: 395, startPoint y: 354, endPoint x: 397, endPoint y: 361, distance: 6.9
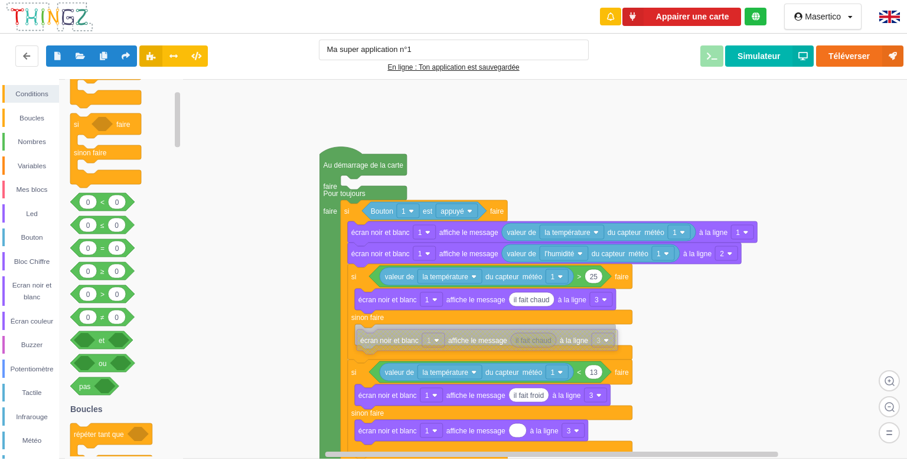
drag, startPoint x: 634, startPoint y: 337, endPoint x: 615, endPoint y: 335, distance: 18.4
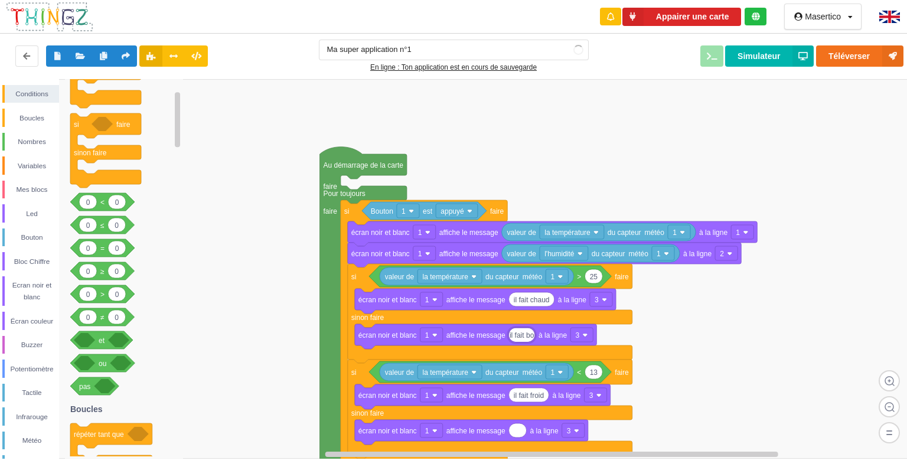
type input "il fait bon"
type input "il fait"
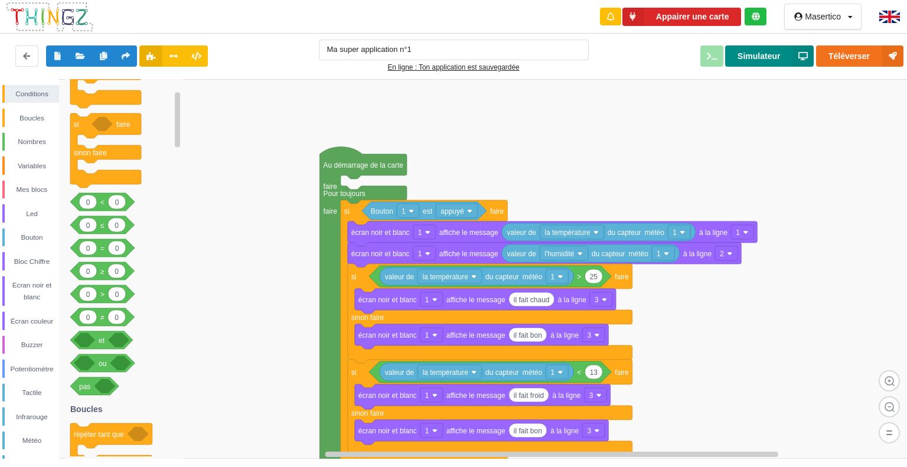
click at [771, 54] on button "Simulateur" at bounding box center [769, 55] width 89 height 21
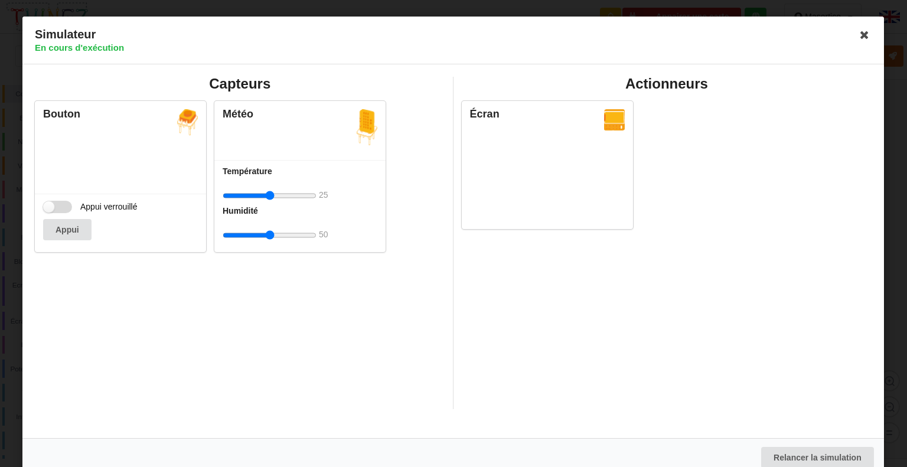
click at [52, 205] on label "Appui verrouillé" at bounding box center [90, 207] width 95 height 12
click at [52, 205] on input "Appui verrouillé" at bounding box center [57, 207] width 29 height 12
checkbox input "true"
click at [288, 197] on input "range" at bounding box center [270, 196] width 94 height 22
type input "50"
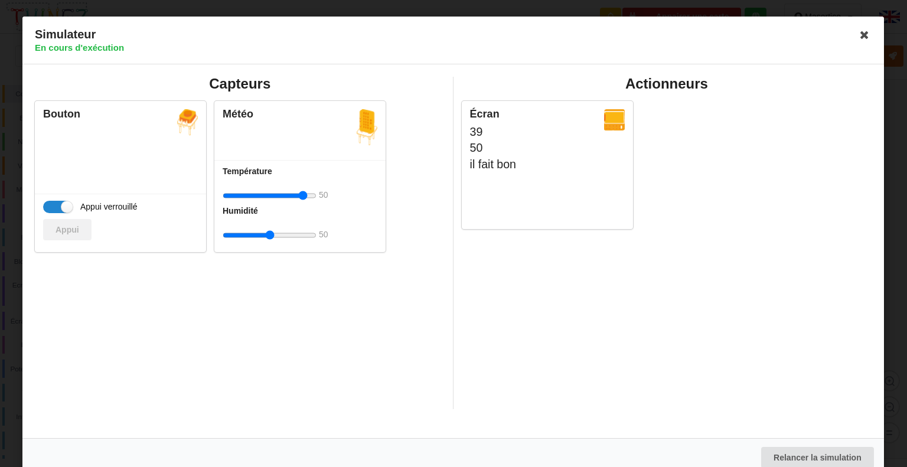
click at [305, 193] on input "range" at bounding box center [270, 196] width 94 height 22
click at [858, 36] on icon at bounding box center [865, 34] width 19 height 19
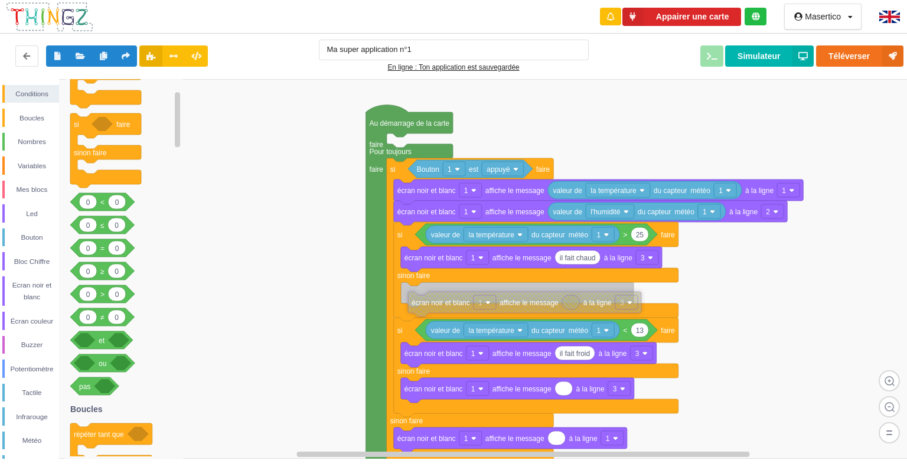
drag, startPoint x: 438, startPoint y: 419, endPoint x: 424, endPoint y: 301, distance: 119.0
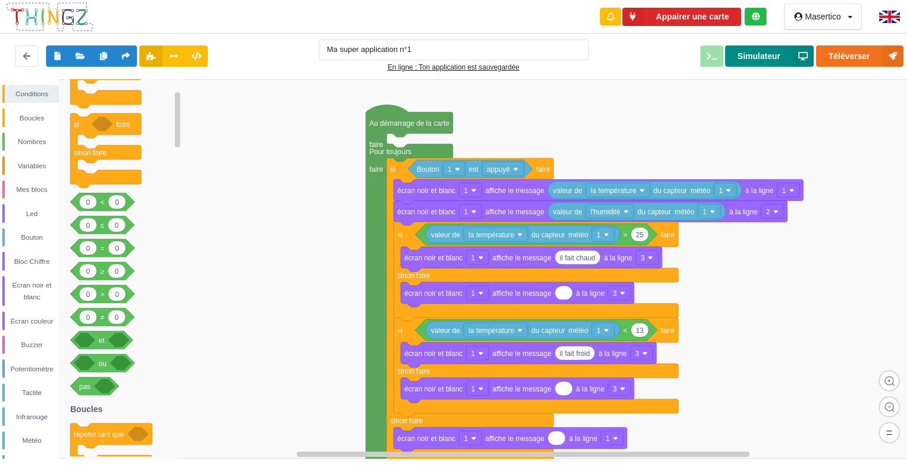
click at [763, 61] on button "Simulateur" at bounding box center [769, 55] width 89 height 21
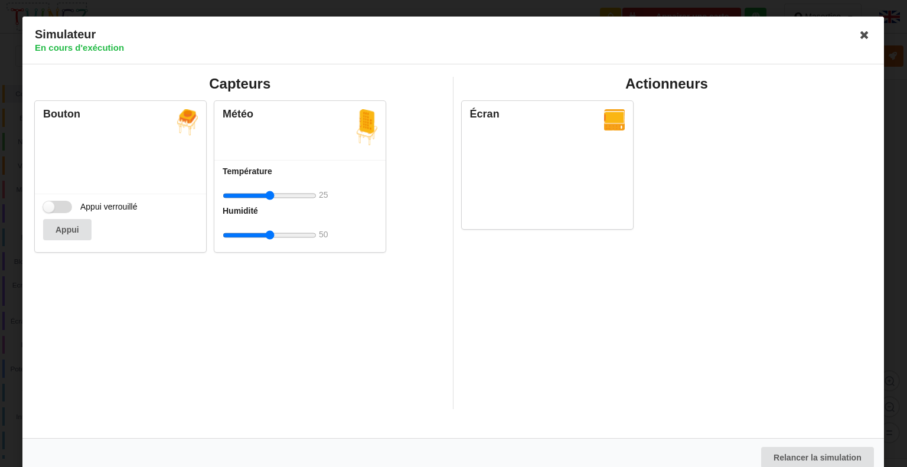
click at [65, 212] on label "Appui verrouillé" at bounding box center [90, 207] width 95 height 12
click at [65, 212] on input "Appui verrouillé" at bounding box center [57, 207] width 29 height 12
checkbox input "true"
type input "29"
click at [274, 193] on input "range" at bounding box center [270, 196] width 94 height 22
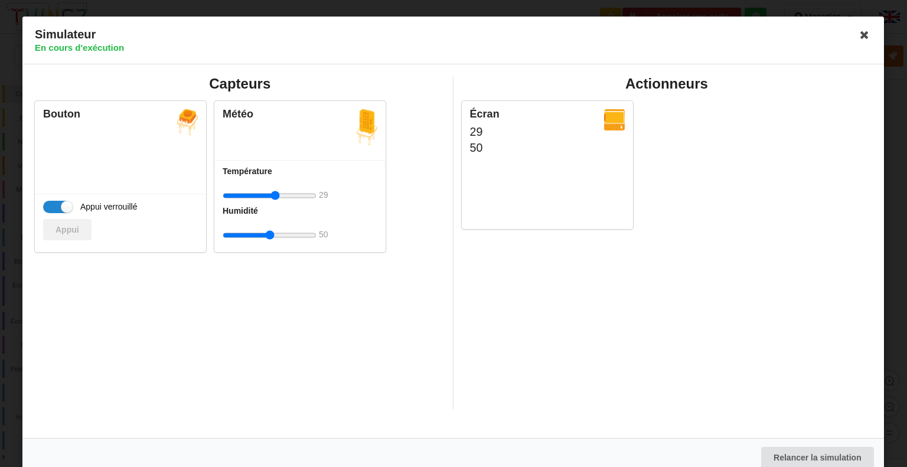
click at [279, 192] on input "range" at bounding box center [270, 196] width 94 height 22
click at [279, 193] on input "range" at bounding box center [270, 196] width 94 height 22
click at [860, 32] on icon at bounding box center [865, 34] width 19 height 19
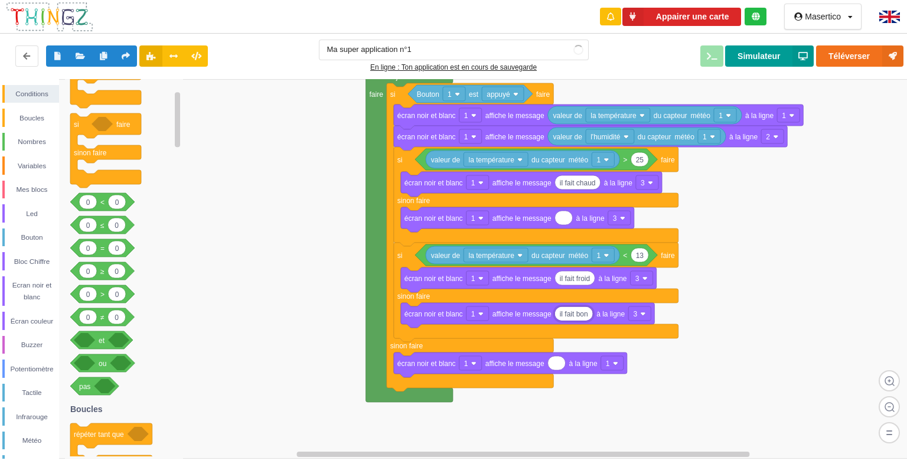
type input "il fait bon"
click at [770, 54] on button "Simulateur" at bounding box center [769, 55] width 89 height 21
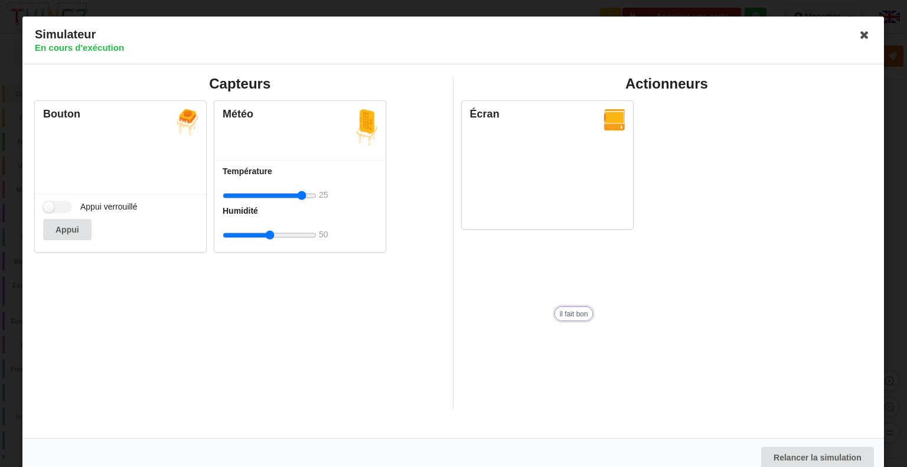
type input "49"
click at [302, 190] on input "range" at bounding box center [270, 196] width 94 height 22
click at [57, 212] on div "Appui verrouillé Appui" at bounding box center [120, 223] width 171 height 58
click at [60, 209] on label "Appui verrouillé" at bounding box center [90, 207] width 95 height 12
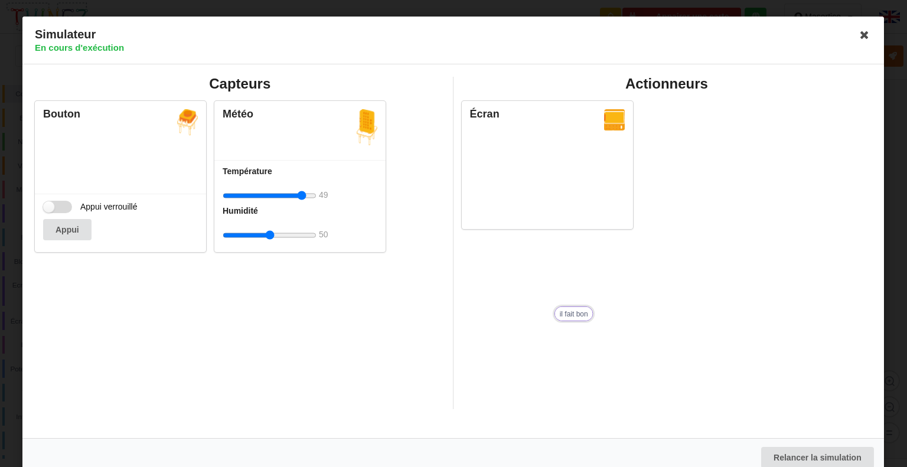
click at [60, 209] on input "Appui verrouillé" at bounding box center [57, 207] width 29 height 12
checkbox input "true"
click at [279, 191] on input "range" at bounding box center [270, 196] width 94 height 22
click at [250, 198] on input "range" at bounding box center [270, 196] width 94 height 22
click at [288, 194] on input "range" at bounding box center [270, 196] width 94 height 22
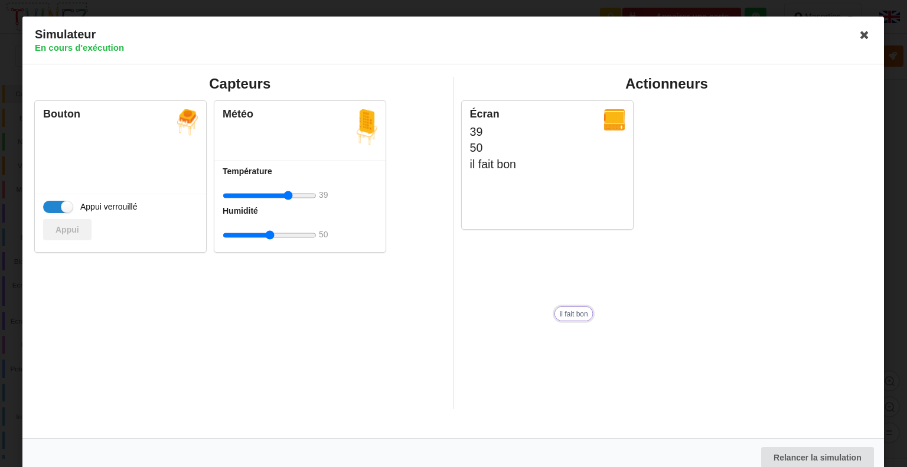
type input "50"
click at [302, 193] on input "range" at bounding box center [270, 196] width 94 height 22
click at [856, 38] on icon at bounding box center [865, 34] width 19 height 19
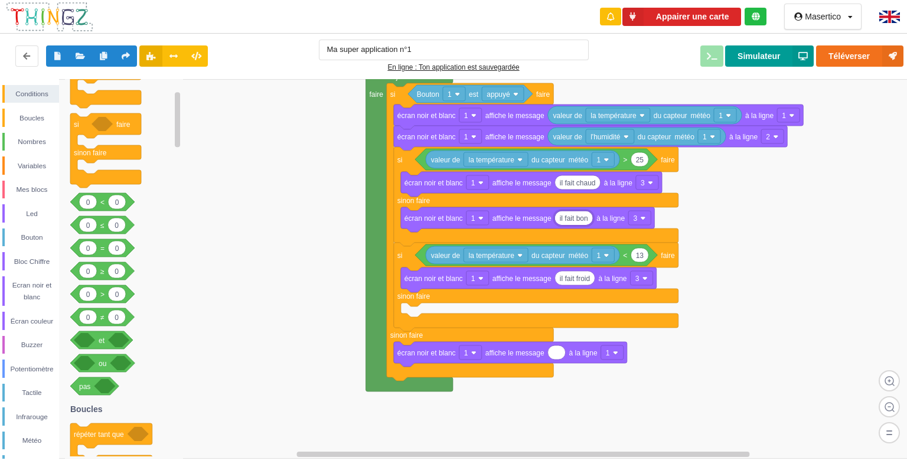
type input "il fait bon"
click at [768, 54] on button "Simulateur" at bounding box center [769, 55] width 89 height 21
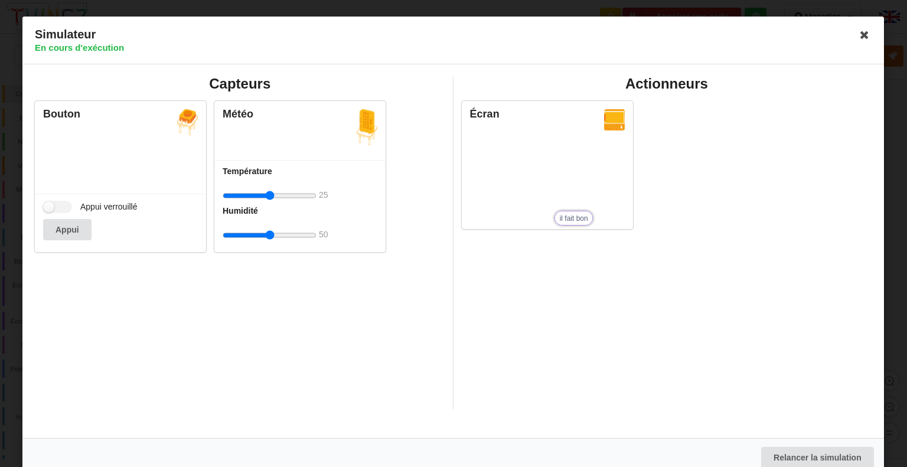
click at [61, 214] on div "Appui verrouillé Appui" at bounding box center [120, 223] width 171 height 58
click at [53, 202] on label "Appui verrouillé" at bounding box center [90, 207] width 95 height 12
click at [53, 202] on input "Appui verrouillé" at bounding box center [57, 207] width 29 height 12
checkbox input "true"
click at [246, 198] on input "range" at bounding box center [270, 196] width 94 height 22
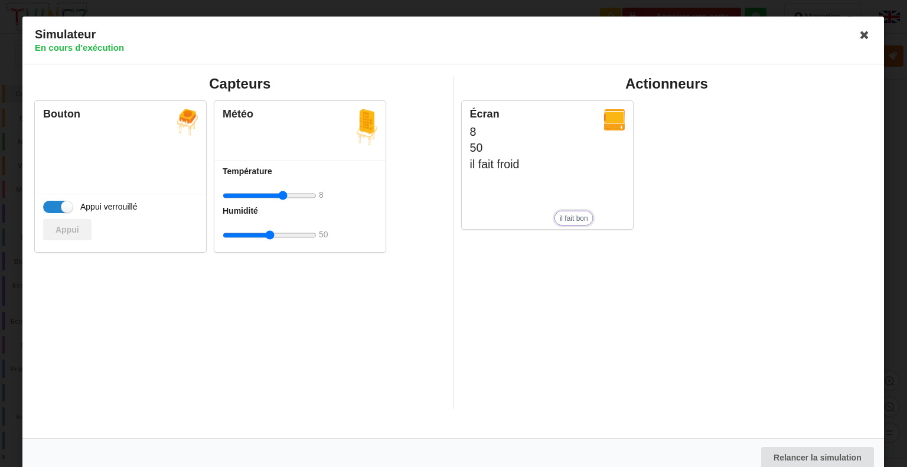
click at [283, 192] on input "range" at bounding box center [270, 196] width 94 height 22
type input "14"
click at [255, 193] on input "range" at bounding box center [270, 196] width 94 height 22
click at [858, 37] on icon at bounding box center [865, 34] width 19 height 19
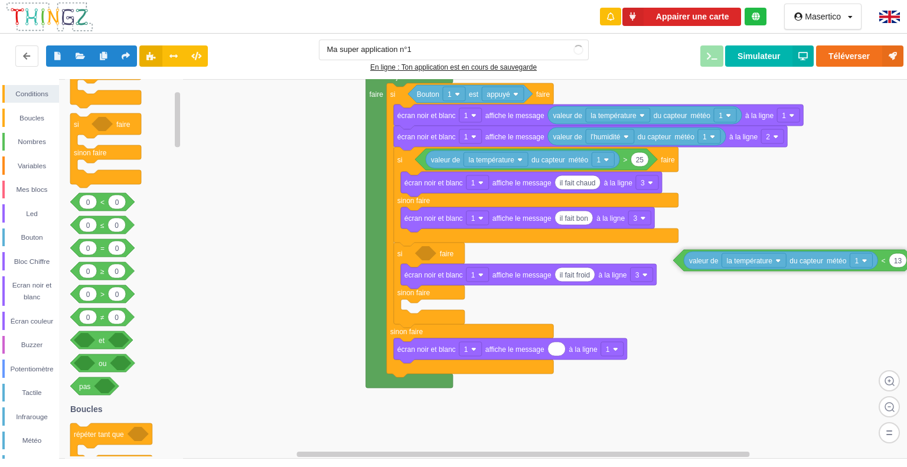
drag, startPoint x: 422, startPoint y: 255, endPoint x: 710, endPoint y: 255, distance: 288.2
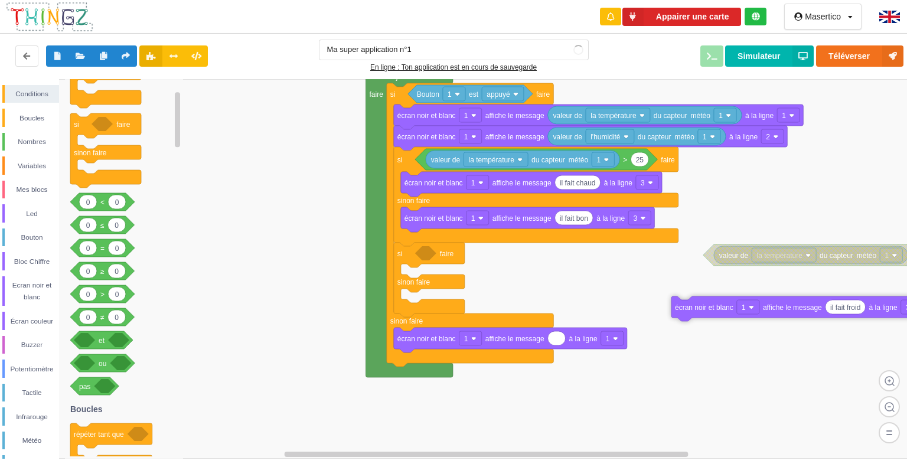
drag, startPoint x: 425, startPoint y: 274, endPoint x: 696, endPoint y: 309, distance: 272.8
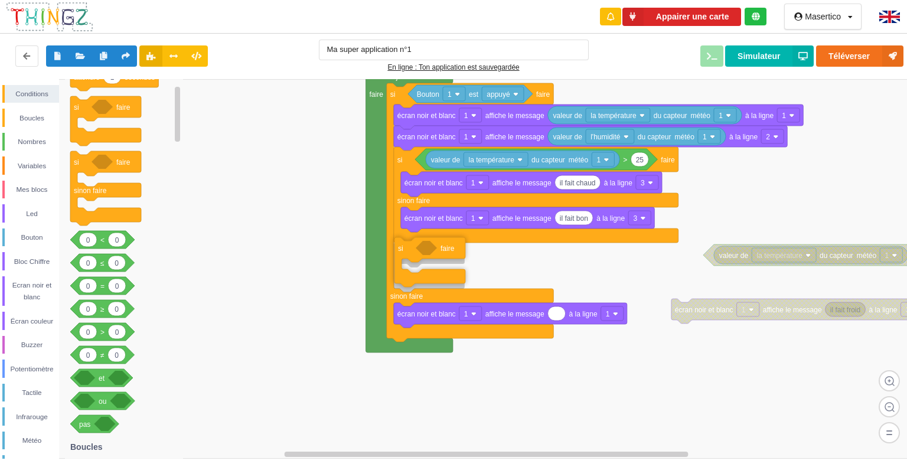
drag, startPoint x: 83, startPoint y: 119, endPoint x: 410, endPoint y: 259, distance: 355.6
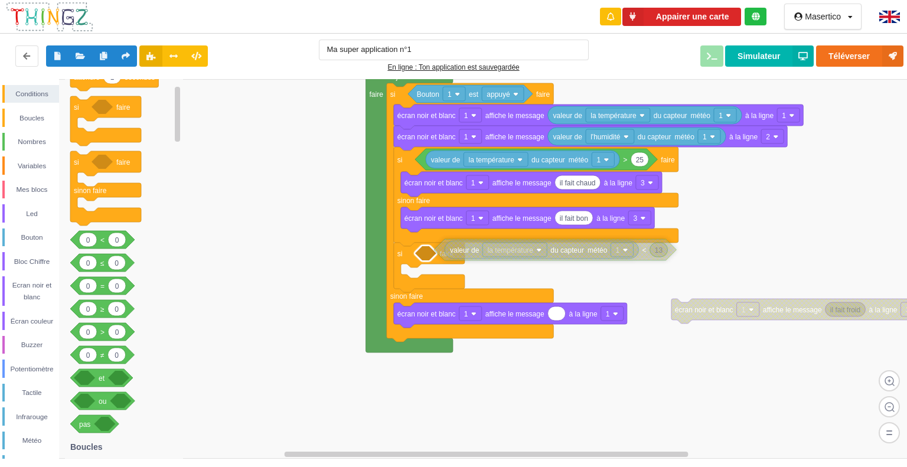
drag, startPoint x: 709, startPoint y: 258, endPoint x: 438, endPoint y: 254, distance: 271.1
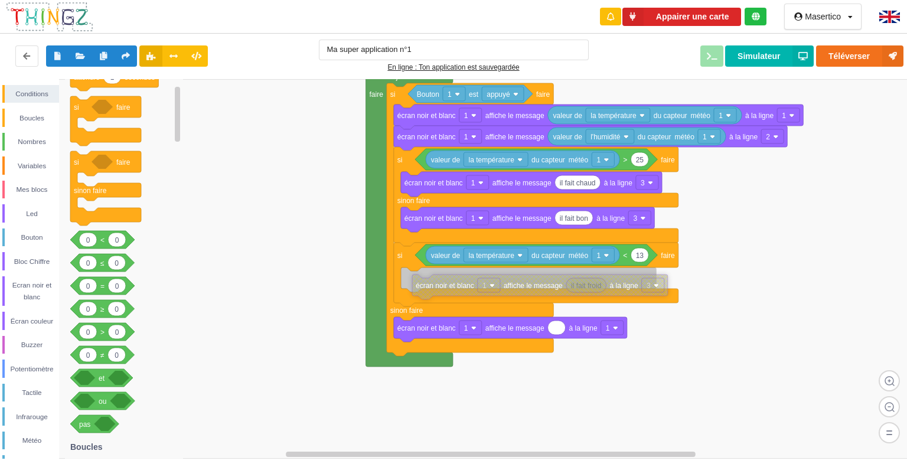
drag, startPoint x: 699, startPoint y: 307, endPoint x: 436, endPoint y: 282, distance: 263.4
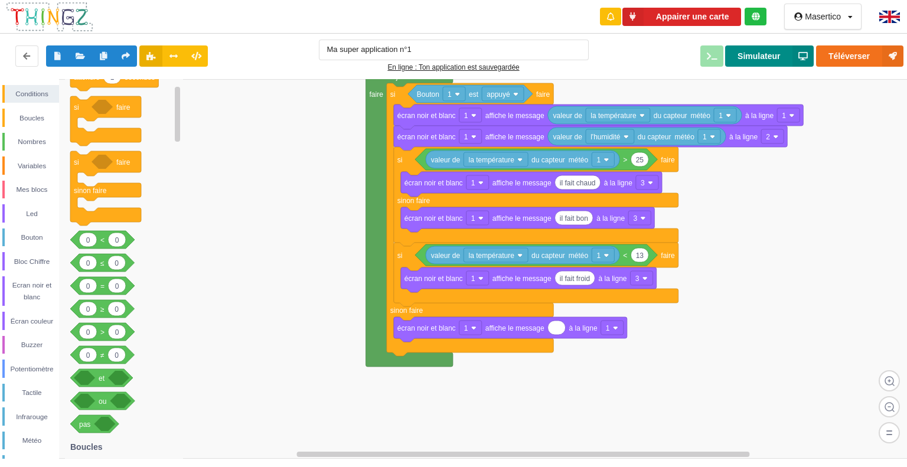
click at [765, 54] on button "Simulateur" at bounding box center [769, 55] width 89 height 21
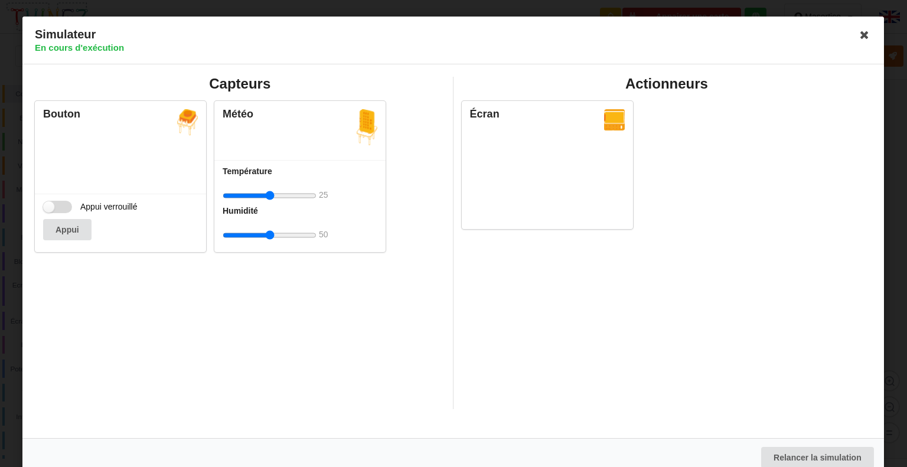
click at [61, 203] on label "Appui verrouillé" at bounding box center [90, 207] width 95 height 12
click at [61, 203] on input "Appui verrouillé" at bounding box center [57, 207] width 29 height 12
checkbox input "true"
click at [284, 195] on input "range" at bounding box center [270, 196] width 94 height 22
type input "6"
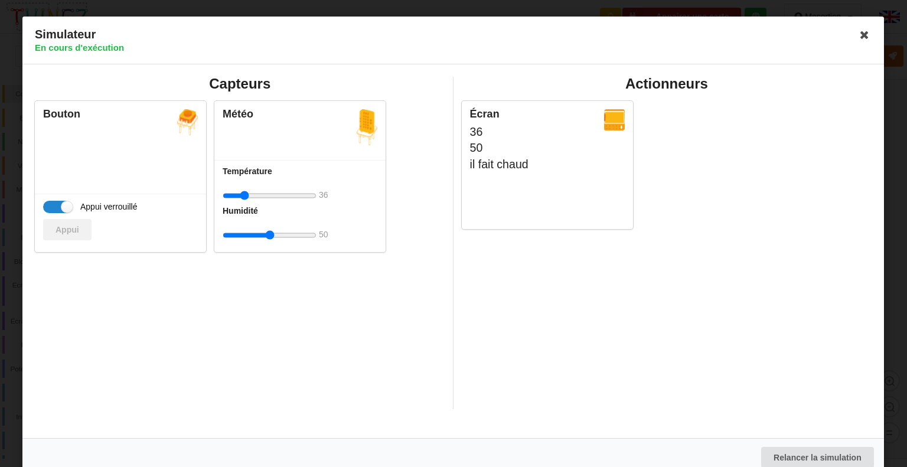
click at [244, 194] on input "range" at bounding box center [270, 196] width 94 height 22
click at [856, 32] on icon at bounding box center [865, 34] width 19 height 19
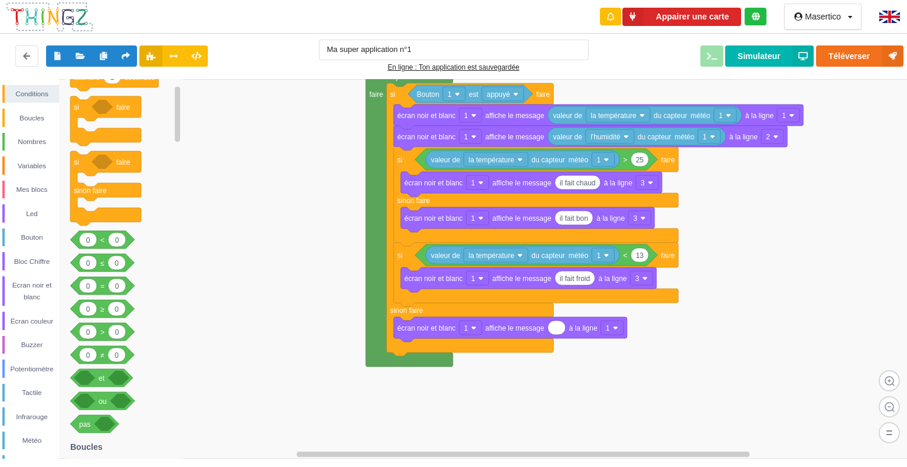
click at [782, 43] on div "Ma super application n°1 En ligne : Ton application est sauvegardée Téléverser …" at bounding box center [453, 56] width 917 height 50
click at [783, 48] on button "Simulateur" at bounding box center [769, 55] width 89 height 21
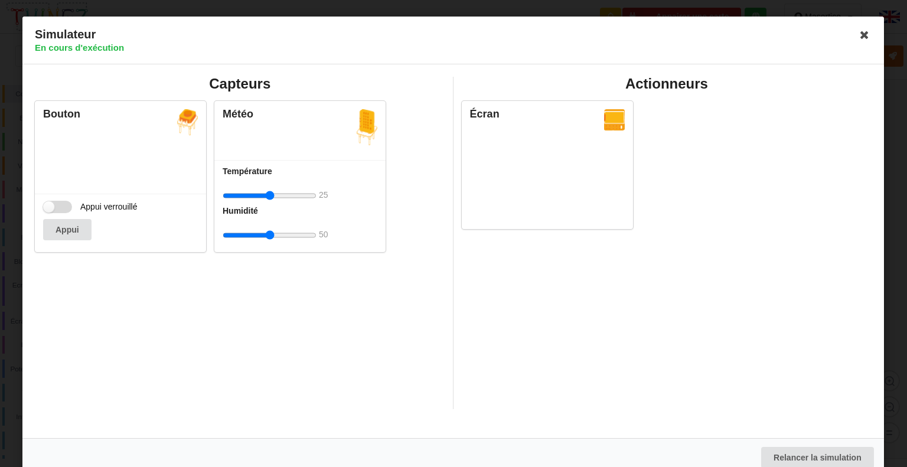
click at [54, 206] on label "Appui verrouillé" at bounding box center [90, 207] width 95 height 12
click at [54, 206] on input "Appui verrouillé" at bounding box center [57, 207] width 29 height 12
click at [56, 203] on label "Appui verrouillé" at bounding box center [90, 207] width 95 height 12
click at [56, 203] on input "Appui verrouillé" at bounding box center [57, 207] width 29 height 12
click at [57, 206] on label "Appui verrouillé" at bounding box center [90, 207] width 95 height 12
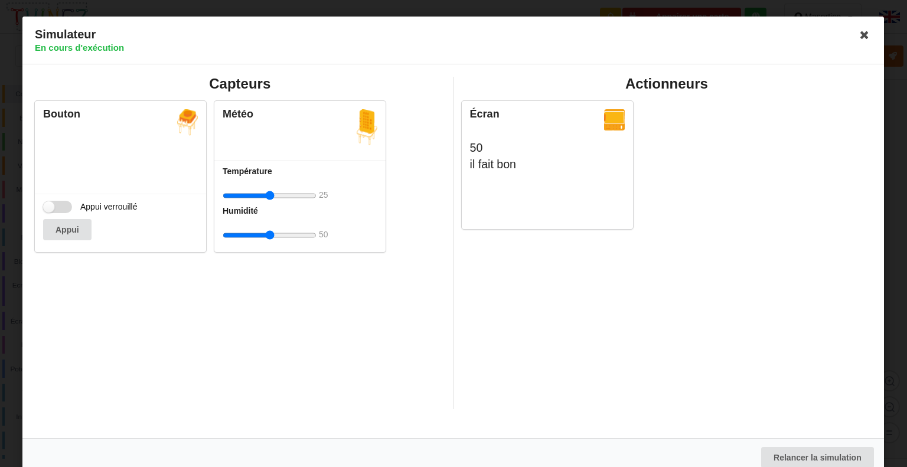
click at [57, 206] on input "Appui verrouillé" at bounding box center [57, 207] width 29 height 12
click at [57, 206] on label "Appui verrouillé" at bounding box center [90, 207] width 95 height 12
click at [57, 206] on input "Appui verrouillé" at bounding box center [57, 207] width 29 height 12
checkbox input "false"
click at [856, 37] on icon at bounding box center [865, 34] width 19 height 19
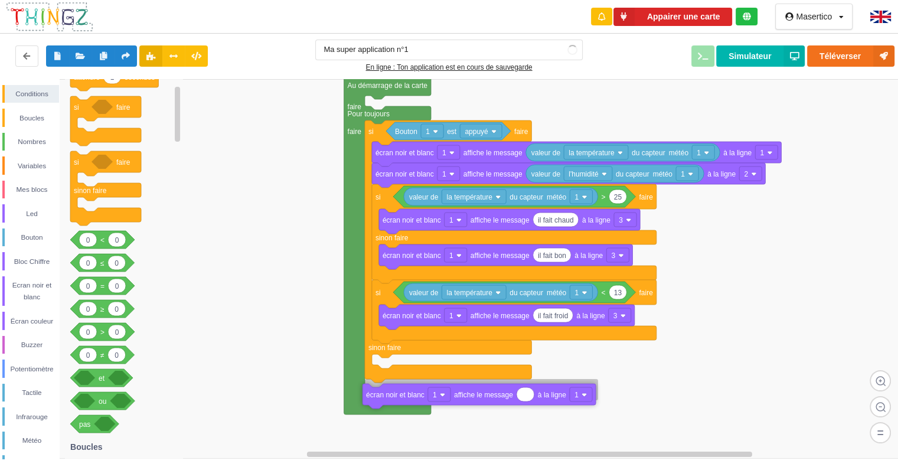
drag, startPoint x: 392, startPoint y: 366, endPoint x: 387, endPoint y: 389, distance: 23.5
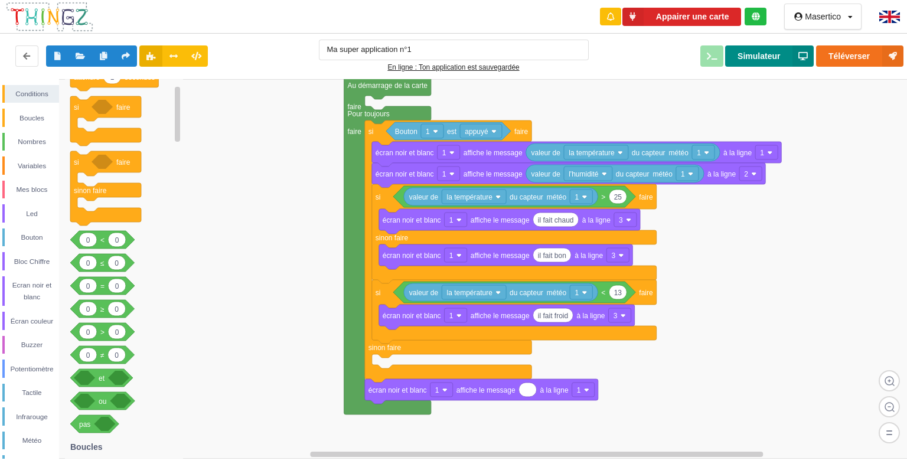
click at [758, 53] on button "Simulateur" at bounding box center [769, 55] width 89 height 21
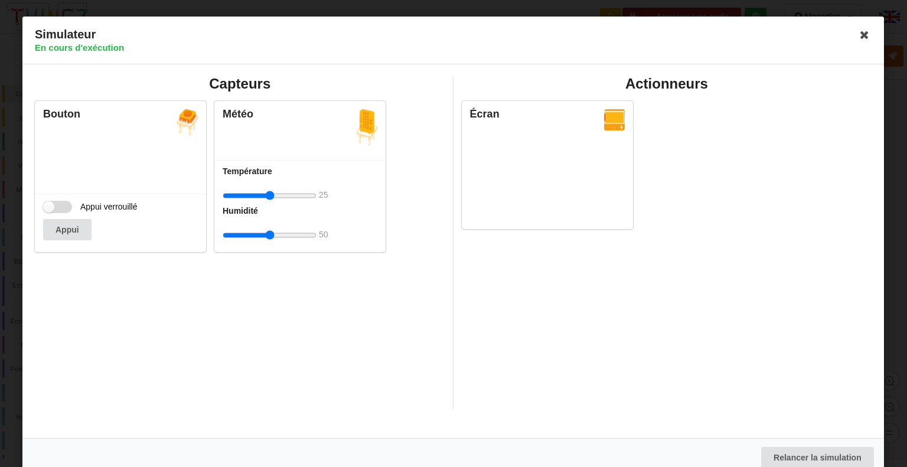
click at [73, 203] on label "Appui verrouillé" at bounding box center [90, 207] width 95 height 12
click at [72, 203] on input "Appui verrouillé" at bounding box center [57, 207] width 29 height 12
click at [64, 211] on label "Appui verrouillé" at bounding box center [90, 207] width 95 height 12
click at [64, 211] on input "Appui verrouillé" at bounding box center [57, 207] width 29 height 12
checkbox input "false"
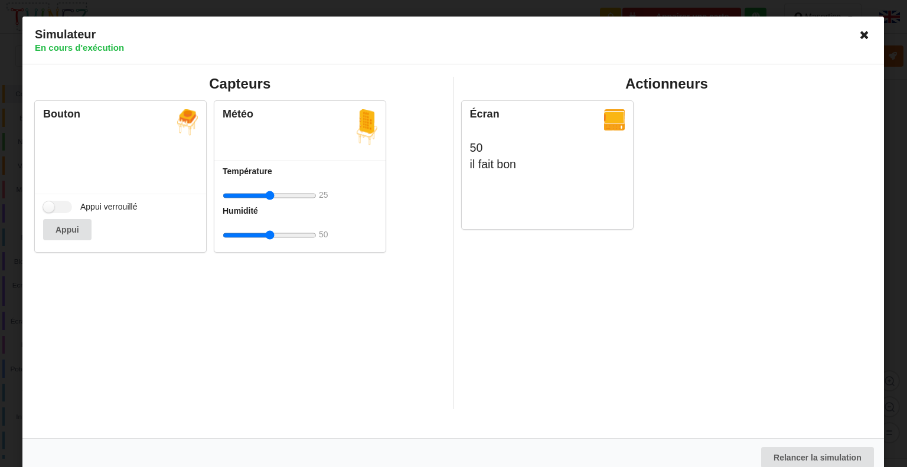
click at [856, 42] on icon at bounding box center [865, 34] width 19 height 19
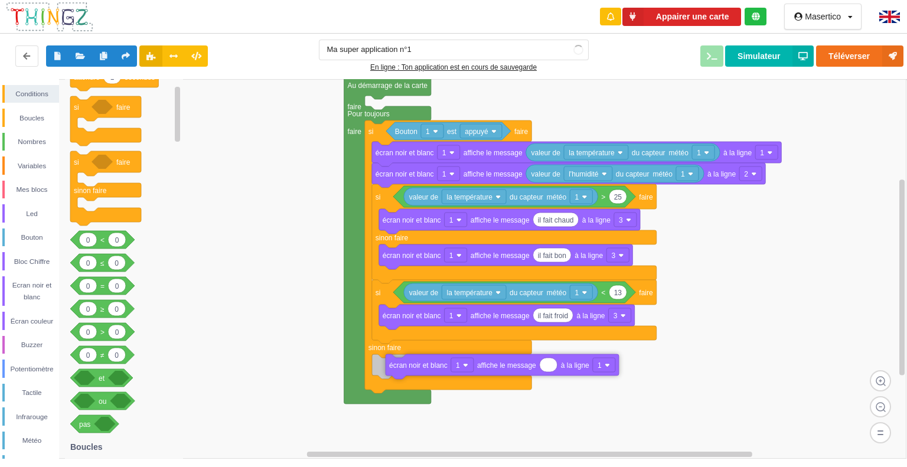
drag, startPoint x: 379, startPoint y: 396, endPoint x: 396, endPoint y: 369, distance: 32.1
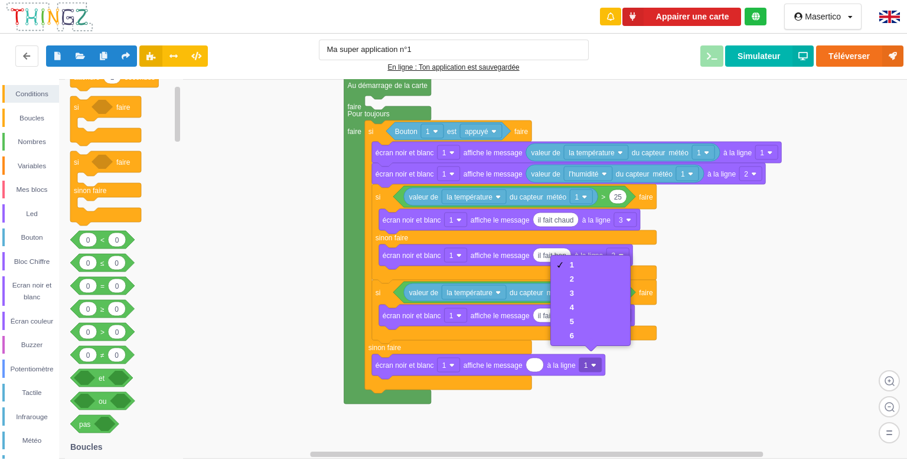
click at [575, 402] on rect at bounding box center [458, 269] width 916 height 380
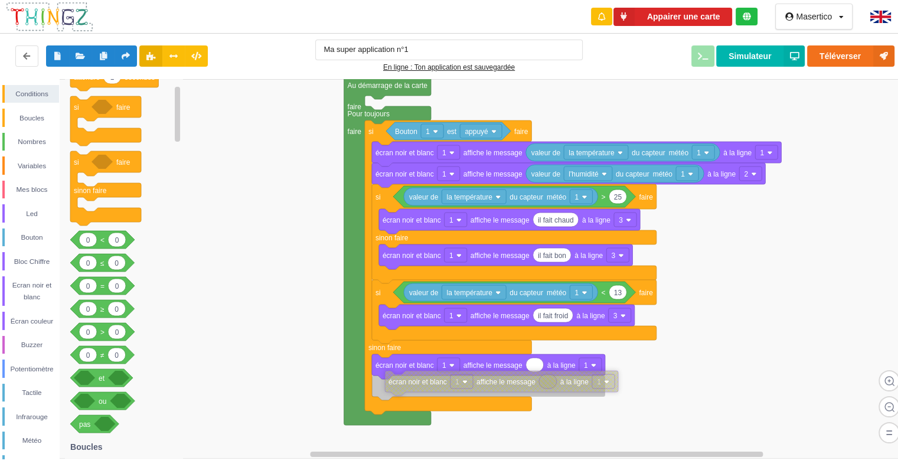
drag, startPoint x: 413, startPoint y: 413, endPoint x: 400, endPoint y: 387, distance: 29.1
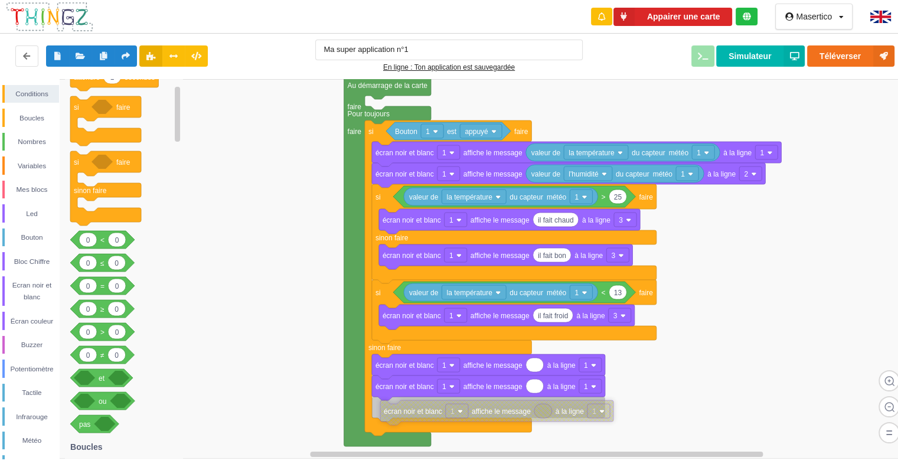
drag, startPoint x: 445, startPoint y: 448, endPoint x: 409, endPoint y: 408, distance: 53.5
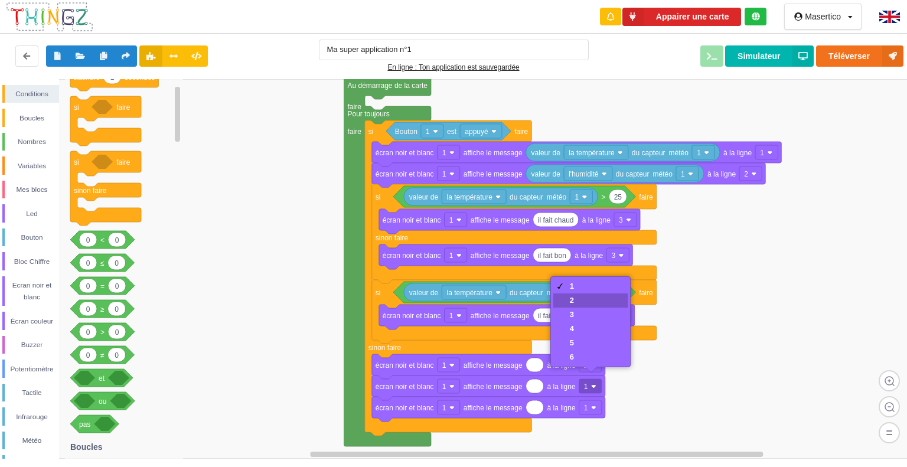
click at [584, 301] on div "2" at bounding box center [590, 301] width 74 height 14
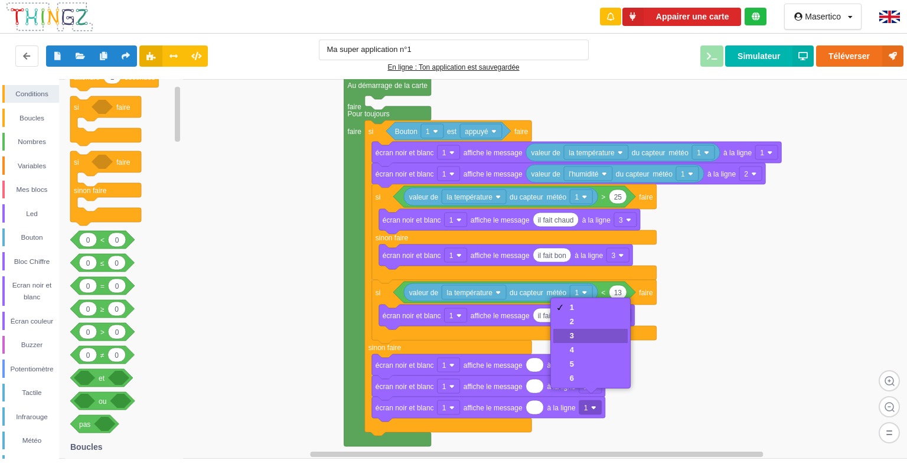
click at [579, 331] on div "3" at bounding box center [590, 336] width 74 height 14
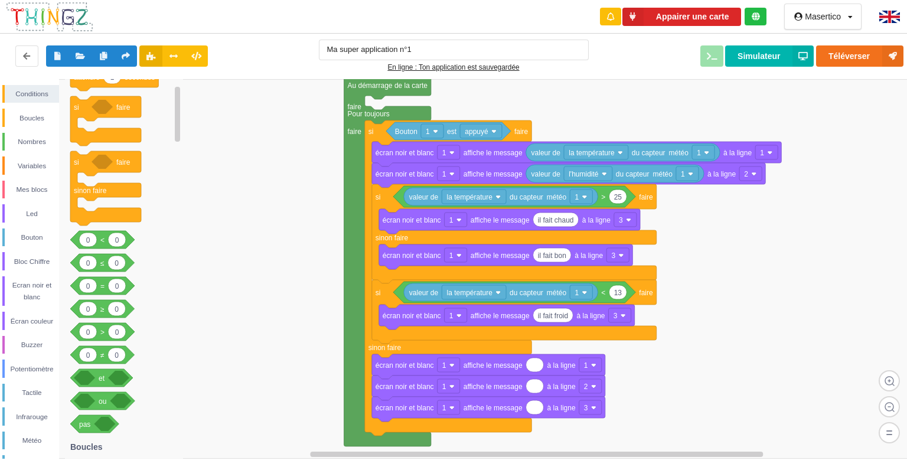
click at [768, 45] on div "Ma super application n°1 En ligne : Ton application est sauvegardée Téléverser …" at bounding box center [453, 56] width 917 height 50
click at [768, 51] on button "Simulateur" at bounding box center [769, 55] width 89 height 21
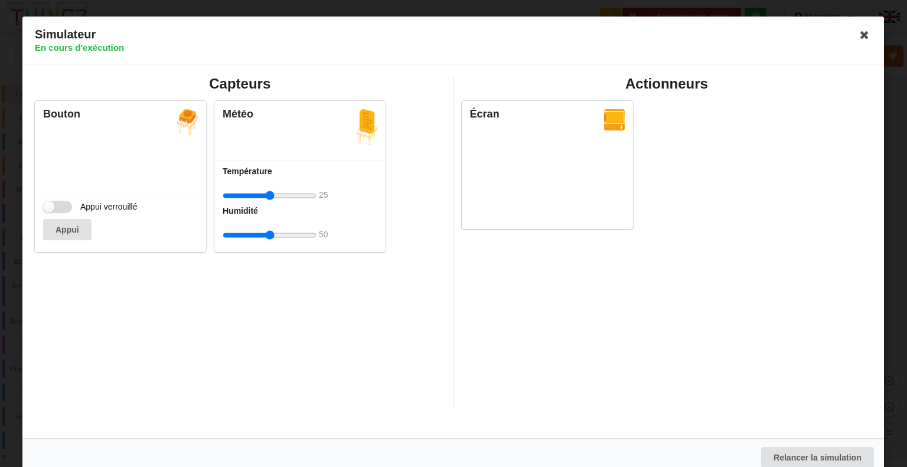
click at [61, 212] on label "Appui verrouillé" at bounding box center [90, 207] width 95 height 12
click at [61, 212] on input "Appui verrouillé" at bounding box center [57, 207] width 29 height 12
click at [63, 213] on div "Appui verrouillé Appui" at bounding box center [120, 223] width 171 height 58
click at [63, 207] on label "Appui verrouillé" at bounding box center [90, 207] width 95 height 12
click at [63, 207] on input "Appui verrouillé" at bounding box center [57, 207] width 29 height 12
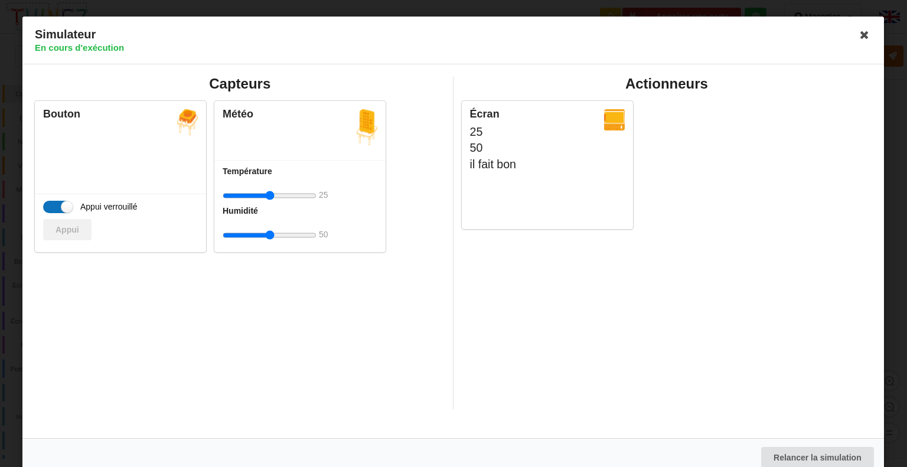
checkbox input "false"
click at [865, 24] on div "Simulateur En cours d'exécution" at bounding box center [453, 41] width 862 height 48
click at [862, 29] on icon at bounding box center [865, 34] width 19 height 19
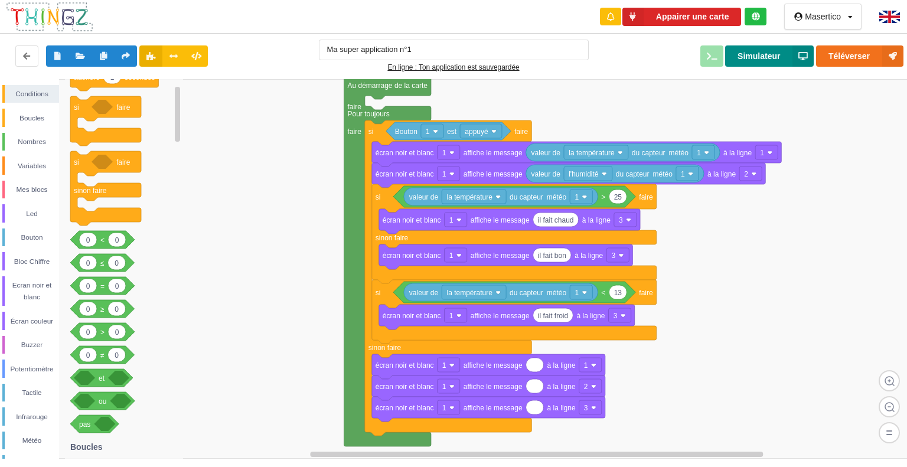
click at [760, 54] on button "Simulateur" at bounding box center [769, 55] width 89 height 21
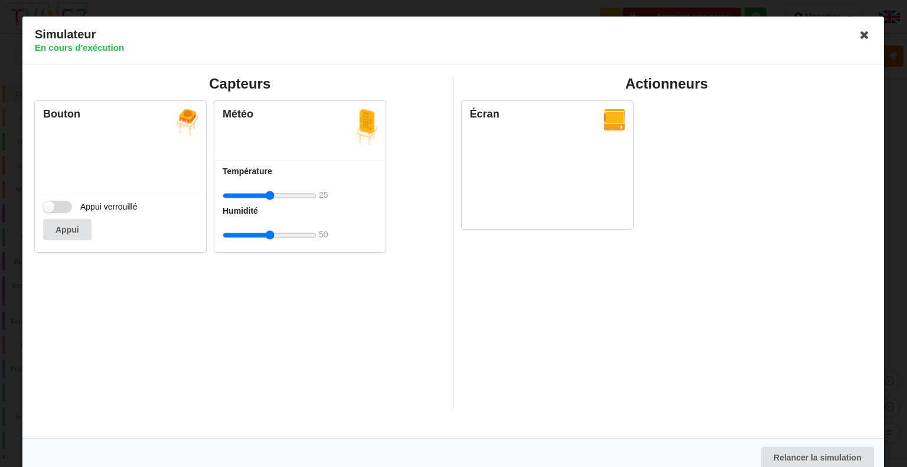
click at [61, 209] on label "Appui verrouillé" at bounding box center [90, 207] width 95 height 12
click at [61, 209] on input "Appui verrouillé" at bounding box center [57, 207] width 29 height 12
checkbox input "true"
click at [276, 233] on input "range" at bounding box center [270, 235] width 94 height 22
type input "90"
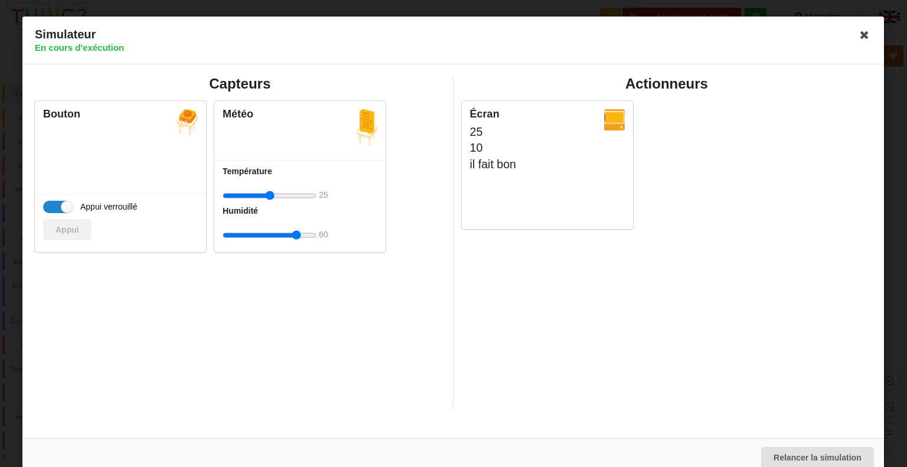
click at [296, 231] on input "range" at bounding box center [270, 235] width 94 height 22
click at [247, 194] on input "range" at bounding box center [270, 196] width 94 height 22
click at [299, 193] on input "range" at bounding box center [270, 196] width 94 height 22
click at [243, 203] on input "range" at bounding box center [270, 196] width 94 height 22
click at [256, 198] on input "range" at bounding box center [270, 196] width 94 height 22
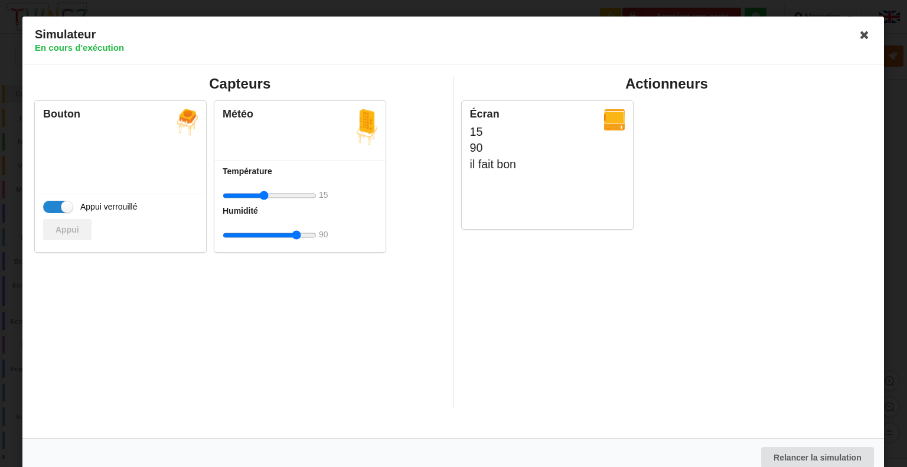
click at [265, 196] on input "range" at bounding box center [270, 196] width 94 height 22
click at [273, 195] on input "range" at bounding box center [270, 196] width 94 height 22
click at [265, 193] on input "range" at bounding box center [270, 196] width 94 height 22
type input "9"
click at [248, 195] on input "range" at bounding box center [270, 196] width 94 height 22
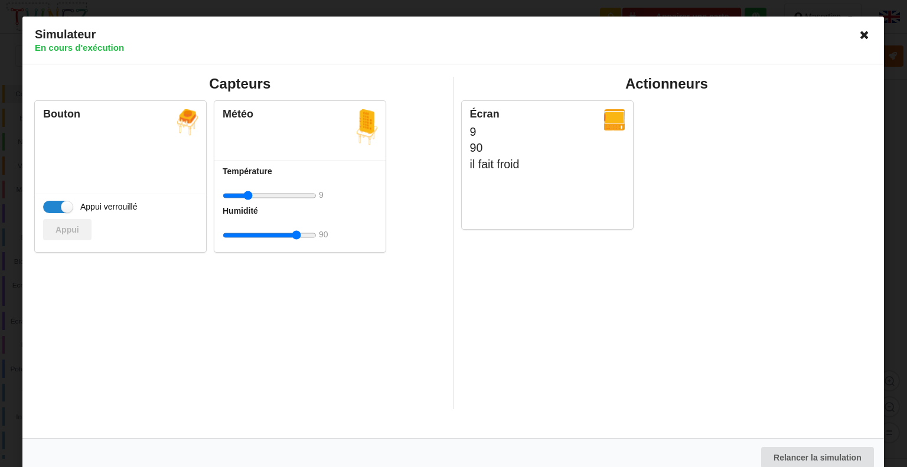
click at [866, 30] on icon at bounding box center [865, 34] width 19 height 19
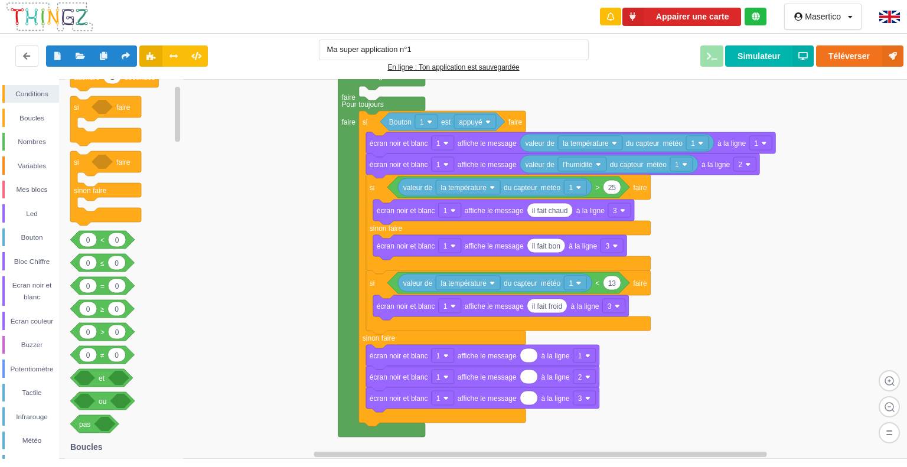
click at [794, 339] on rect at bounding box center [458, 269] width 916 height 380
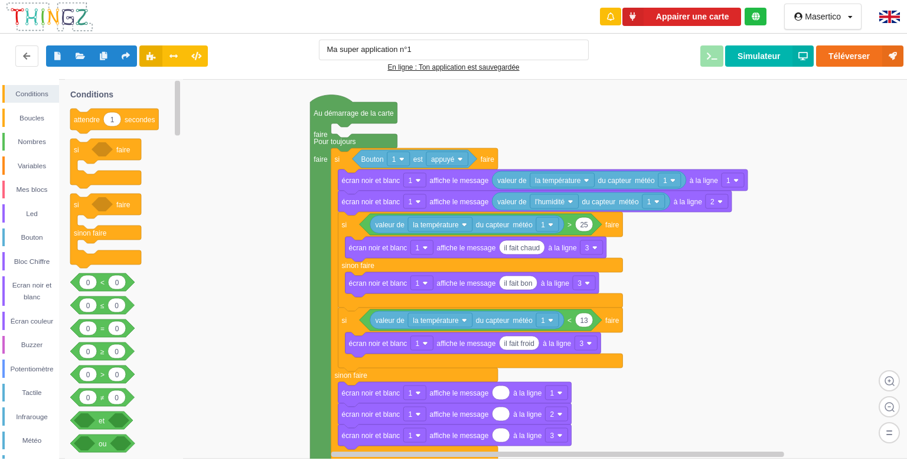
click at [893, 19] on img at bounding box center [889, 17] width 21 height 12
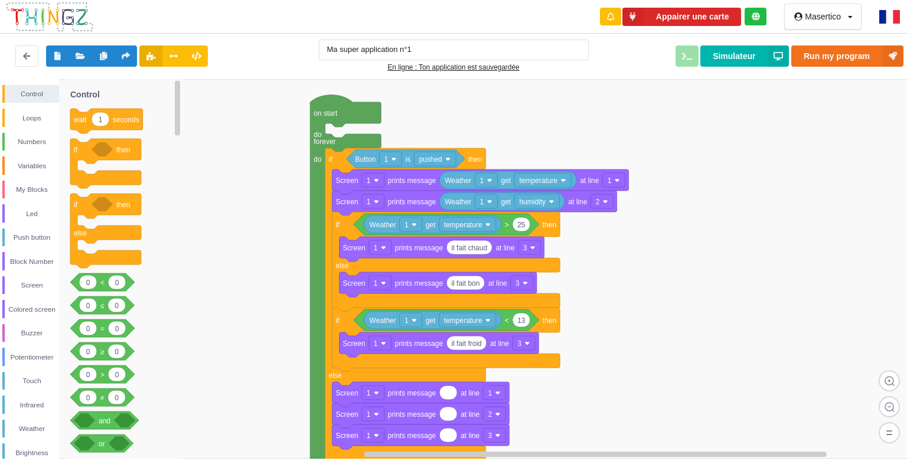
click at [884, 15] on img at bounding box center [889, 17] width 21 height 14
